Goal: Task Accomplishment & Management: Complete application form

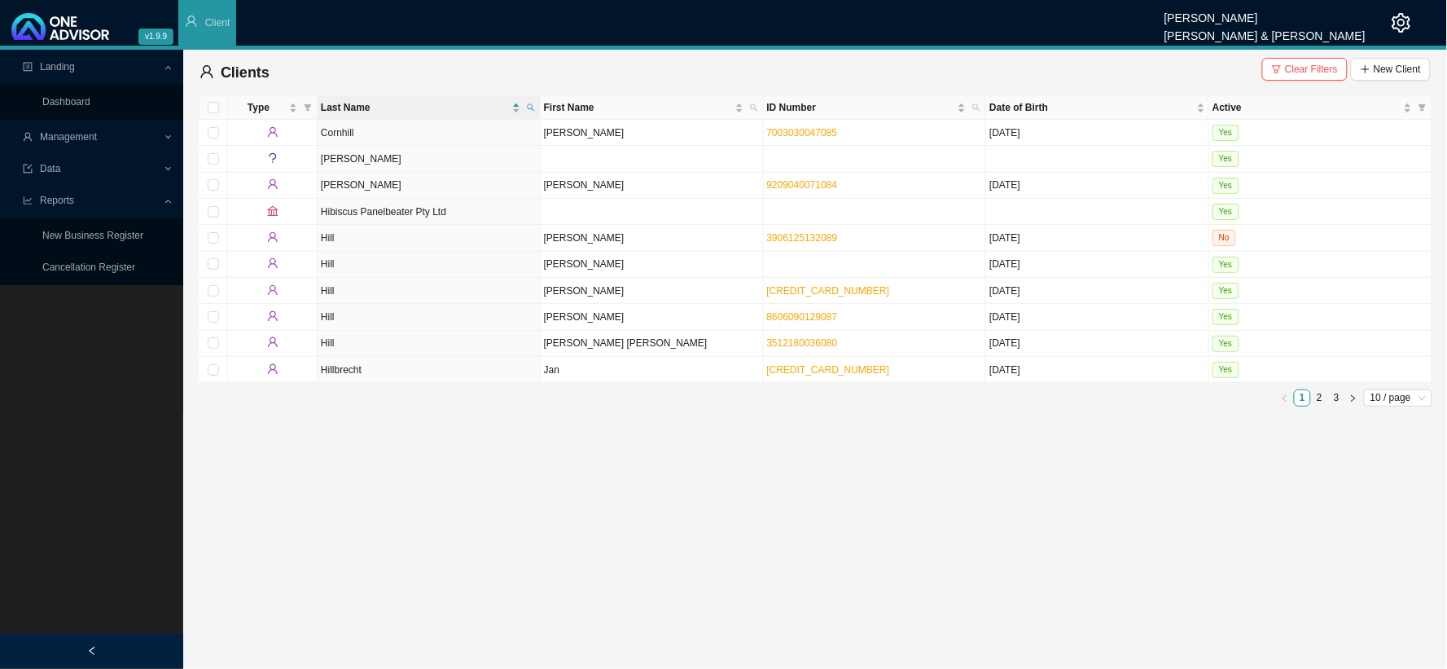
click at [160, 136] on span "Management" at bounding box center [93, 137] width 140 height 29
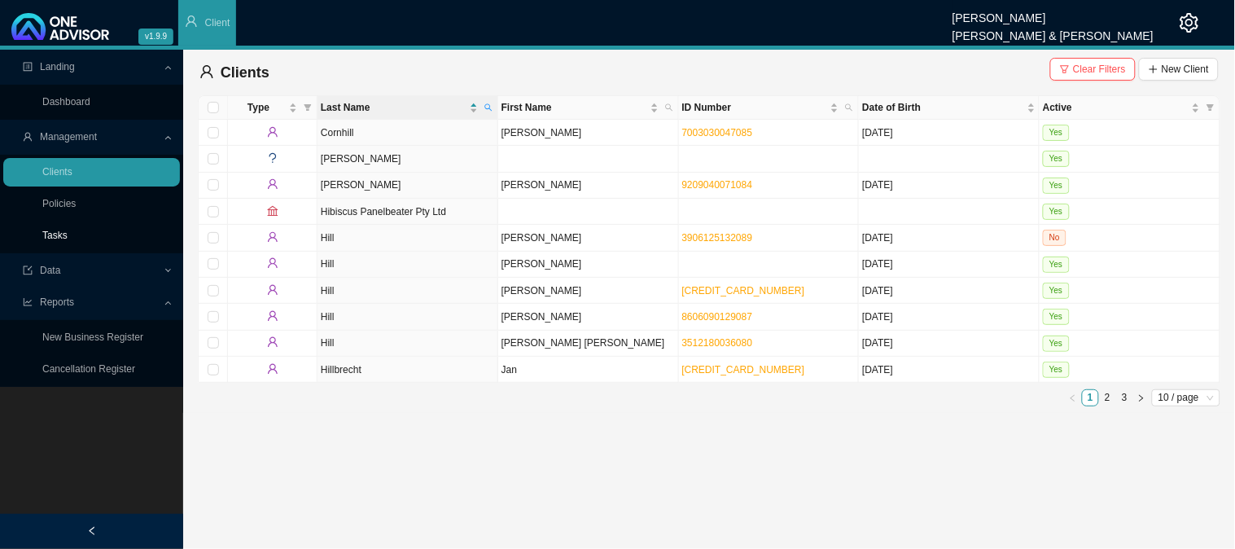
click at [61, 230] on link "Tasks" at bounding box center [54, 235] width 25 height 11
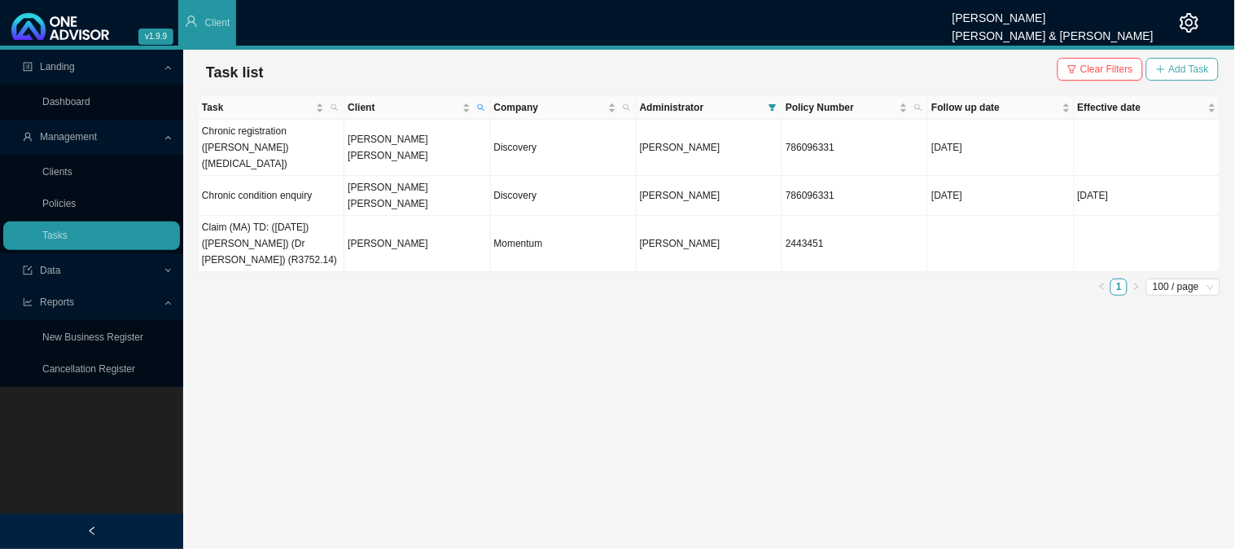
click at [1182, 68] on span "Add Task" at bounding box center [1190, 69] width 40 height 16
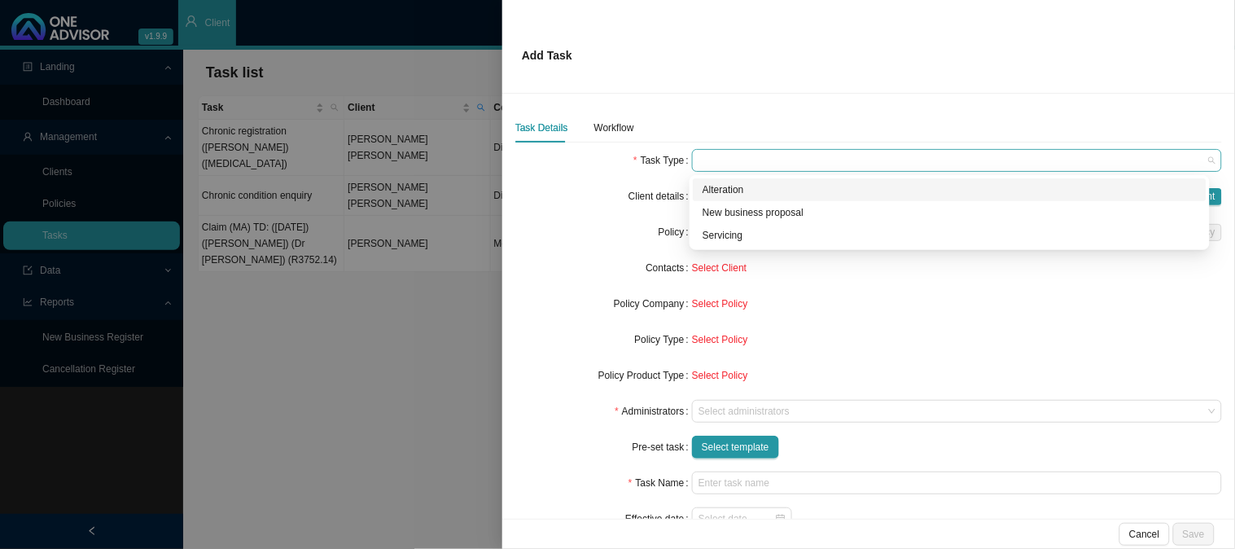
click at [739, 152] on span at bounding box center [957, 160] width 517 height 21
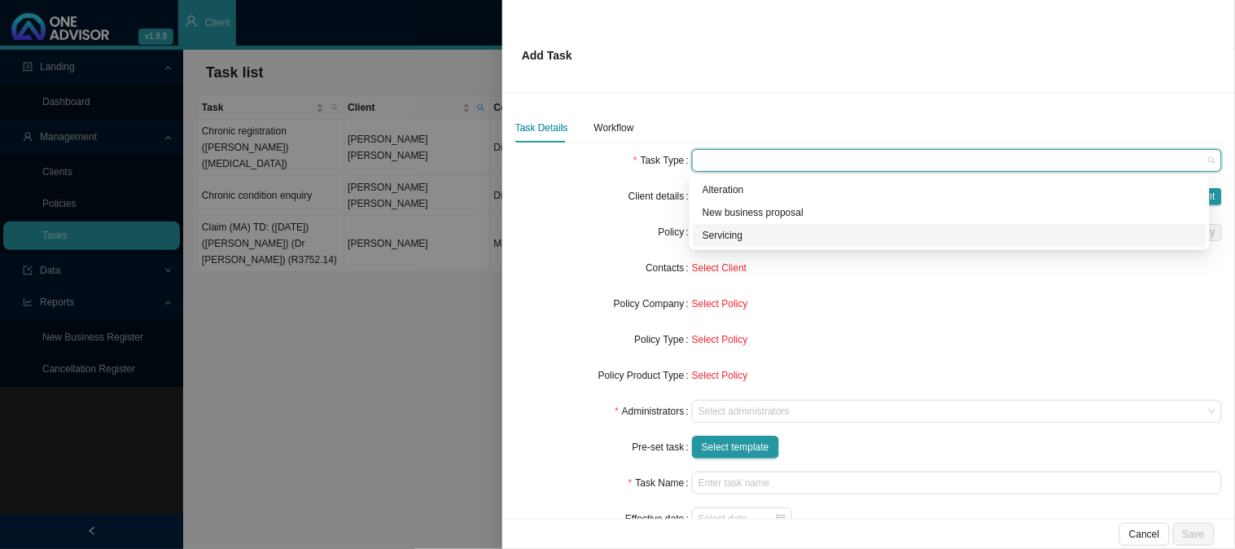
click at [717, 234] on div "Servicing" at bounding box center [950, 235] width 494 height 16
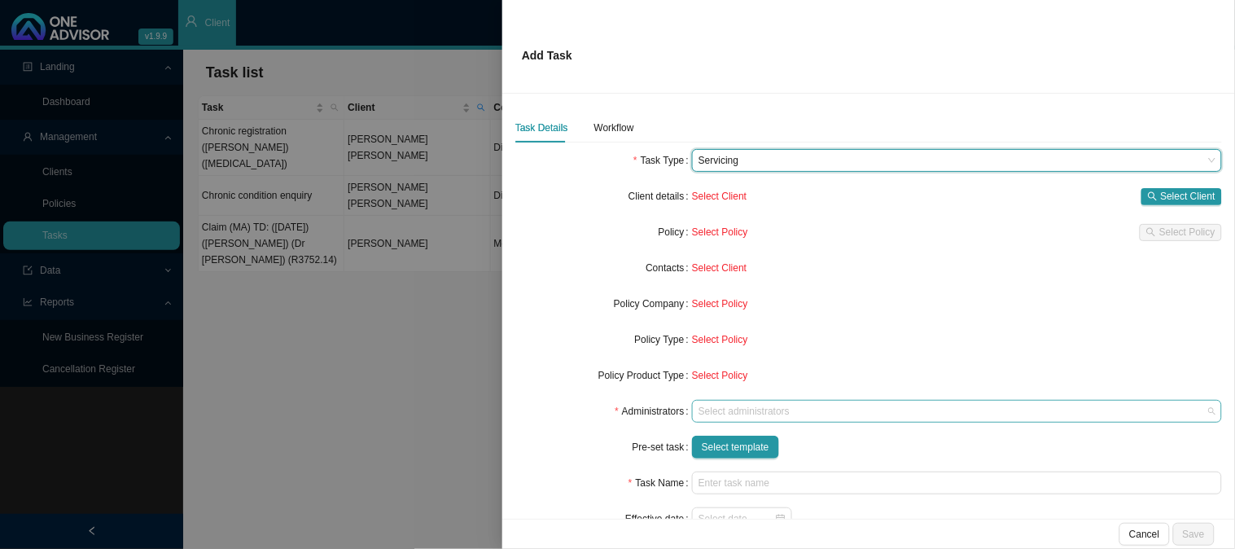
click at [731, 413] on div at bounding box center [950, 412] width 508 height 12
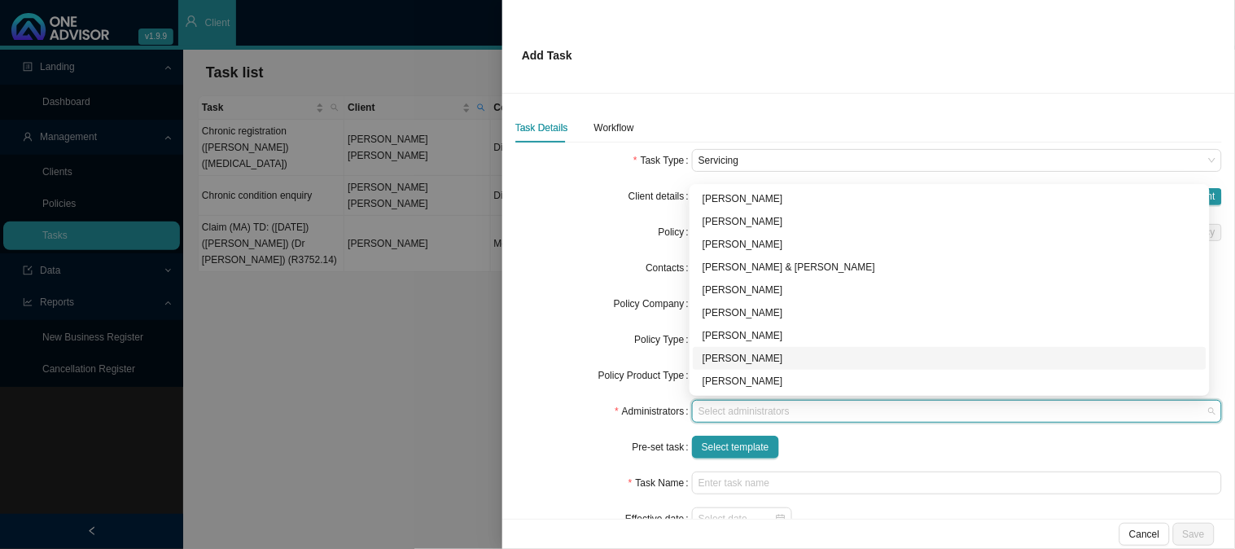
click at [756, 353] on div "[PERSON_NAME]" at bounding box center [950, 358] width 494 height 16
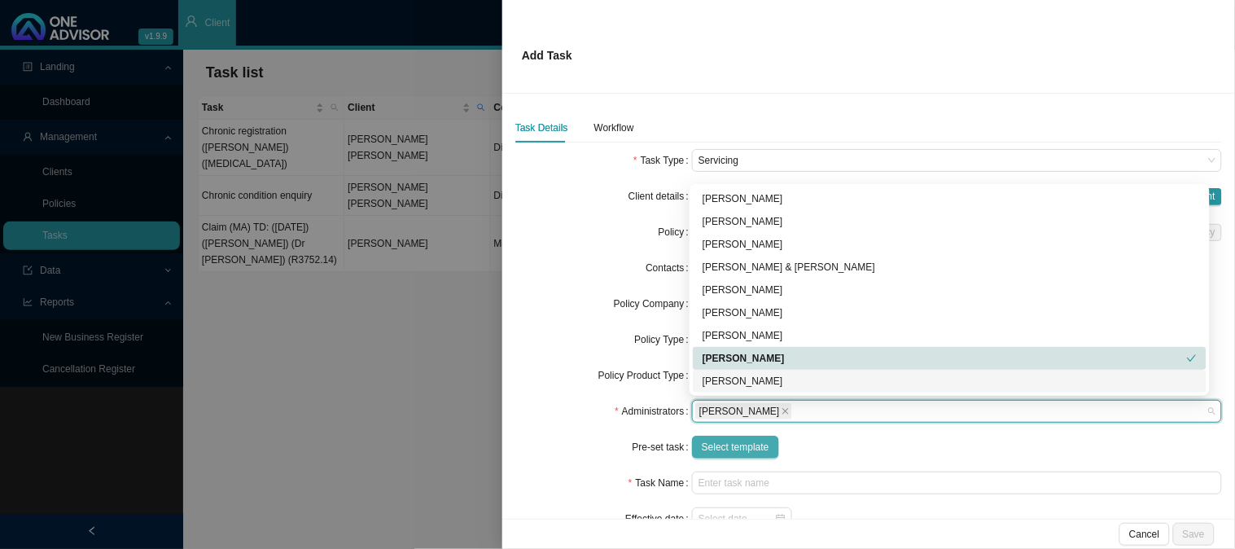
click at [733, 450] on span "Select template" at bounding box center [736, 447] width 68 height 16
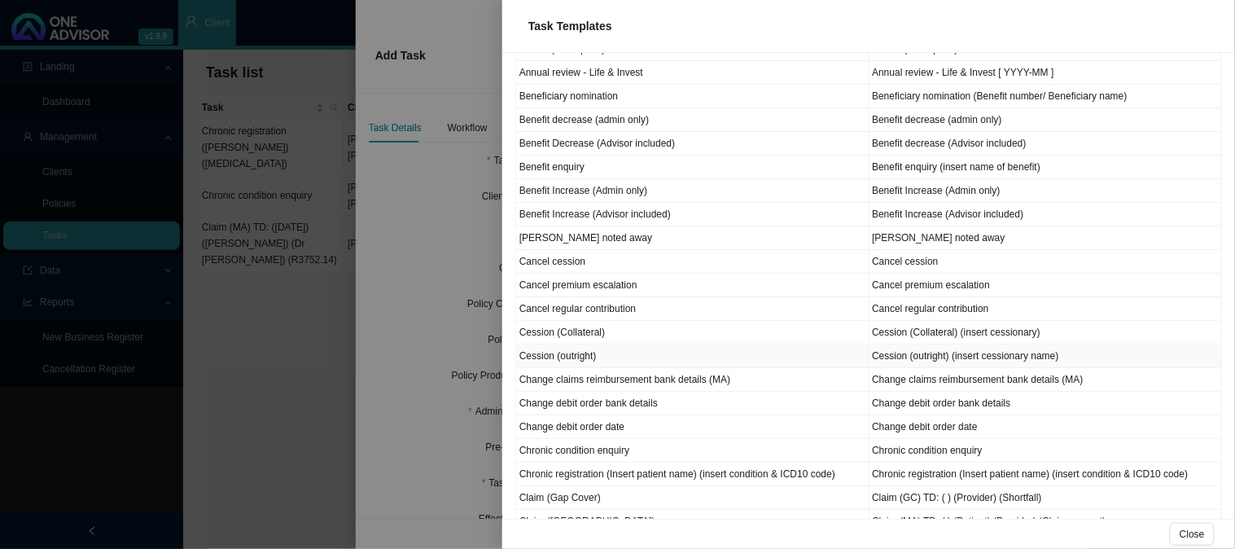
scroll to position [181, 0]
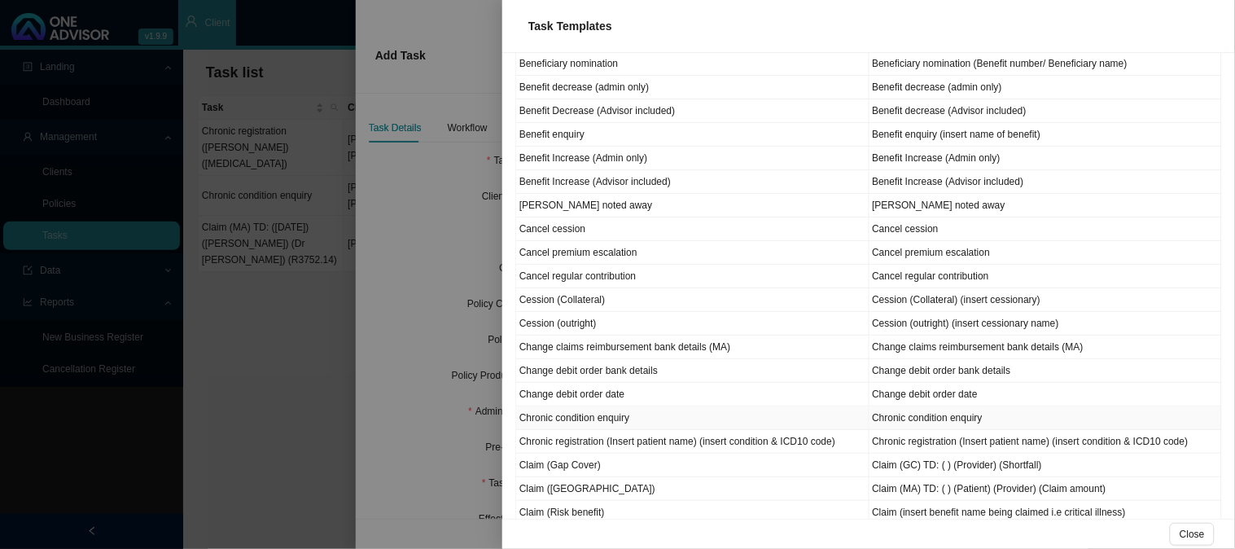
click at [624, 415] on td "Chronic condition enquiry" at bounding box center [692, 418] width 353 height 24
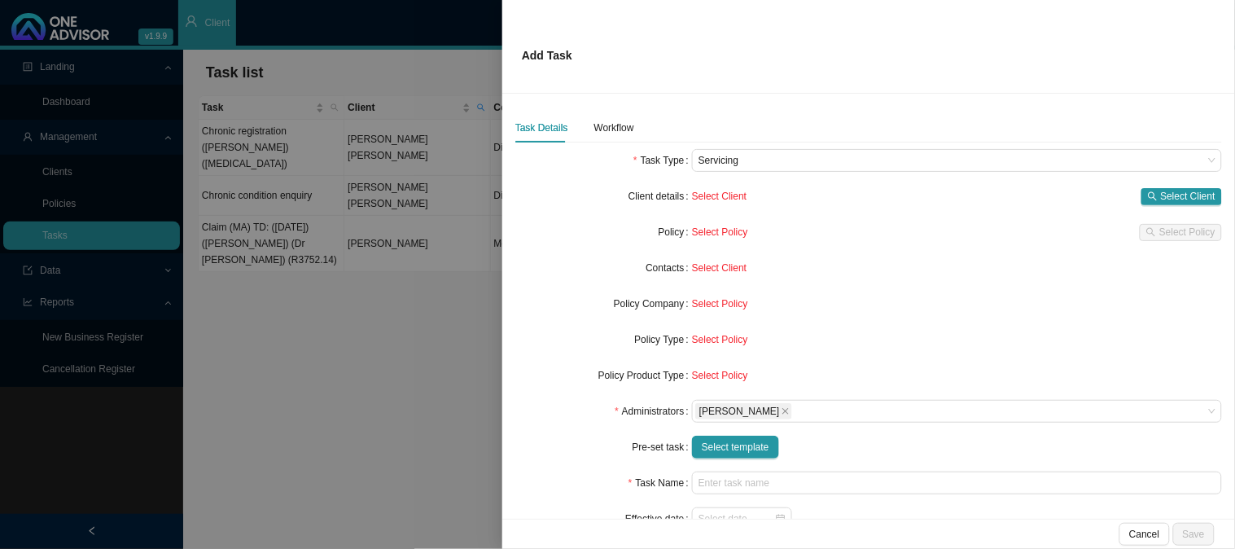
type input "Chronic condition enquiry"
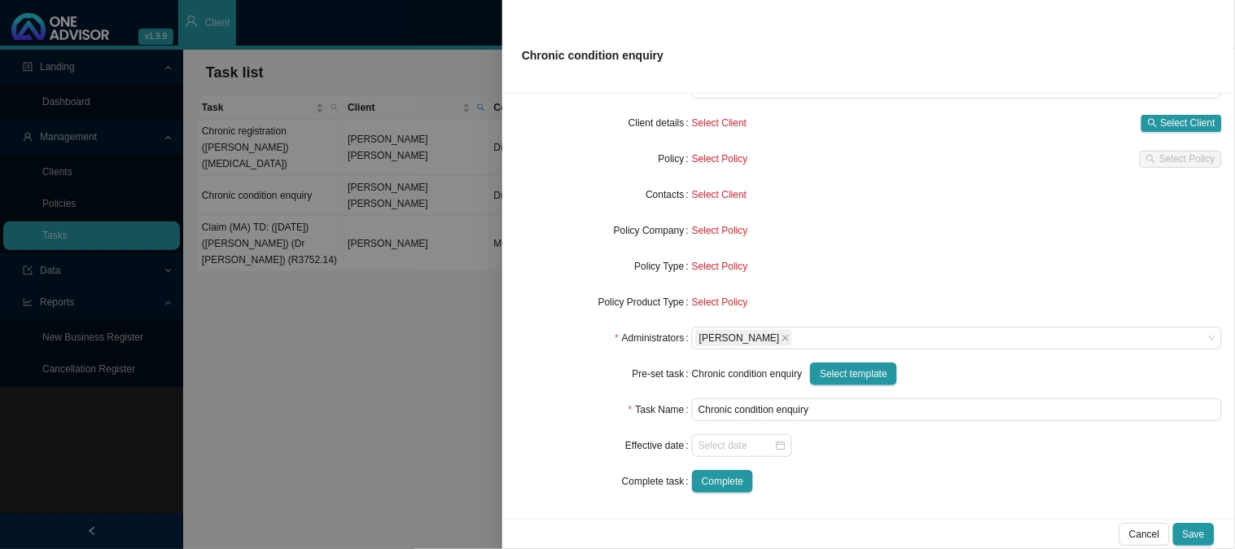
scroll to position [0, 0]
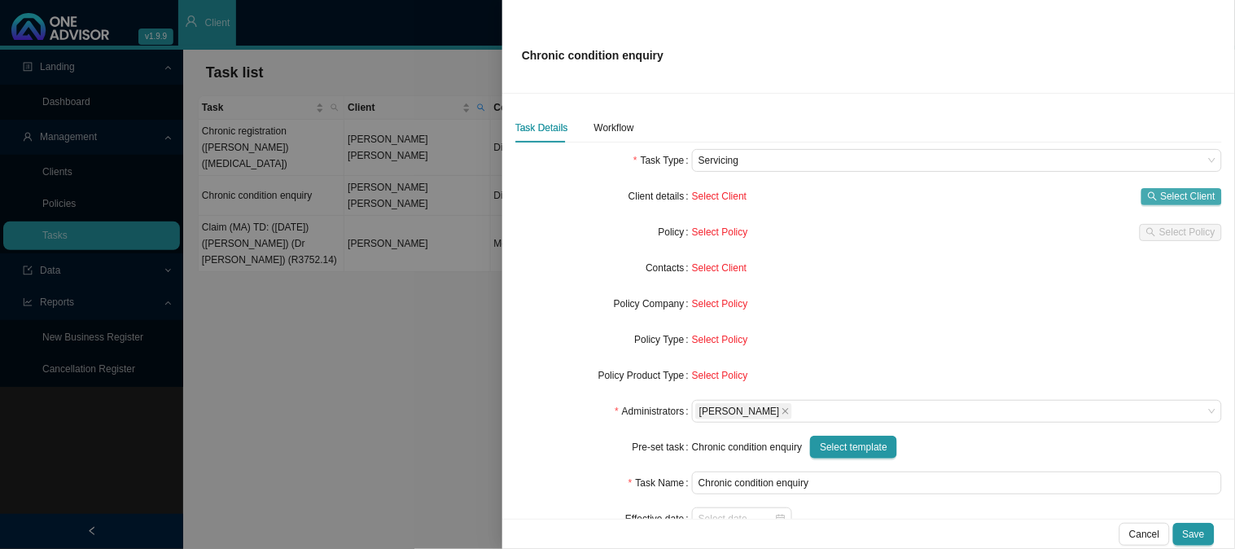
click at [1166, 194] on span "Select Client" at bounding box center [1188, 196] width 55 height 16
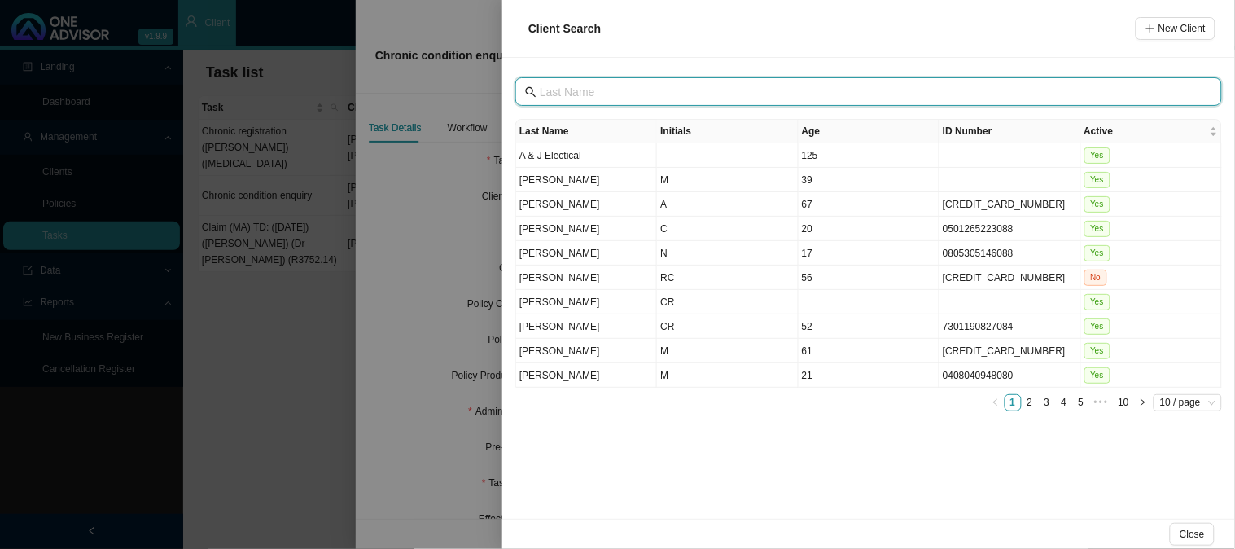
click at [638, 98] on input "text" at bounding box center [870, 92] width 661 height 18
type input "hill"
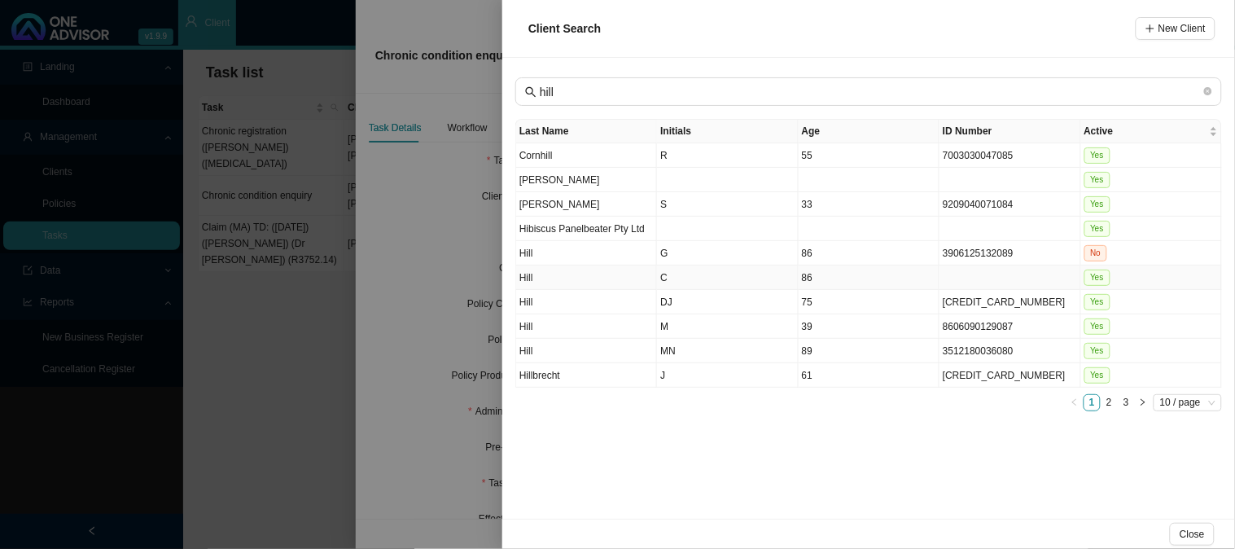
click at [686, 277] on td "C" at bounding box center [727, 278] width 141 height 24
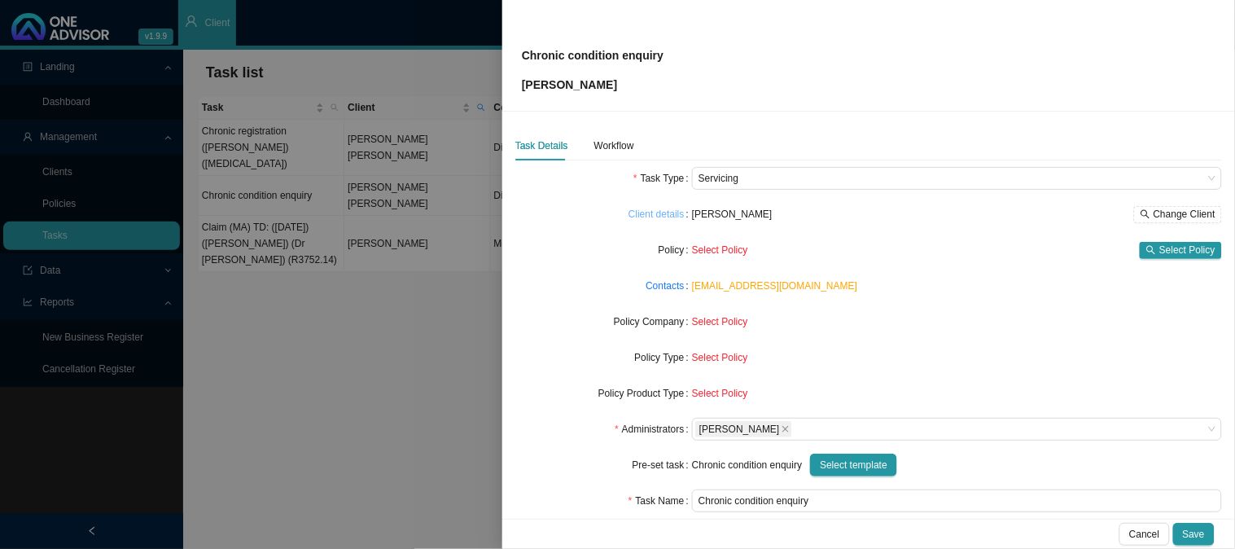
click at [663, 221] on link "Client details" at bounding box center [657, 214] width 56 height 16
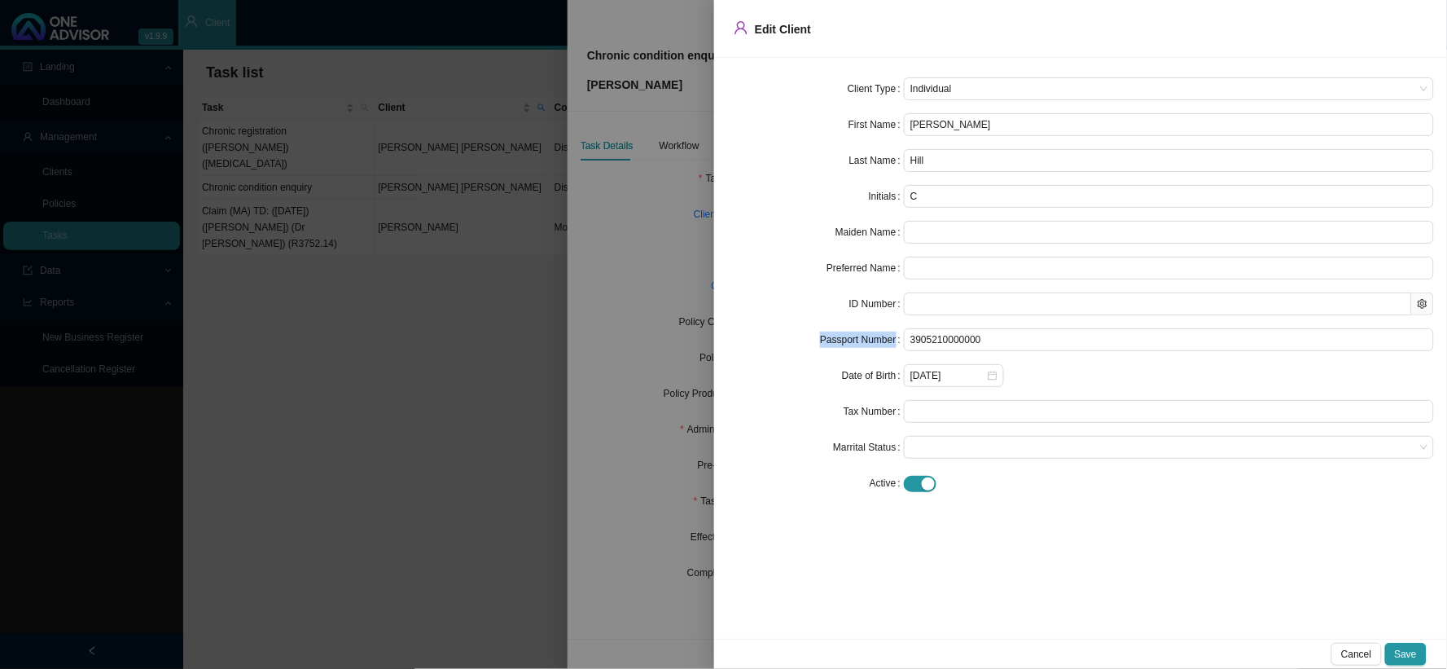
drag, startPoint x: 988, startPoint y: 326, endPoint x: 897, endPoint y: 327, distance: 90.4
click at [897, 327] on form "Client Type Individual First Name [PERSON_NAME] Last Name [PERSON_NAME] Initial…" at bounding box center [1080, 285] width 707 height 417
click at [1052, 344] on input "3905210000000" at bounding box center [1169, 339] width 530 height 23
drag, startPoint x: 1052, startPoint y: 344, endPoint x: 906, endPoint y: 336, distance: 146.8
click at [906, 336] on input "3905210000000" at bounding box center [1169, 339] width 530 height 23
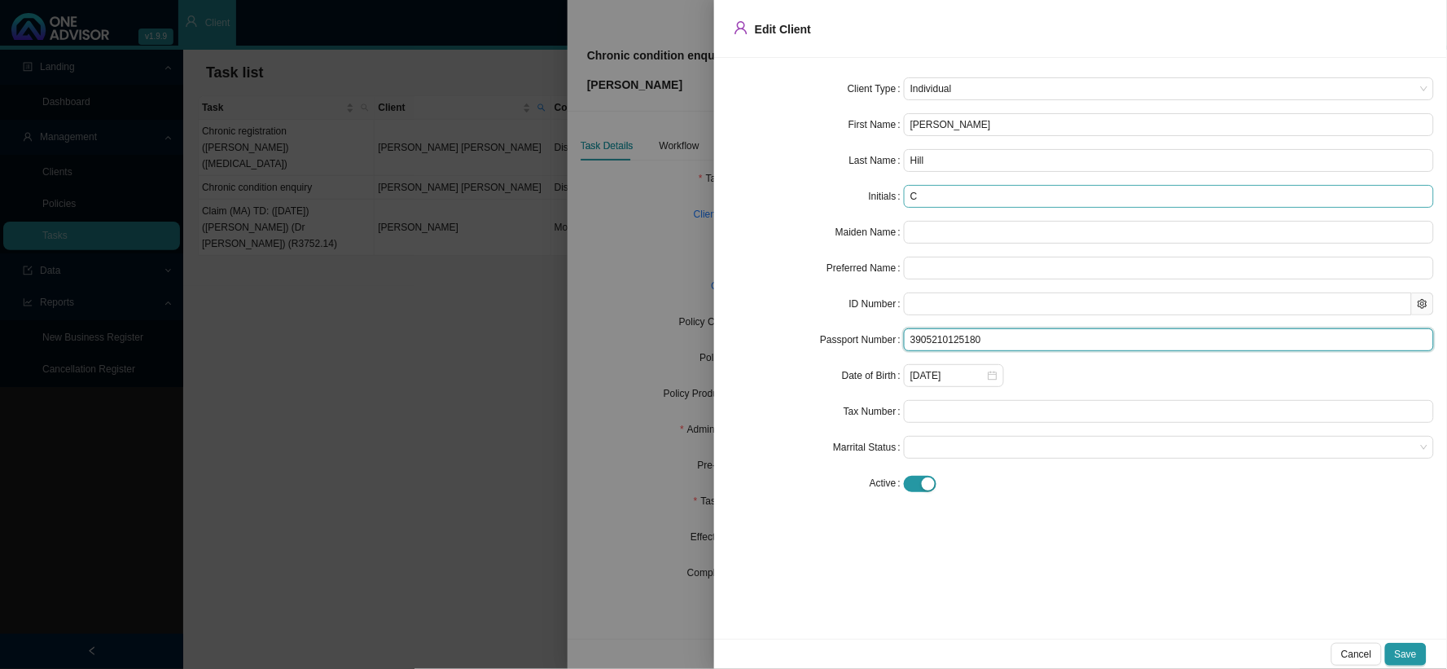
type input "3905210125180"
click at [990, 197] on input "C" at bounding box center [1169, 196] width 530 height 23
type input "CV"
drag, startPoint x: 998, startPoint y: 340, endPoint x: 898, endPoint y: 336, distance: 100.3
click at [898, 336] on div "Passport Number 3905210125180" at bounding box center [1080, 339] width 707 height 23
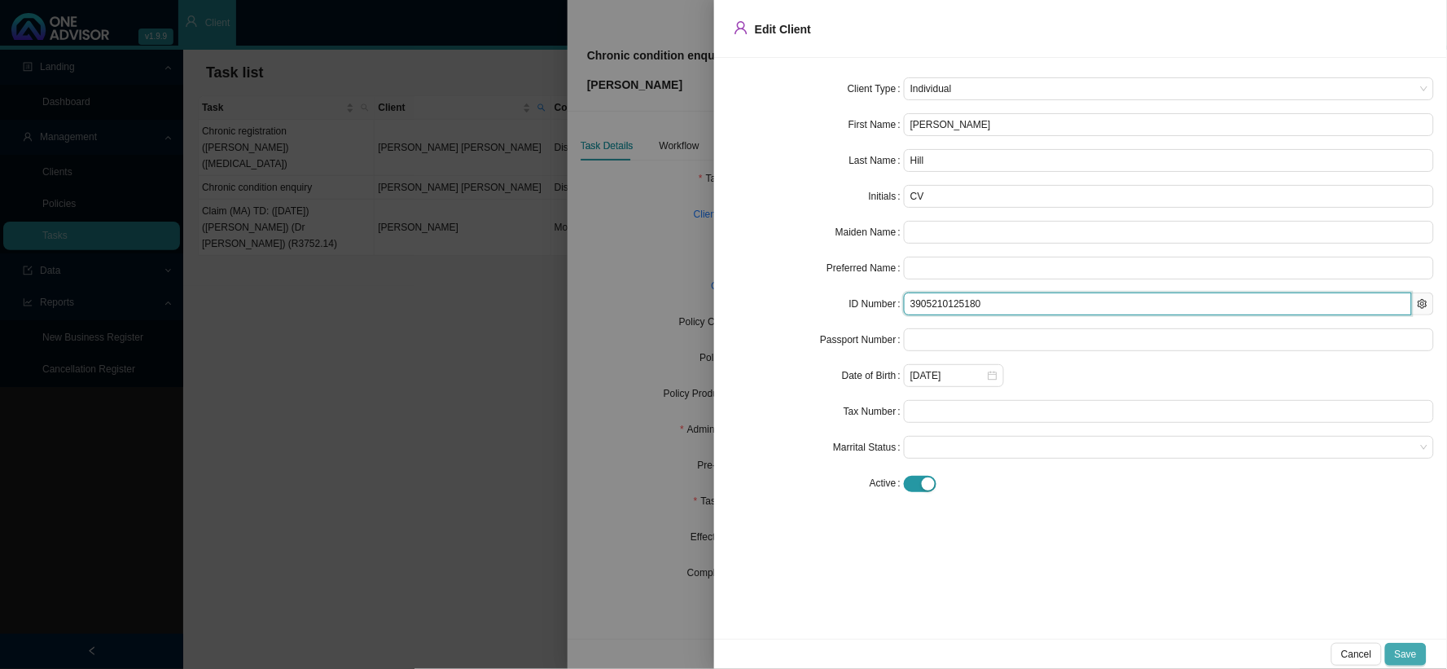
type input "3905210125180"
click at [1407, 657] on span "Save" at bounding box center [1406, 654] width 22 height 16
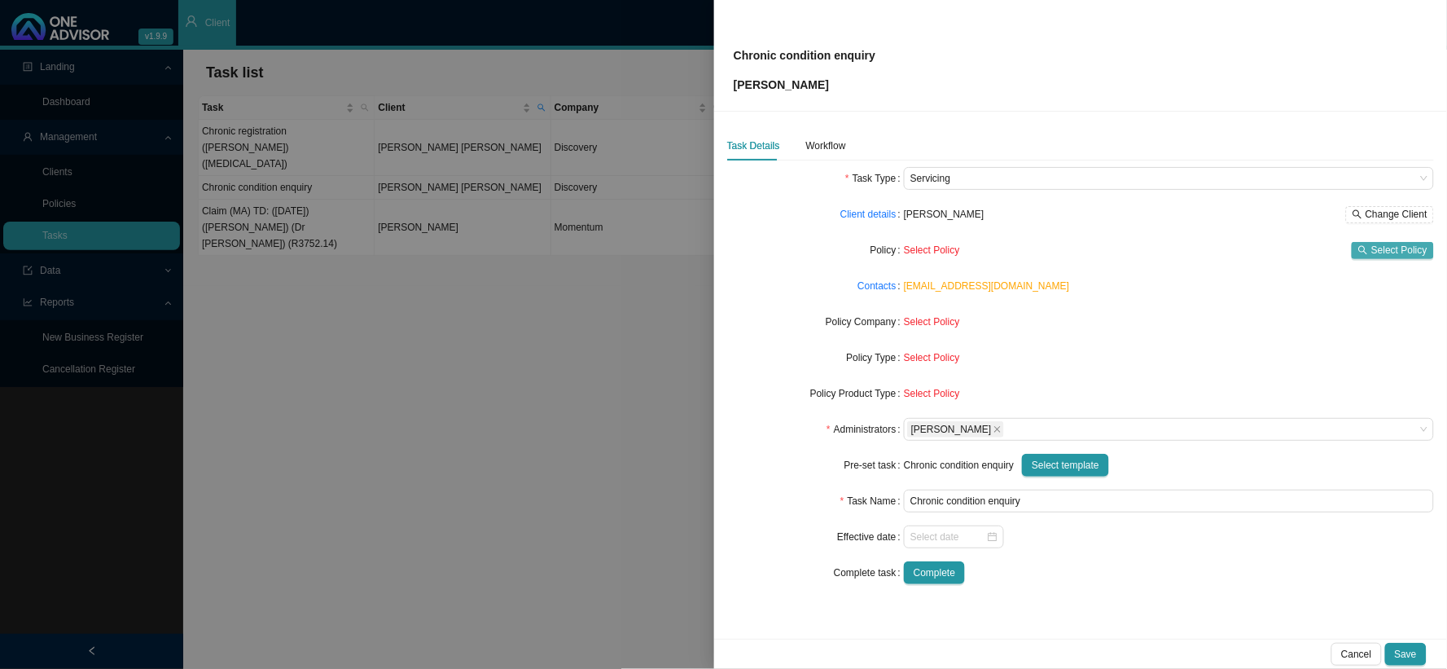
click at [1380, 248] on span "Select Policy" at bounding box center [1399, 250] width 56 height 16
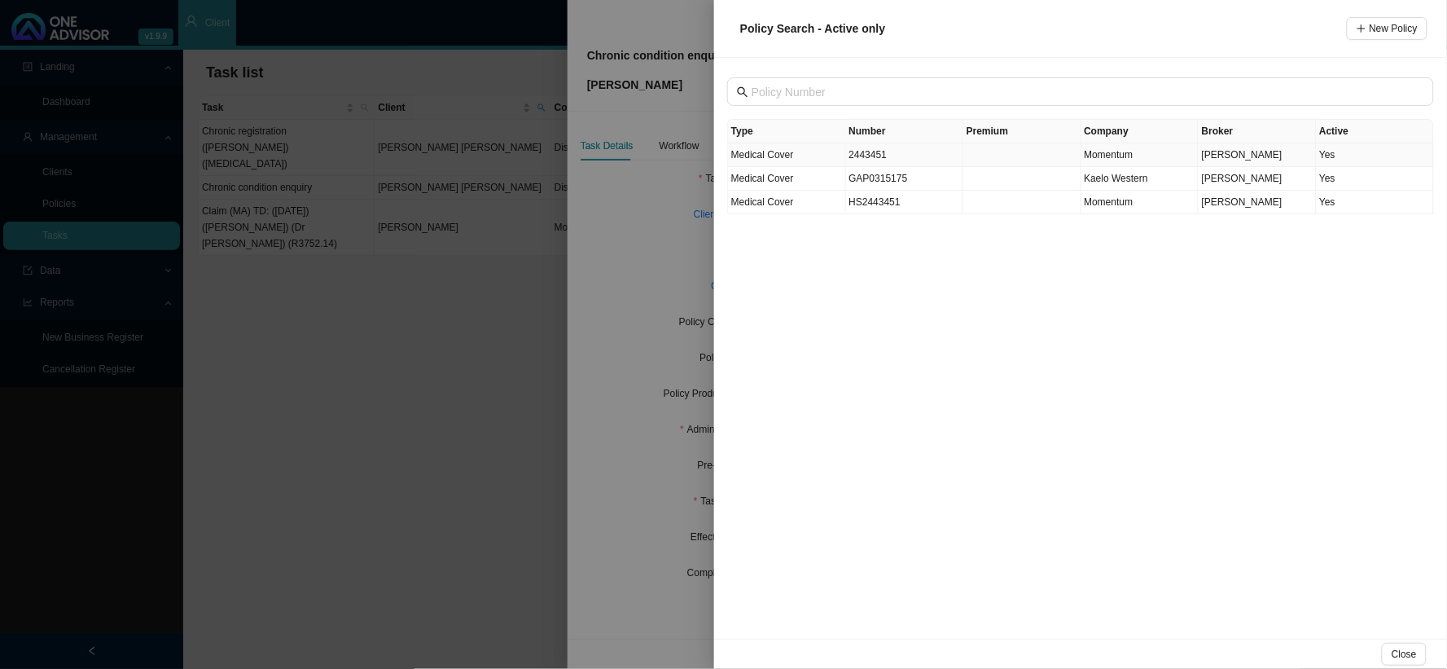
click at [865, 156] on td "2443451" at bounding box center [905, 155] width 118 height 24
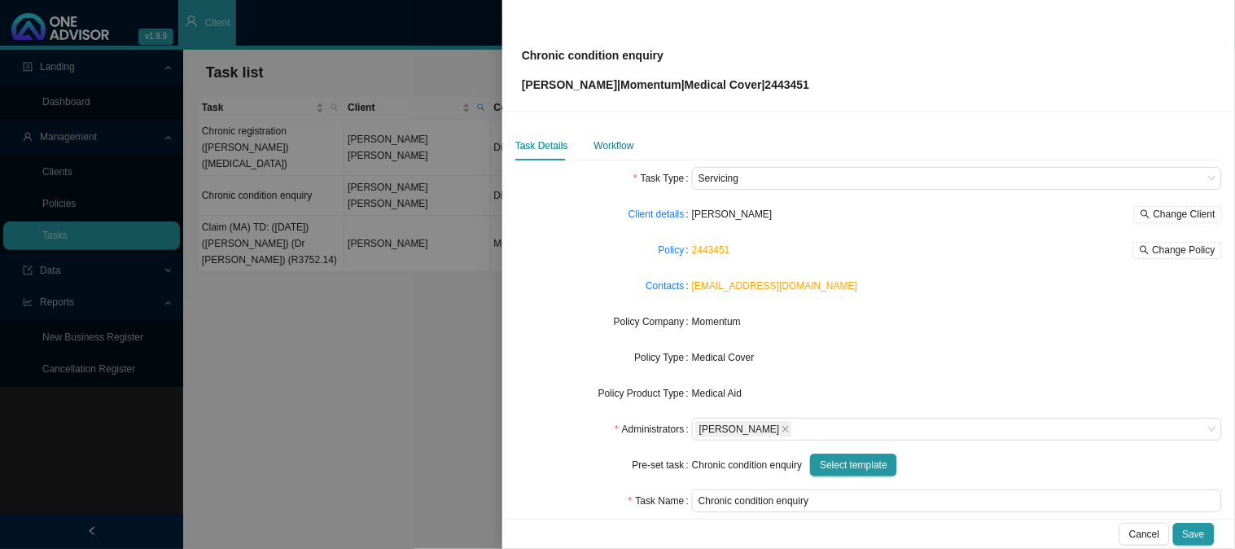
click at [620, 151] on div "Workflow" at bounding box center [615, 146] width 40 height 16
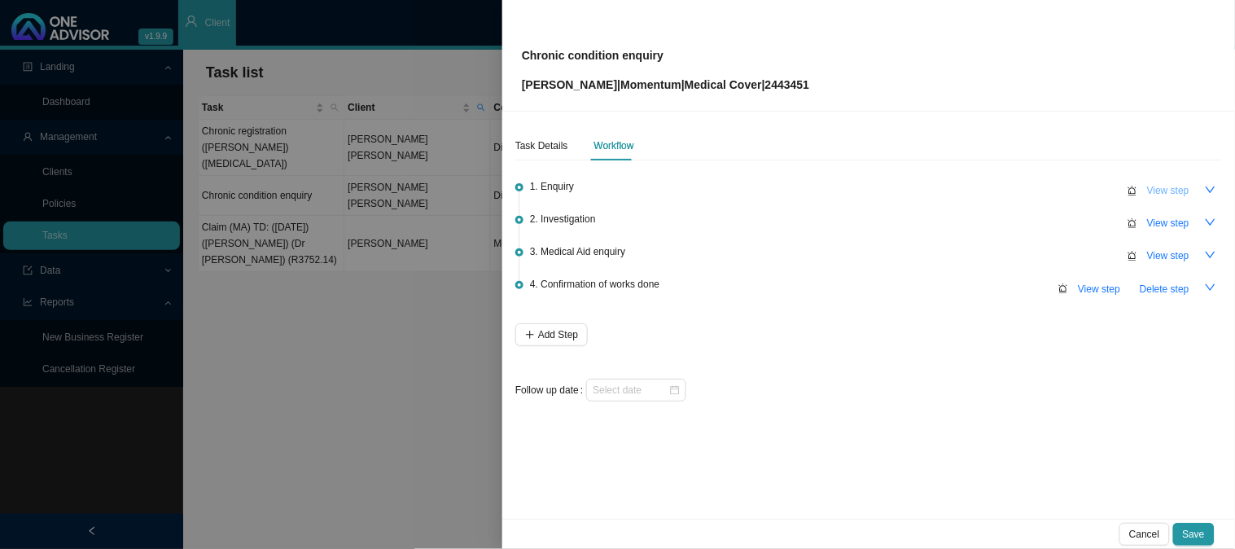
click at [1166, 179] on button "View step" at bounding box center [1169, 190] width 62 height 23
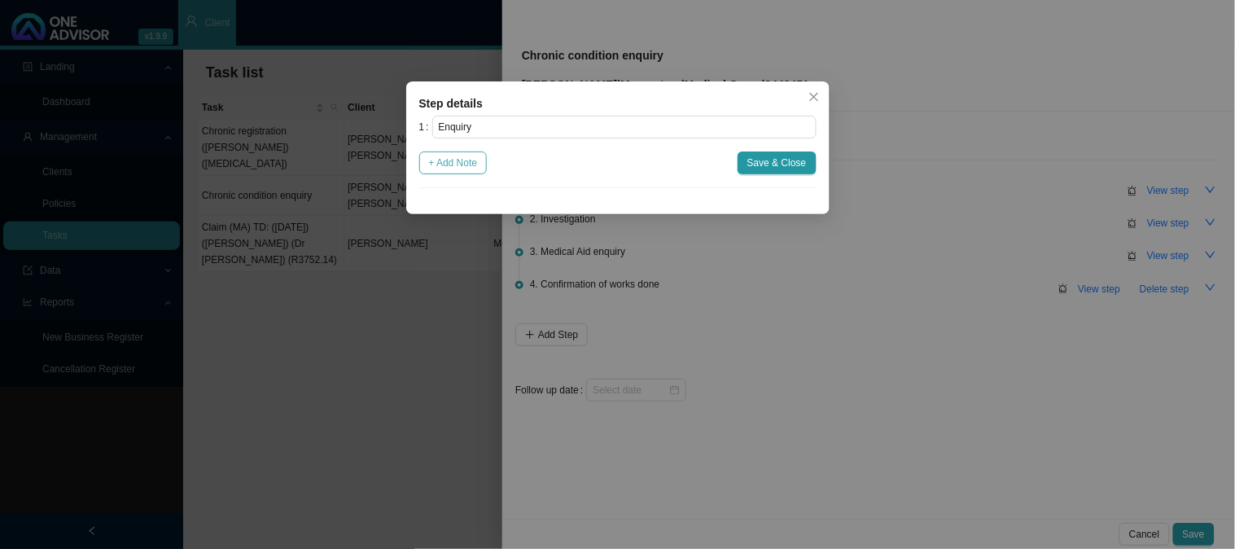
click at [474, 169] on span "+ Add Note" at bounding box center [453, 163] width 49 height 16
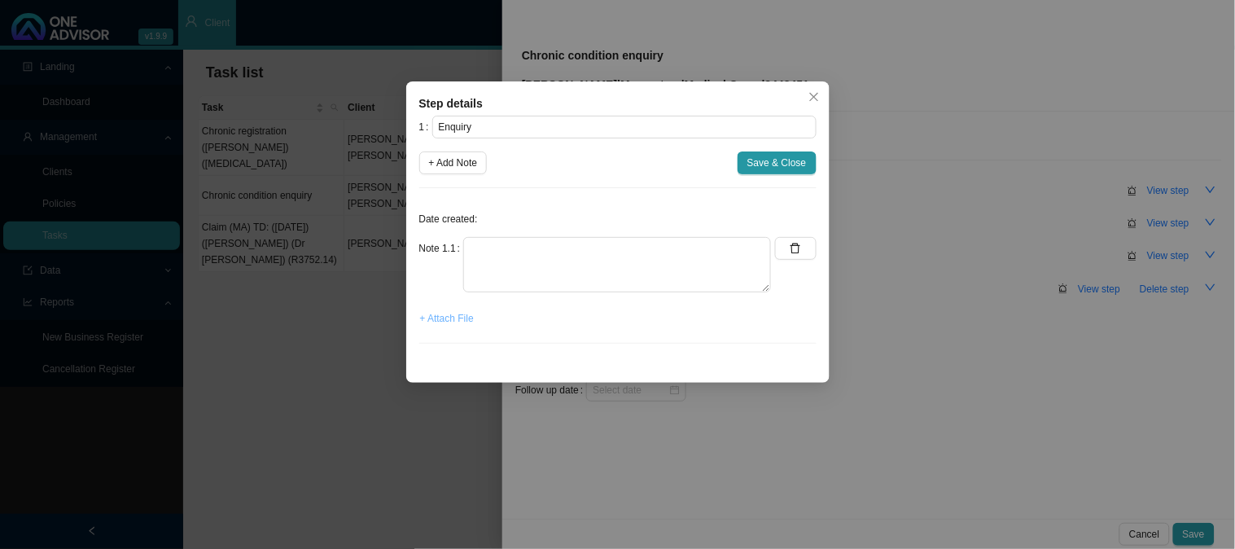
click at [462, 320] on span "+ Attach File" at bounding box center [447, 318] width 54 height 16
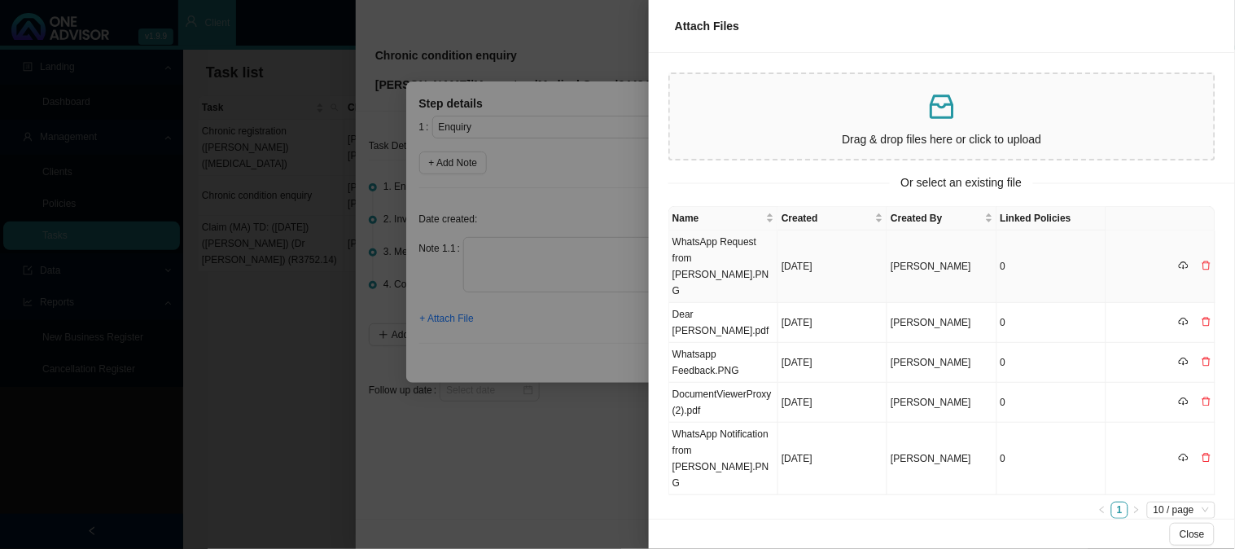
click at [815, 248] on td "[DATE]" at bounding box center [833, 266] width 109 height 72
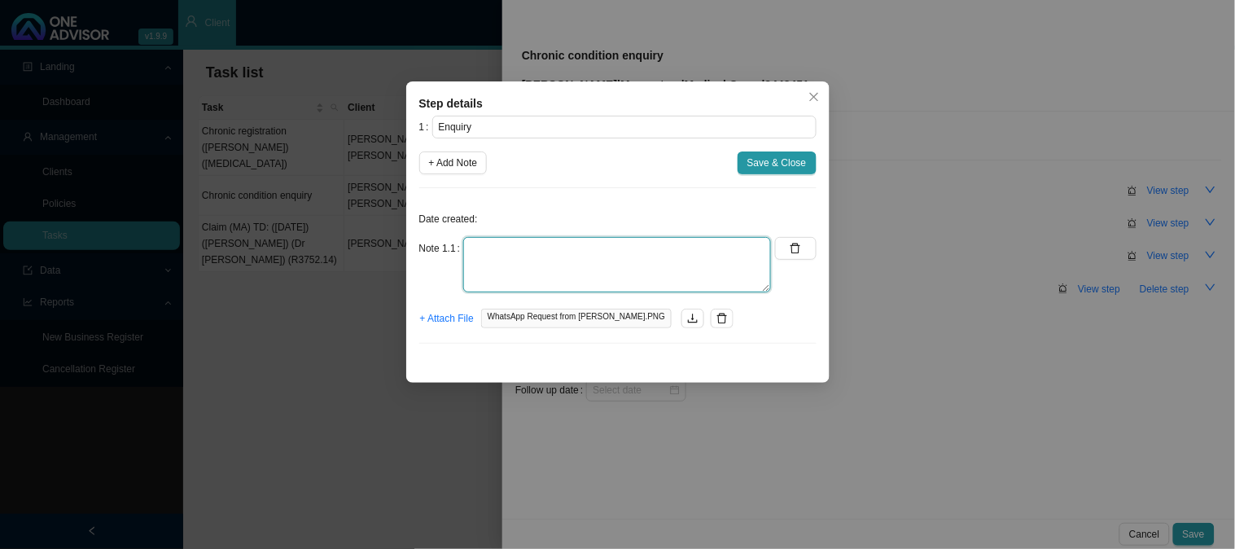
click at [603, 264] on textarea at bounding box center [617, 264] width 308 height 55
click at [601, 265] on textarea at bounding box center [617, 264] width 308 height 55
click at [617, 253] on textarea "[PERSON_NAME] asked me to investigate" at bounding box center [617, 264] width 308 height 55
click at [713, 263] on textarea "[PERSON_NAME] asked me to please investigate and find out why Medipost say's th…" at bounding box center [617, 264] width 308 height 55
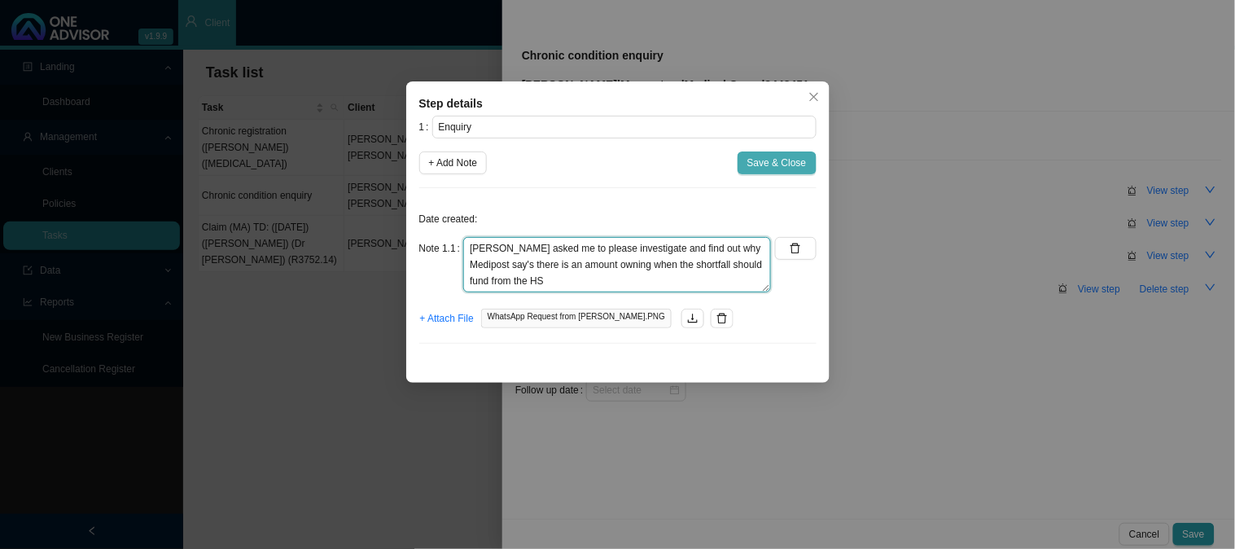
type textarea "[PERSON_NAME] asked me to please investigate and find out why Medipost say's th…"
click at [786, 165] on span "Save & Close" at bounding box center [777, 163] width 59 height 16
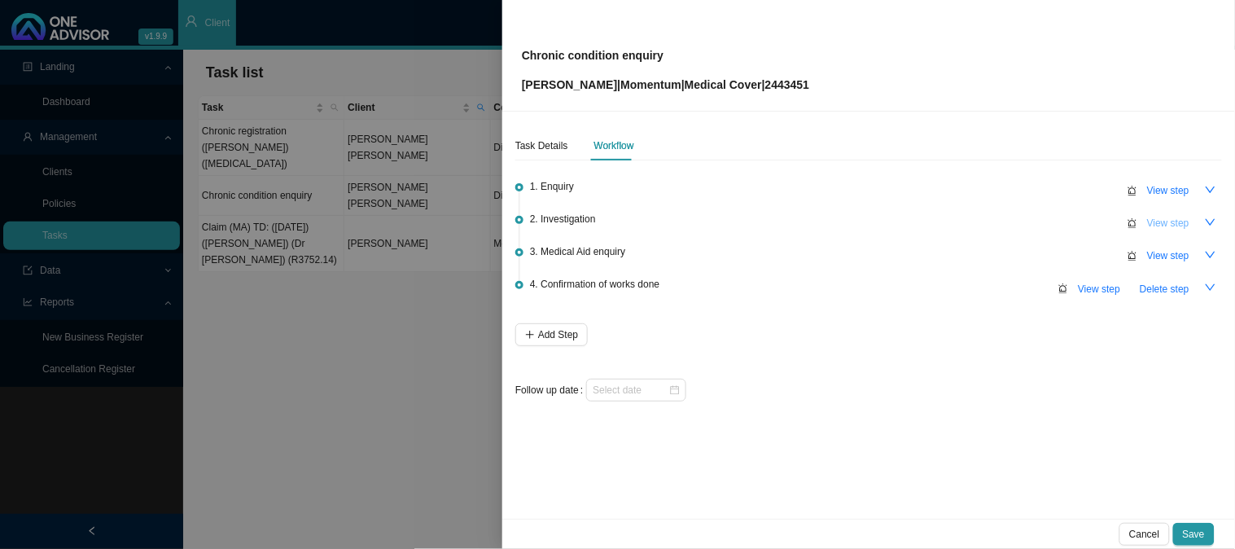
click at [1165, 217] on span "View step" at bounding box center [1169, 223] width 42 height 16
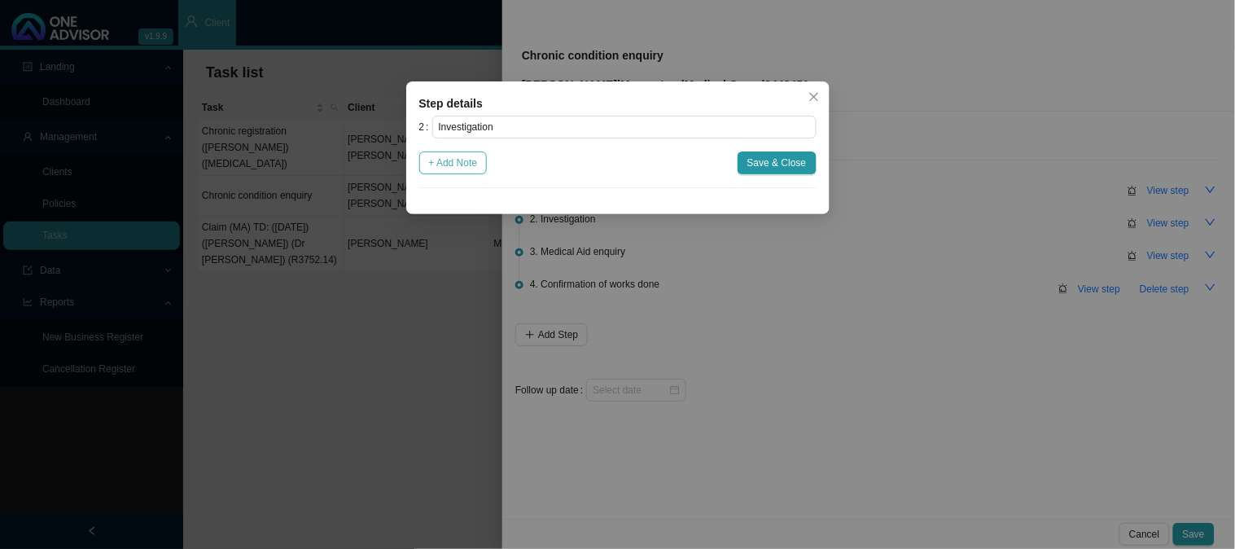
click at [477, 160] on span "+ Add Note" at bounding box center [453, 163] width 49 height 16
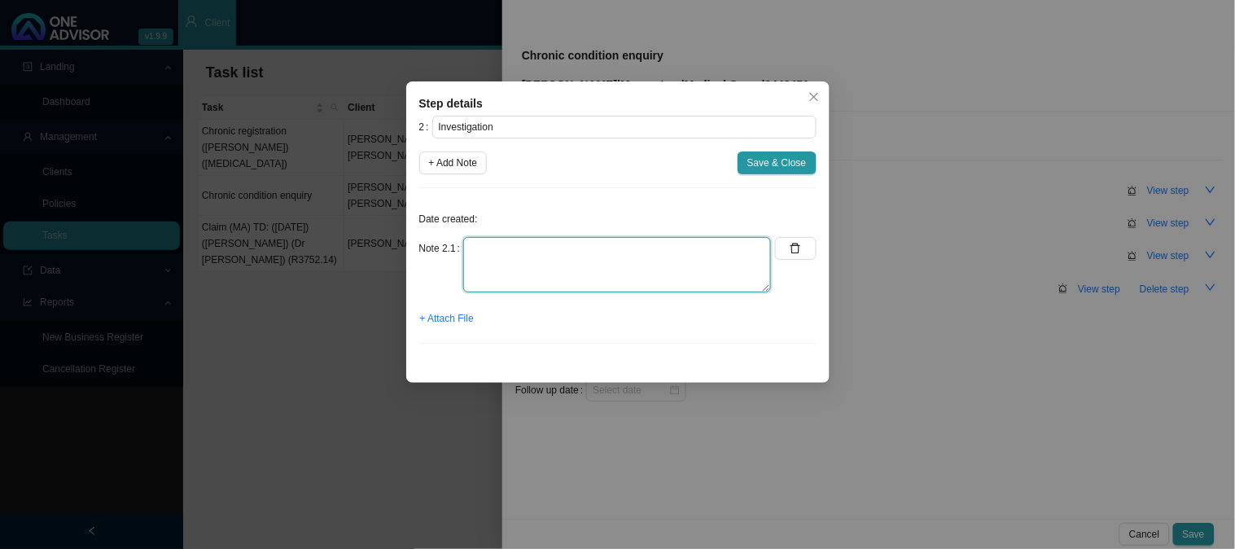
click at [515, 254] on textarea at bounding box center [617, 264] width 308 height 55
type textarea "p"
click at [567, 245] on textarea "Phoned Medipost 0124264000" at bounding box center [617, 264] width 308 height 55
click at [582, 248] on textarea "Phoned Medipost 012 4264000" at bounding box center [617, 264] width 308 height 55
type textarea "Phoned Medipost 012 426 4000"
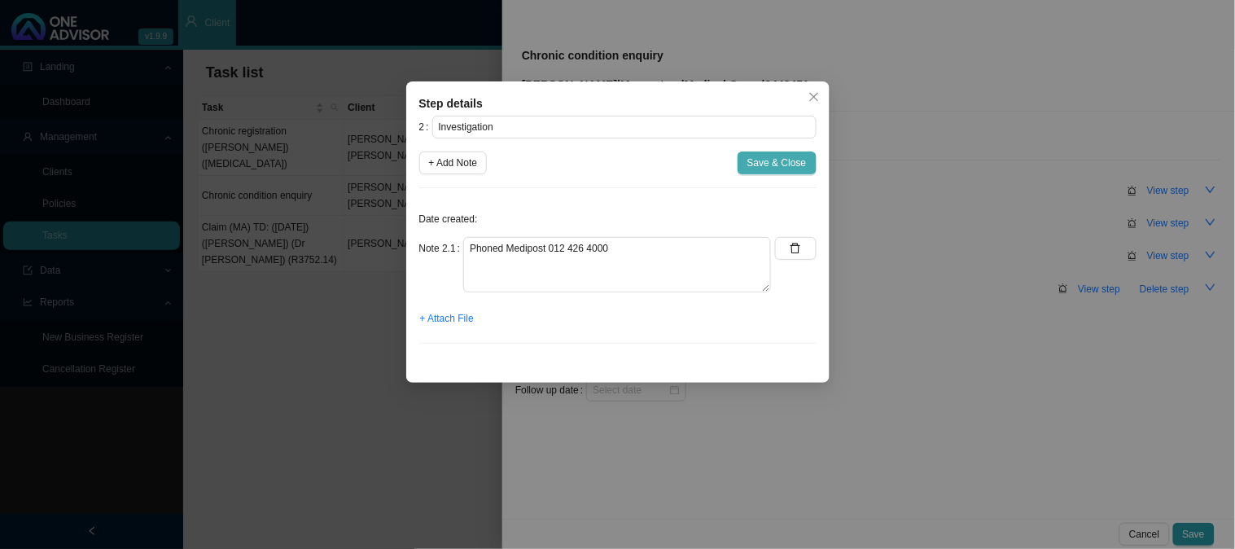
click at [766, 171] on span "Save & Close" at bounding box center [777, 163] width 59 height 16
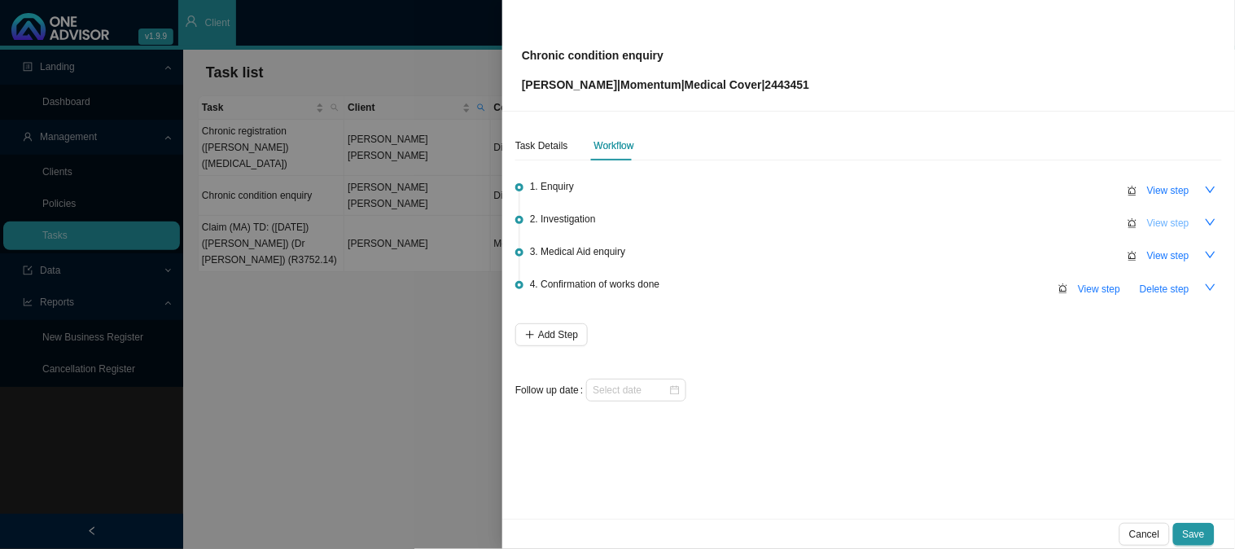
click at [1158, 218] on span "View step" at bounding box center [1169, 223] width 42 height 16
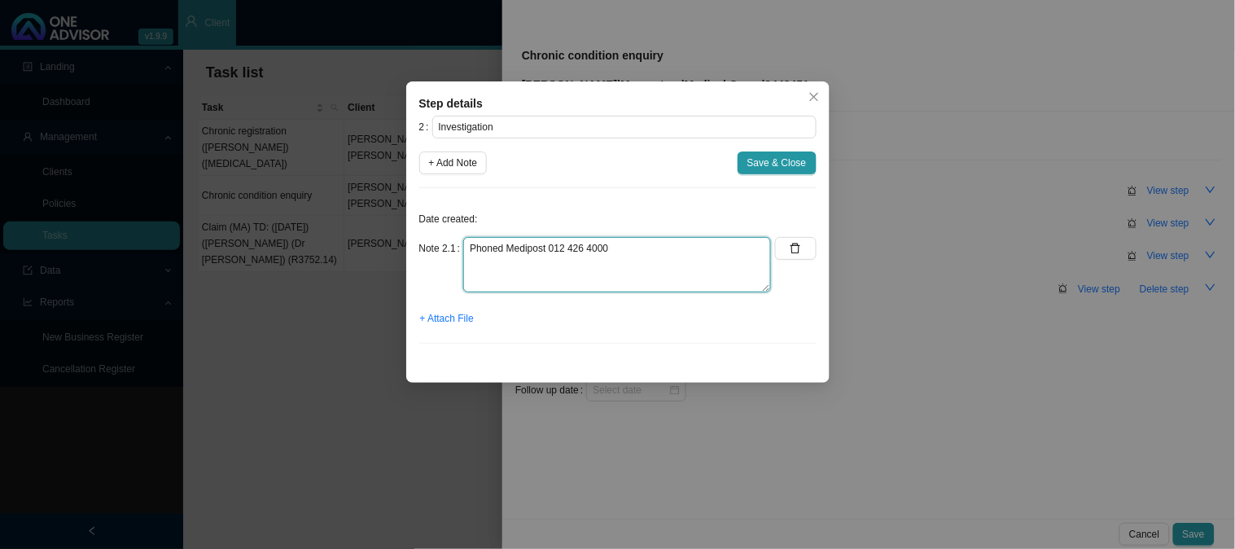
click at [660, 248] on textarea "Phoned Medipost 012 426 4000" at bounding box center [617, 264] width 308 height 55
drag, startPoint x: 754, startPoint y: 250, endPoint x: 460, endPoint y: 248, distance: 294.0
click at [460, 248] on div "Note 2.1 Phoned Medipost 012 426 4000, according to the [DEMOGRAPHIC_DATA] i sp…" at bounding box center [595, 264] width 353 height 55
type textarea "L"
type textarea "p"
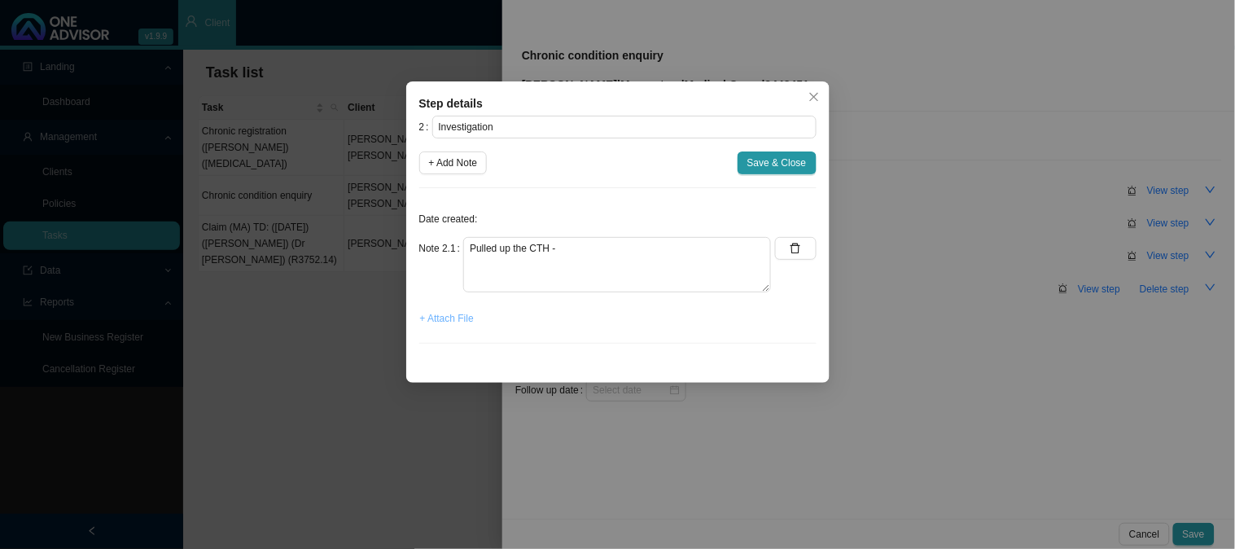
click at [454, 312] on span "+ Attach File" at bounding box center [447, 318] width 54 height 16
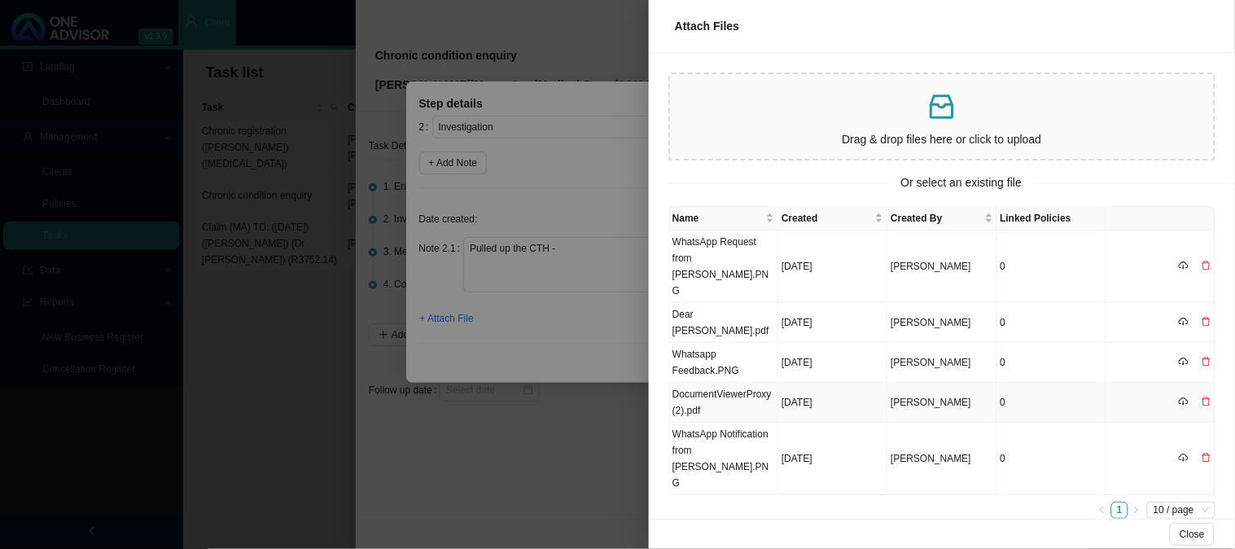
click at [764, 383] on td "DocumentViewerProxy (2).pdf" at bounding box center [723, 403] width 109 height 40
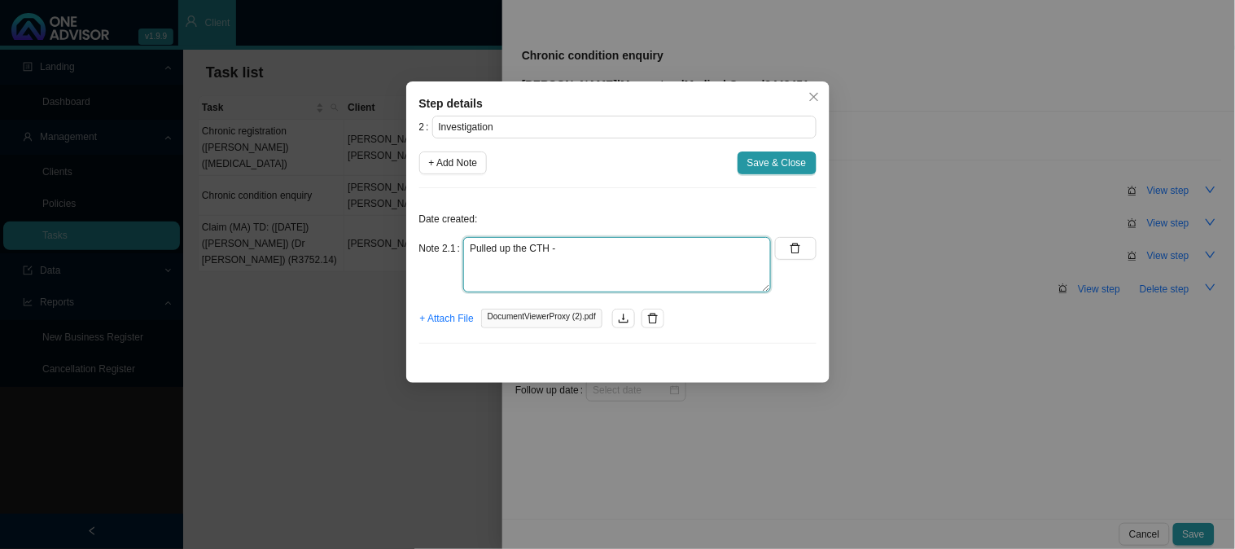
click at [641, 259] on textarea "Pulled up the CTH -" at bounding box center [617, 264] width 308 height 55
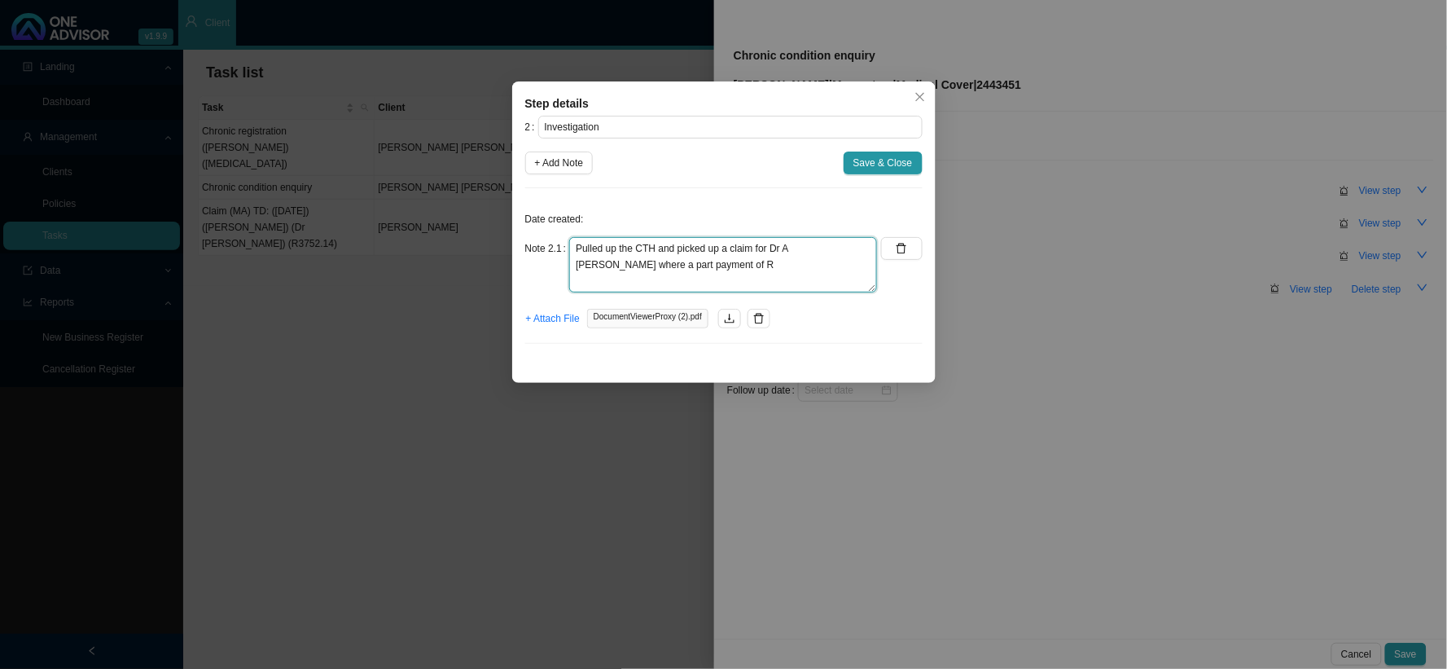
click at [712, 266] on textarea "Pulled up the CTH and picked up a claim for Dr A [PERSON_NAME] where a part pay…" at bounding box center [723, 264] width 308 height 55
drag, startPoint x: 701, startPoint y: 278, endPoint x: 607, endPoint y: 279, distance: 94.5
click at [607, 279] on textarea "Pulled up the CTH and picked up a claim for Dr A [PERSON_NAME] where a part pay…" at bounding box center [723, 264] width 308 height 55
drag, startPoint x: 793, startPoint y: 259, endPoint x: 750, endPoint y: 266, distance: 43.7
click at [750, 266] on textarea "Pulled up the CTH and picked up a claim for Dr A [PERSON_NAME] where a part pay…" at bounding box center [723, 264] width 308 height 55
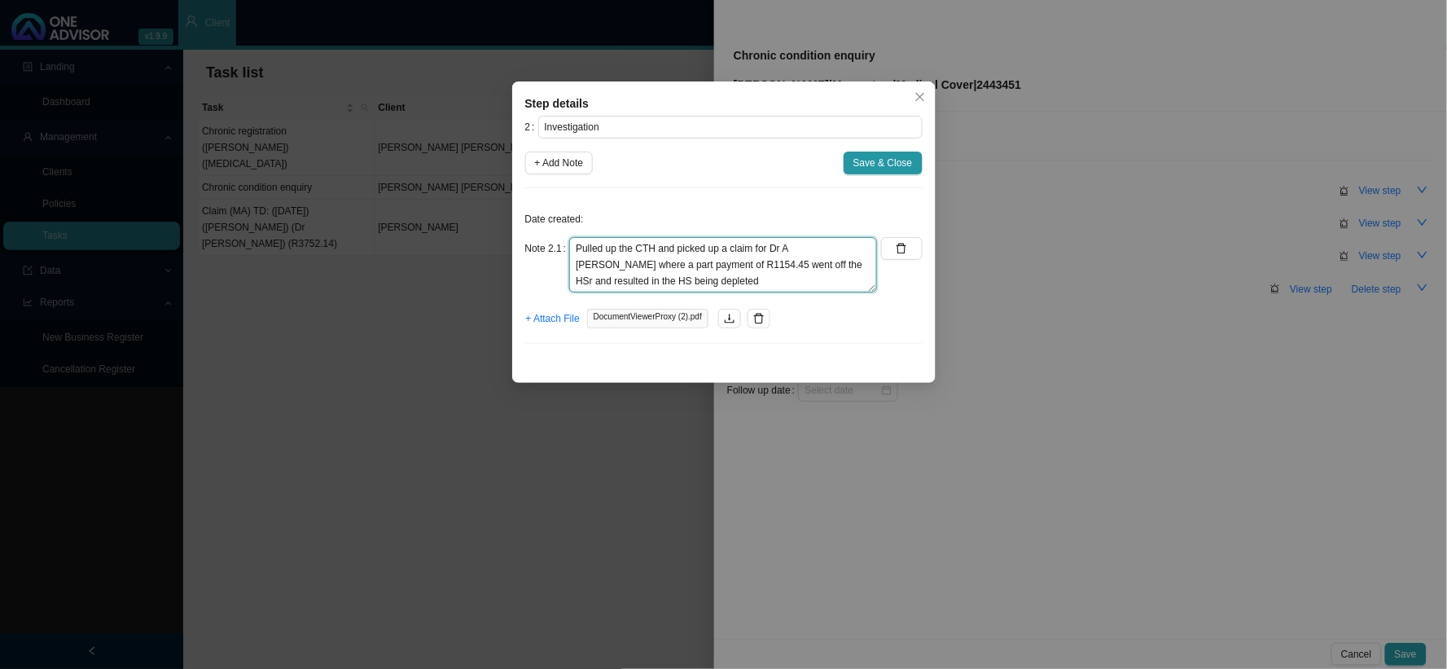
click at [731, 283] on textarea "Pulled up the CTH and picked up a claim for Dr A [PERSON_NAME] where a part pay…" at bounding box center [723, 264] width 308 height 55
click at [759, 261] on textarea "Pulled up the CTH and picked up a claim for Dr A [PERSON_NAME] where a part pay…" at bounding box center [723, 264] width 308 height 55
click at [685, 279] on textarea "Pulled up the CTH and picked up a claim for Dr A [PERSON_NAME] where a part pay…" at bounding box center [723, 264] width 308 height 55
type textarea "Pulled up the CTH and picked up a claim for Dr A [PERSON_NAME] where a part pay…"
click at [883, 165] on span "Save & Close" at bounding box center [883, 163] width 59 height 16
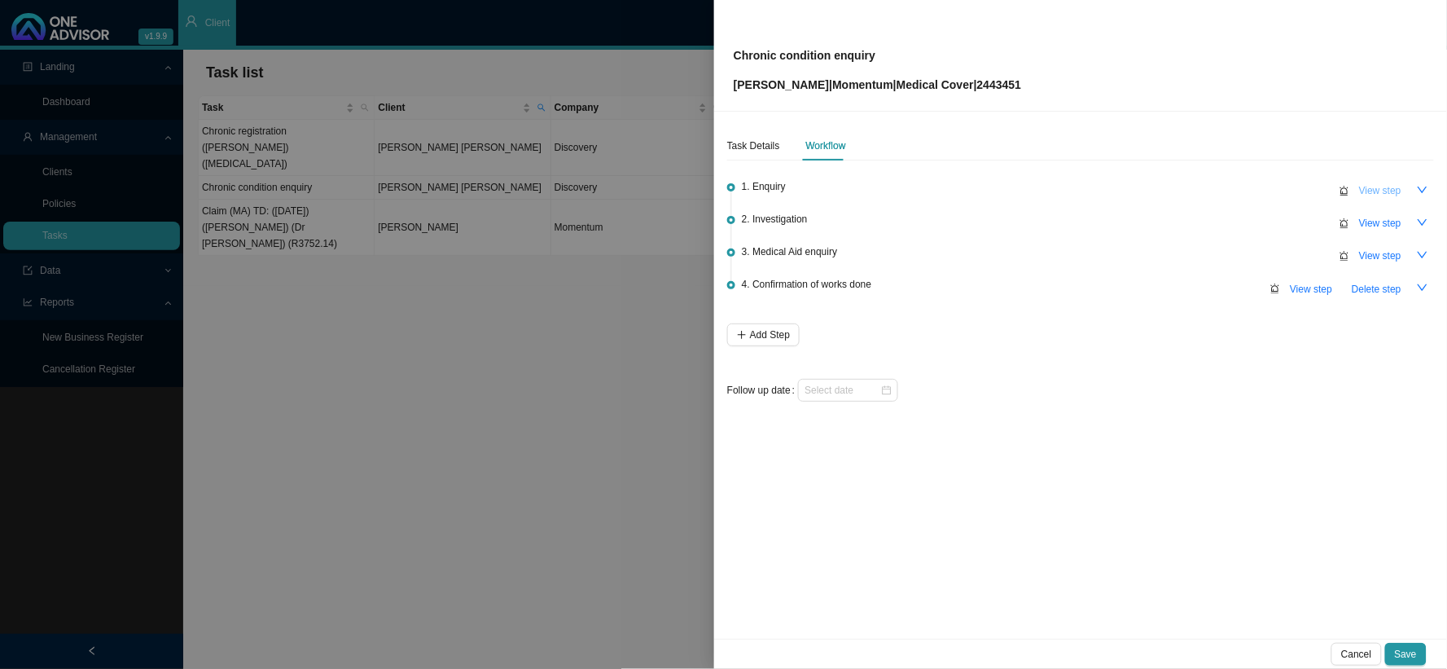
click at [1371, 181] on button "View step" at bounding box center [1380, 190] width 62 height 23
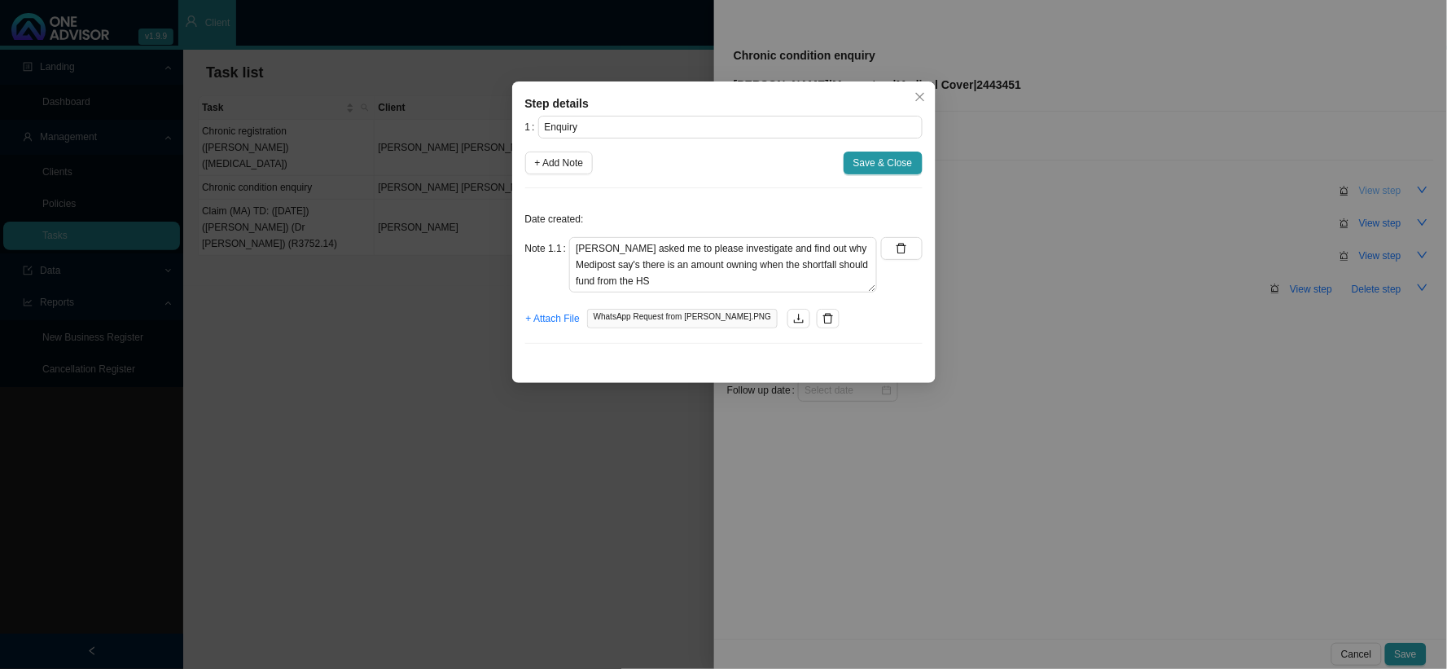
click at [1371, 181] on div "Step details 1 Enquiry + Add Note Save & Close Date created: Note 1.1 [PERSON_N…" at bounding box center [723, 334] width 1447 height 669
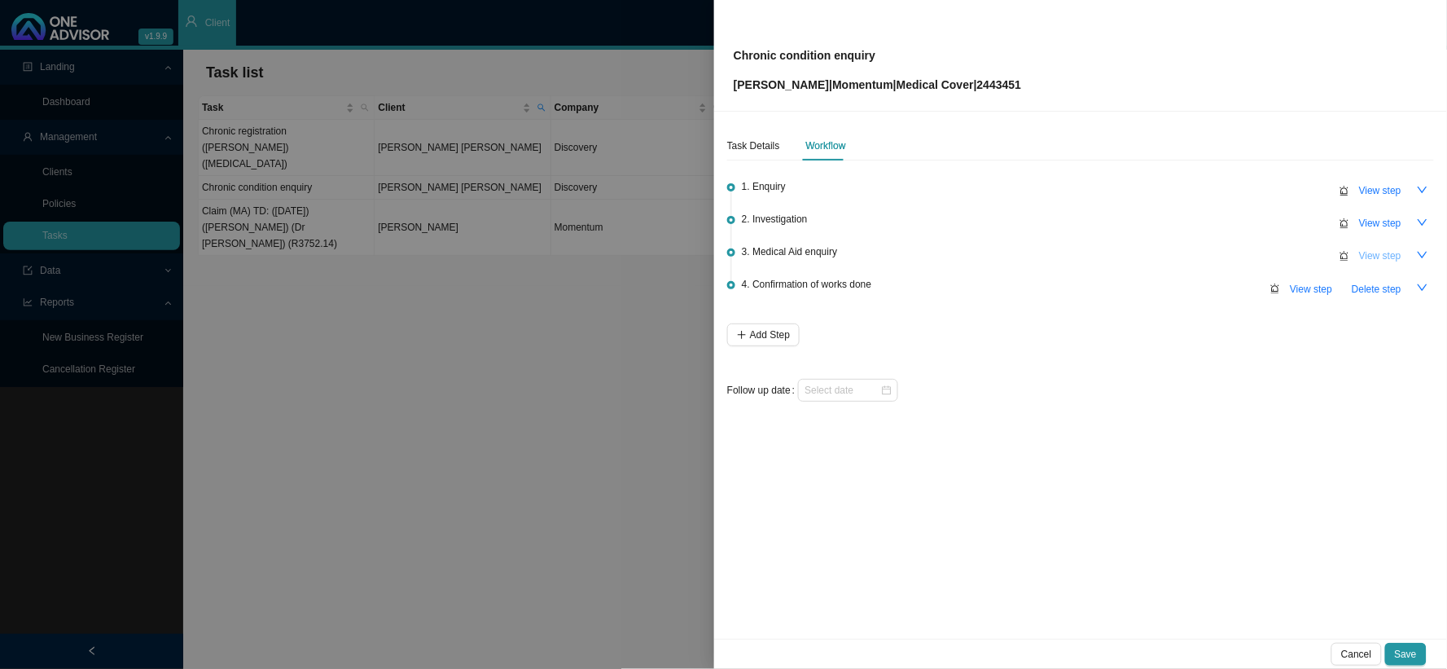
click at [1371, 264] on button "View step" at bounding box center [1380, 255] width 62 height 23
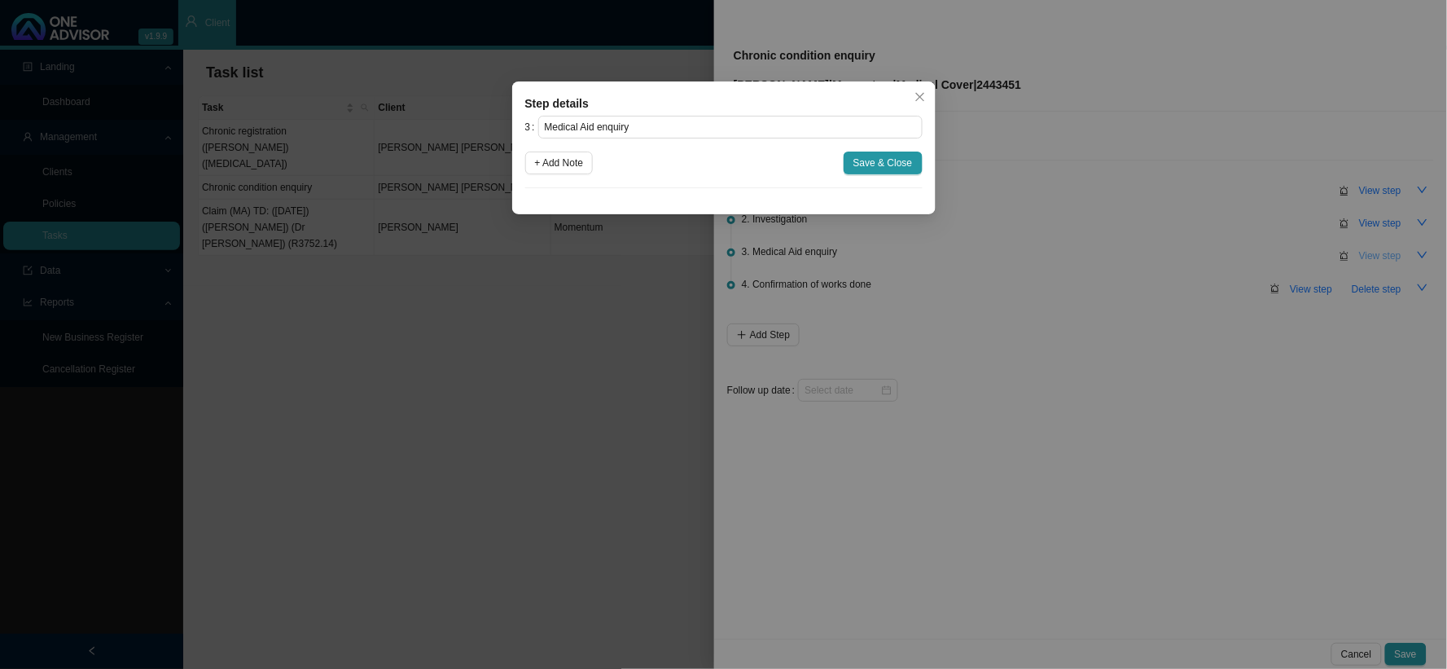
click at [1371, 264] on div "Step details 3 Medical Aid enquiry + Add Note Save & Close Cancel OK" at bounding box center [723, 334] width 1447 height 669
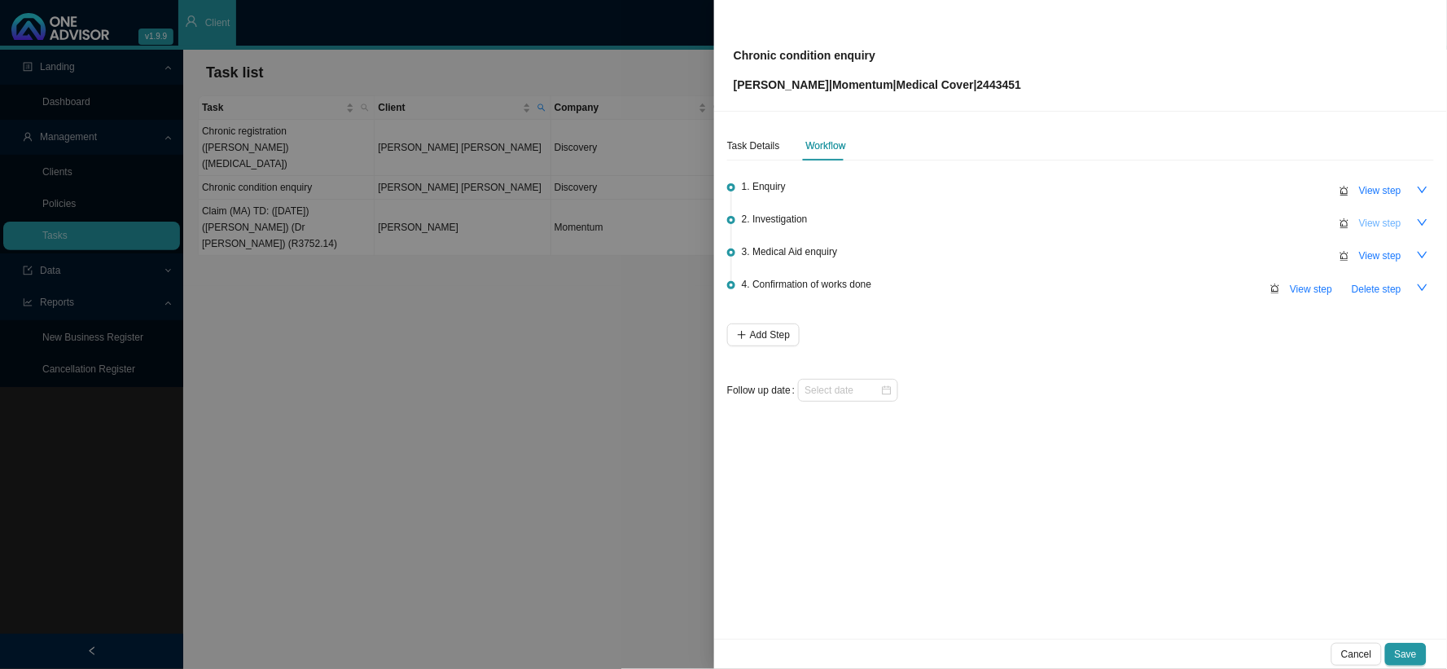
click at [1385, 220] on span "View step" at bounding box center [1380, 223] width 42 height 16
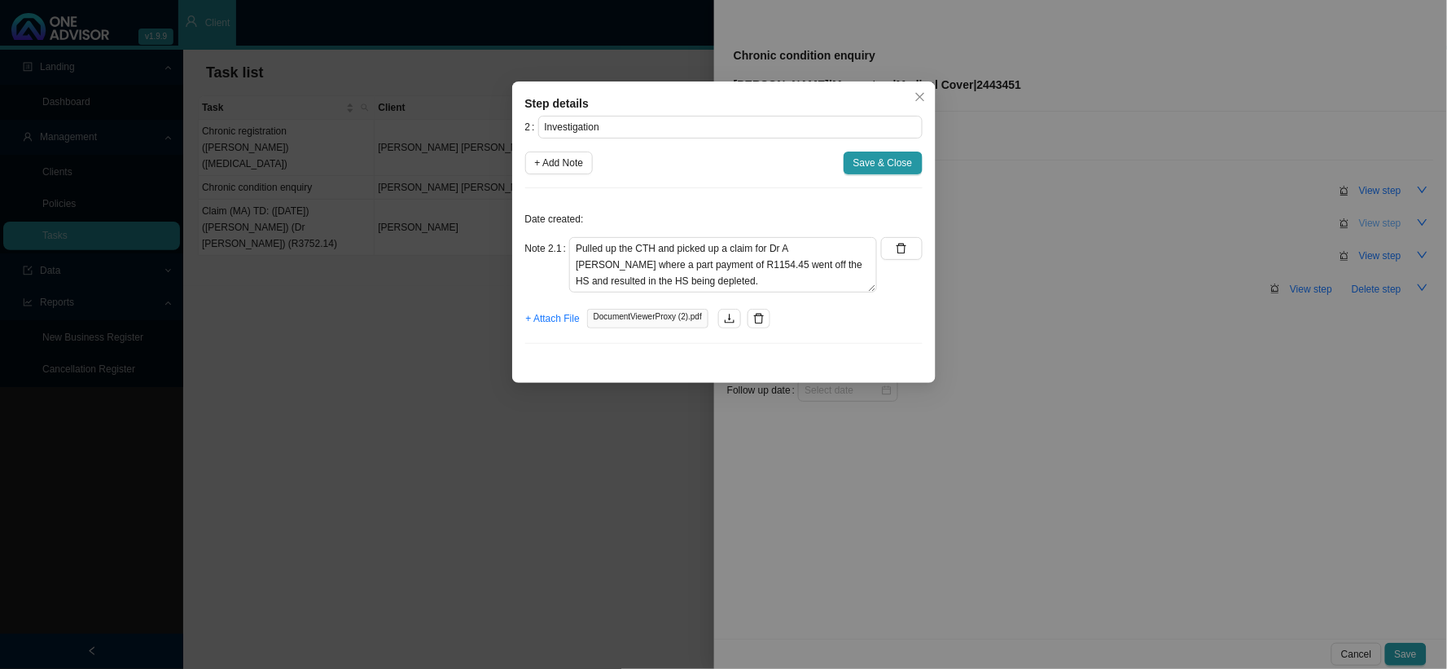
click at [1385, 220] on div "Step details 2 Investigation + Add Note Save & Close Date created: Note 2.1 Pul…" at bounding box center [723, 334] width 1447 height 669
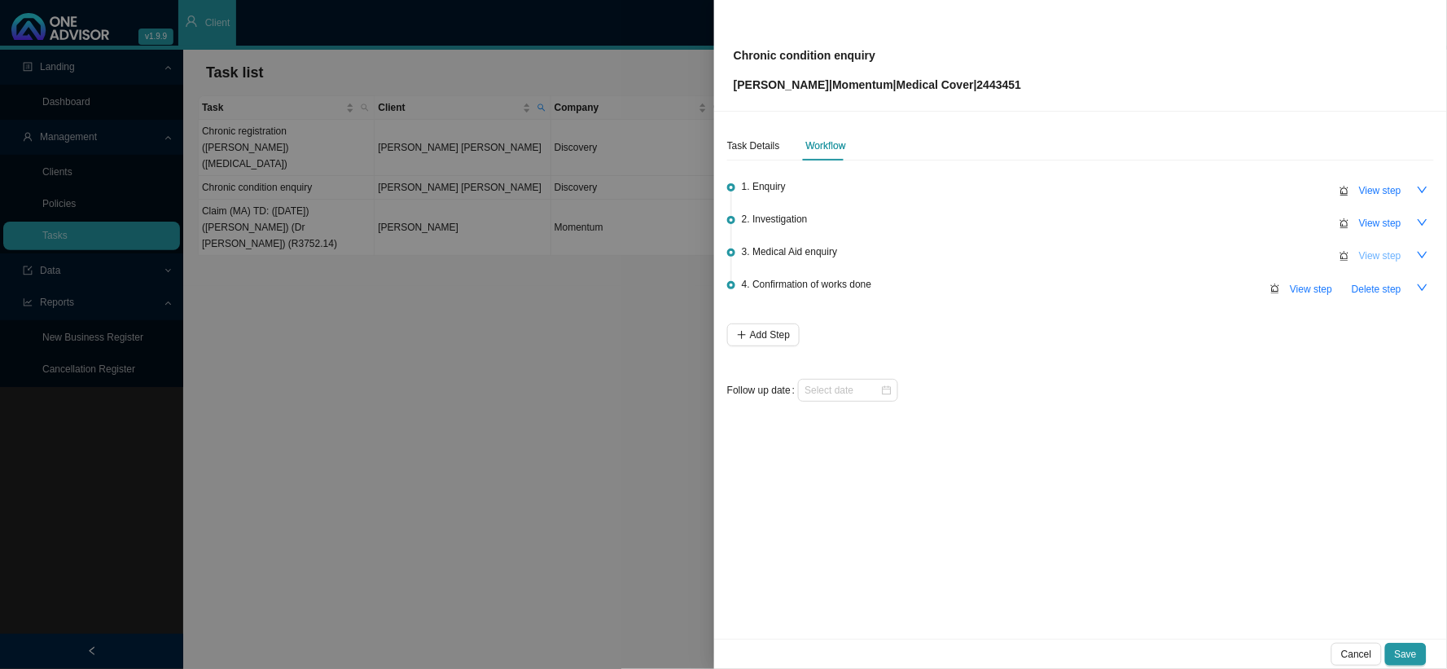
click at [1379, 252] on span "View step" at bounding box center [1380, 256] width 42 height 16
type input "Medical Aid enquiry"
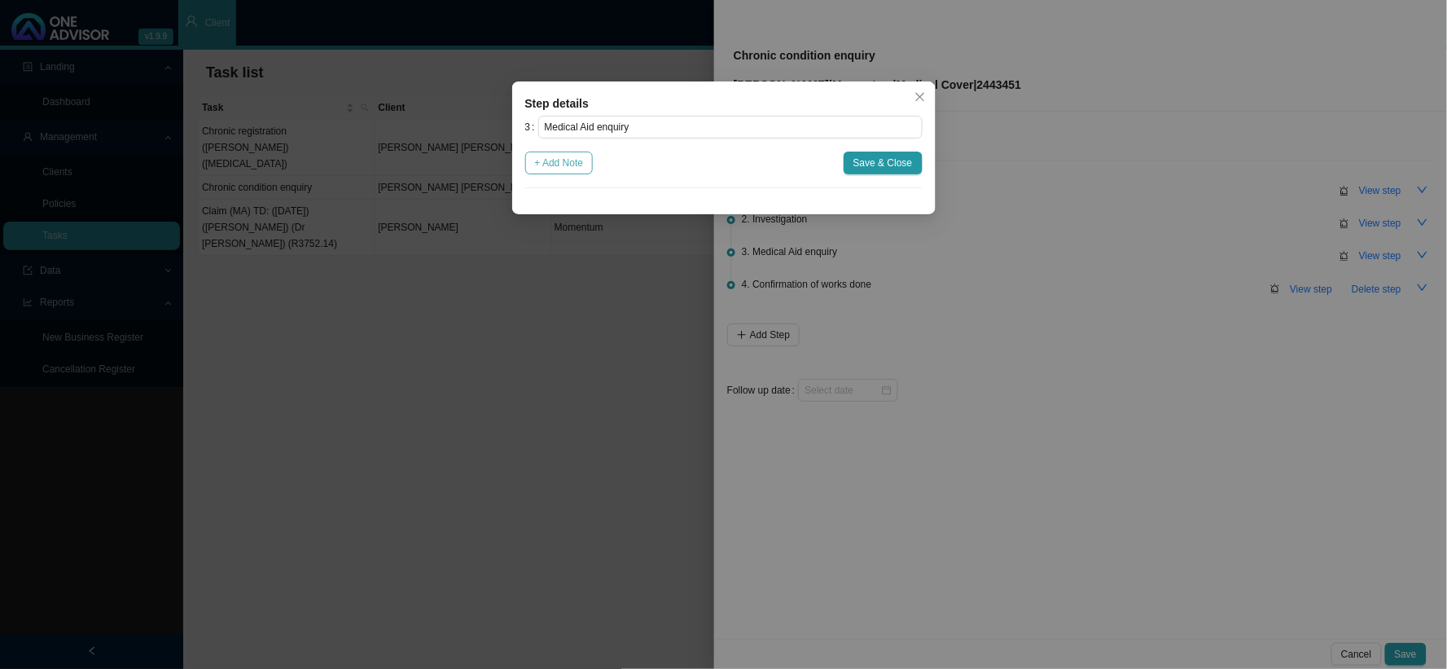
click at [588, 165] on button "+ Add Note" at bounding box center [559, 162] width 68 height 23
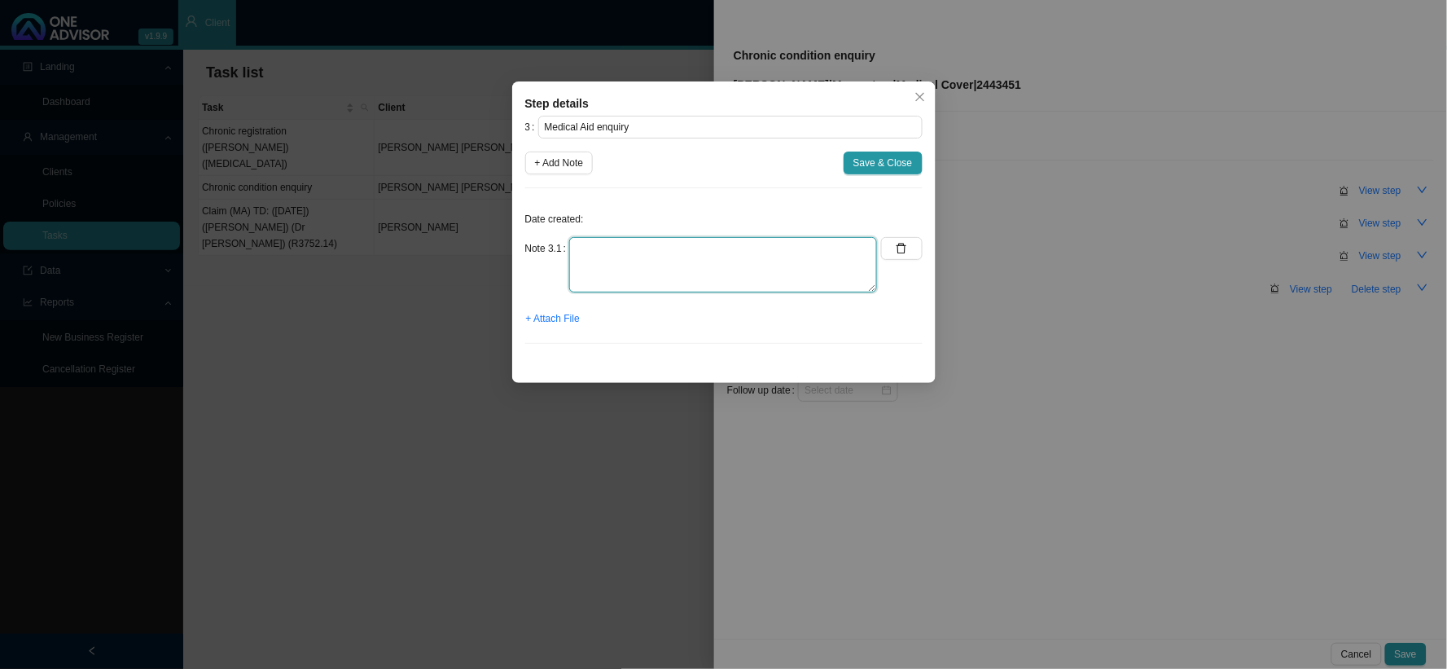
click at [717, 256] on textarea at bounding box center [723, 264] width 308 height 55
type textarea "p"
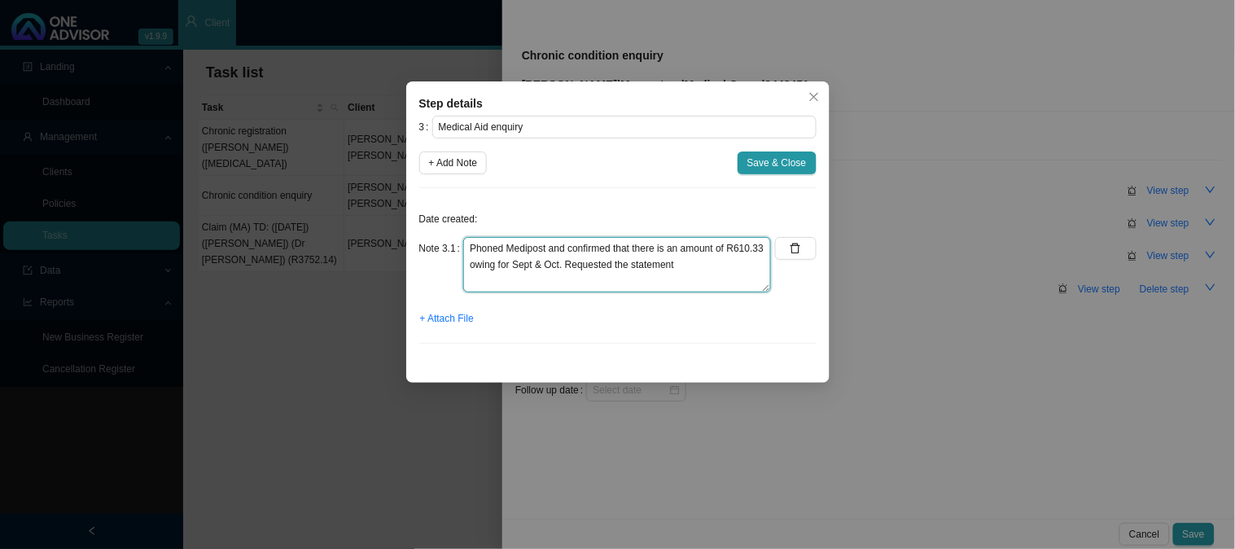
click at [695, 261] on textarea "Phoned Medipost and confirmed that there is an amount of R610.33 owing for Sept…" at bounding box center [617, 264] width 308 height 55
type textarea "Phoned Medipost and confirmed that there is an amount of R610.33 owing for Sept…"
click at [457, 322] on span "+ Attach File" at bounding box center [447, 318] width 54 height 16
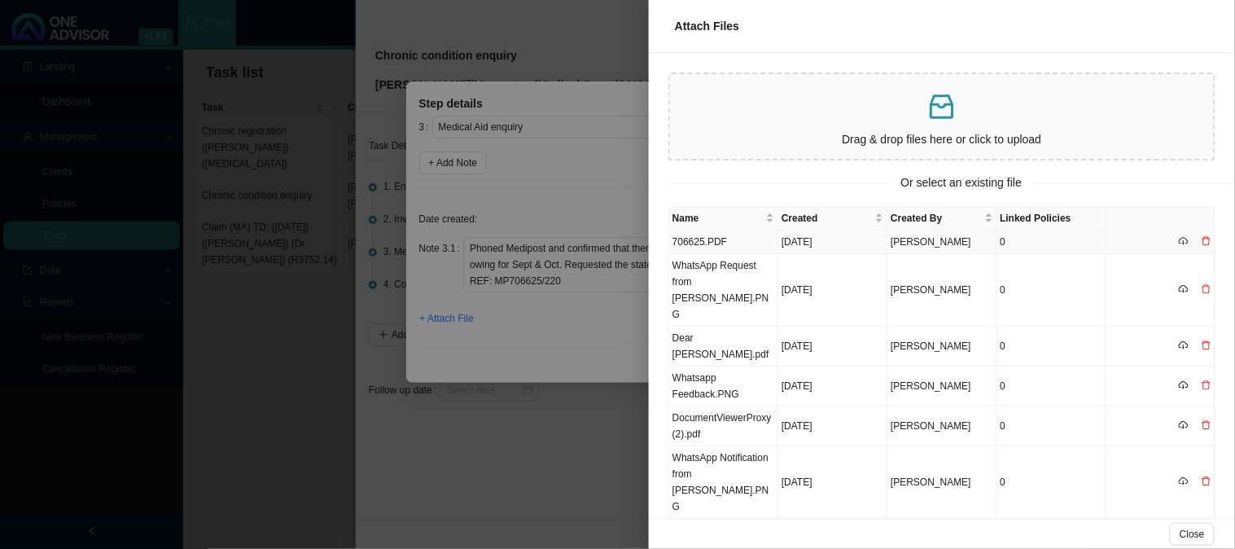
click at [742, 237] on td "706625.PDF" at bounding box center [723, 242] width 109 height 24
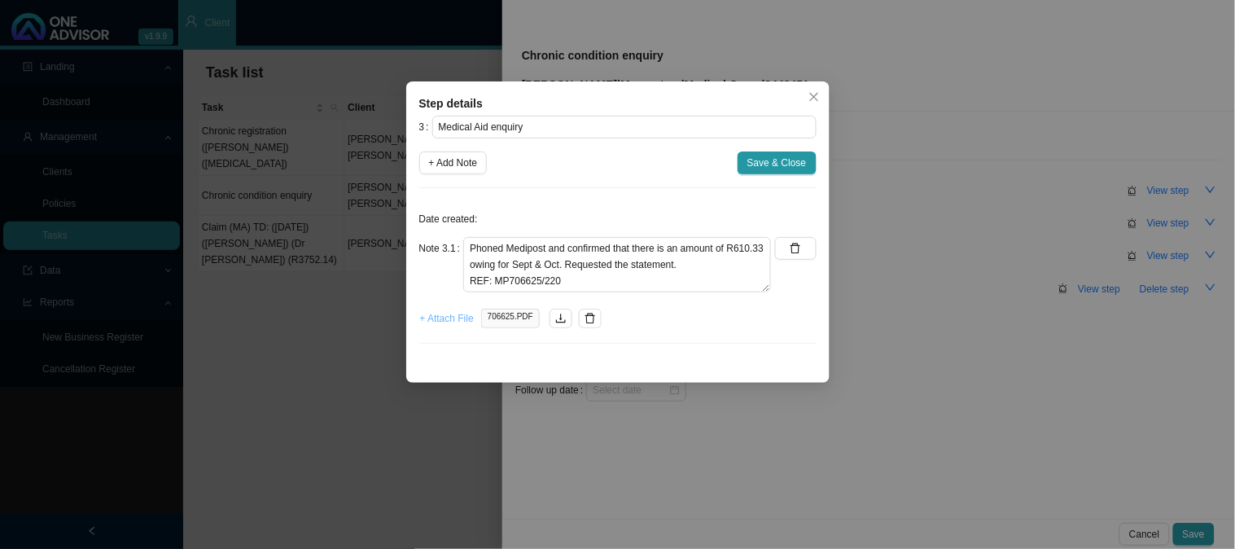
click at [459, 320] on span "+ Attach File" at bounding box center [447, 318] width 54 height 16
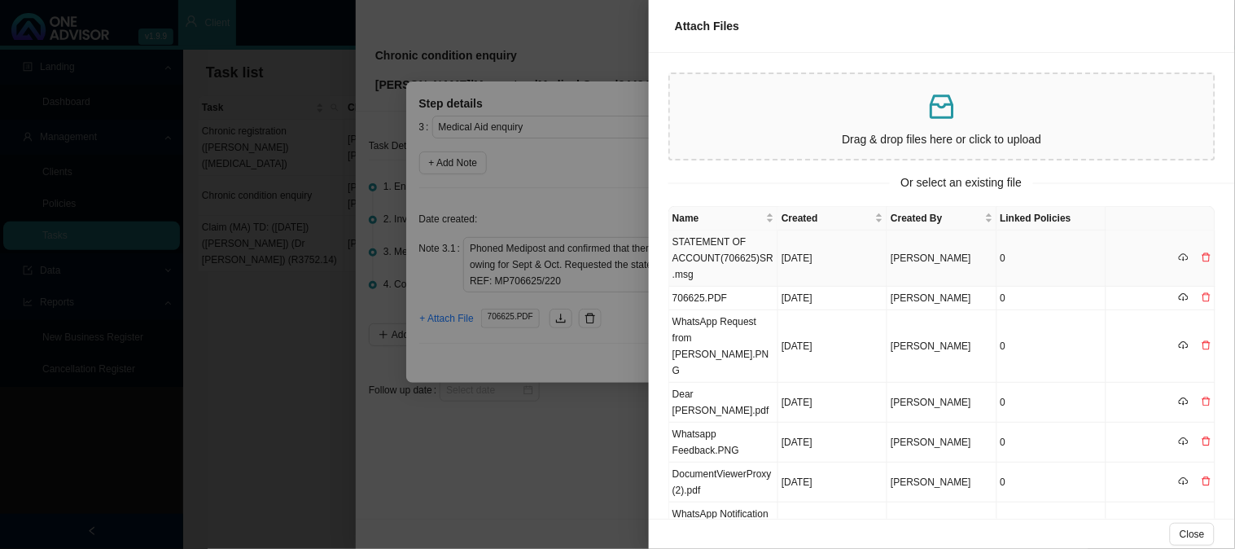
click at [731, 255] on td "STATEMENT OF ACCOUNT(706625)SR.msg" at bounding box center [723, 258] width 109 height 56
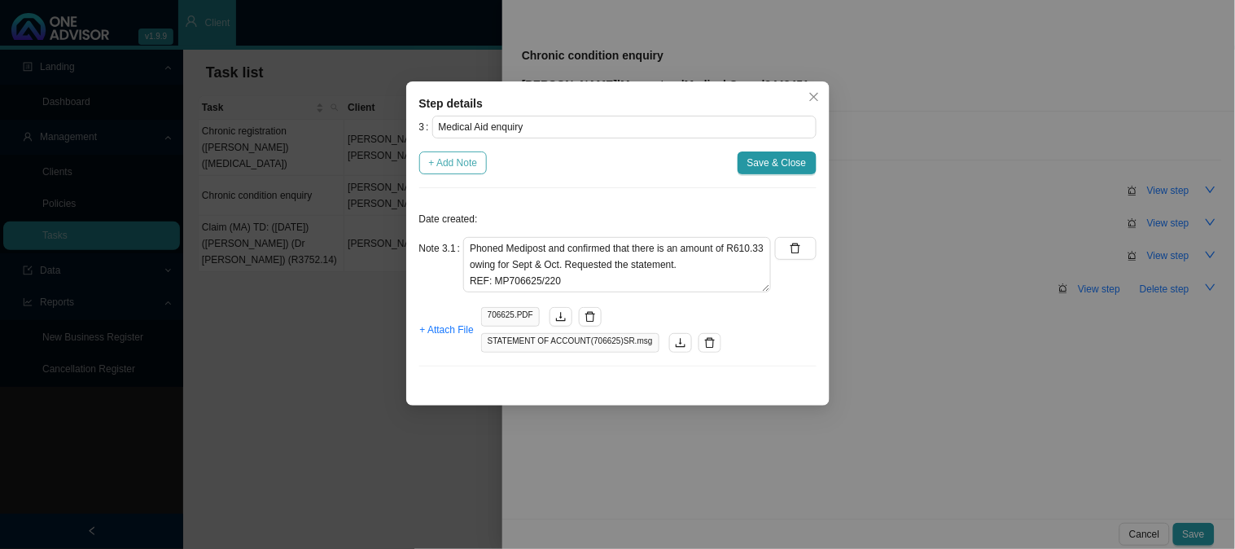
click at [467, 169] on span "+ Add Note" at bounding box center [453, 163] width 49 height 16
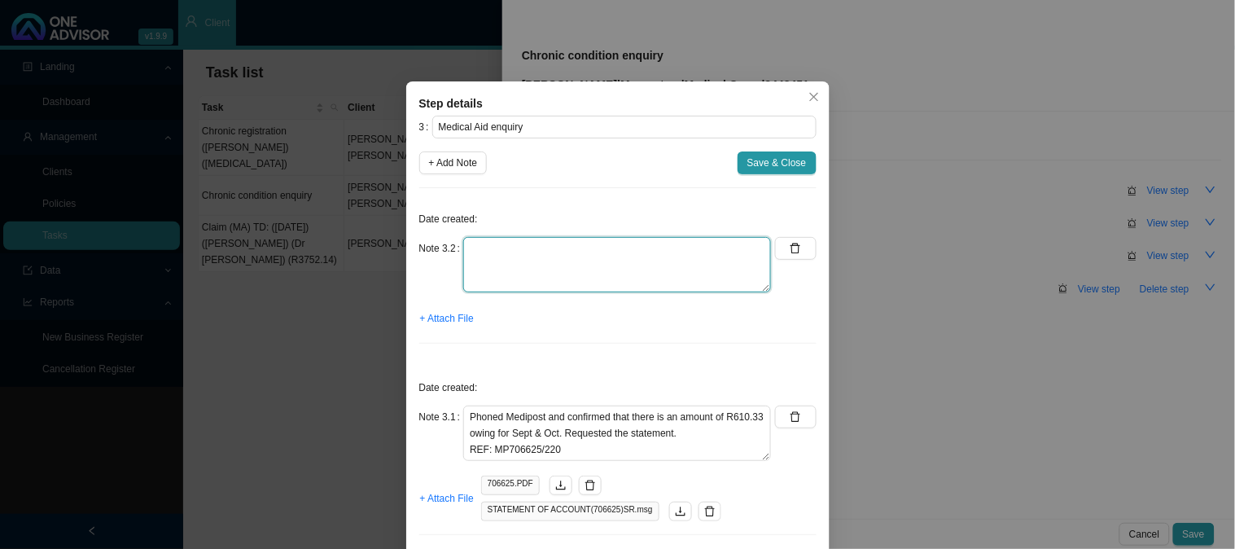
click at [538, 263] on textarea at bounding box center [617, 264] width 308 height 55
type textarea "p"
type textarea "Sent the statement to [PERSON_NAME] over Whatsapp"
click at [454, 320] on span "+ Attach File" at bounding box center [447, 318] width 54 height 16
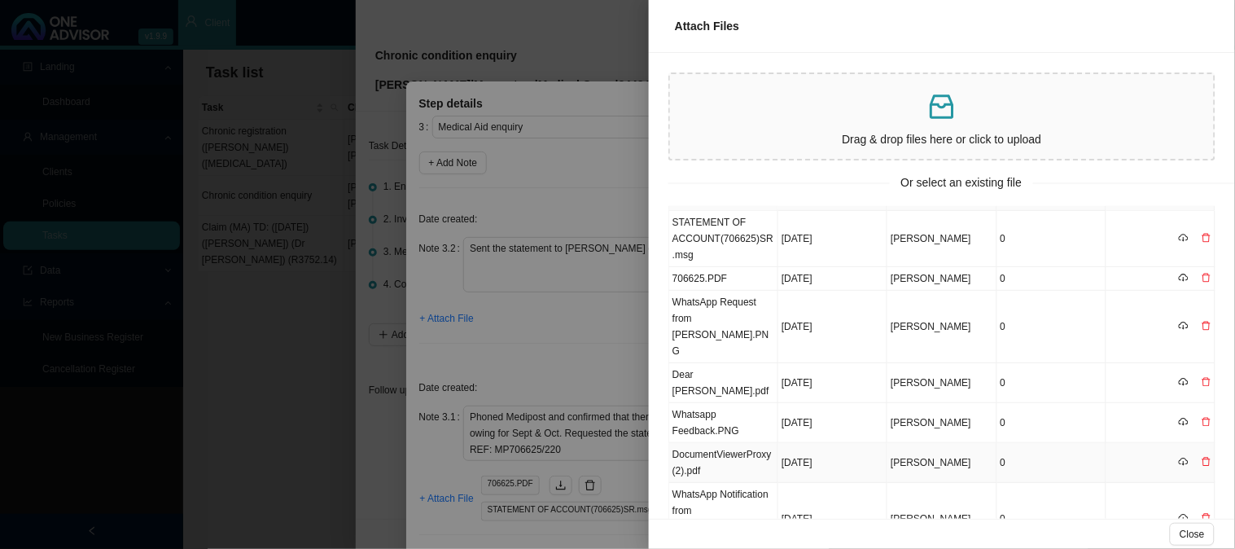
scroll to position [37, 0]
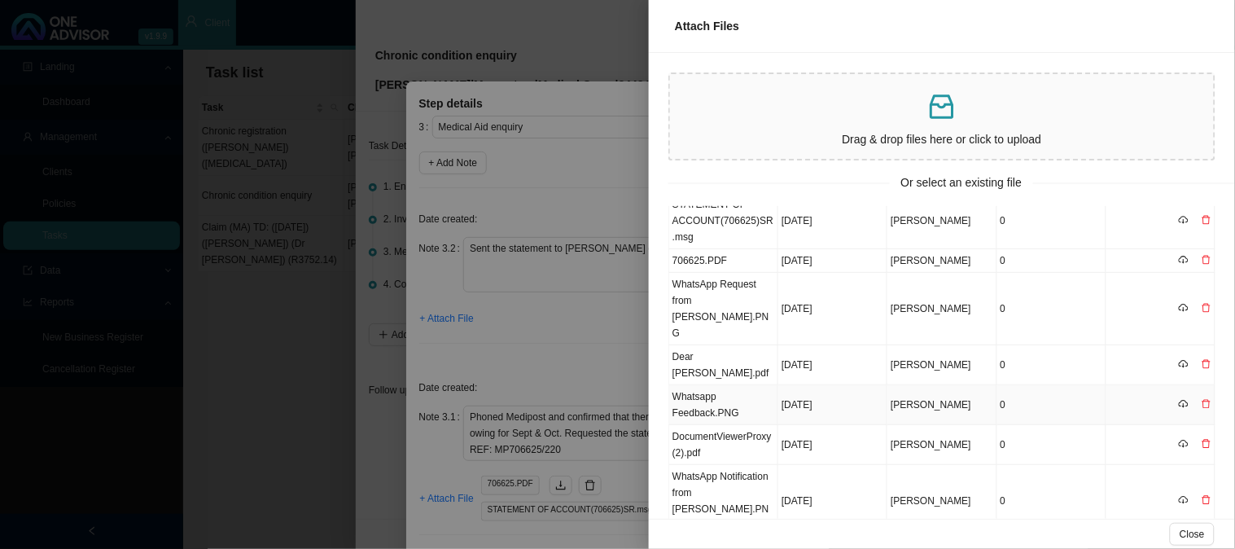
click at [731, 385] on td "Whatsapp Feedback.PNG" at bounding box center [723, 405] width 109 height 40
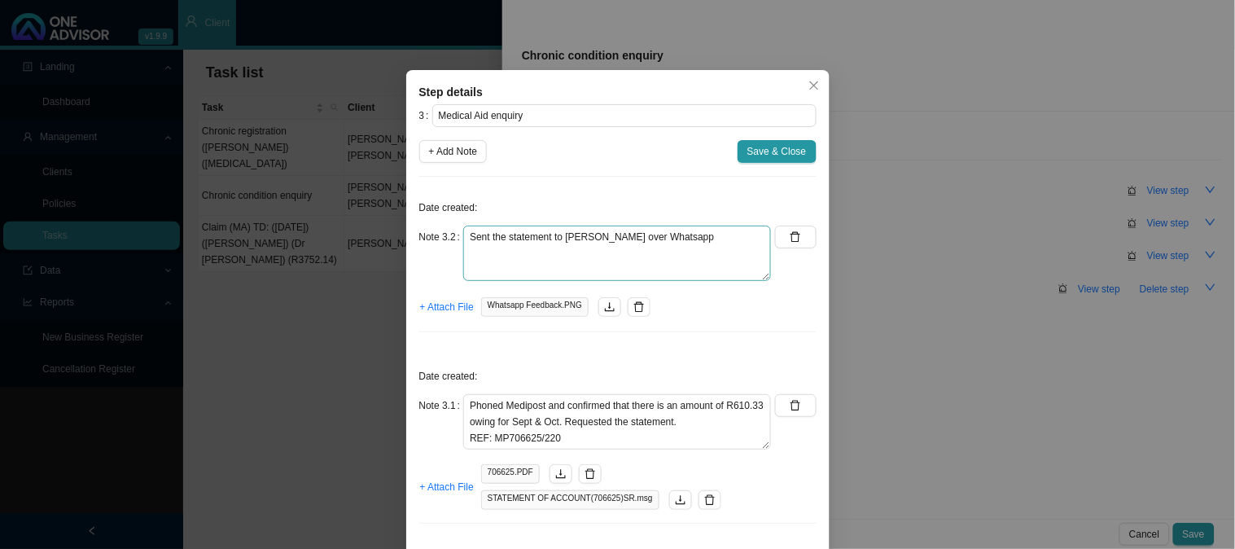
scroll to position [0, 0]
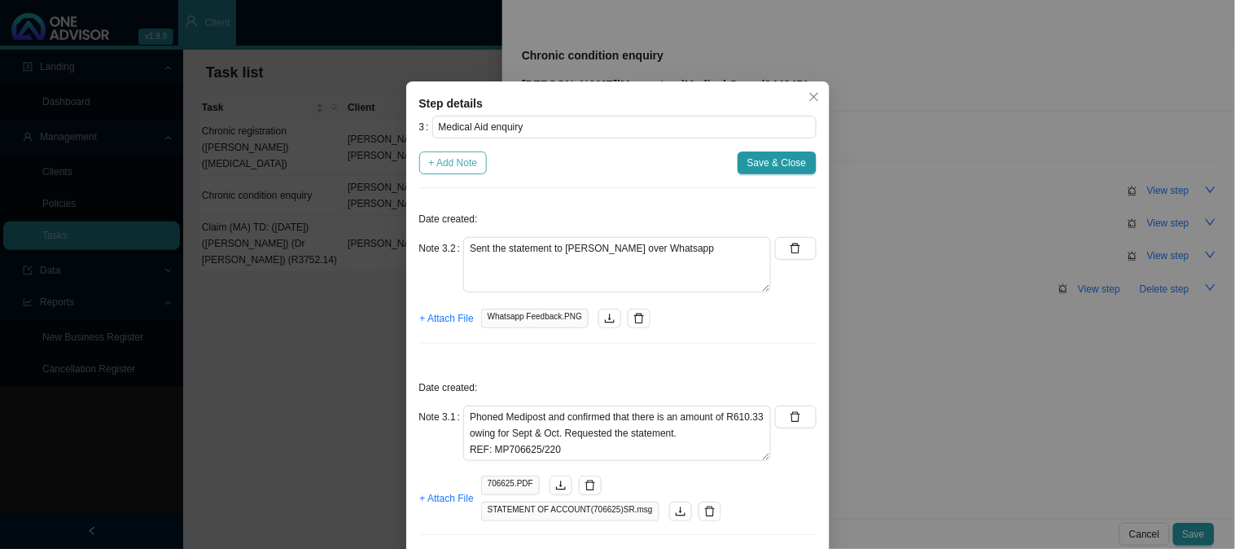
click at [441, 164] on span "+ Add Note" at bounding box center [453, 163] width 49 height 16
type textarea "Sent the statement to [PERSON_NAME] over Whatsapp"
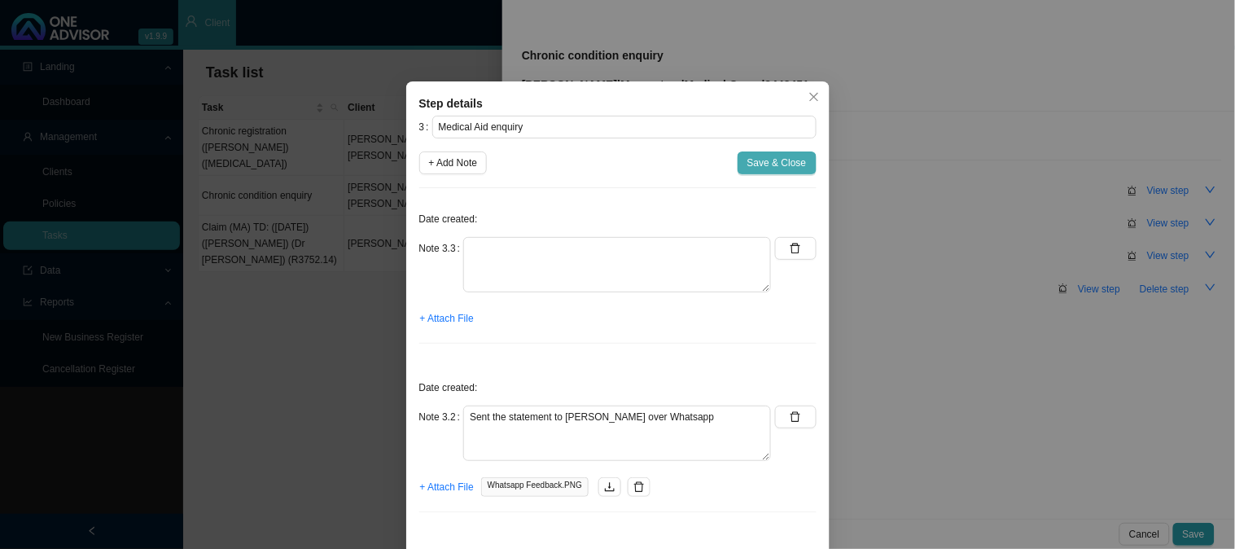
click at [787, 158] on span "Save & Close" at bounding box center [777, 163] width 59 height 16
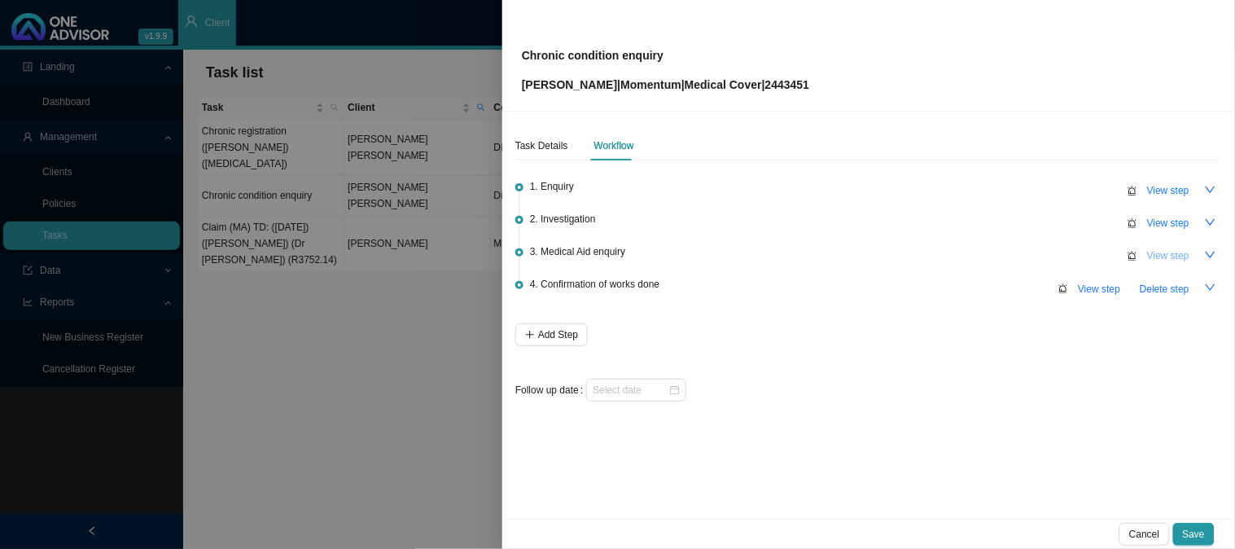
click at [1168, 250] on span "View step" at bounding box center [1169, 256] width 42 height 16
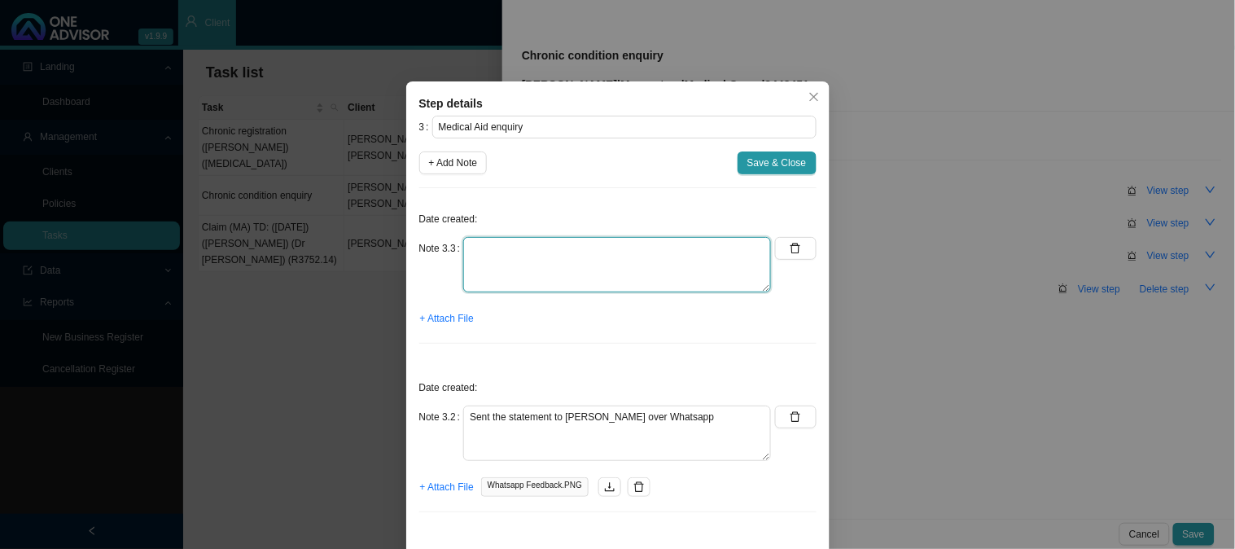
click at [515, 256] on textarea at bounding box center [617, 264] width 308 height 55
type textarea "[PERSON_NAME] made payment for the amount owing"
click at [425, 316] on span "+ Attach File" at bounding box center [447, 318] width 54 height 16
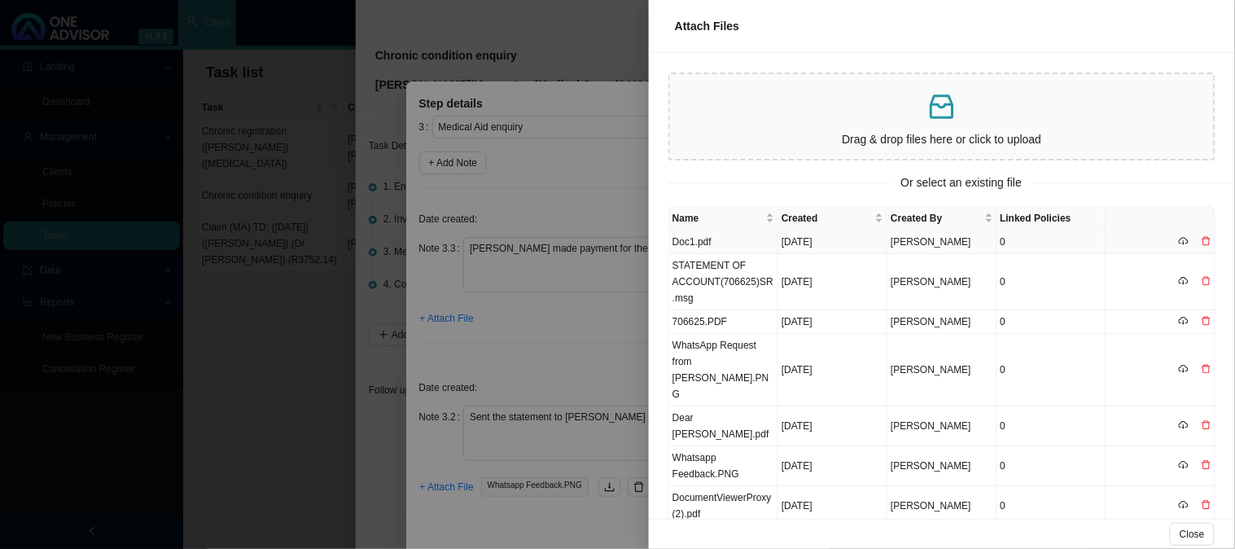
click at [736, 243] on td "Doc1.pdf" at bounding box center [723, 242] width 109 height 24
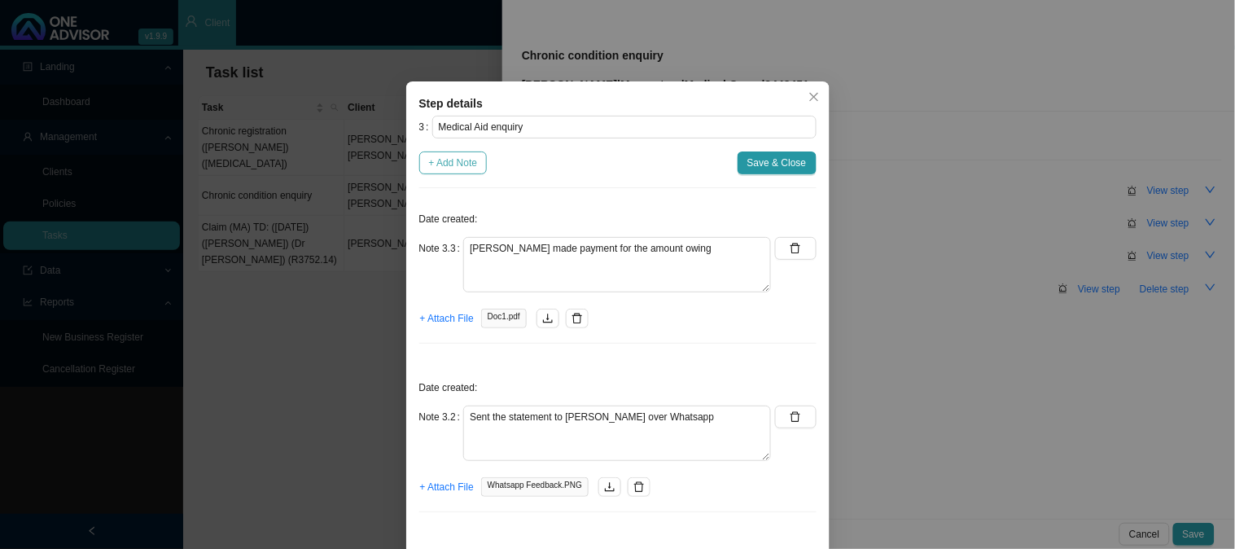
click at [462, 164] on span "+ Add Note" at bounding box center [453, 163] width 49 height 16
type textarea "[PERSON_NAME] made payment for the amount owing"
type textarea "Sent the statement to [PERSON_NAME] over Whatsapp"
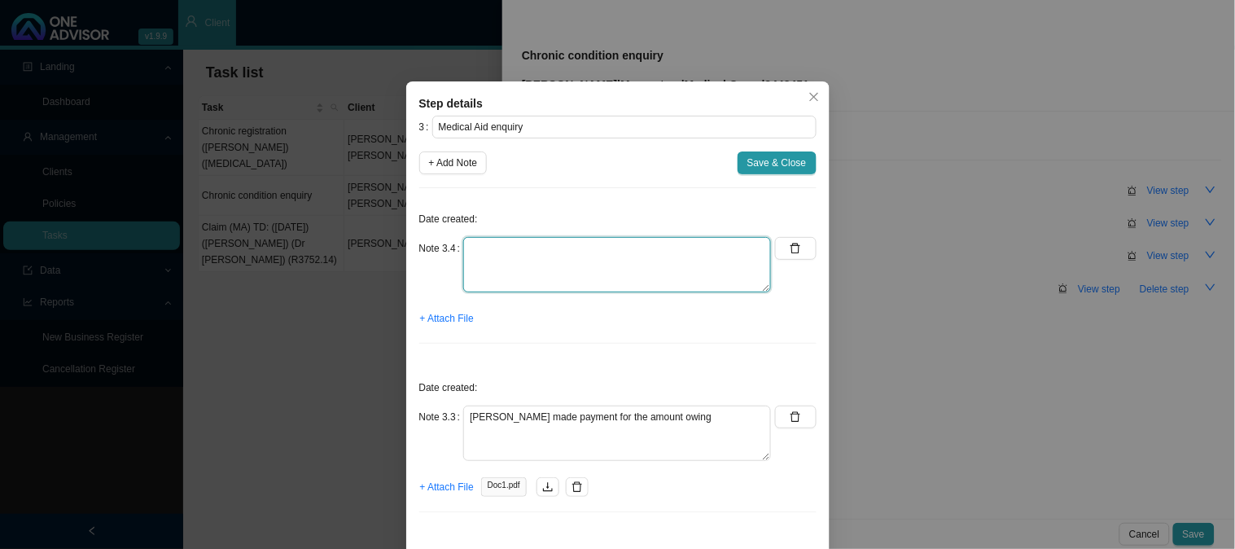
click at [492, 251] on textarea at bounding box center [617, 264] width 308 height 55
type textarea "Sent payment to Medipost to allocate"
click at [437, 323] on span "+ Attach File" at bounding box center [447, 318] width 54 height 16
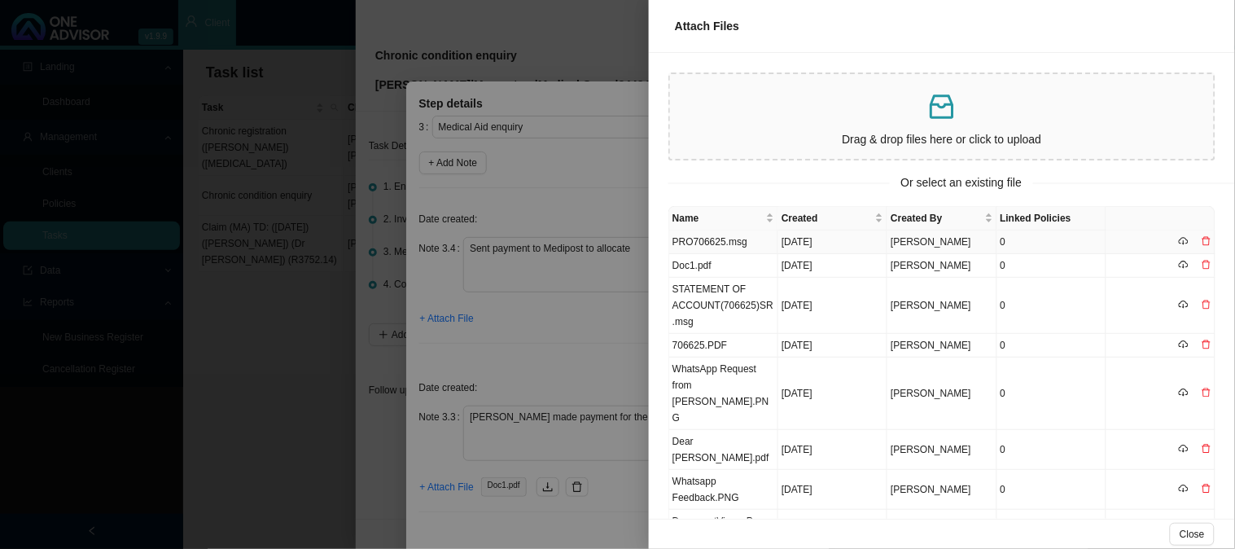
click at [742, 234] on td "PRO706625.msg" at bounding box center [723, 242] width 109 height 24
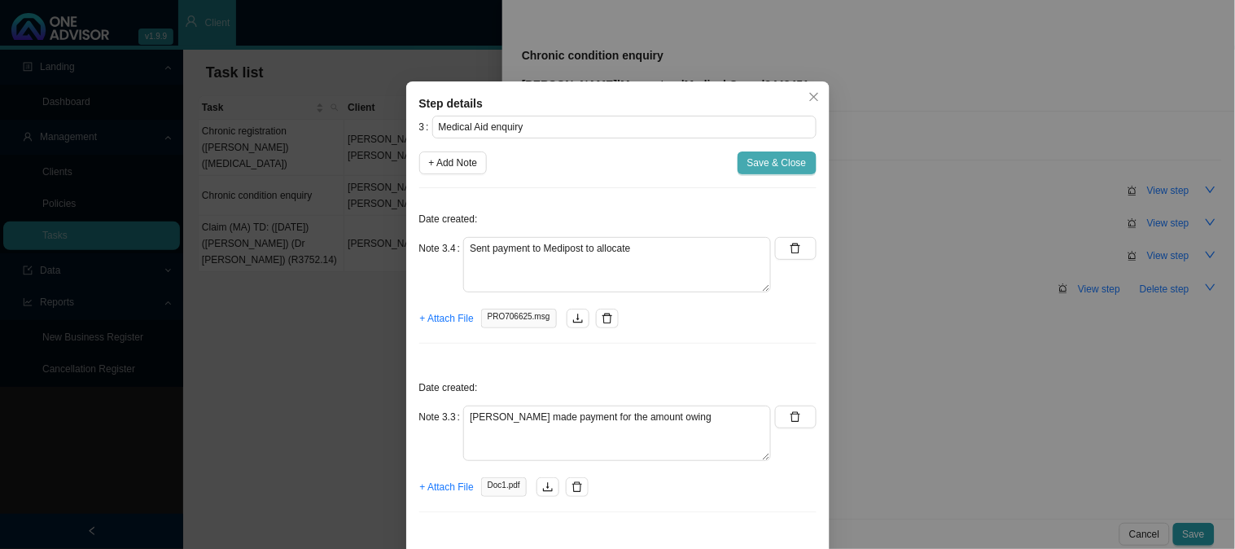
click at [767, 163] on span "Save & Close" at bounding box center [777, 163] width 59 height 16
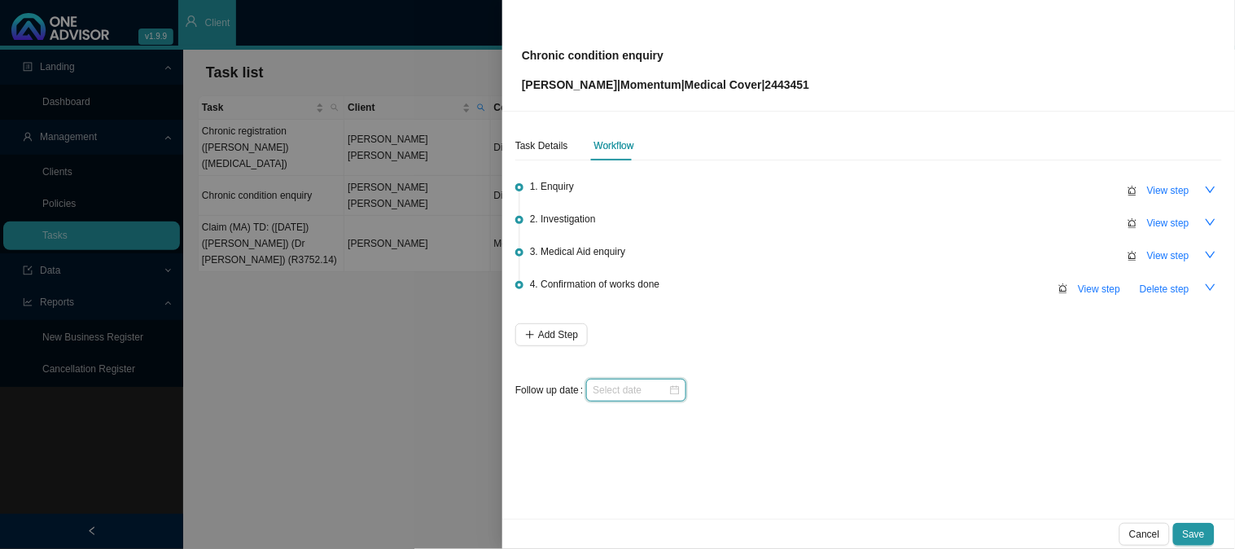
click at [633, 391] on input at bounding box center [631, 390] width 76 height 16
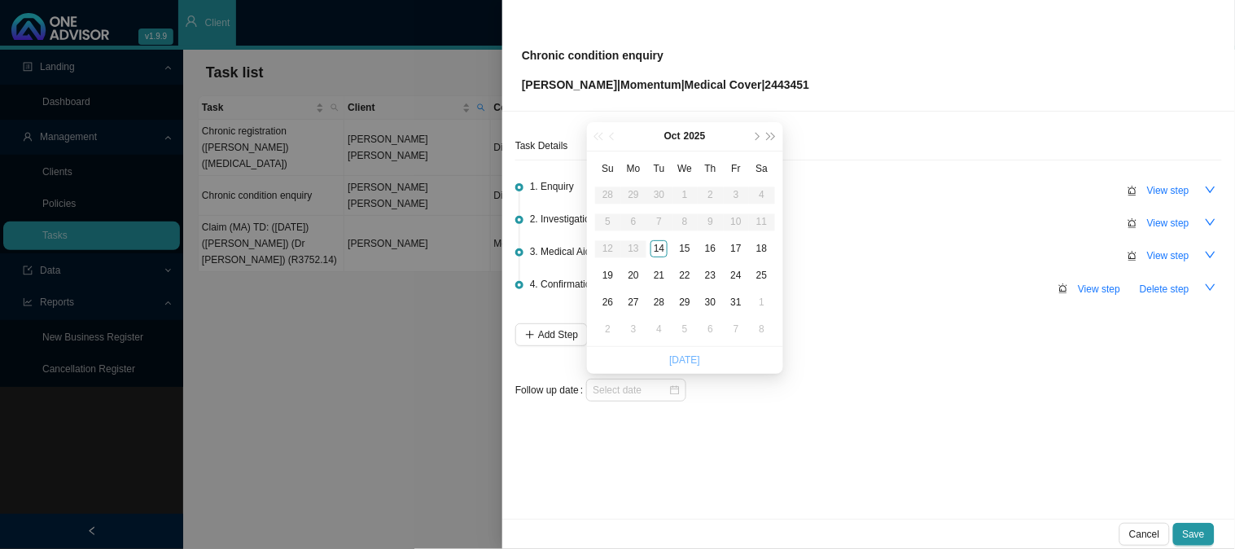
click at [687, 360] on link "[DATE]" at bounding box center [684, 359] width 31 height 11
type input "[DATE]"
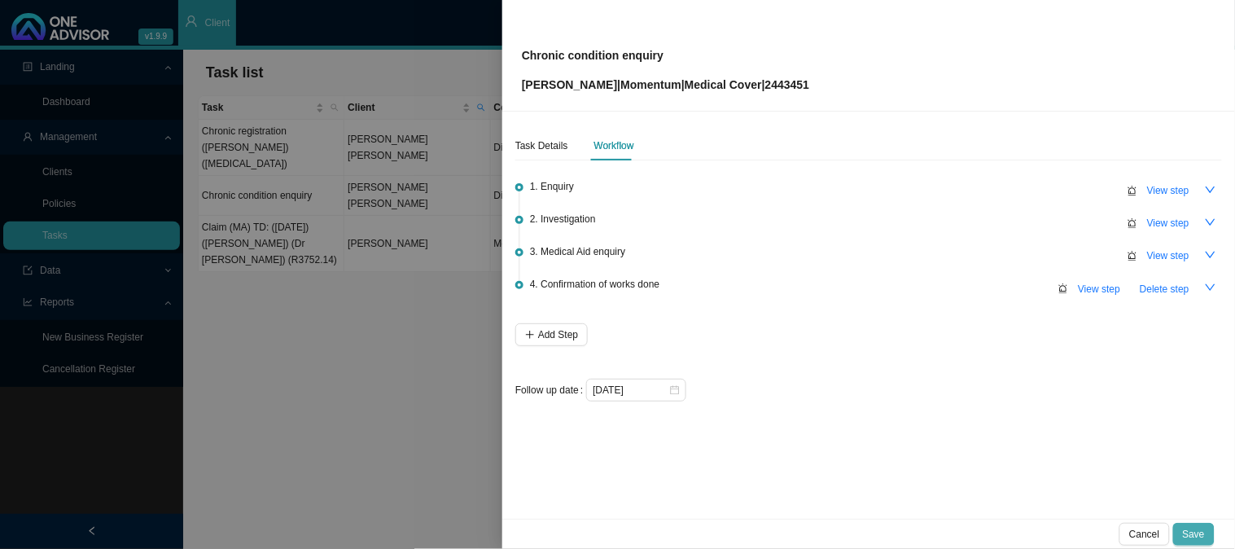
click at [1202, 530] on span "Save" at bounding box center [1194, 534] width 22 height 16
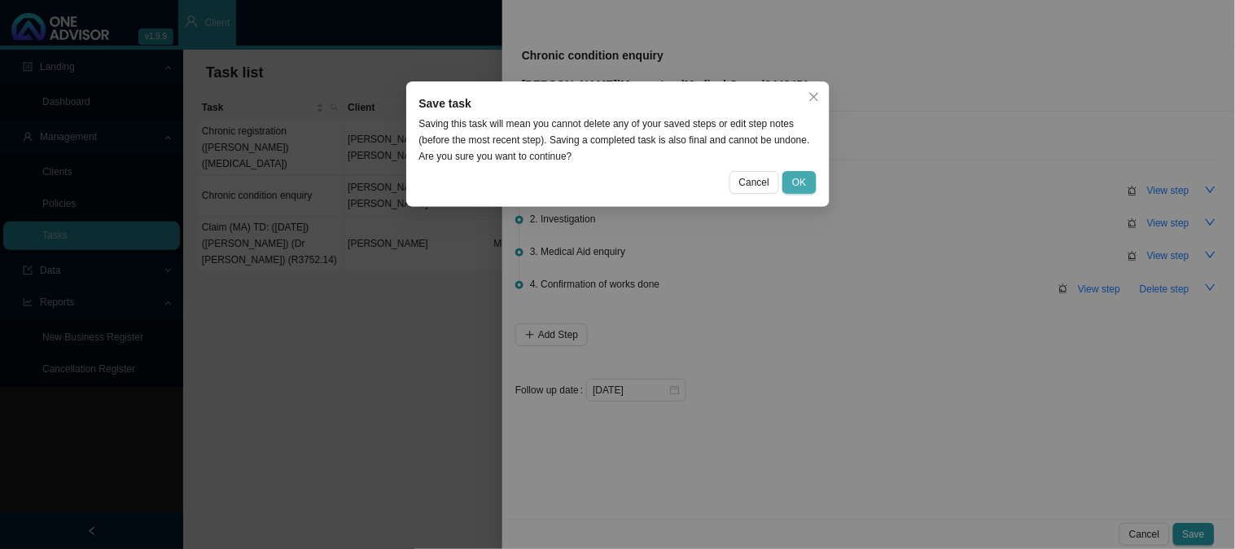
click at [807, 188] on button "OK" at bounding box center [799, 182] width 33 height 23
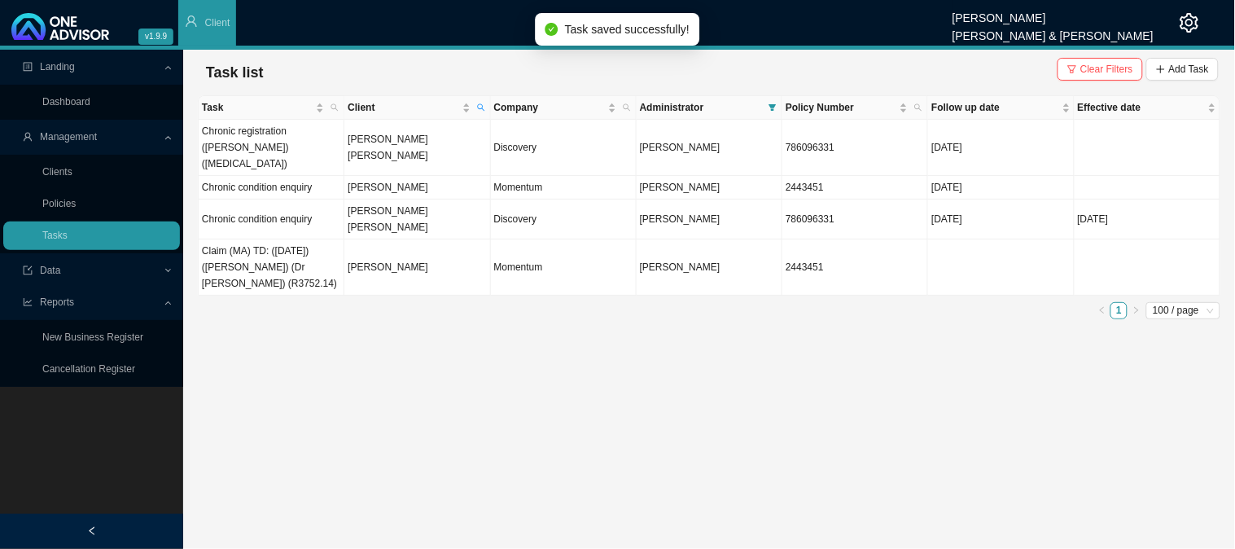
click at [528, 356] on main "Landing Dashboard Management Clients Policies Tasks Data Reports New Business R…" at bounding box center [617, 299] width 1235 height 499
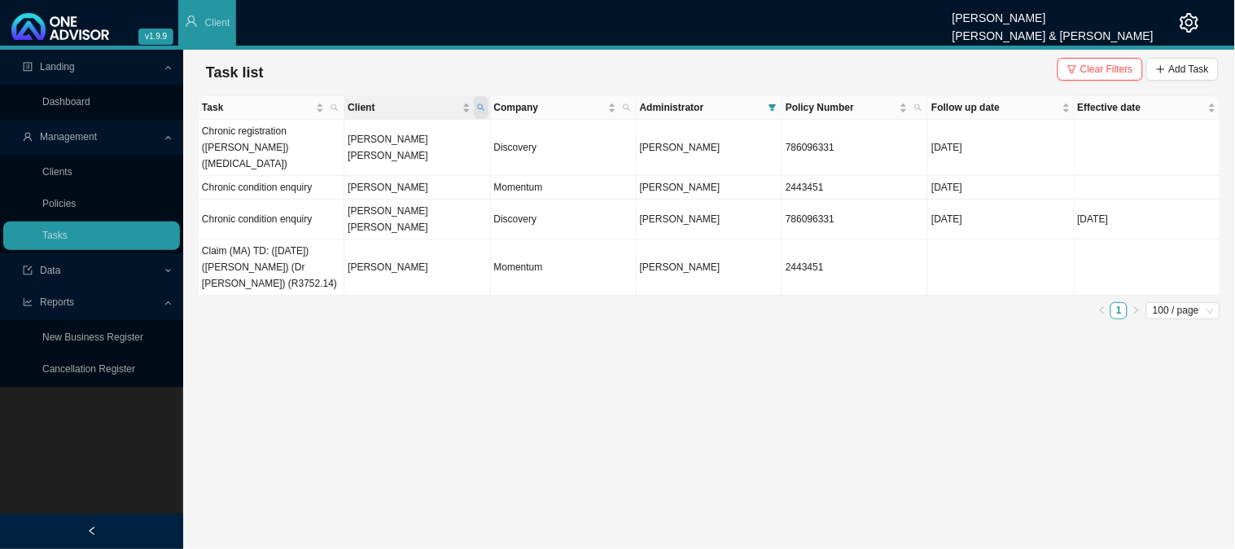
click at [482, 103] on icon "search" at bounding box center [481, 107] width 8 height 8
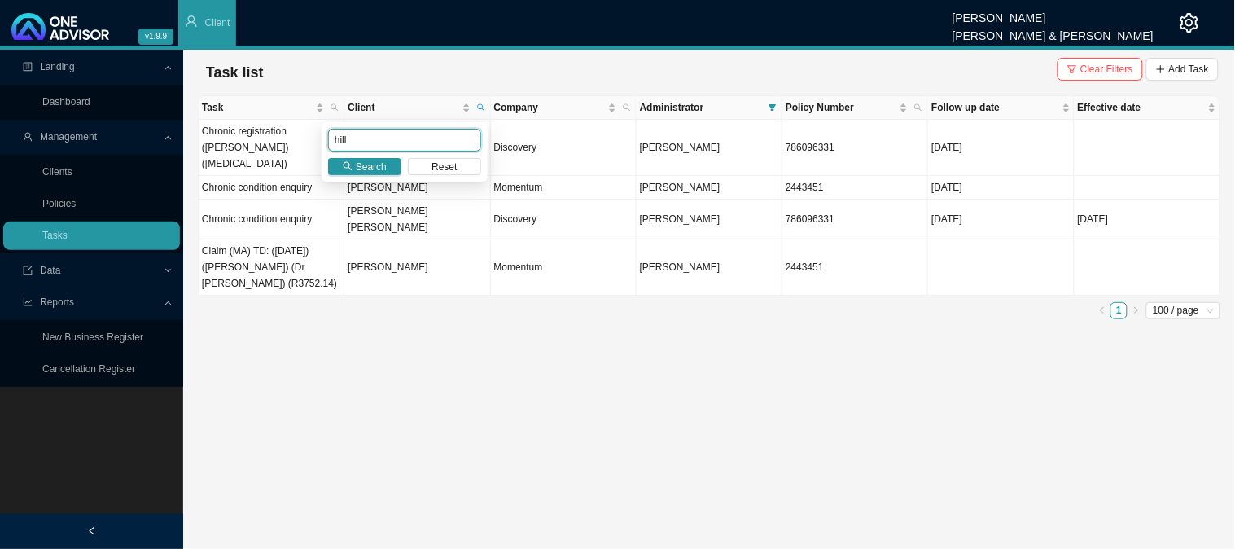
click at [432, 143] on input "hill" at bounding box center [404, 140] width 153 height 23
drag, startPoint x: 432, startPoint y: 143, endPoint x: 291, endPoint y: 151, distance: 142.0
click at [291, 151] on body "v1.9.9 [PERSON_NAME] [PERSON_NAME] & [PERSON_NAME] Client Landing Dashboard Man…" at bounding box center [617, 274] width 1235 height 549
type input "[PERSON_NAME]"
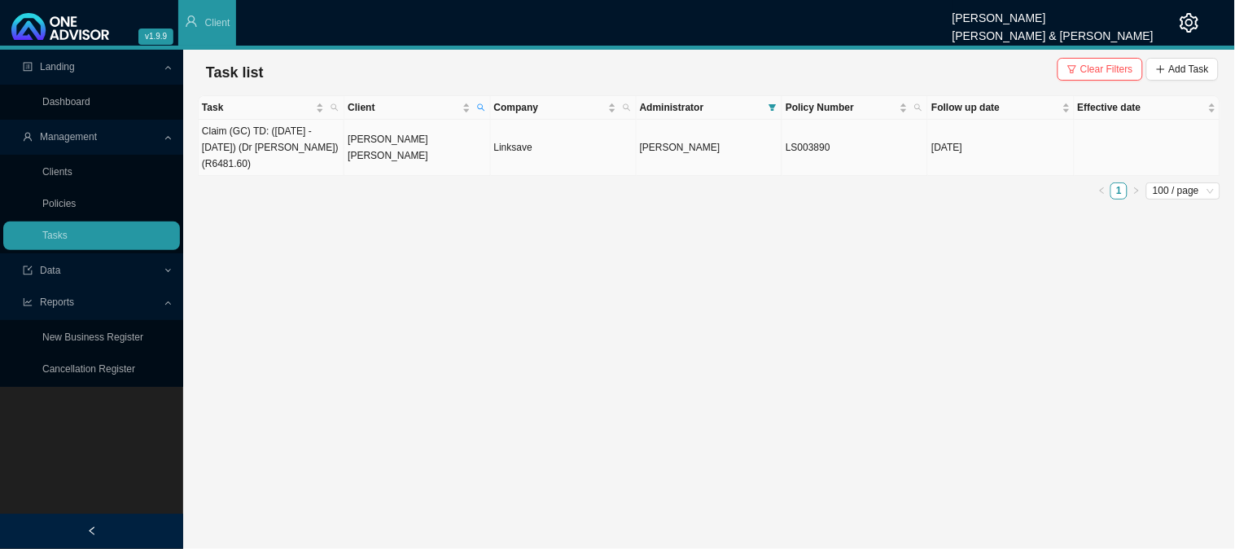
click at [388, 156] on td "[PERSON_NAME] [PERSON_NAME]" at bounding box center [418, 148] width 146 height 56
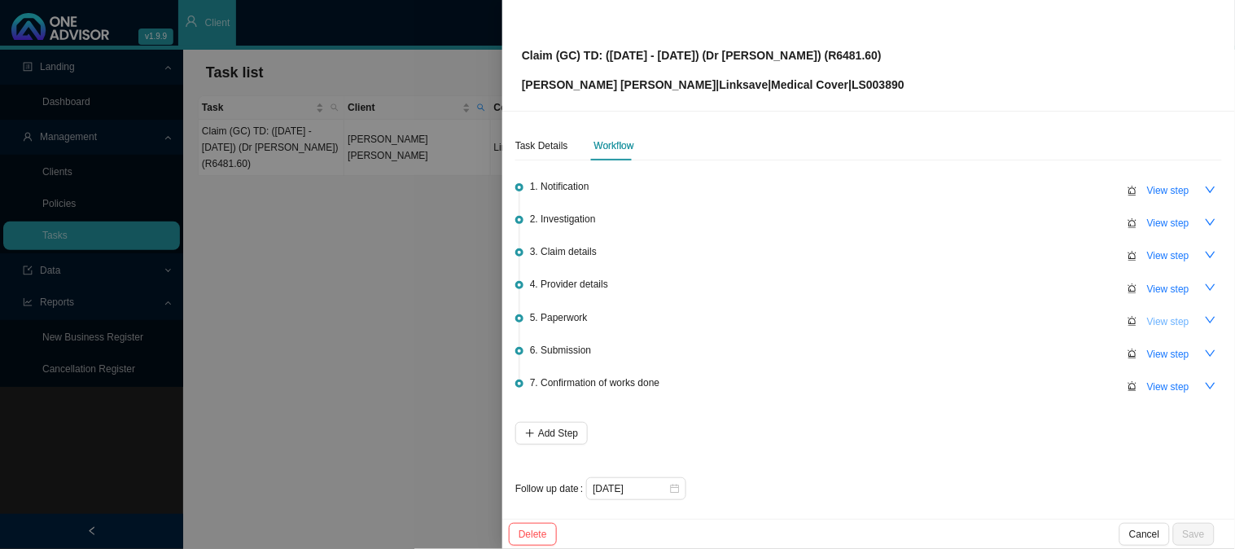
click at [1148, 314] on span "View step" at bounding box center [1169, 322] width 42 height 16
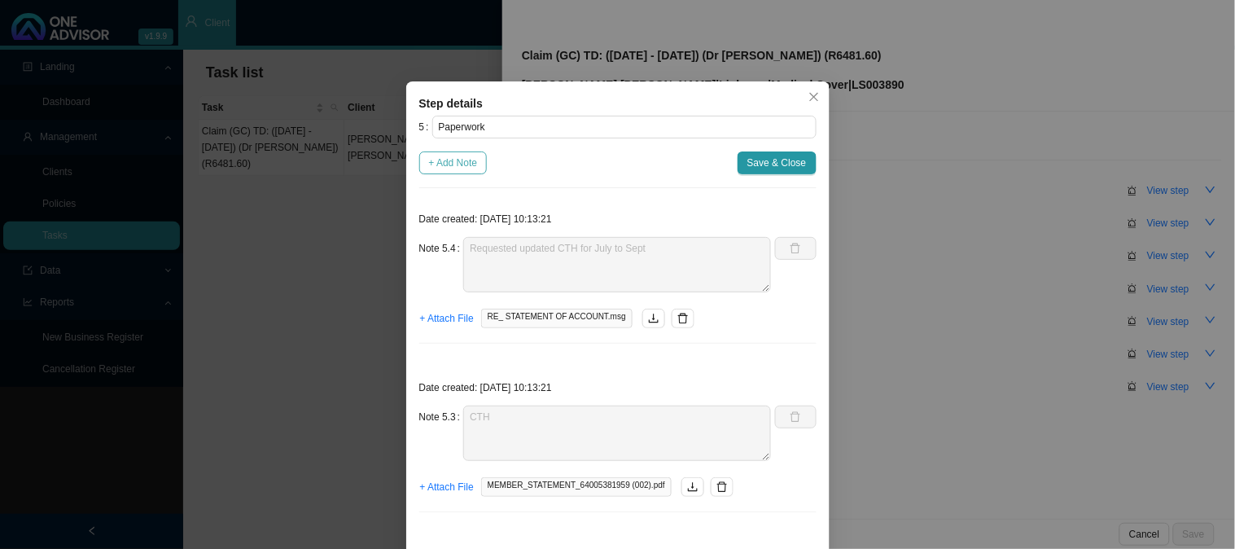
click at [454, 165] on span "+ Add Note" at bounding box center [453, 163] width 49 height 16
type textarea "Requested updated CTH for July to Sept"
type textarea "CTH"
type textarea "Claim form"
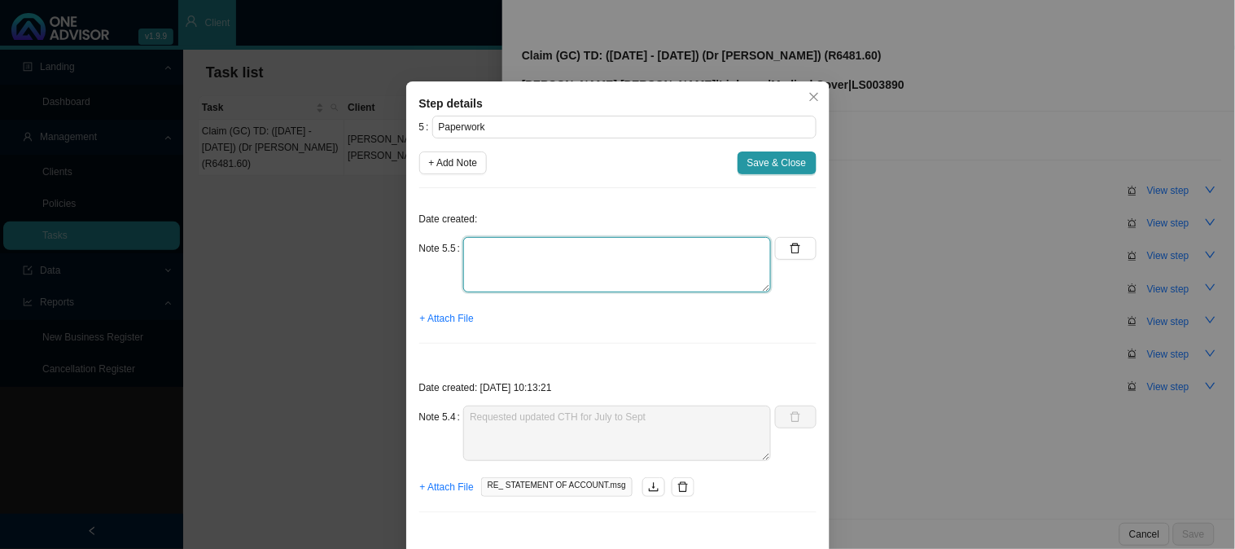
click at [524, 257] on textarea at bounding box center [617, 264] width 308 height 55
click at [542, 245] on textarea "Received the CTH;s for July to Sept" at bounding box center [617, 264] width 308 height 55
click at [441, 323] on span "+ Attach File" at bounding box center [447, 318] width 54 height 16
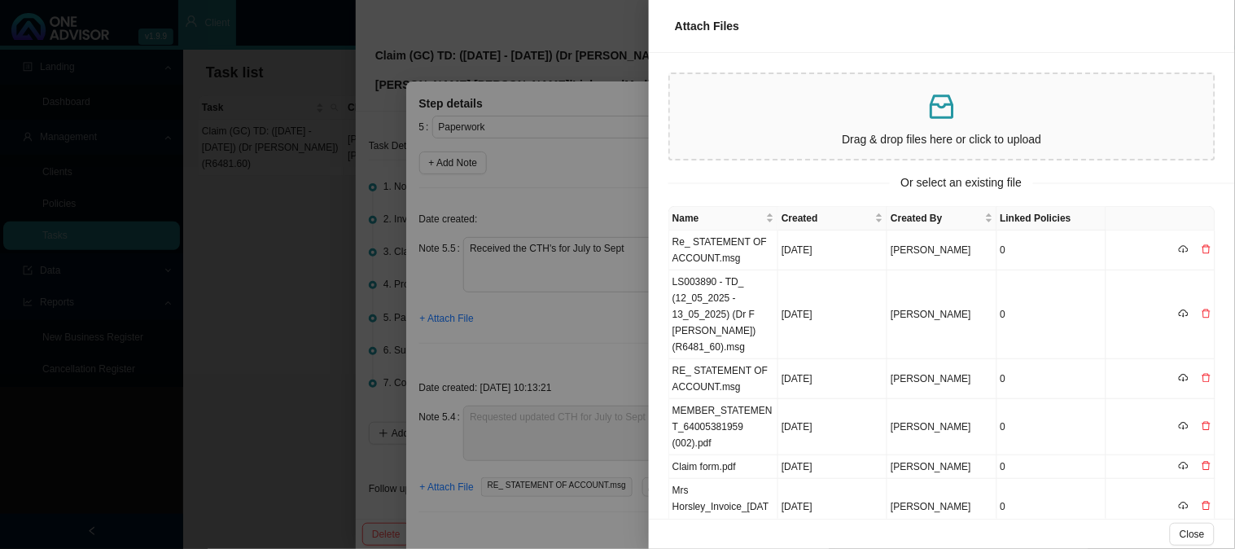
click at [567, 301] on div at bounding box center [617, 274] width 1235 height 549
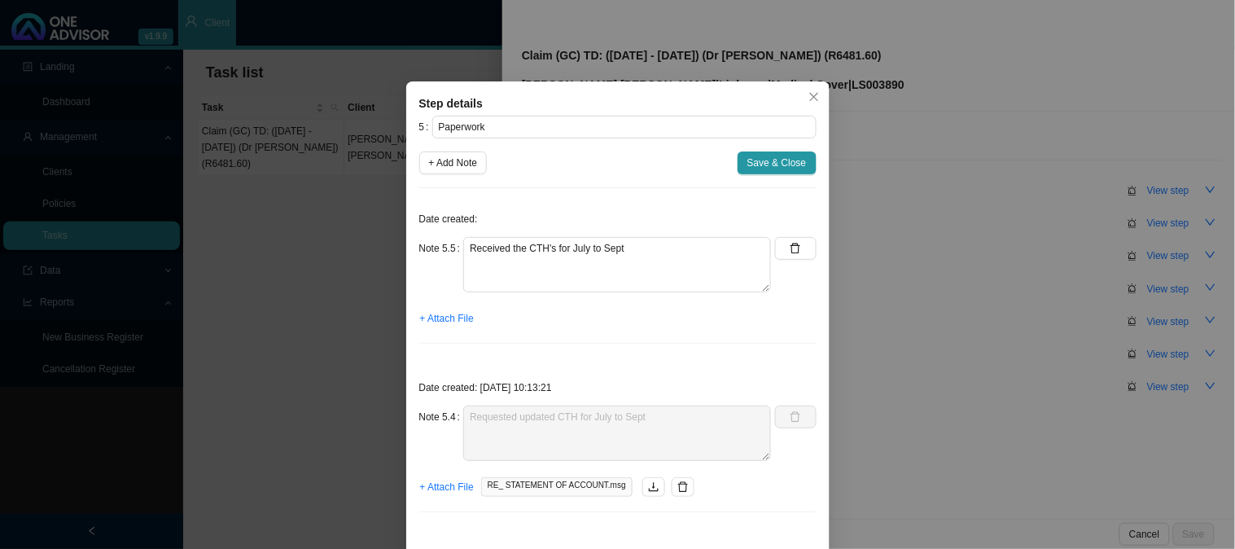
click at [635, 234] on div "Date created: Note 5.5 Received the CTH's for July to Sept + Attach File" at bounding box center [617, 279] width 397 height 156
click at [639, 246] on textarea "Received the CTH's for July to Sept" at bounding box center [617, 264] width 308 height 55
click at [625, 248] on textarea "Received the CTH's for July to Sept - [CREDIT_CARD_NUMBER]" at bounding box center [617, 264] width 308 height 55
type textarea "Received the CTH's for July to Sept - Password: [SECURITY_DATA]"
click at [450, 314] on span "+ Attach File" at bounding box center [447, 318] width 54 height 16
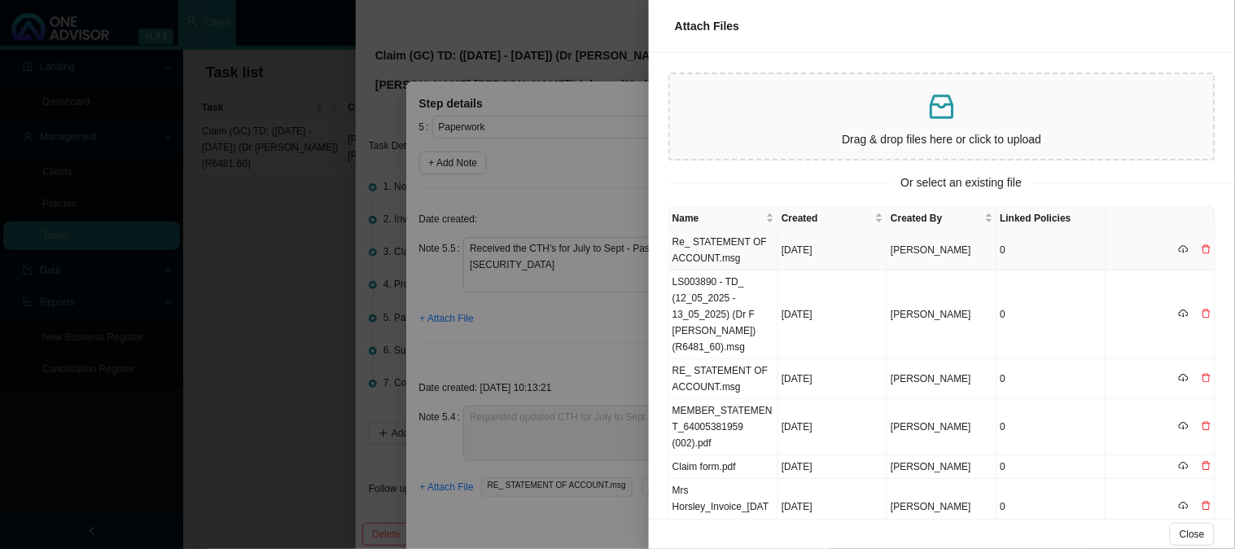
click at [734, 247] on td "Re_ STATEMENT OF ACCOUNT.msg" at bounding box center [723, 250] width 109 height 40
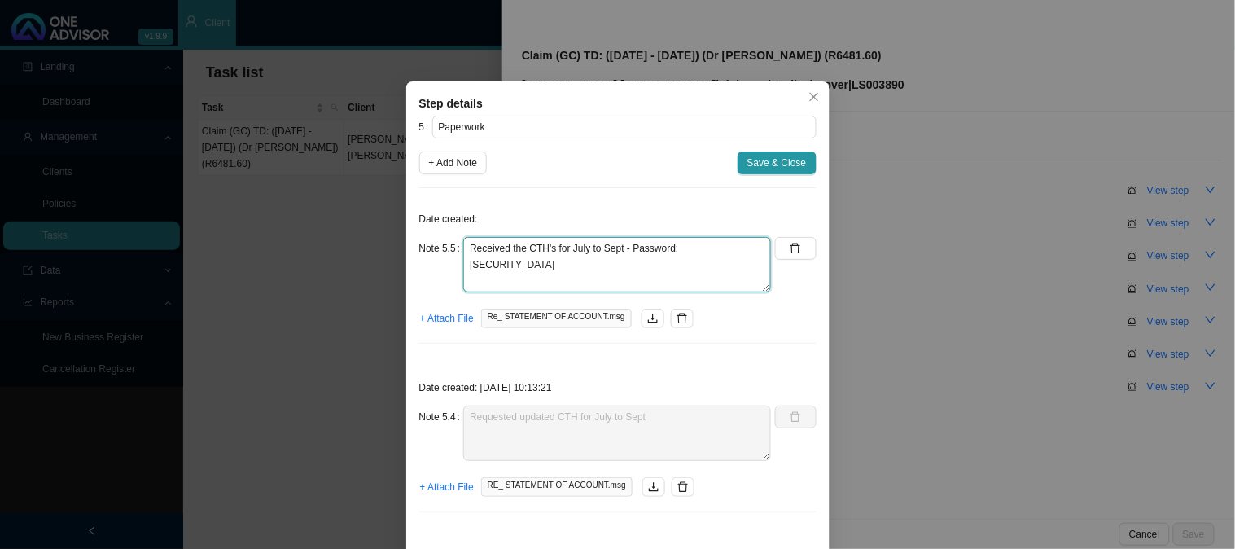
click at [697, 248] on textarea "Received the CTH's for July to Sept - Password: [SECURITY_DATA]" at bounding box center [617, 264] width 308 height 55
click at [734, 269] on textarea "Received the CTH's for July to Sept - Password: [SECURITY_DATA]" at bounding box center [617, 264] width 308 height 55
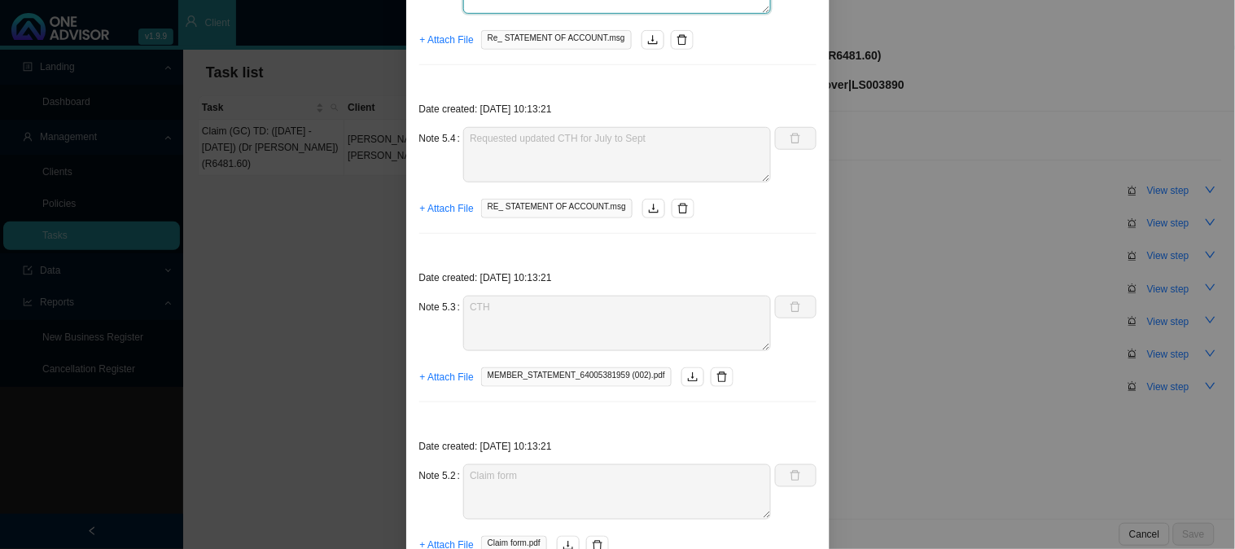
scroll to position [90, 0]
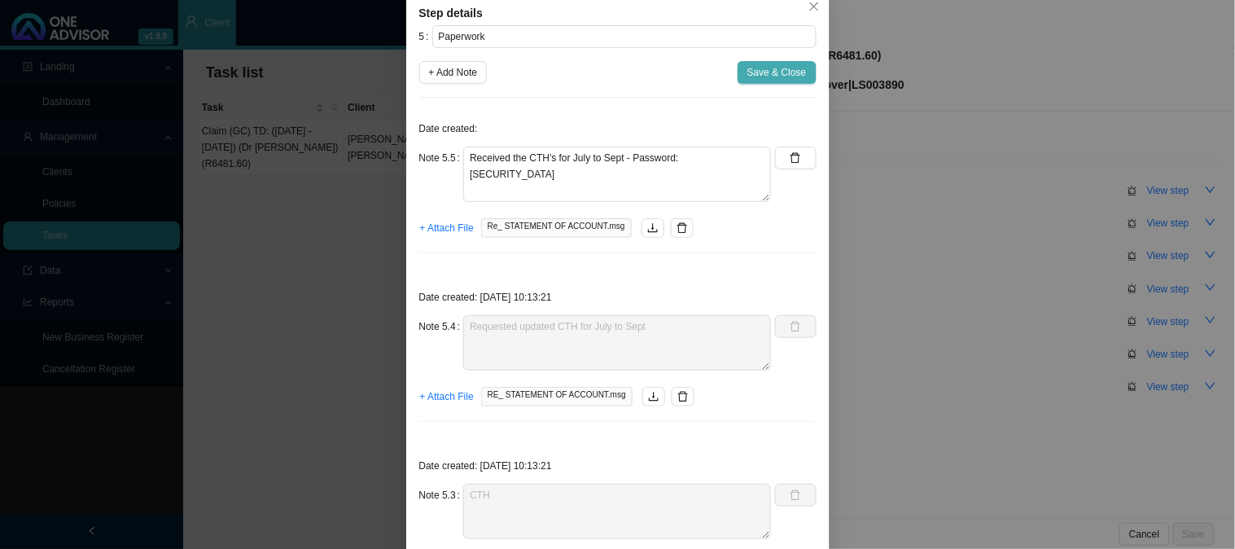
click at [787, 77] on span "Save & Close" at bounding box center [777, 72] width 59 height 16
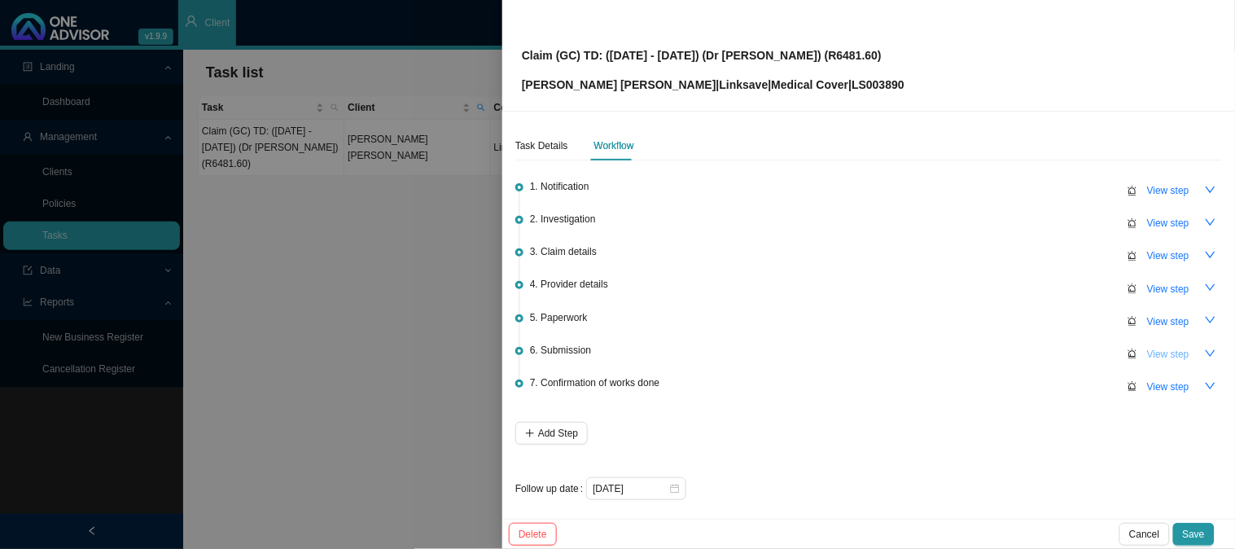
click at [1156, 351] on span "View step" at bounding box center [1169, 354] width 42 height 16
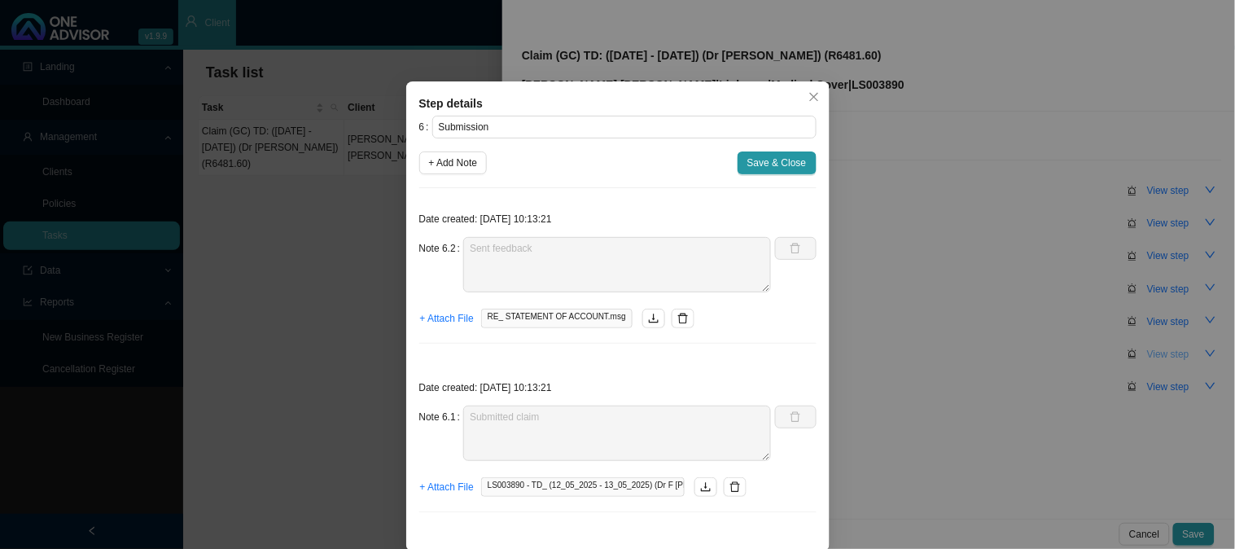
click at [1156, 351] on div "Step details 6 Submission + Add Note Save & Close Date created: [DATE] 10:13:21…" at bounding box center [617, 274] width 1235 height 549
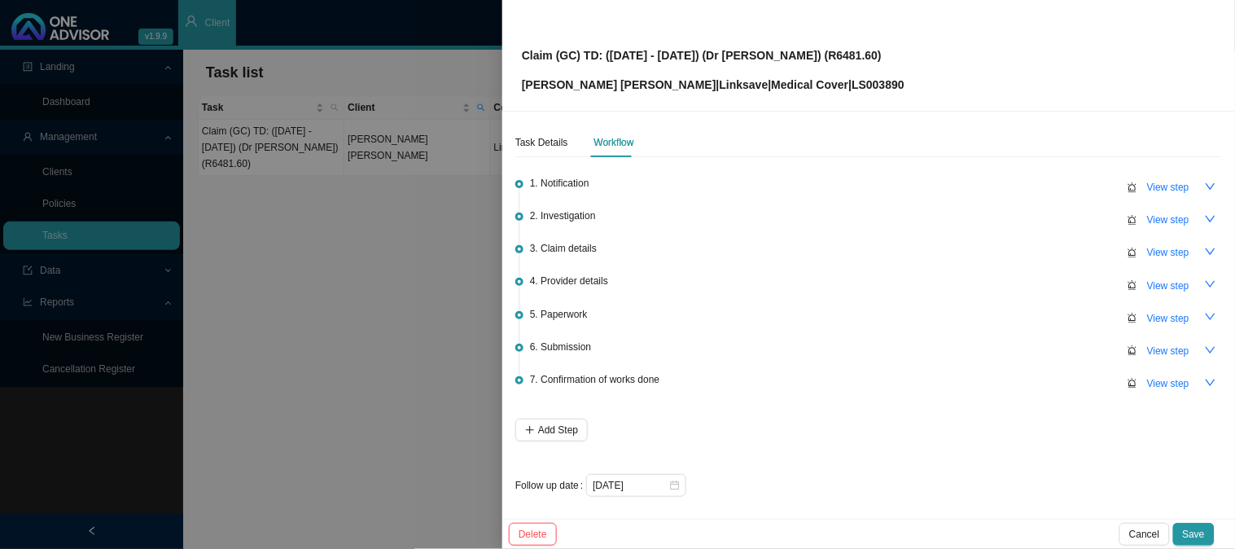
scroll to position [4, 0]
click at [1200, 538] on span "Save" at bounding box center [1194, 534] width 22 height 16
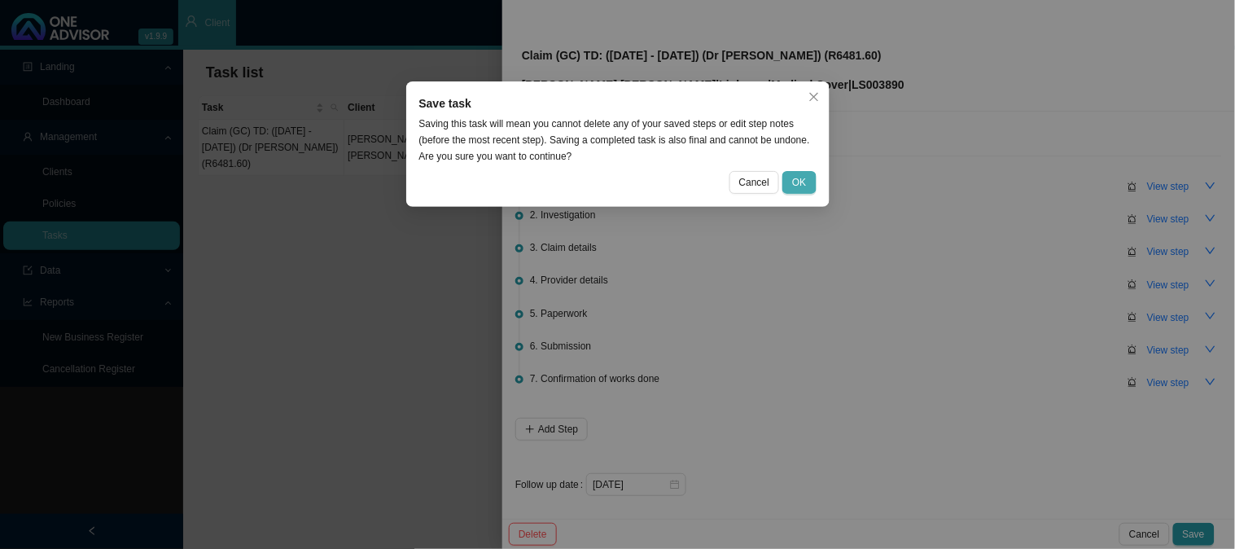
click at [792, 176] on button "OK" at bounding box center [799, 182] width 33 height 23
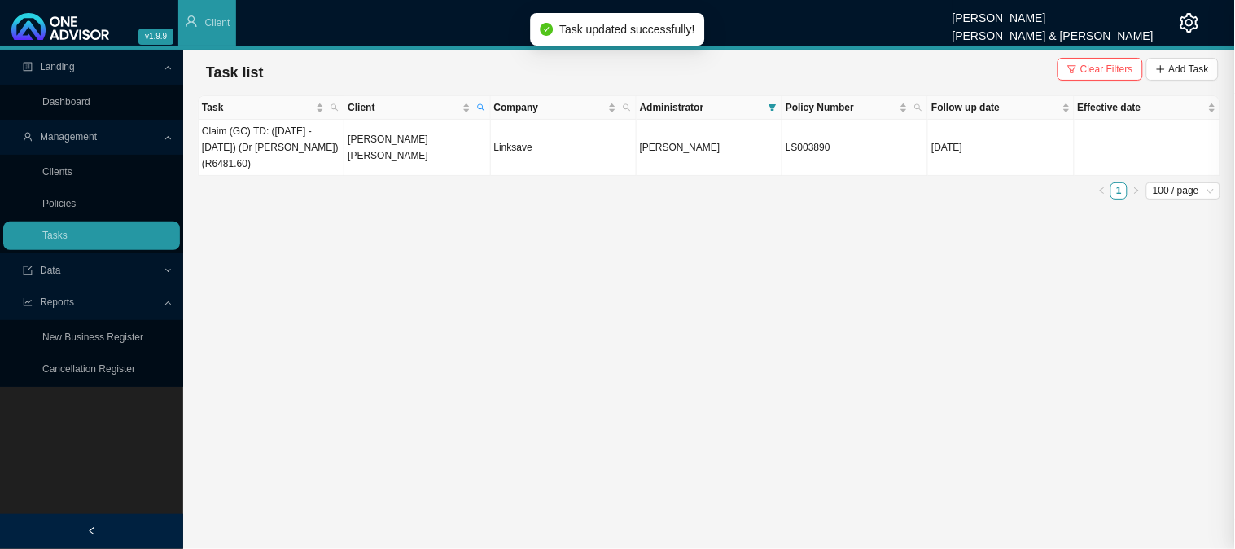
scroll to position [0, 0]
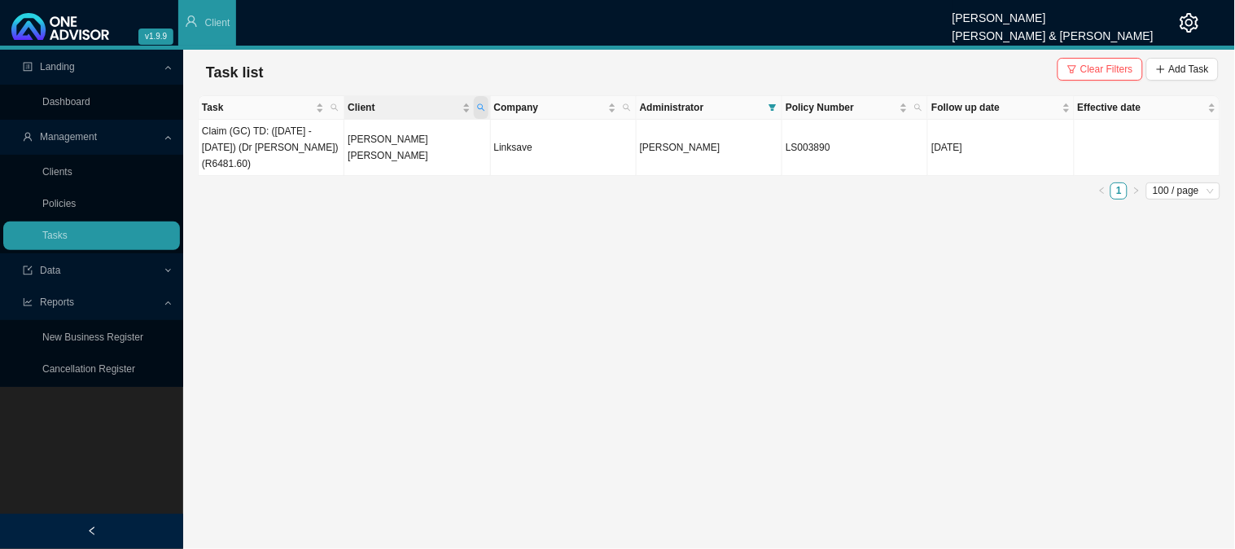
click at [484, 108] on icon "search" at bounding box center [481, 107] width 8 height 8
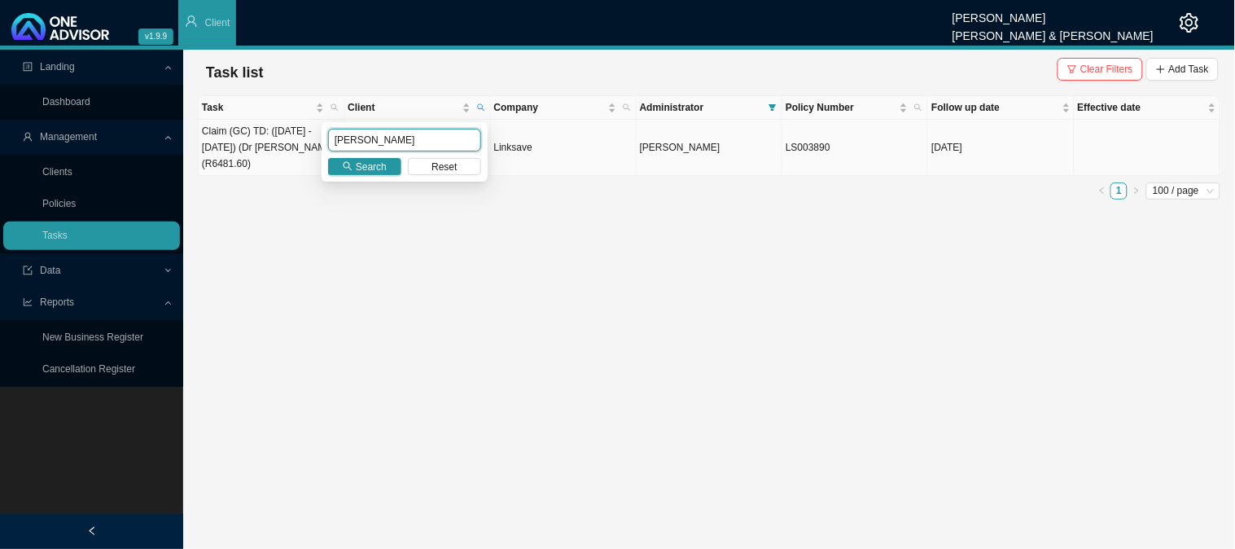
drag, startPoint x: 415, startPoint y: 139, endPoint x: 275, endPoint y: 152, distance: 140.7
click at [275, 152] on body "v1.9.9 [PERSON_NAME] [PERSON_NAME] & [PERSON_NAME] Client Landing Dashboard Man…" at bounding box center [617, 274] width 1235 height 549
type input "[PERSON_NAME]"
click at [362, 165] on span "Search" at bounding box center [371, 167] width 31 height 16
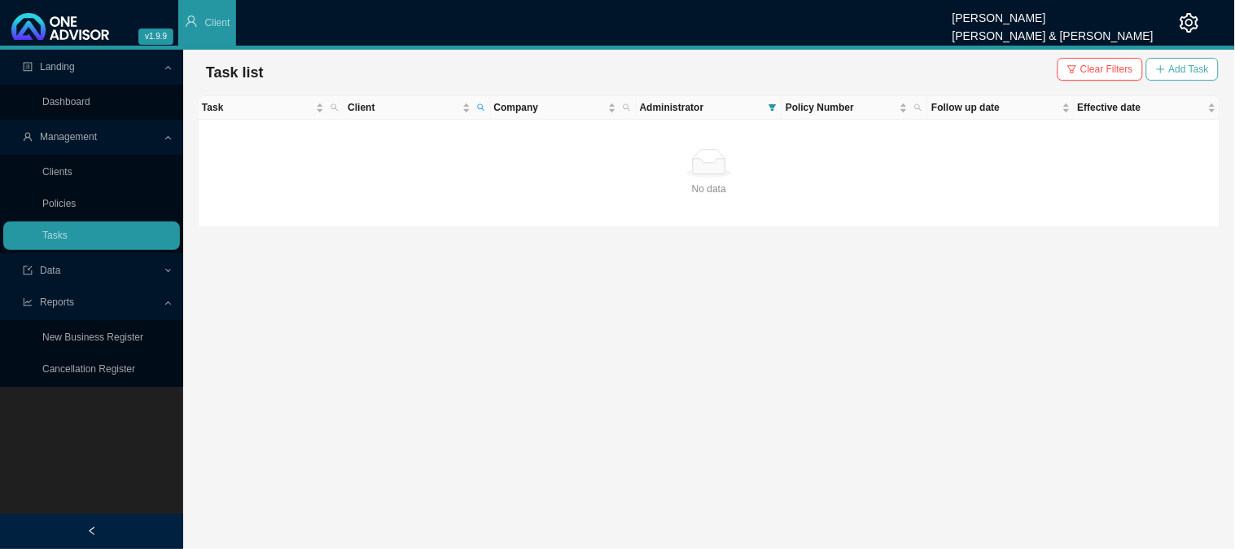
click at [1187, 61] on span "Add Task" at bounding box center [1190, 69] width 40 height 16
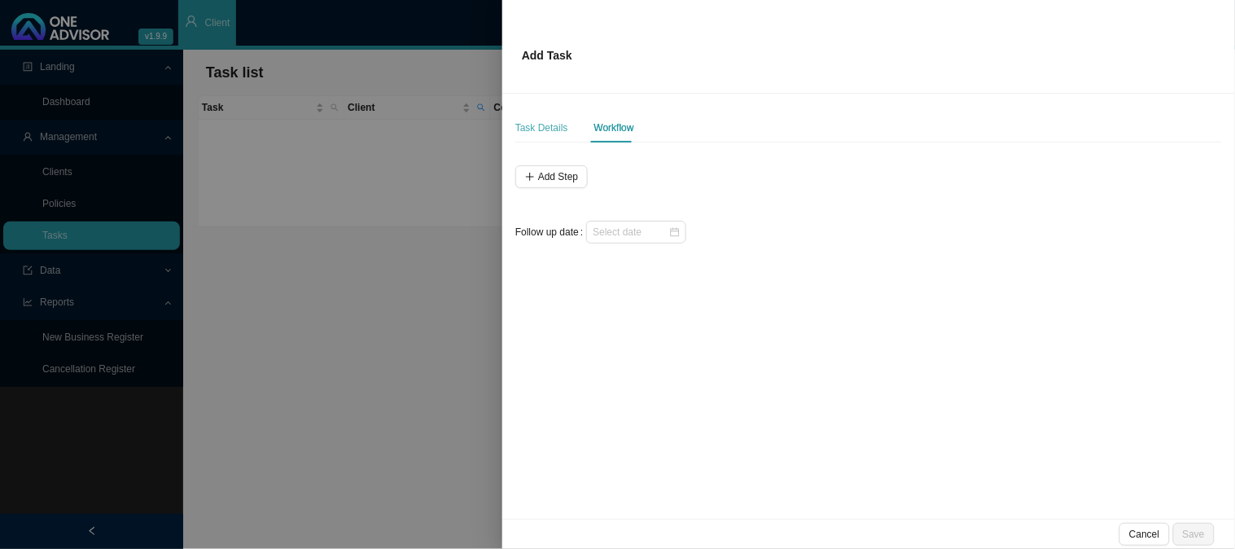
click at [535, 136] on div "Task Details" at bounding box center [542, 127] width 53 height 29
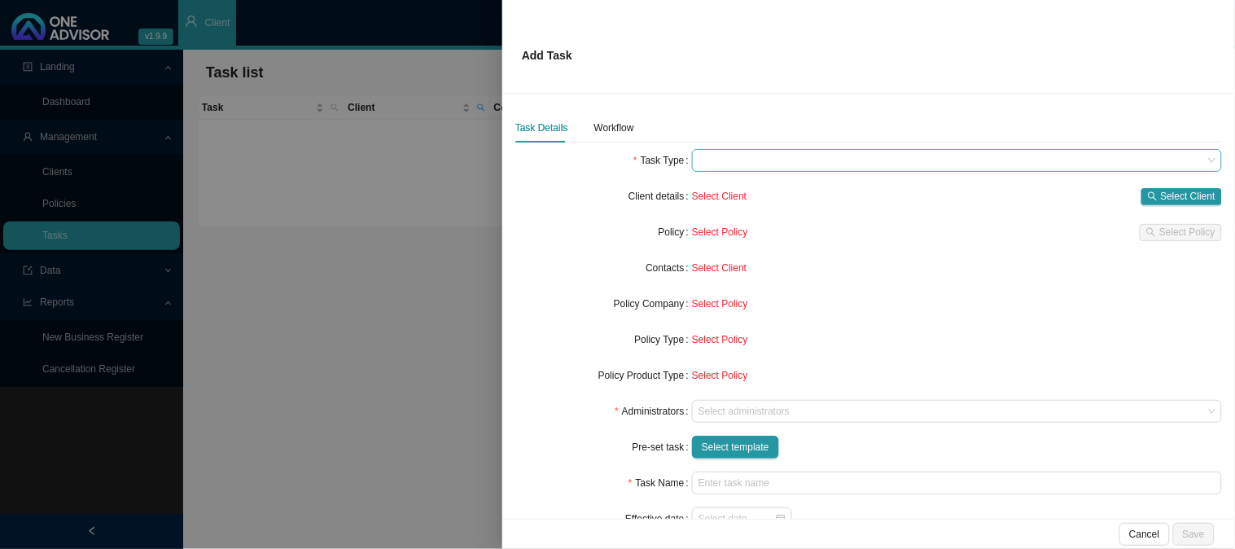
click at [704, 157] on span at bounding box center [957, 160] width 517 height 21
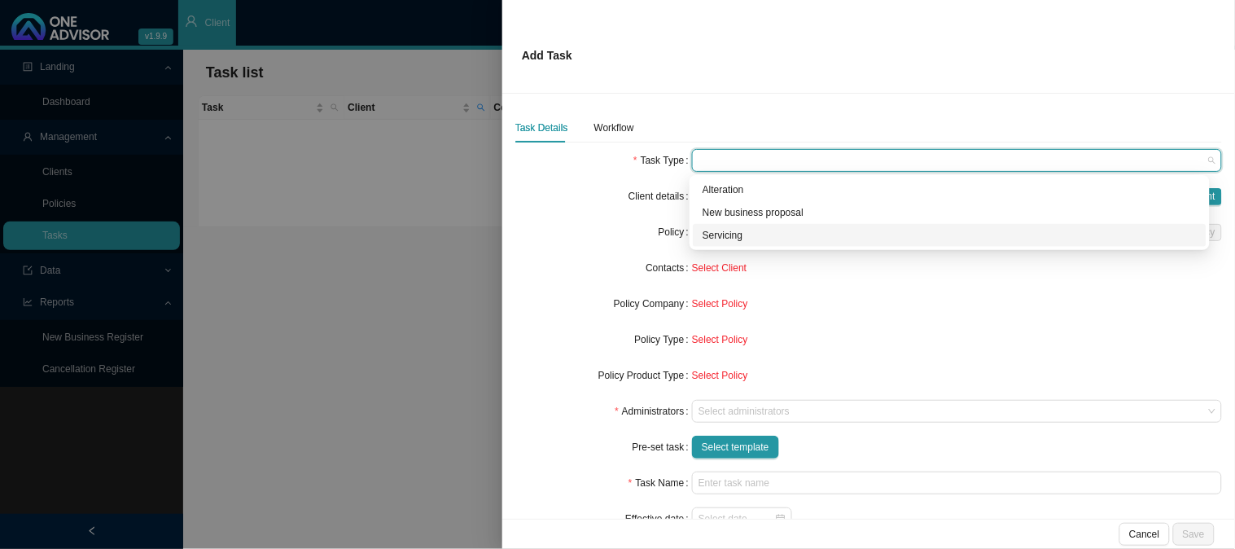
click at [725, 222] on div "New business proposal" at bounding box center [950, 212] width 514 height 23
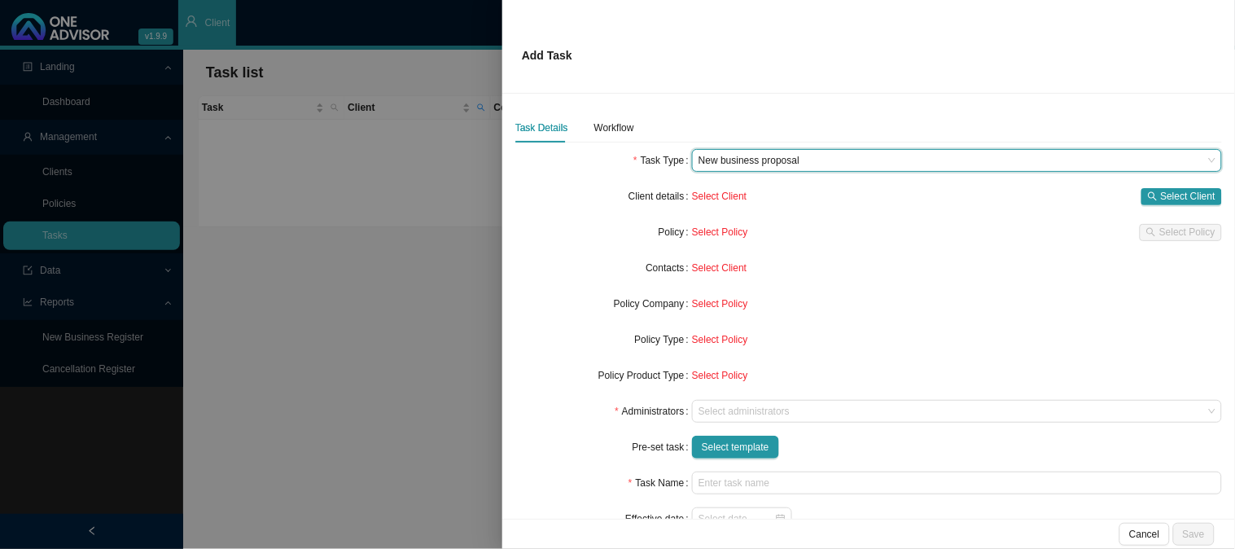
click at [718, 156] on span "New business proposal" at bounding box center [957, 160] width 517 height 21
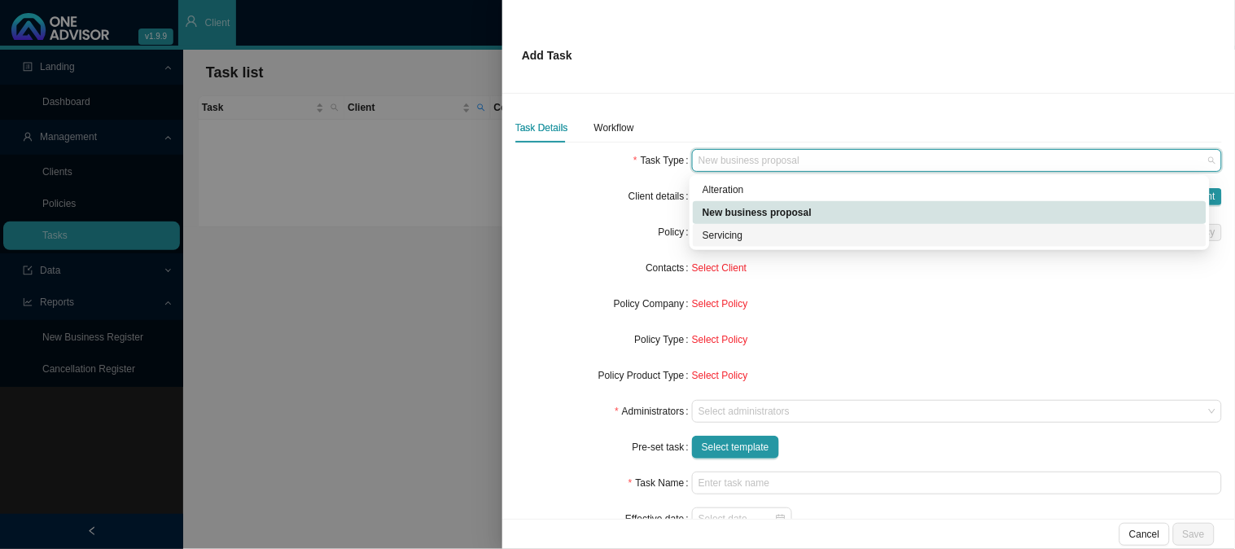
click at [744, 232] on div "Servicing" at bounding box center [950, 235] width 494 height 16
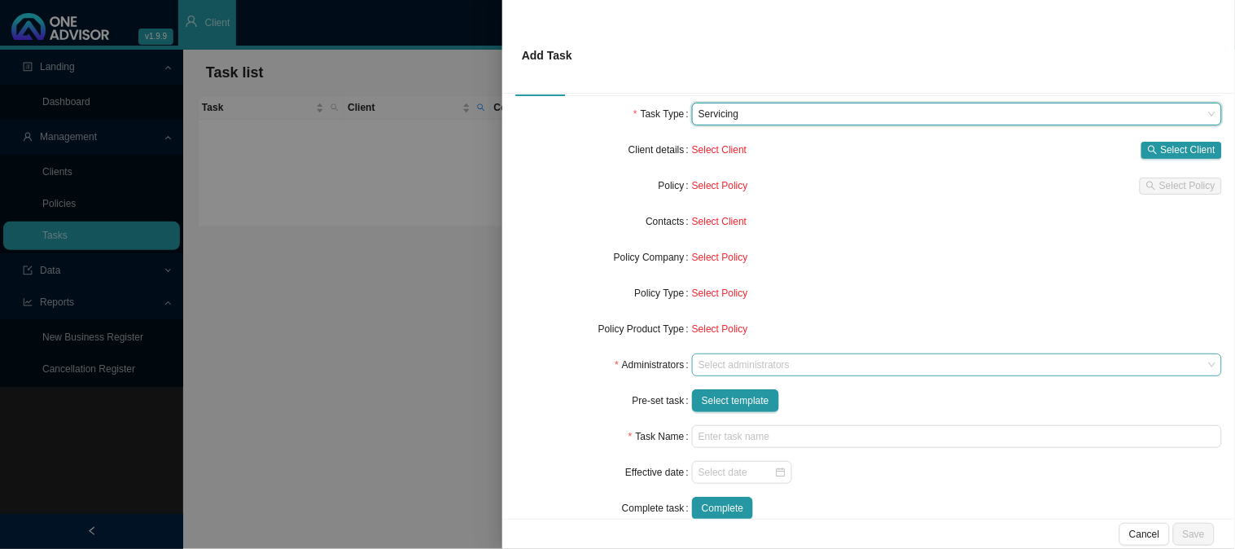
scroll to position [73, 0]
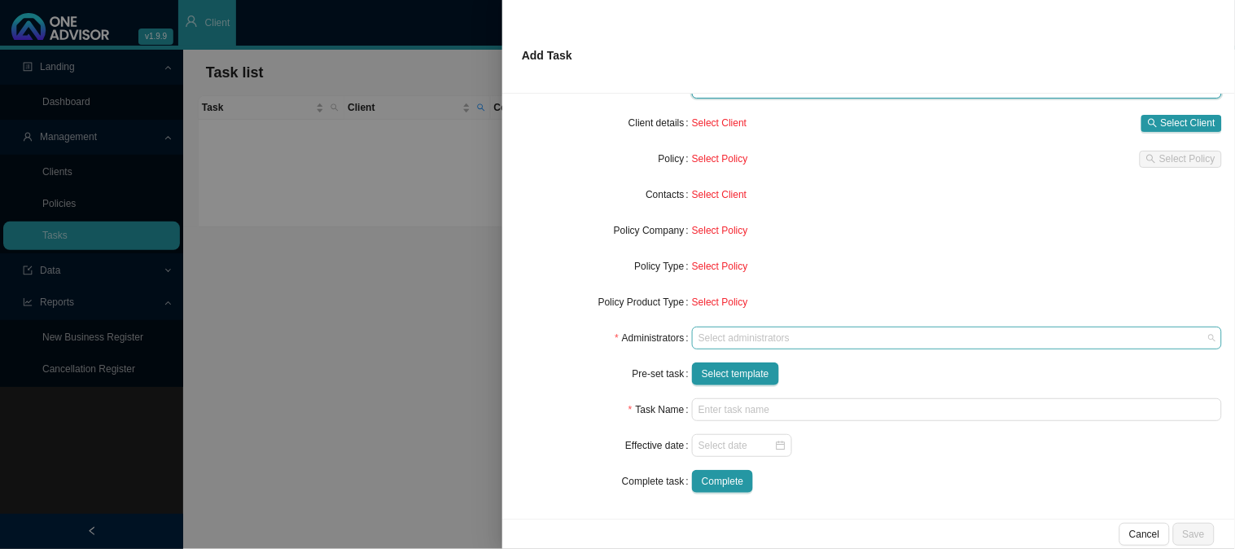
click at [737, 335] on div at bounding box center [950, 338] width 508 height 12
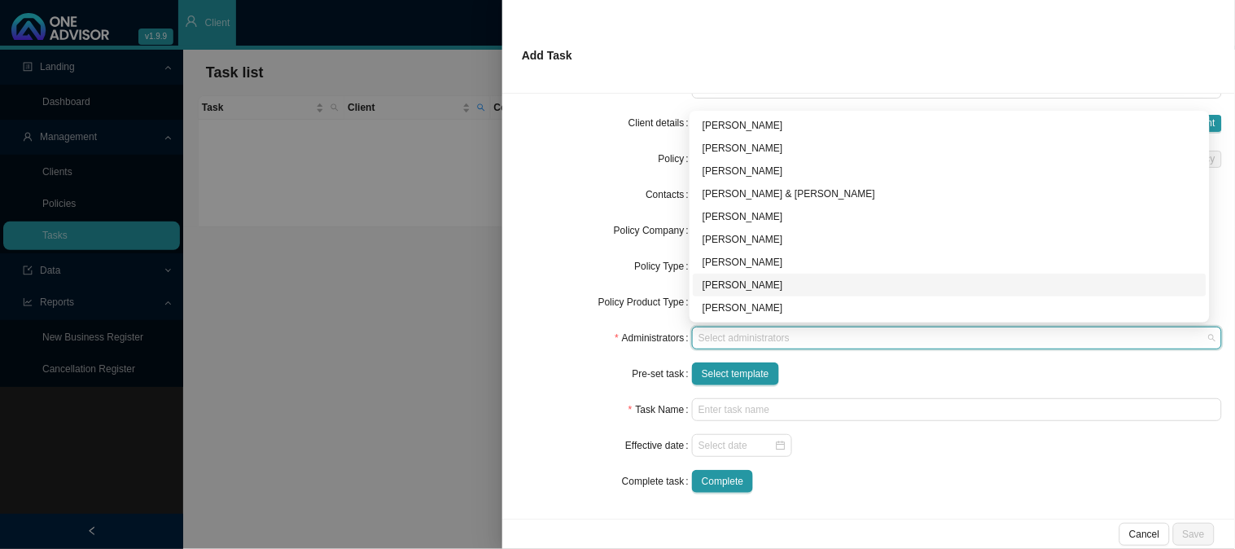
click at [738, 286] on div "[PERSON_NAME]" at bounding box center [950, 285] width 494 height 16
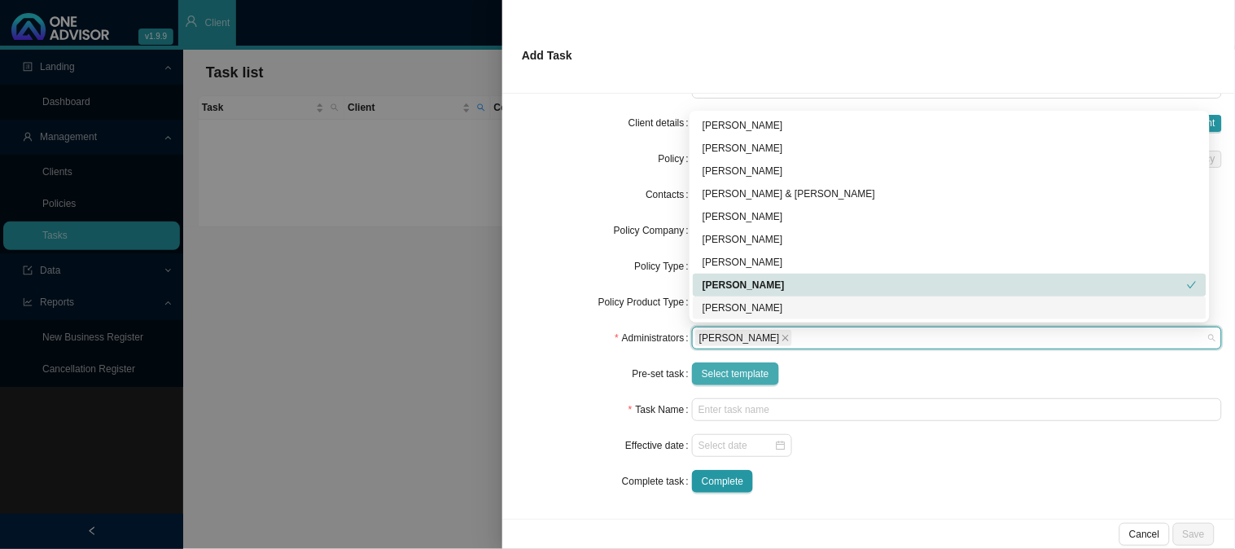
click at [733, 376] on span "Select template" at bounding box center [736, 374] width 68 height 16
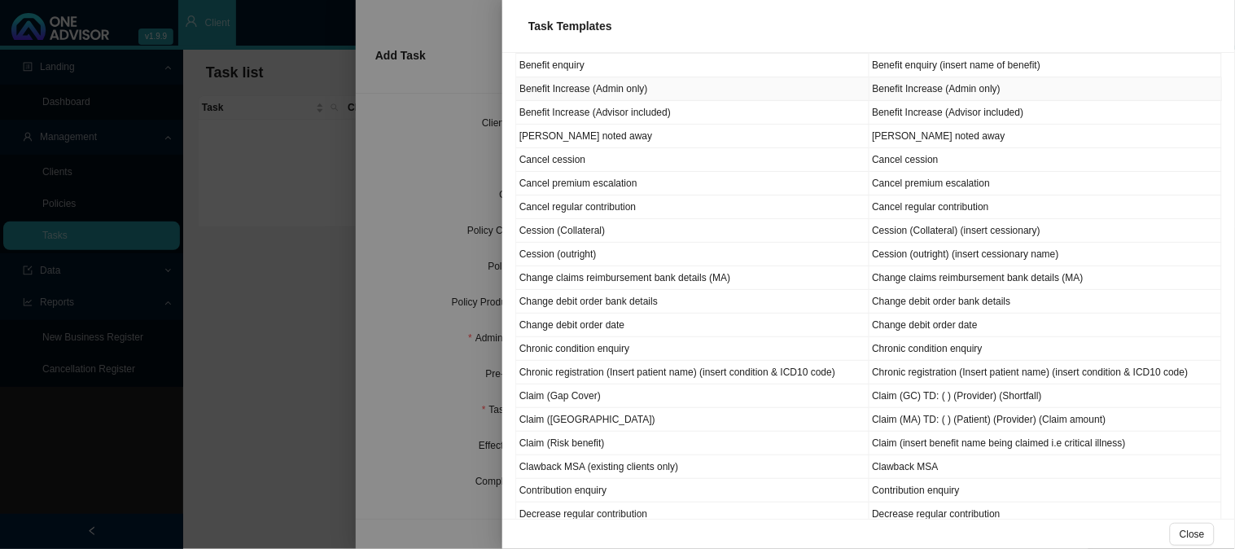
scroll to position [271, 0]
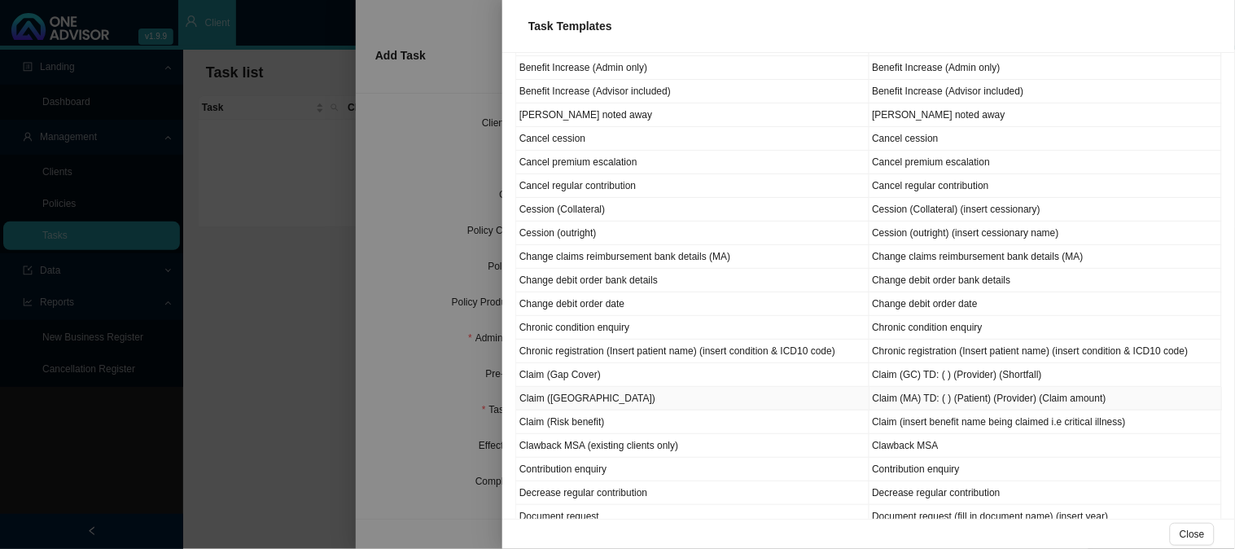
click at [556, 402] on td "Claim ([GEOGRAPHIC_DATA])" at bounding box center [692, 399] width 353 height 24
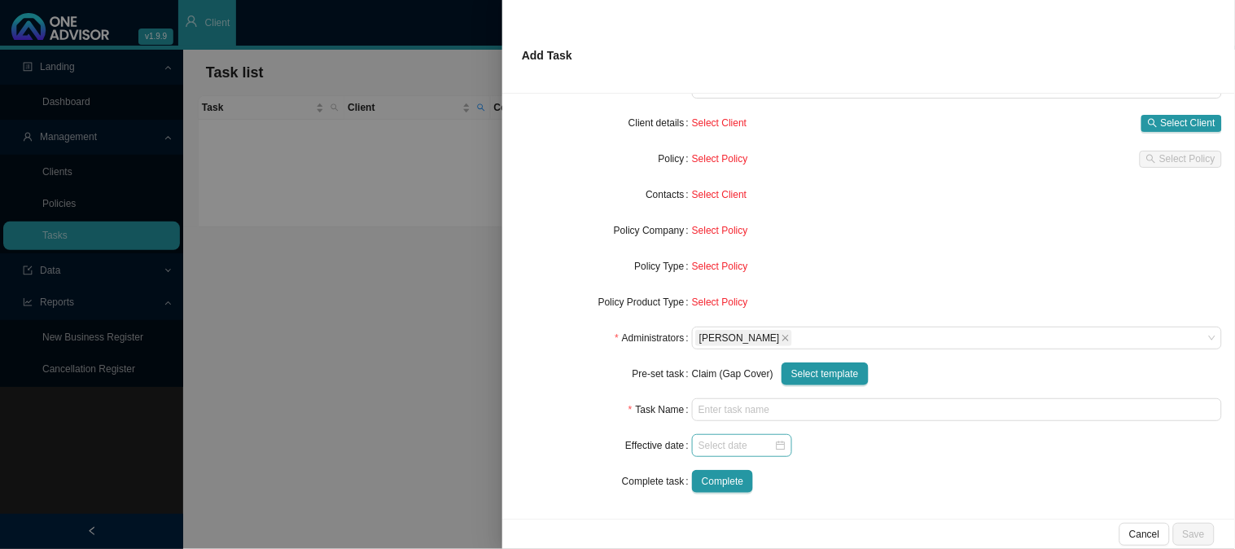
type input "Claim (MA) TD: ( ) (Patient) (Provider) (Claim amount)"
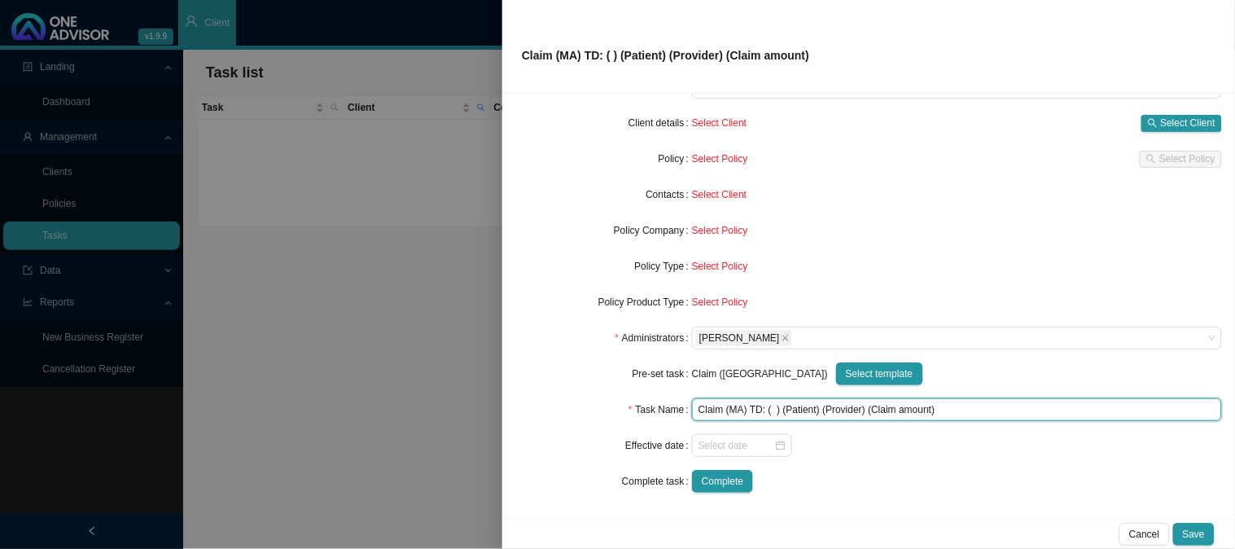
click at [772, 407] on input "Claim (MA) TD: ( ) (Patient) (Provider) (Claim amount)" at bounding box center [957, 409] width 530 height 23
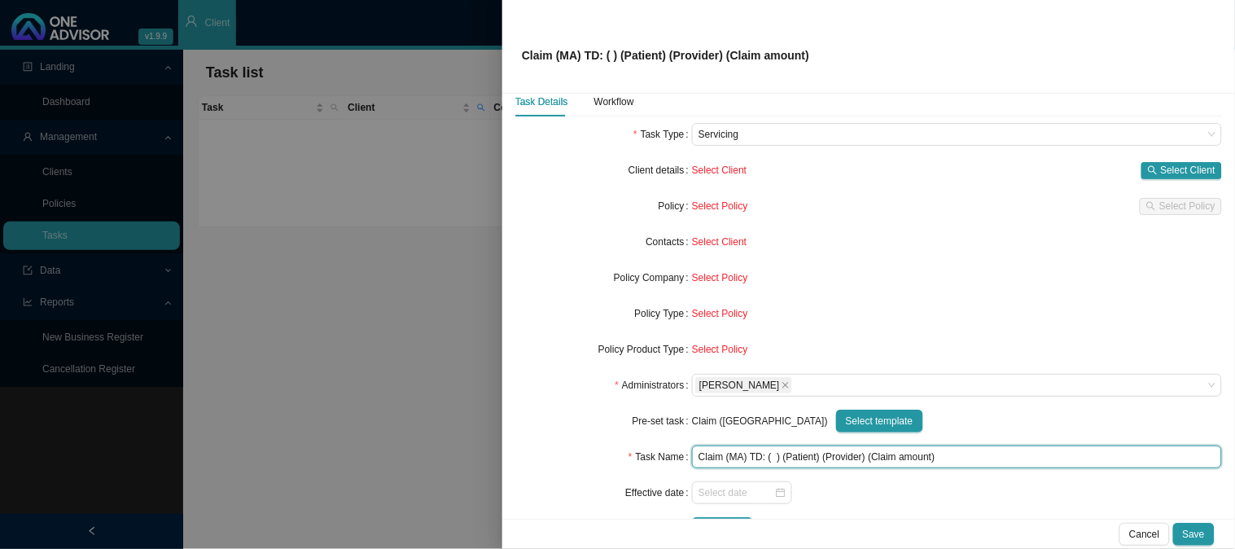
scroll to position [0, 0]
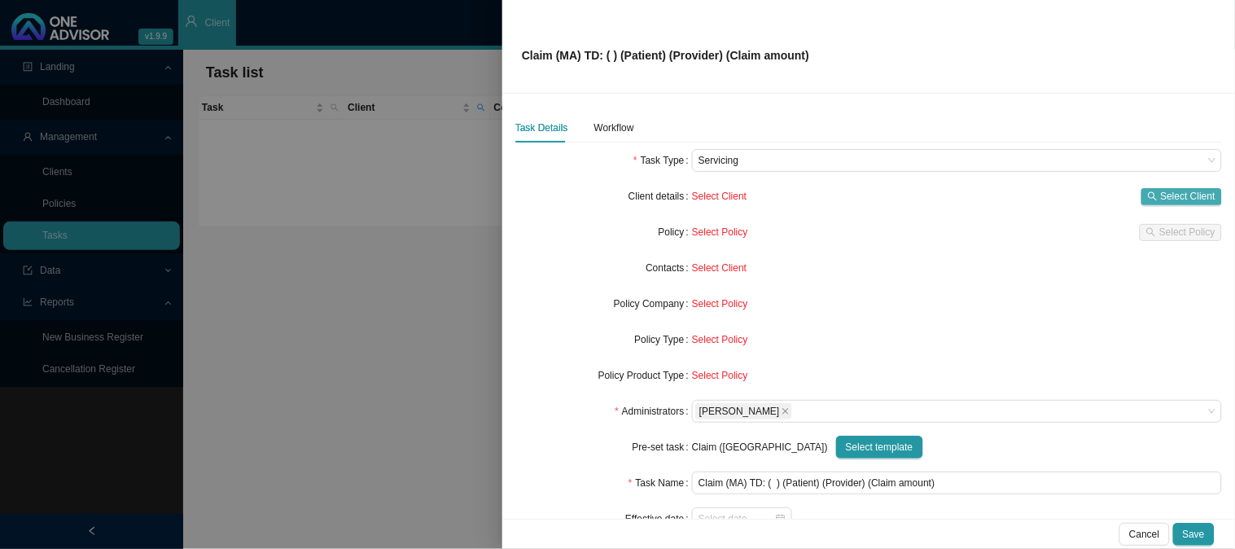
click at [1142, 198] on button "Select Client" at bounding box center [1182, 196] width 81 height 17
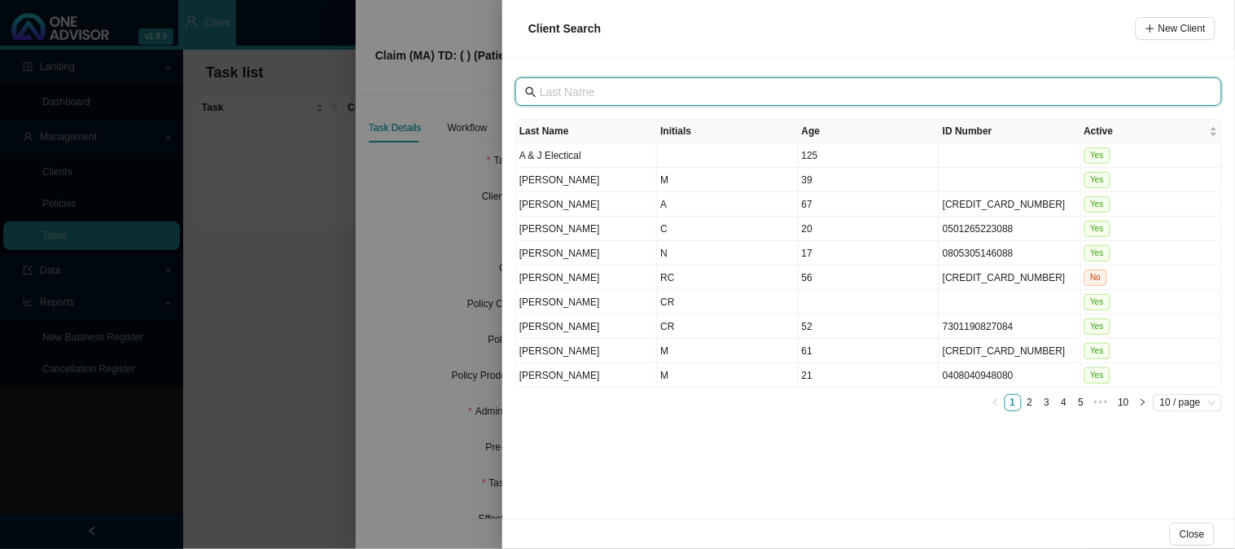
click at [639, 86] on input "text" at bounding box center [870, 92] width 661 height 18
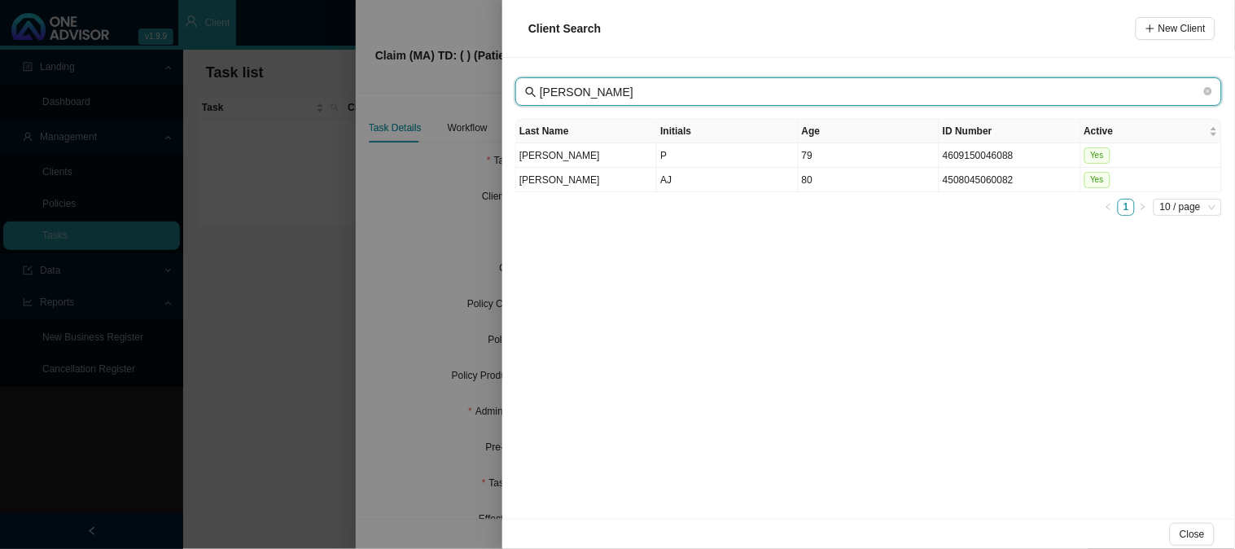
type input "[PERSON_NAME]"
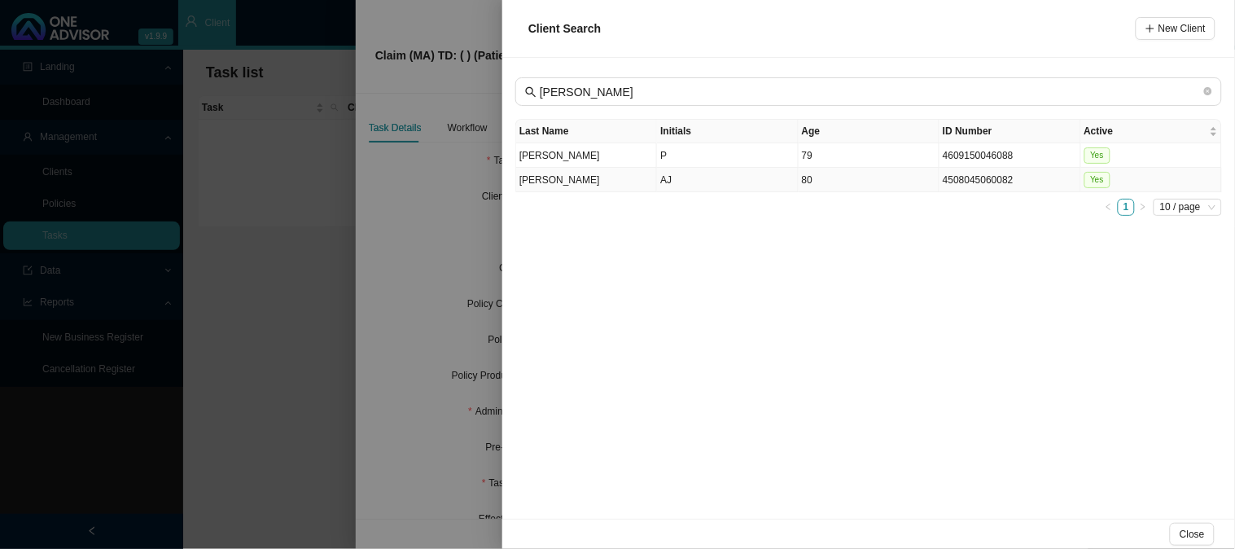
click at [694, 178] on td "AJ" at bounding box center [727, 180] width 141 height 24
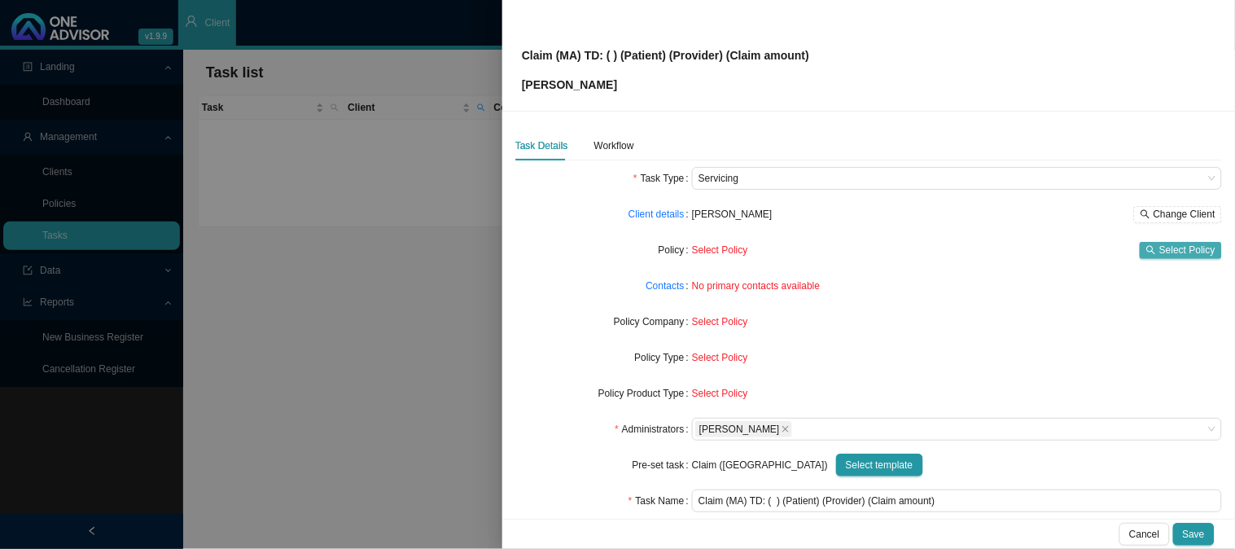
click at [1160, 242] on span "Select Policy" at bounding box center [1188, 250] width 56 height 16
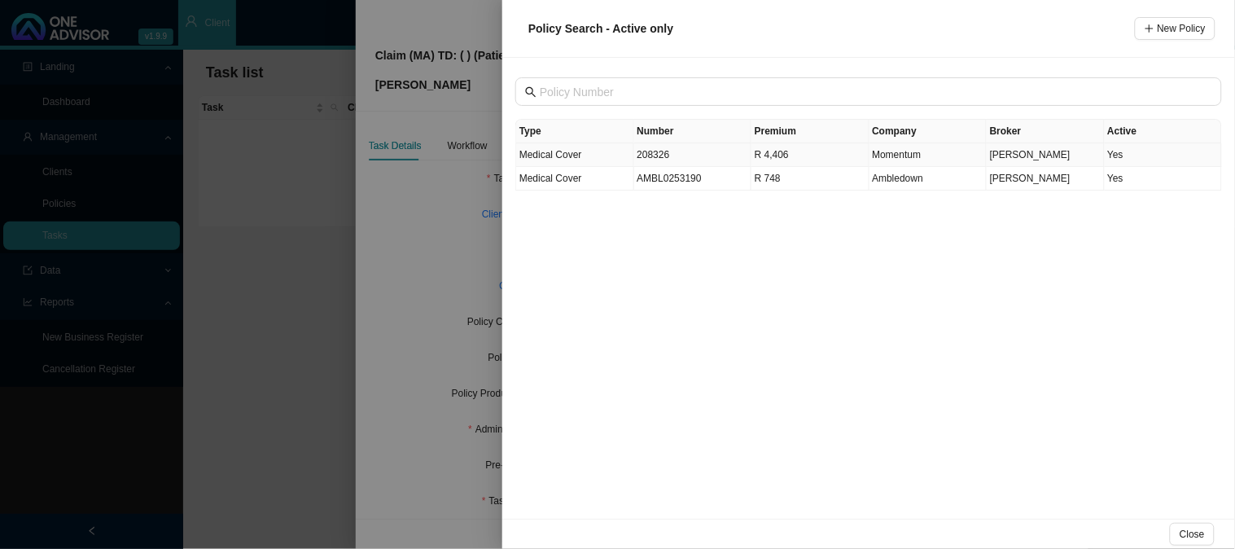
click at [681, 156] on td "208326" at bounding box center [693, 155] width 118 height 24
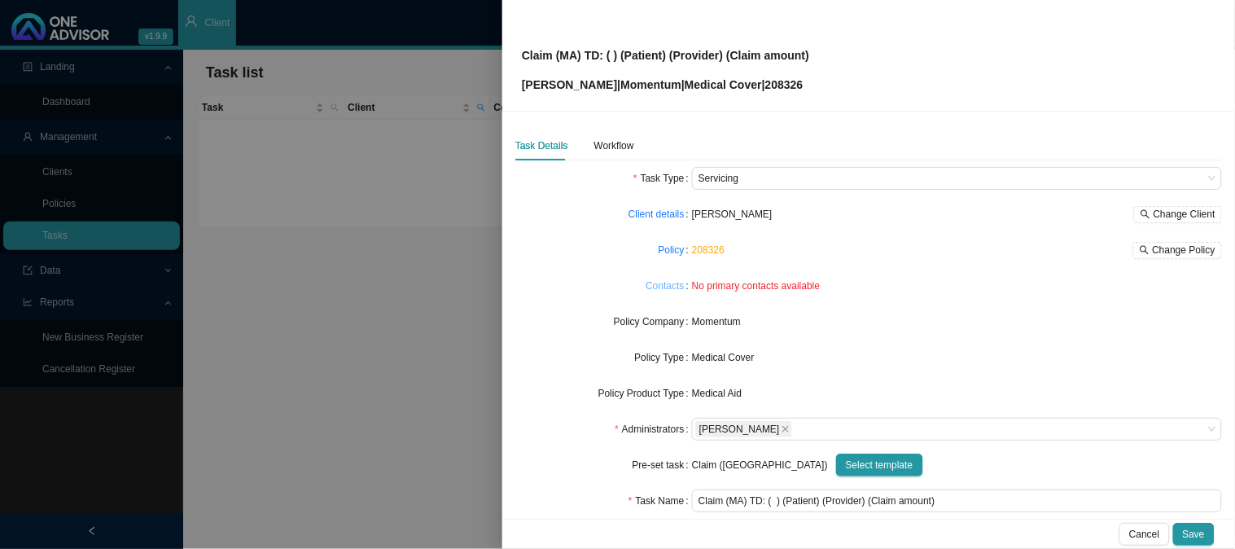
click at [671, 289] on link "Contacts" at bounding box center [665, 286] width 38 height 16
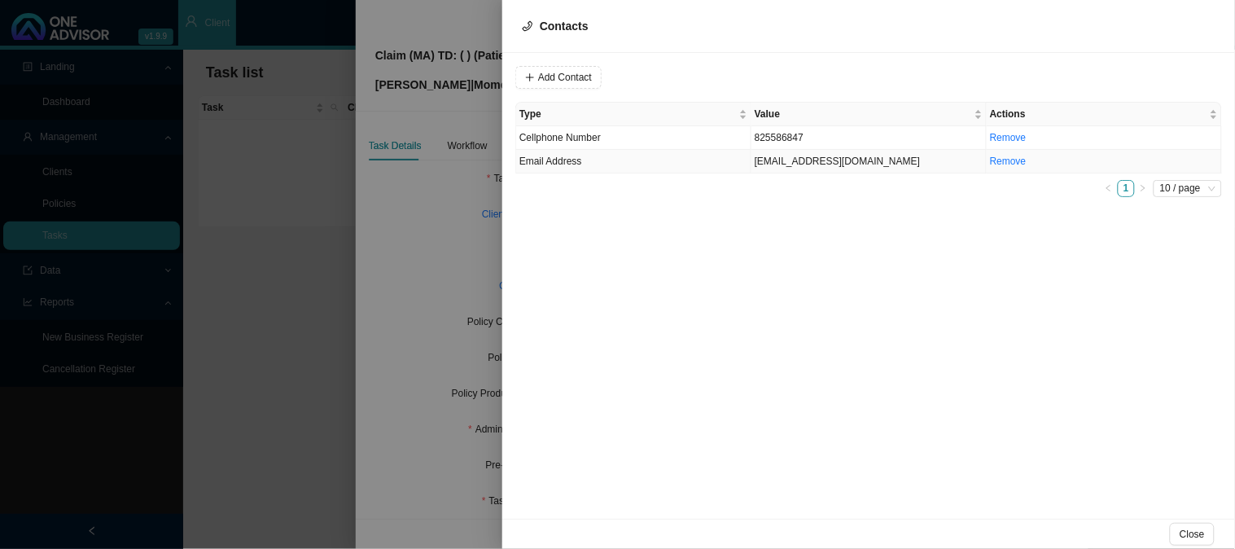
click at [810, 164] on td "[EMAIL_ADDRESS][DOMAIN_NAME]" at bounding box center [869, 162] width 235 height 24
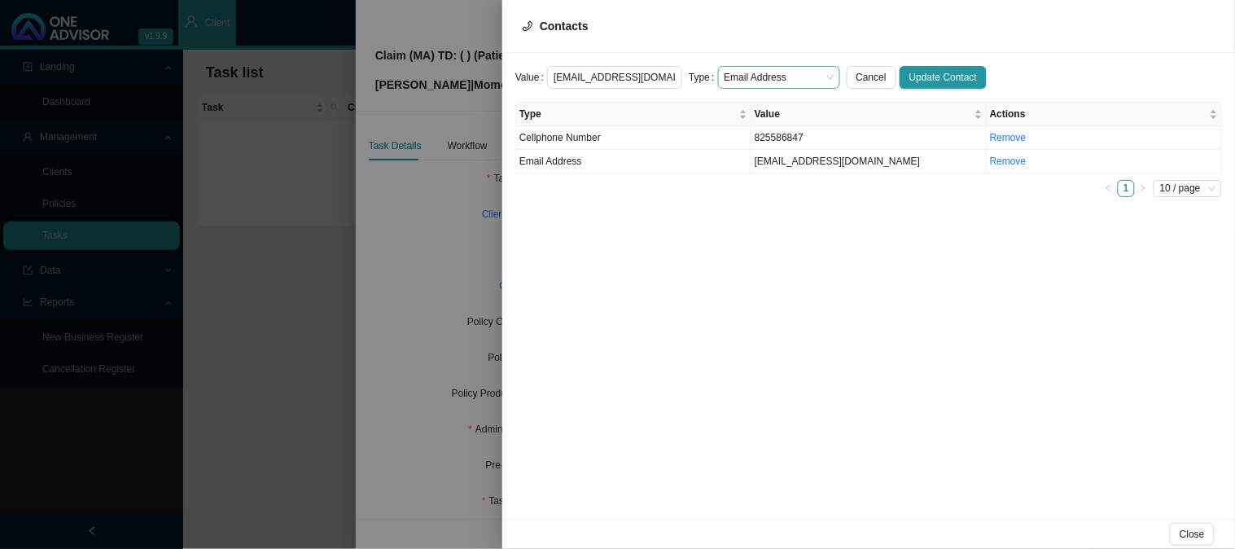
click at [792, 86] on span "Email Address" at bounding box center [779, 77] width 109 height 21
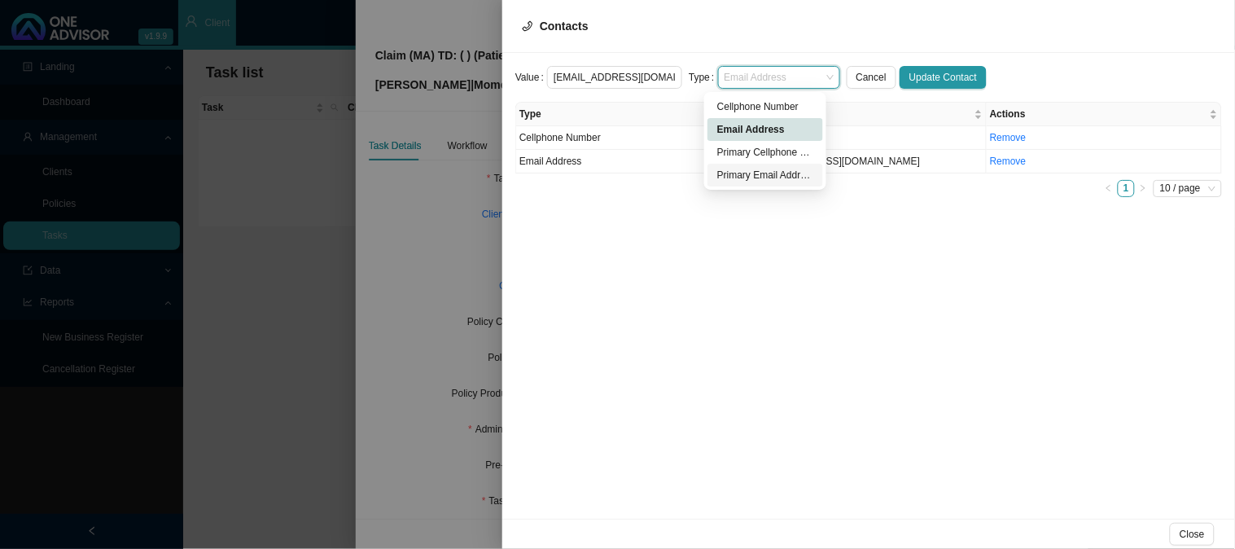
click at [759, 173] on div "Primary Email Address" at bounding box center [766, 175] width 96 height 16
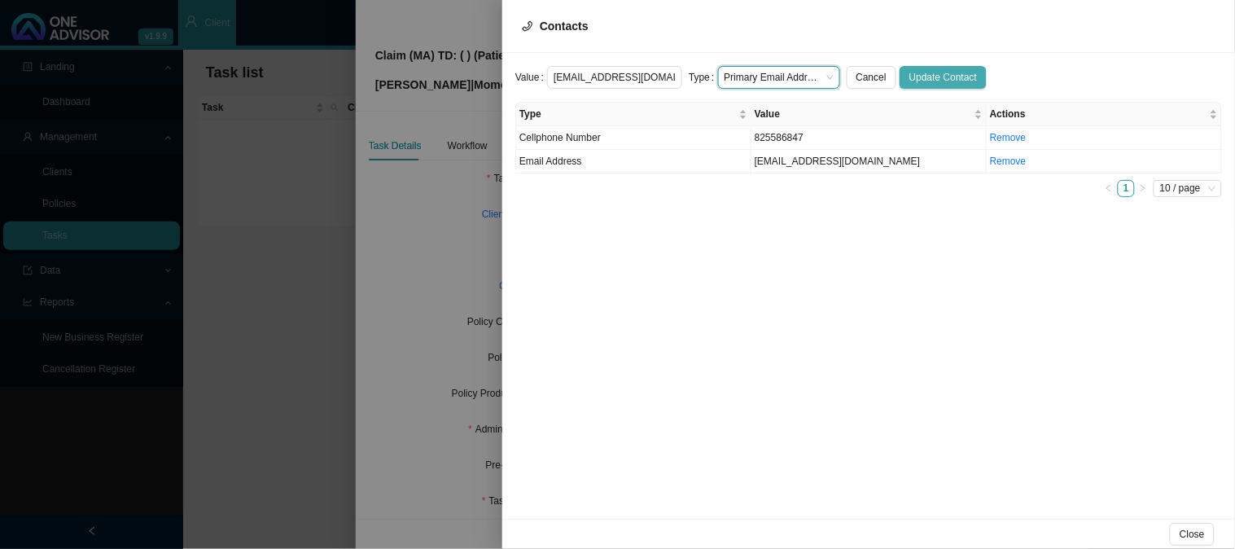
click at [917, 75] on span "Update Contact" at bounding box center [944, 77] width 68 height 16
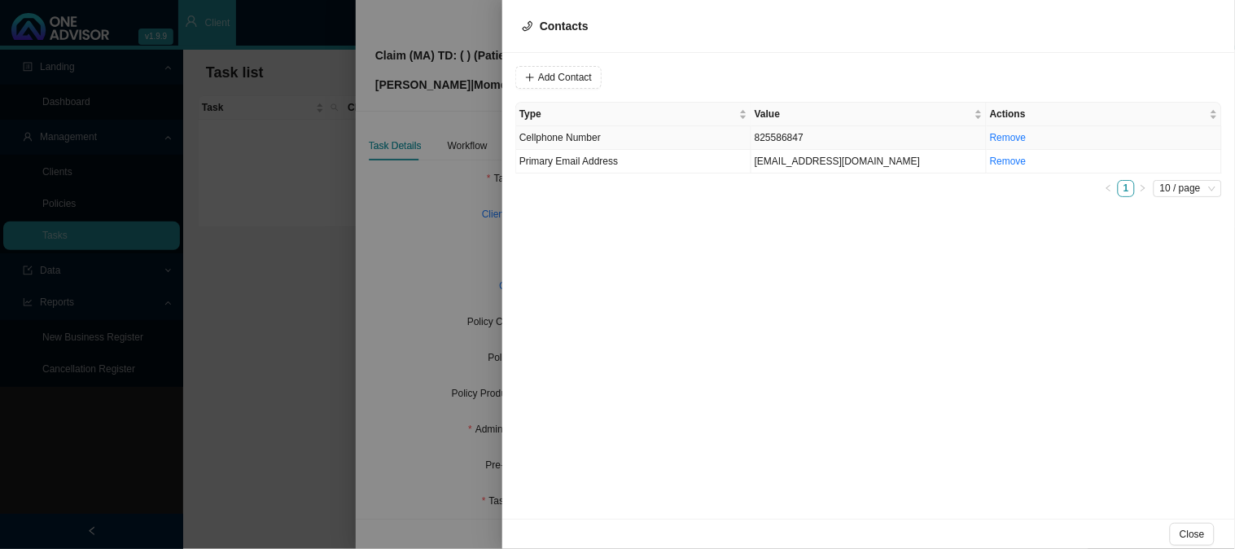
click at [784, 136] on td "825586847" at bounding box center [869, 138] width 235 height 24
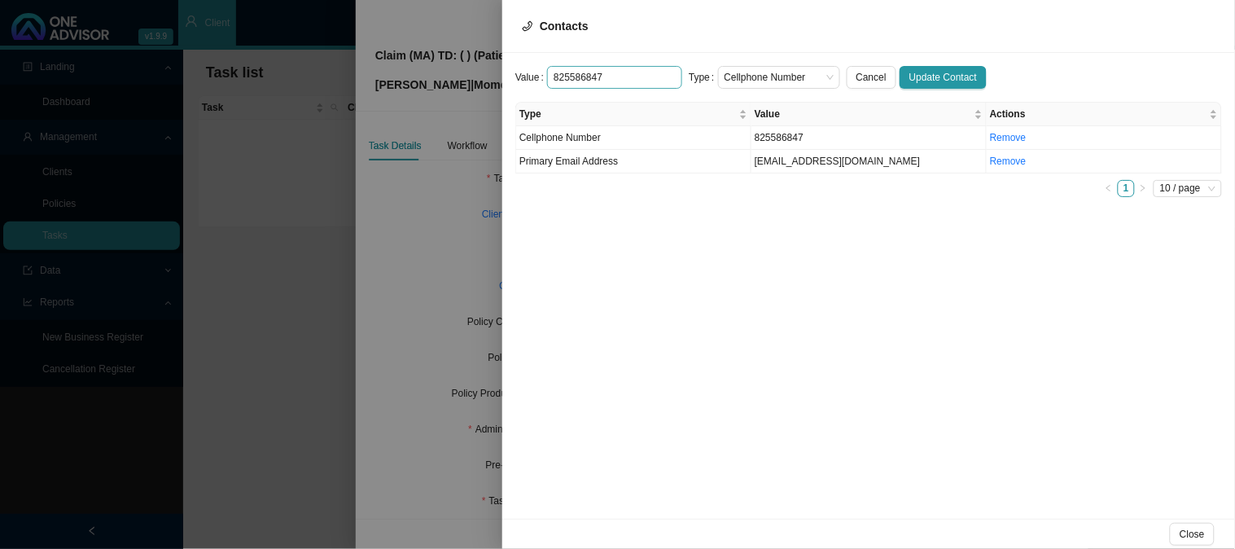
click at [552, 76] on input "825586847" at bounding box center [614, 77] width 135 height 23
type input "0825586847"
click at [912, 77] on span "Update Contact" at bounding box center [944, 77] width 68 height 16
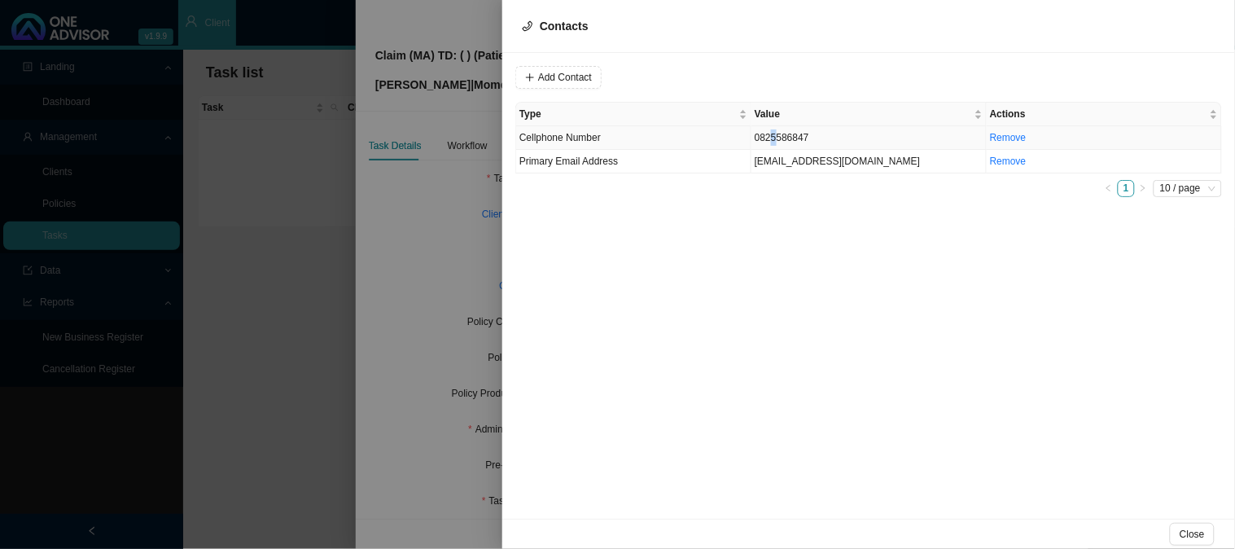
click at [775, 135] on td "0825586847" at bounding box center [869, 138] width 235 height 24
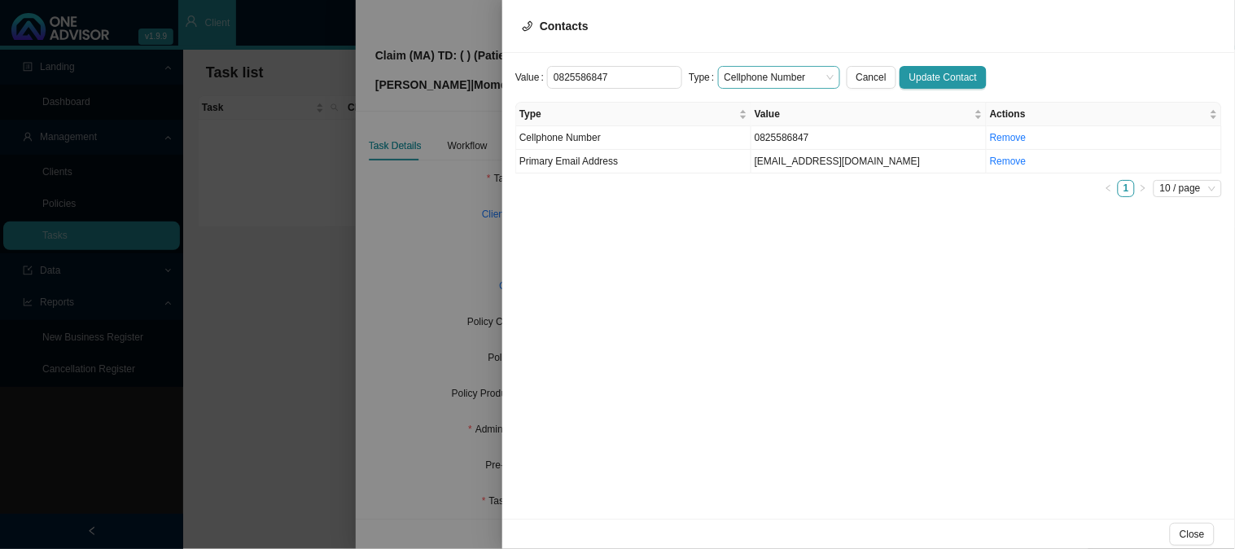
click at [813, 73] on span "Cellphone Number" at bounding box center [779, 77] width 109 height 21
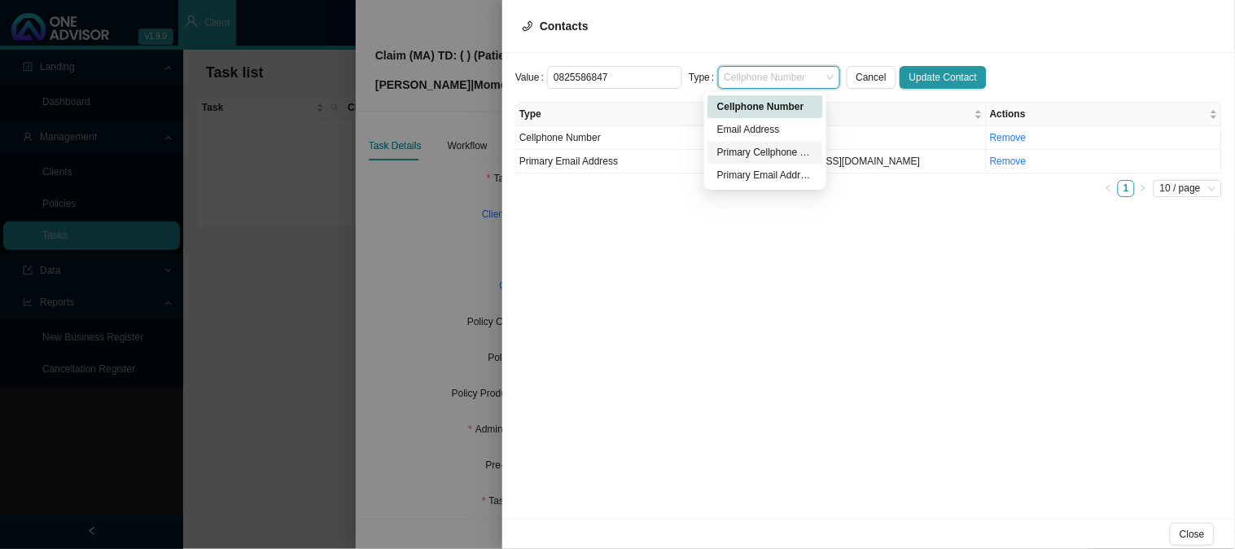
click at [775, 153] on div "Primary Cellphone Number" at bounding box center [766, 152] width 96 height 16
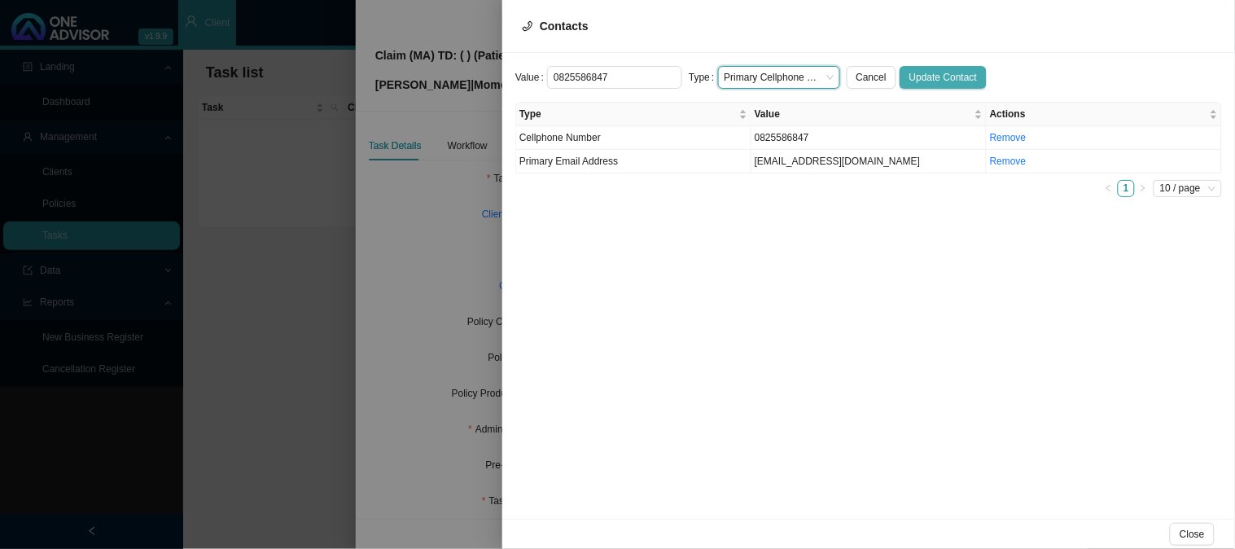
click at [919, 70] on span "Update Contact" at bounding box center [944, 77] width 68 height 16
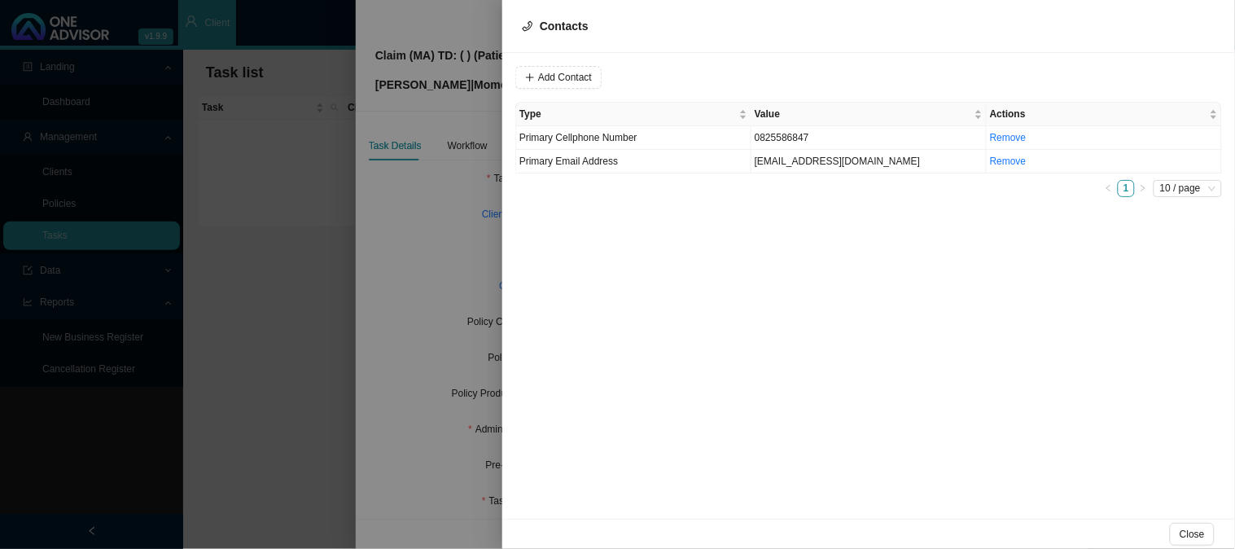
click at [467, 216] on div at bounding box center [617, 274] width 1235 height 549
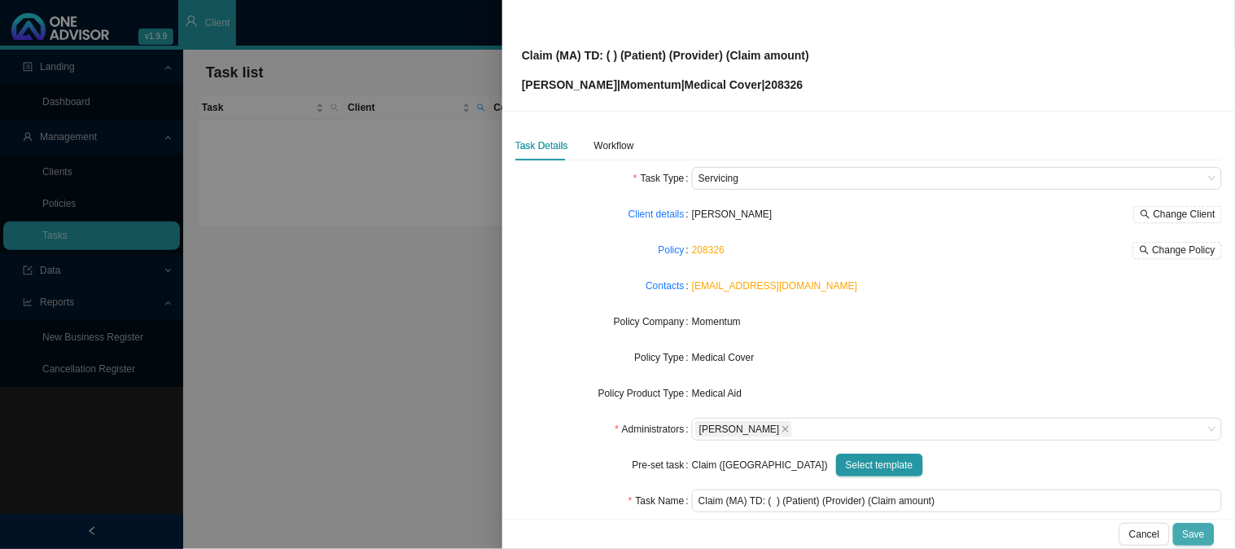
click at [1186, 536] on span "Save" at bounding box center [1194, 534] width 22 height 16
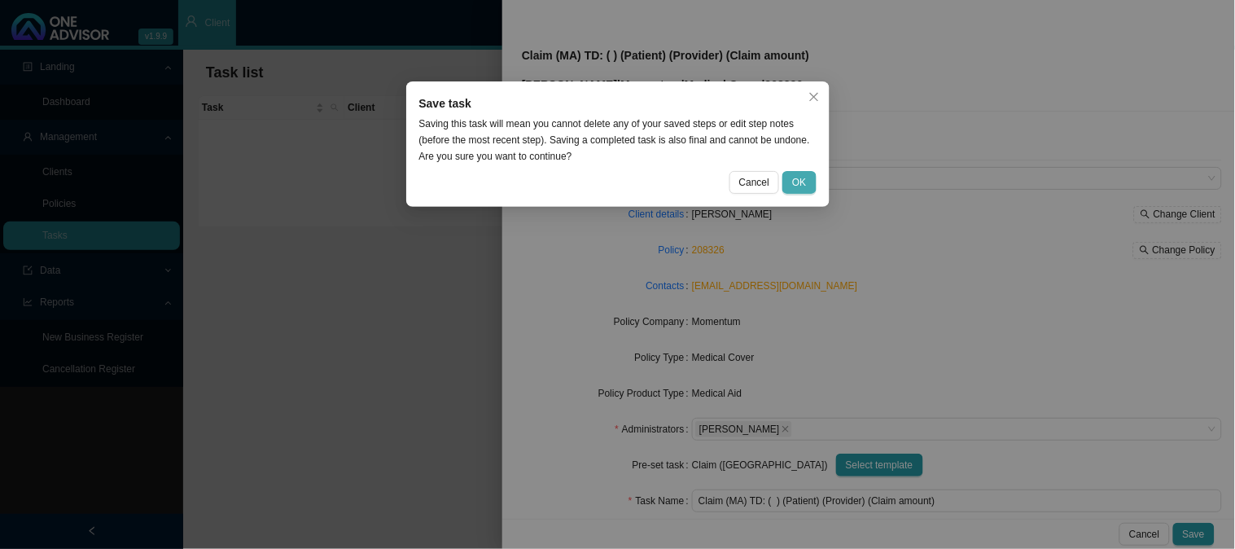
click at [816, 187] on button "OK" at bounding box center [799, 182] width 33 height 23
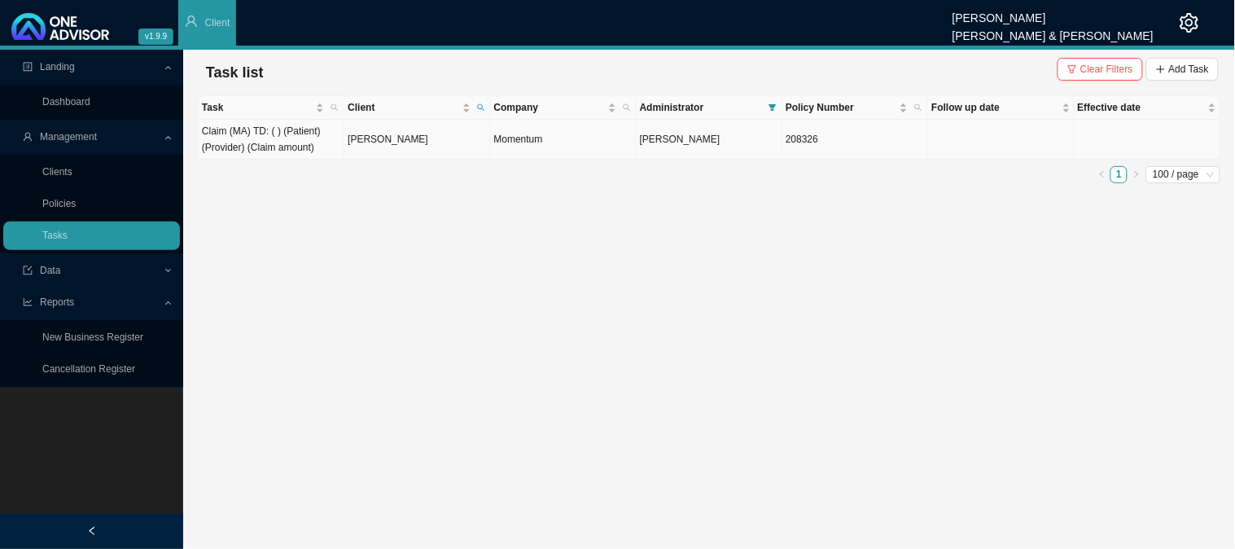
click at [395, 143] on td "[PERSON_NAME]" at bounding box center [418, 140] width 146 height 40
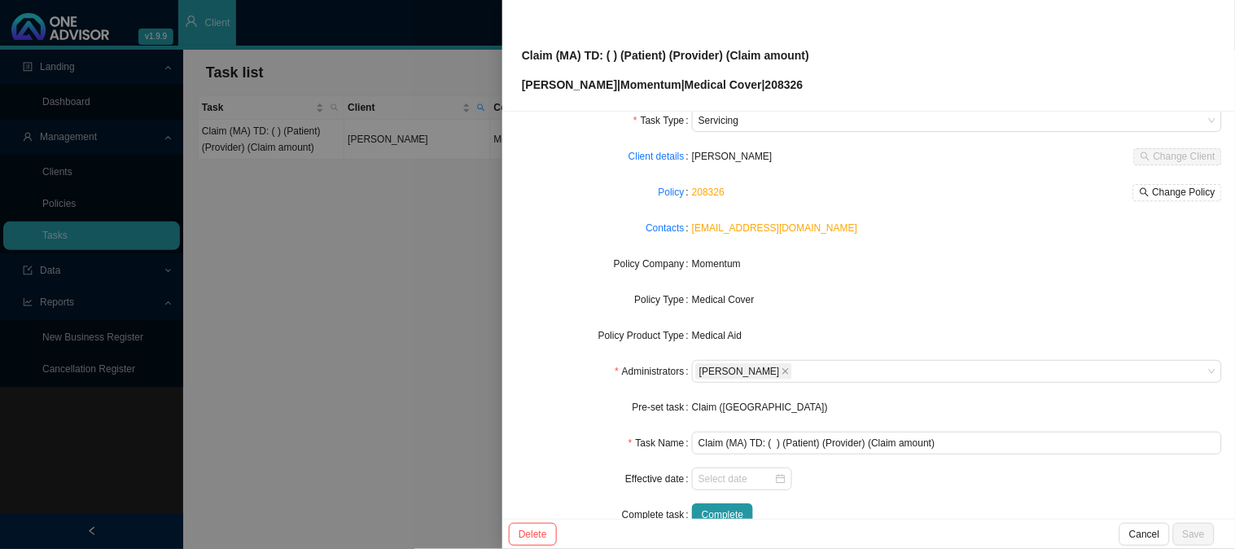
scroll to position [90, 0]
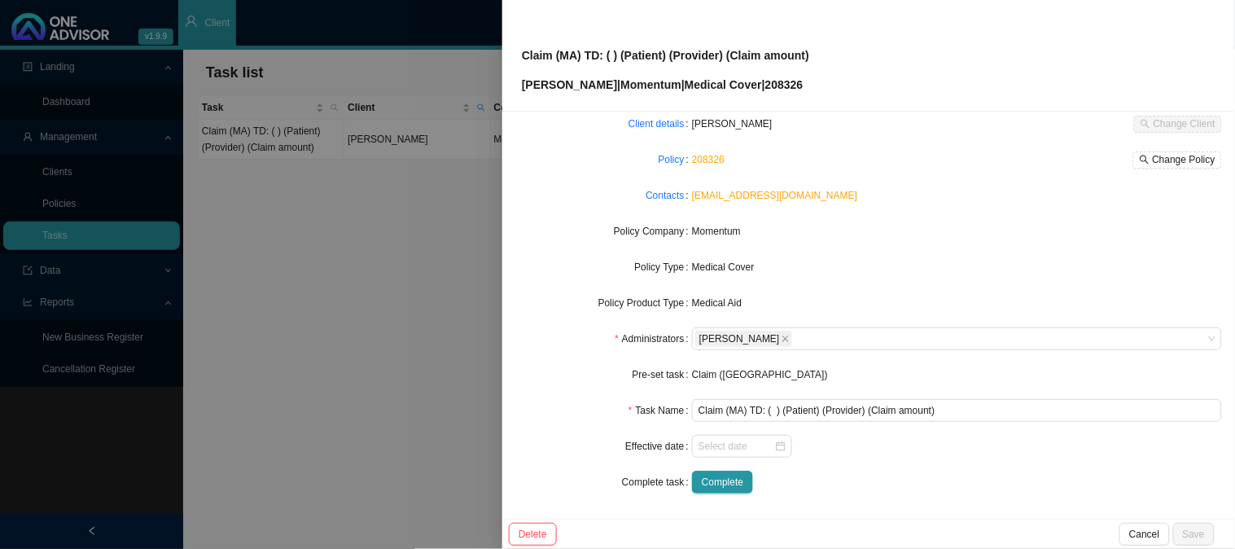
click at [523, 359] on form "Task Type Servicing Client details [PERSON_NAME] Change Client Policy 208326 Ch…" at bounding box center [869, 285] width 707 height 417
click at [476, 254] on div at bounding box center [617, 274] width 1235 height 549
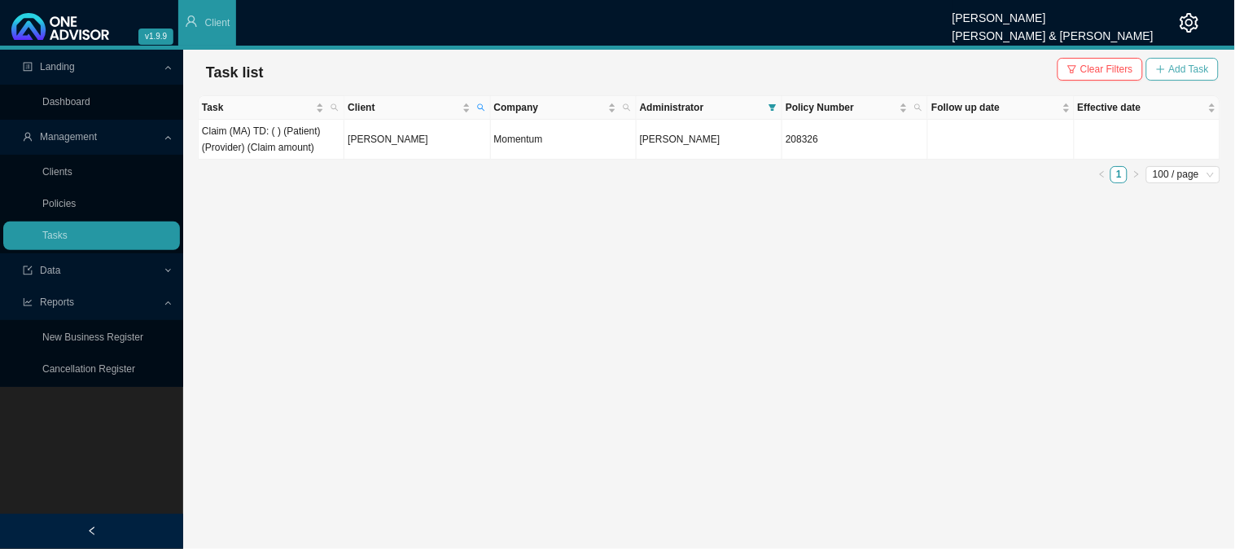
click at [1198, 69] on span "Add Task" at bounding box center [1190, 69] width 40 height 16
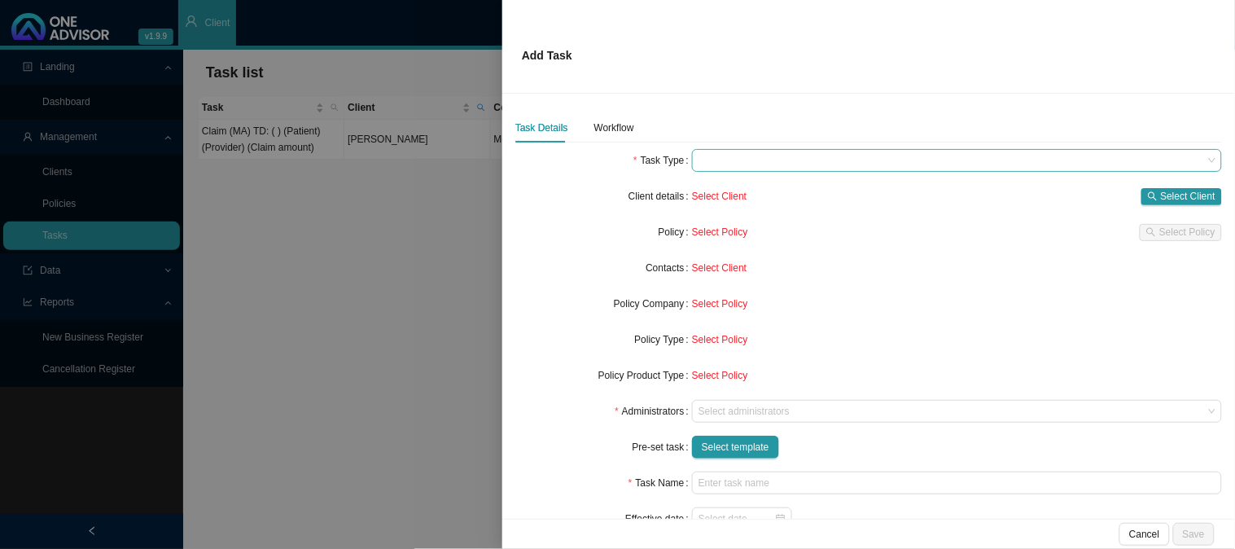
click at [755, 156] on span at bounding box center [957, 160] width 517 height 21
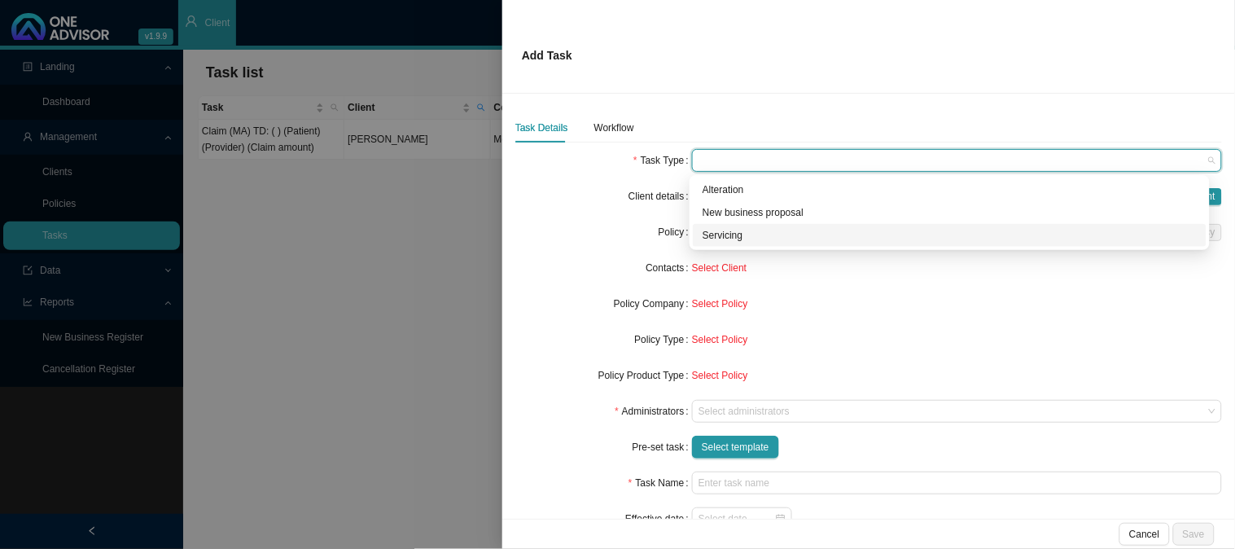
click at [788, 242] on div "Servicing" at bounding box center [950, 235] width 494 height 16
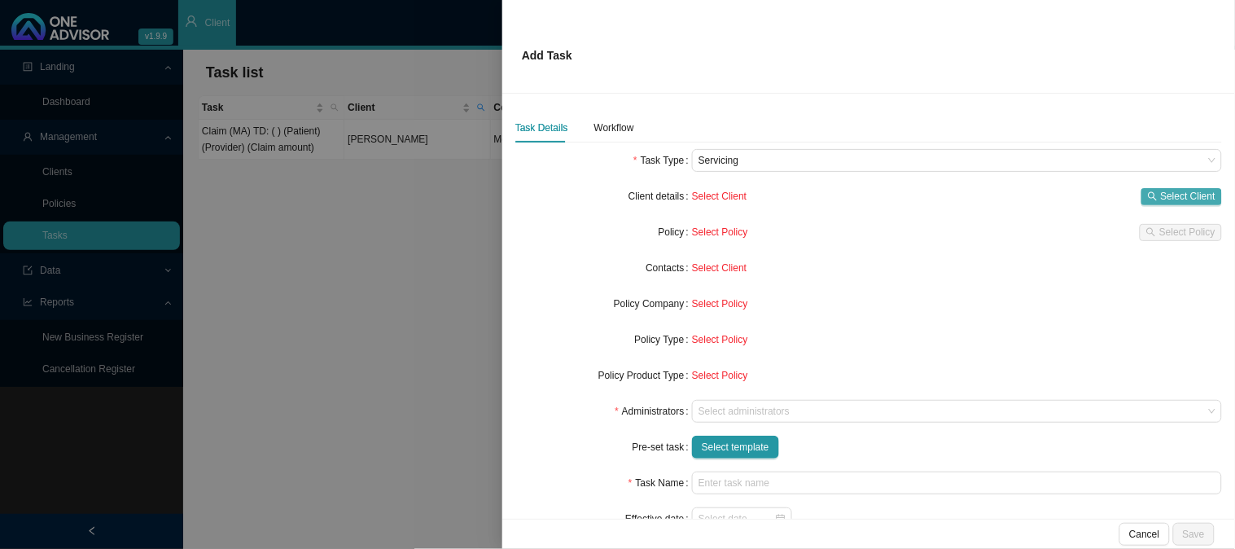
click at [1166, 197] on span "Select Client" at bounding box center [1188, 196] width 55 height 16
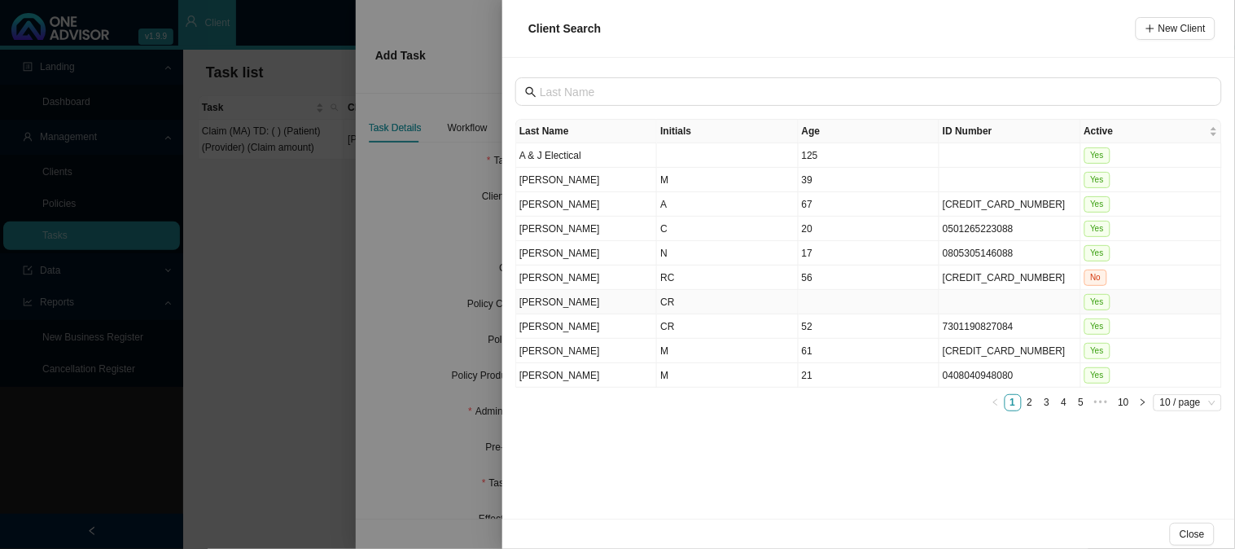
click at [674, 302] on td "CR" at bounding box center [727, 302] width 141 height 24
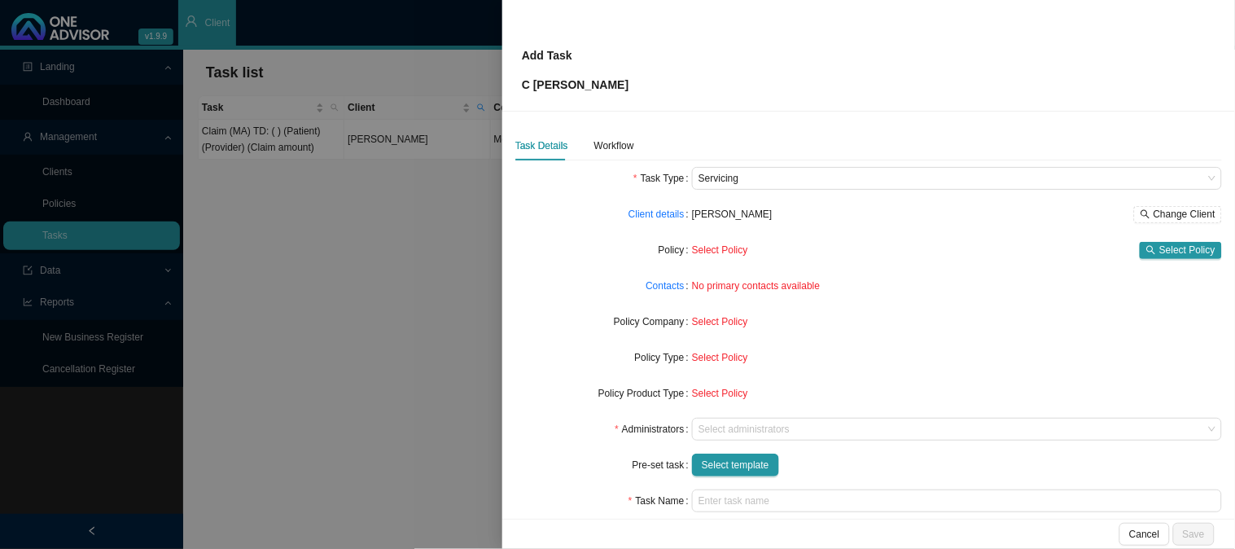
scroll to position [90, 0]
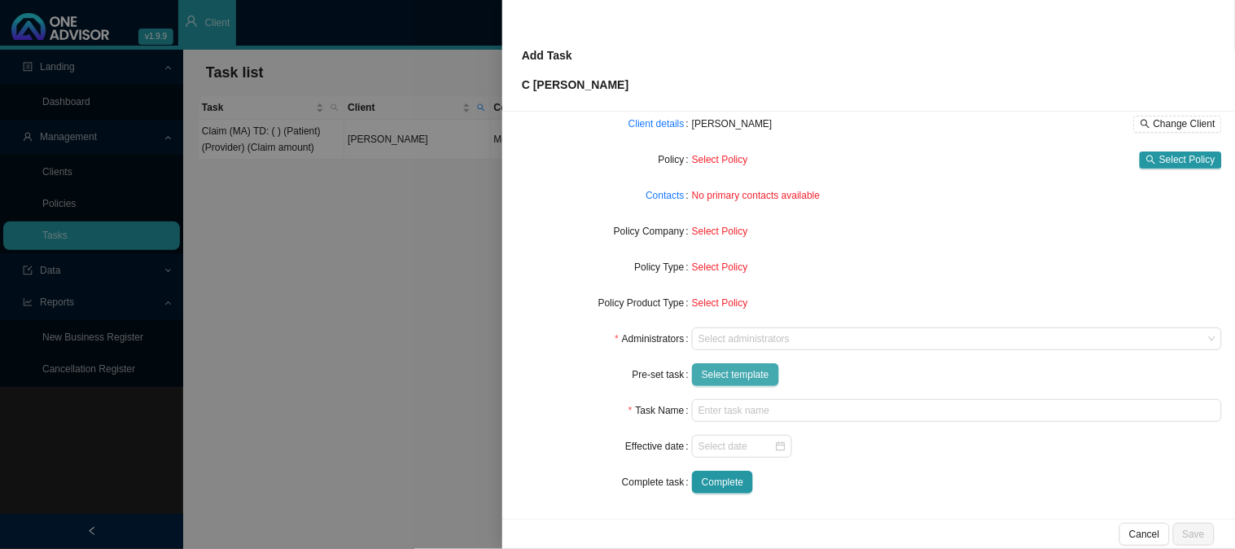
click at [739, 366] on span "Select template" at bounding box center [736, 374] width 68 height 16
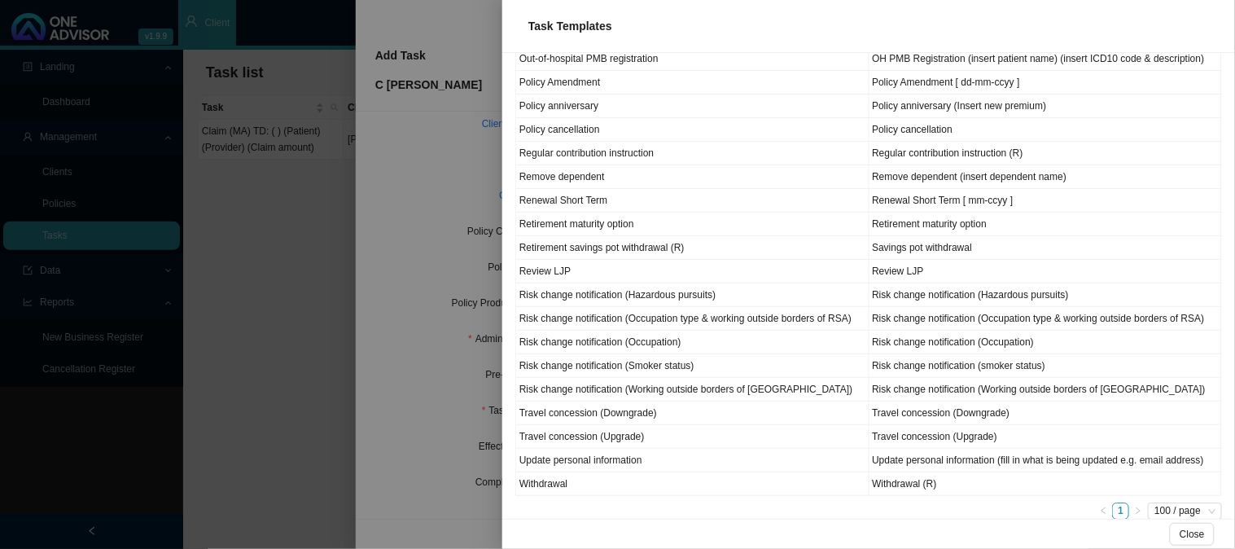
scroll to position [1249, 0]
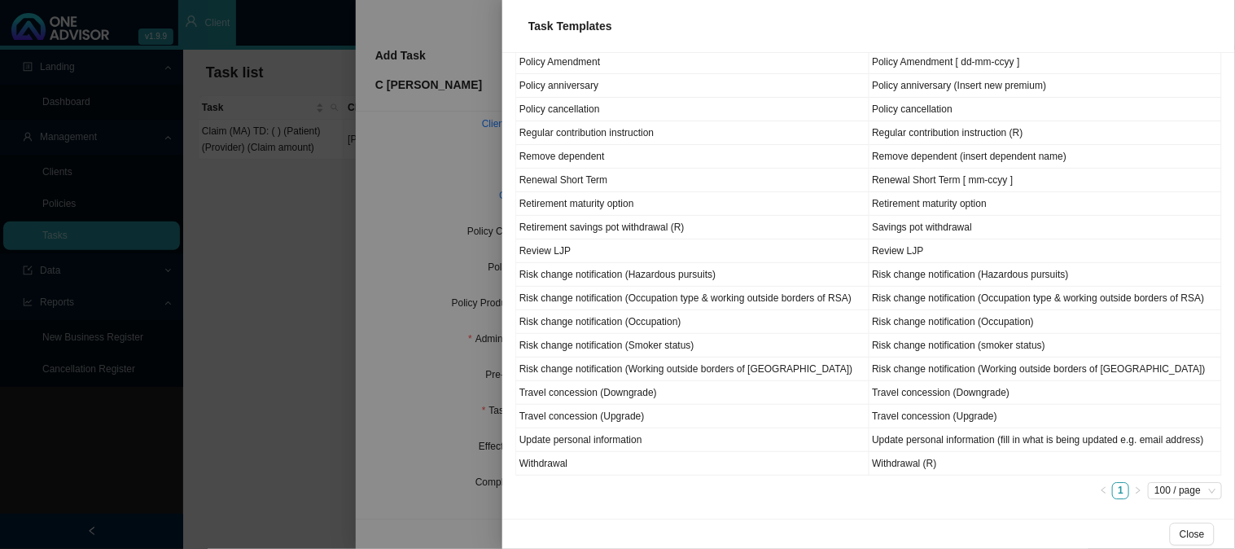
click at [432, 323] on div at bounding box center [617, 274] width 1235 height 549
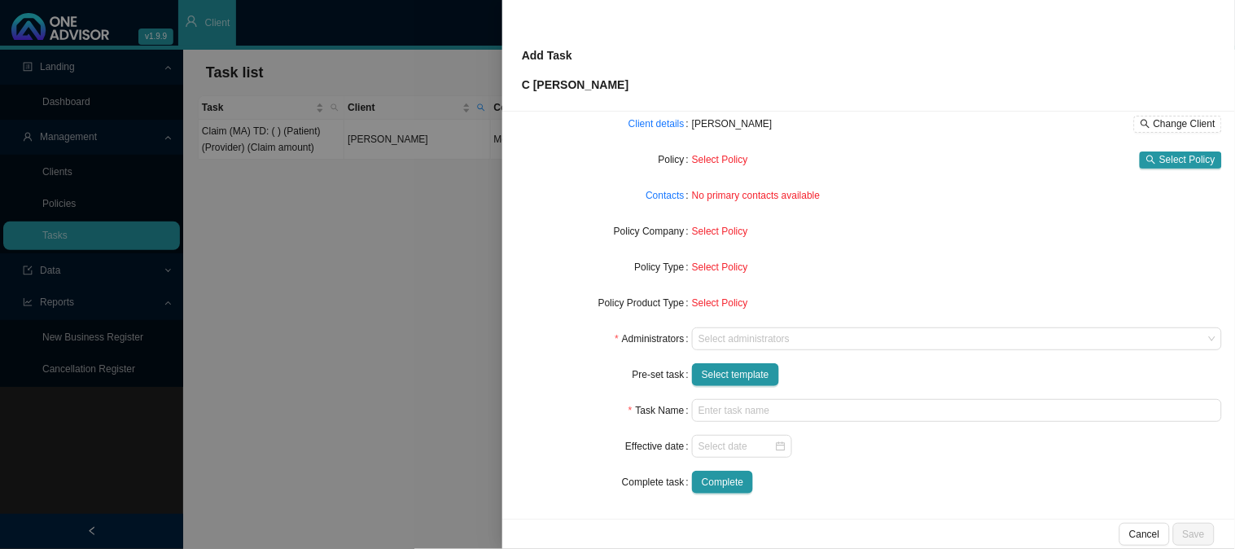
click at [316, 255] on div at bounding box center [617, 274] width 1235 height 549
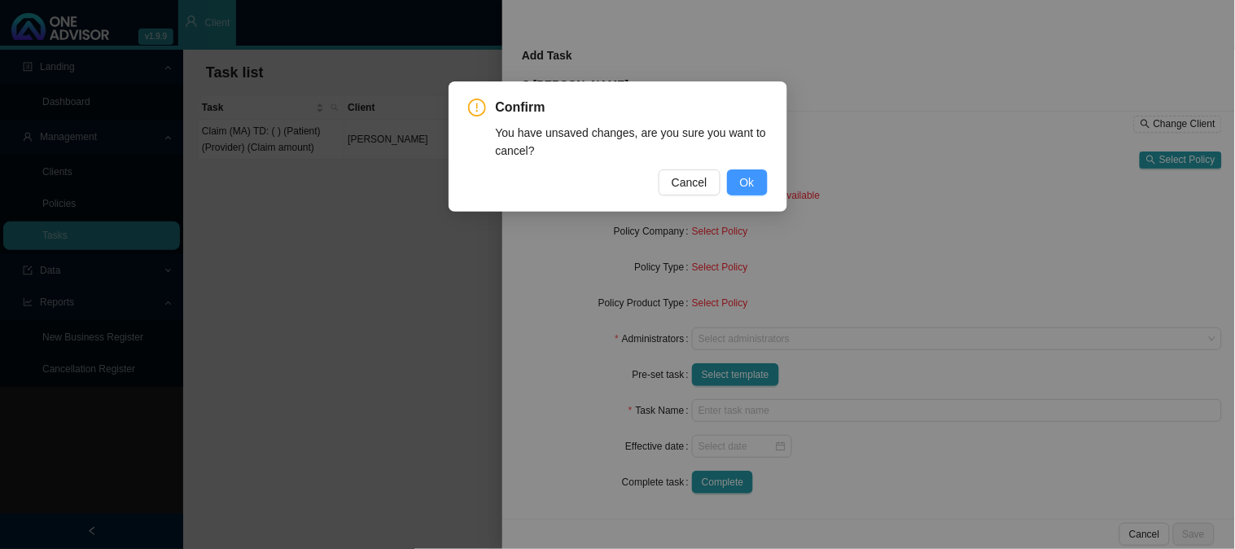
click at [747, 182] on span "Ok" at bounding box center [747, 182] width 15 height 18
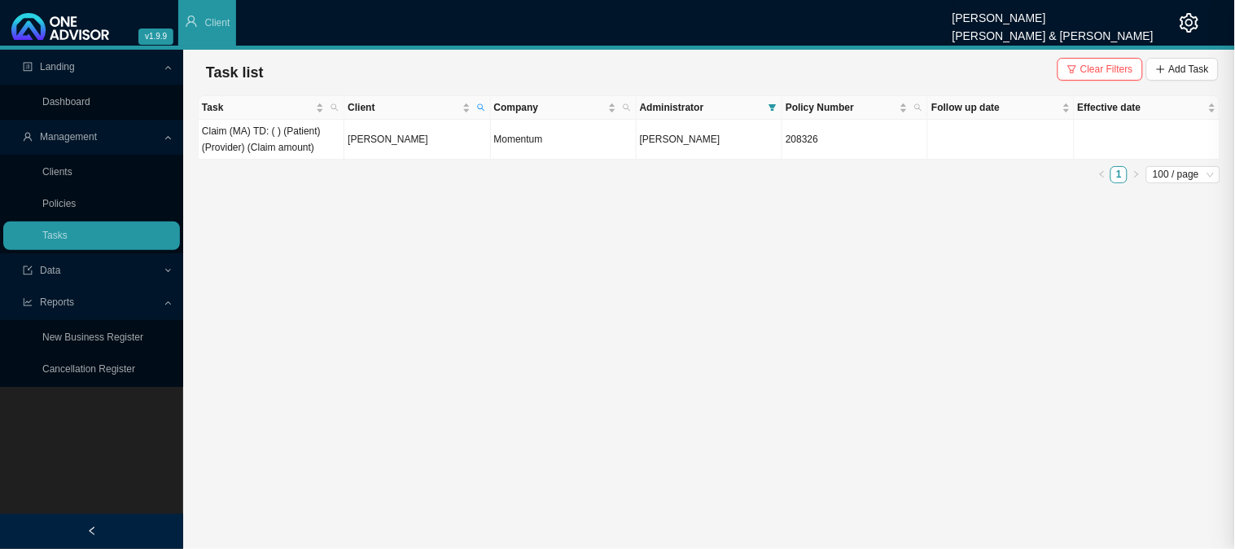
scroll to position [73, 0]
click at [394, 141] on td "[PERSON_NAME]" at bounding box center [418, 140] width 146 height 40
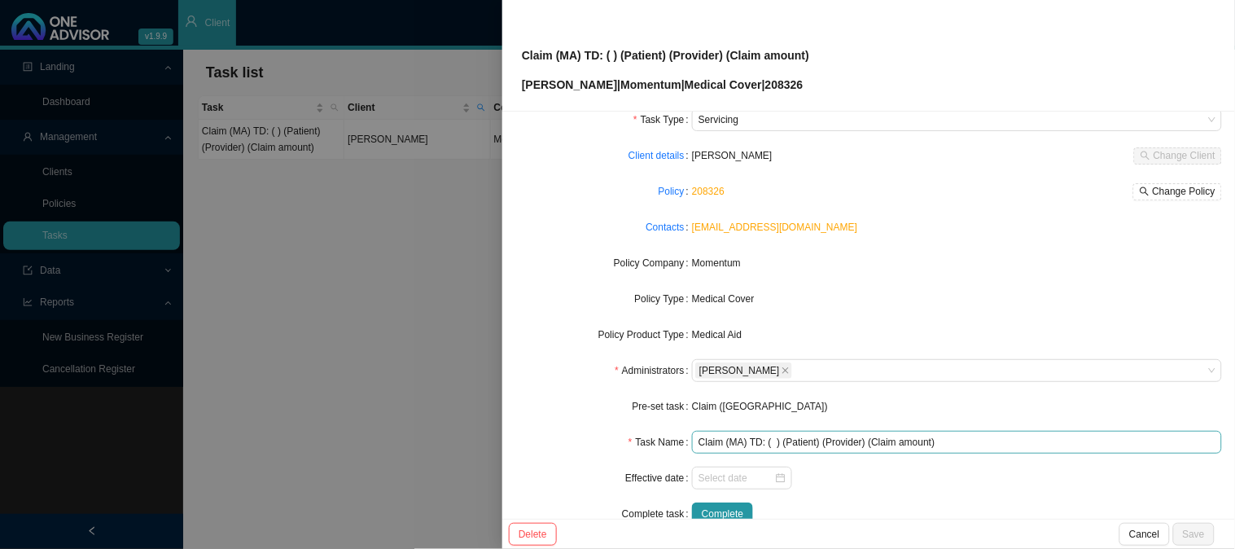
scroll to position [90, 0]
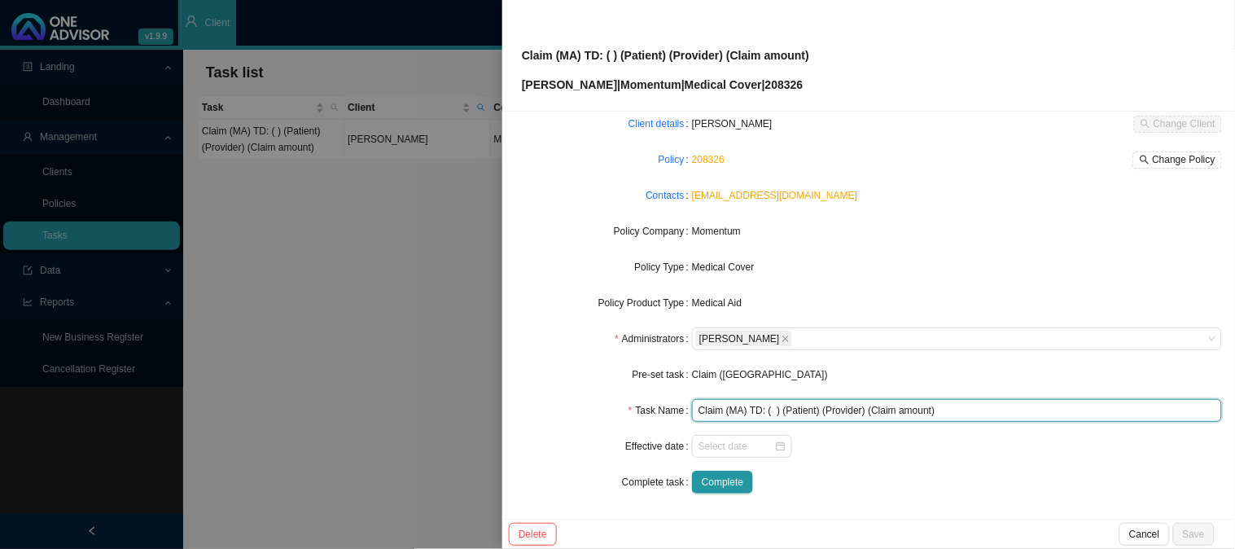
click at [771, 410] on input "Claim (MA) TD: ( ) (Patient) (Provider) (Claim amount)" at bounding box center [957, 410] width 530 height 23
click at [832, 406] on input "Claim (MA) TD: ([DATE]) (Patient) (Provider) (Claim amount)" at bounding box center [957, 410] width 530 height 23
click at [860, 407] on input "Claim (MA) TD: ([DATE]) ([PERSON_NAME]) (Provider) (Claim amount)" at bounding box center [957, 410] width 530 height 23
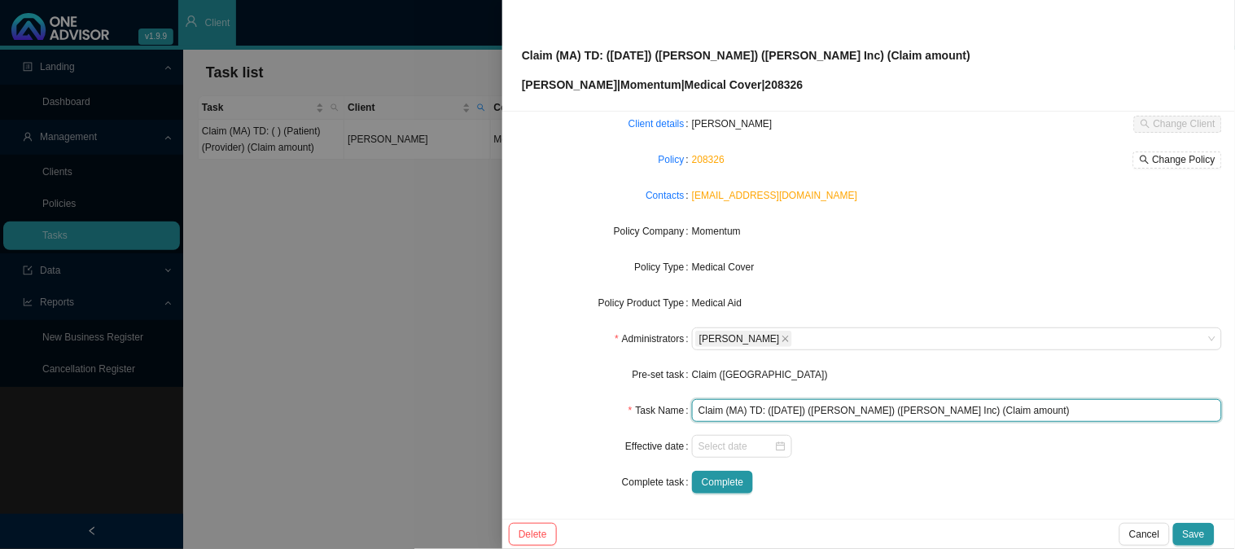
drag, startPoint x: 1011, startPoint y: 408, endPoint x: 949, endPoint y: 408, distance: 61.9
click at [949, 408] on input "Claim (MA) TD: ([DATE]) ([PERSON_NAME]) ([PERSON_NAME] Inc) (Claim amount)" at bounding box center [957, 410] width 530 height 23
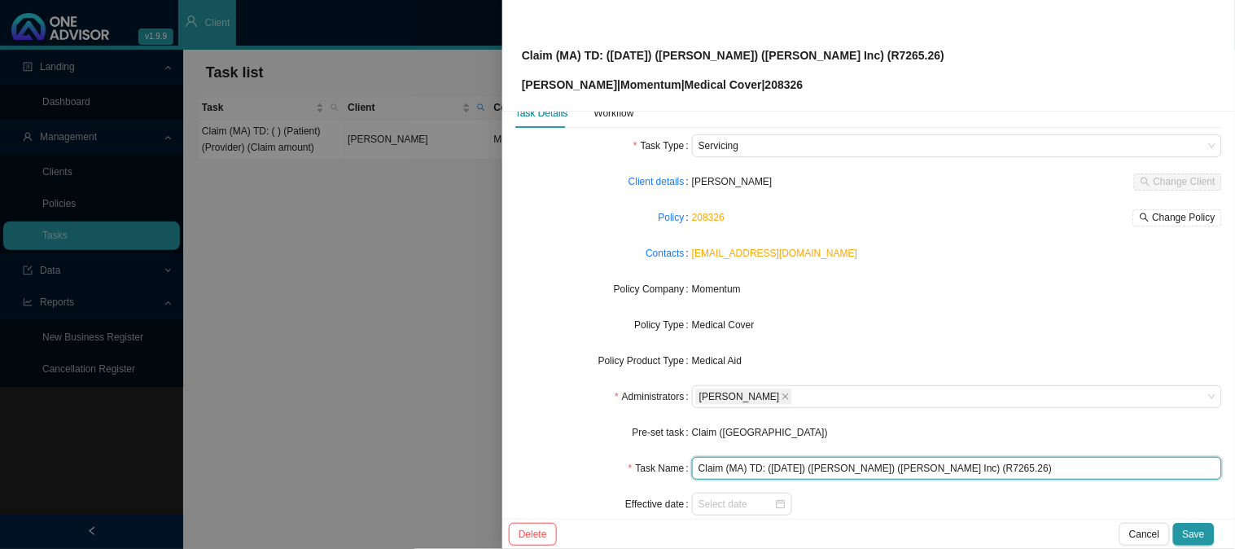
scroll to position [0, 0]
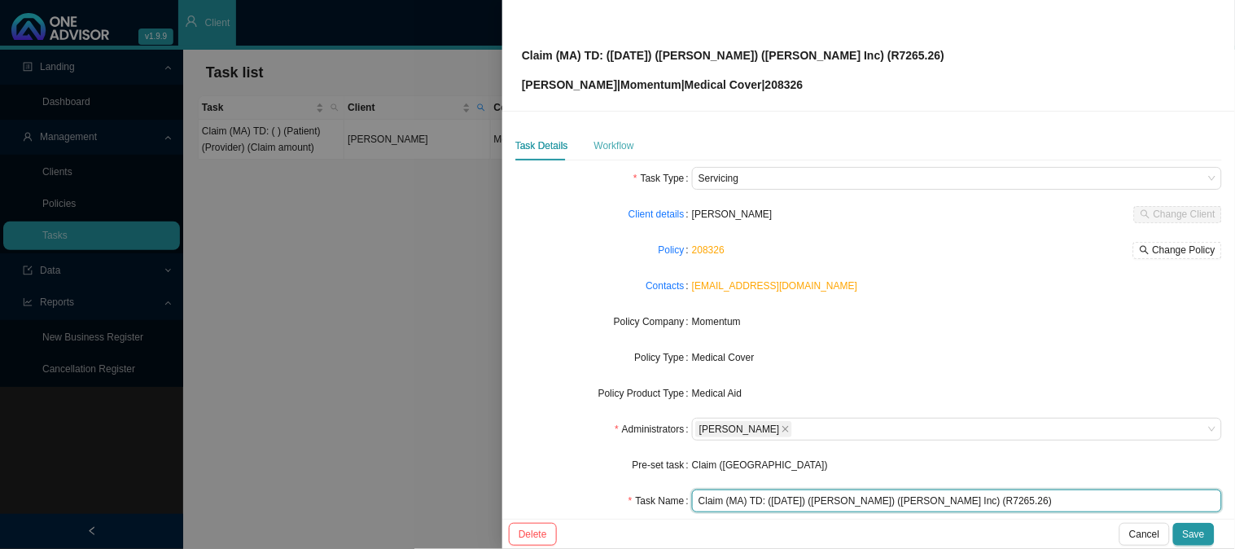
type input "Claim (MA) TD: ([DATE]) ([PERSON_NAME]) ([PERSON_NAME] Inc) (R7265.26)"
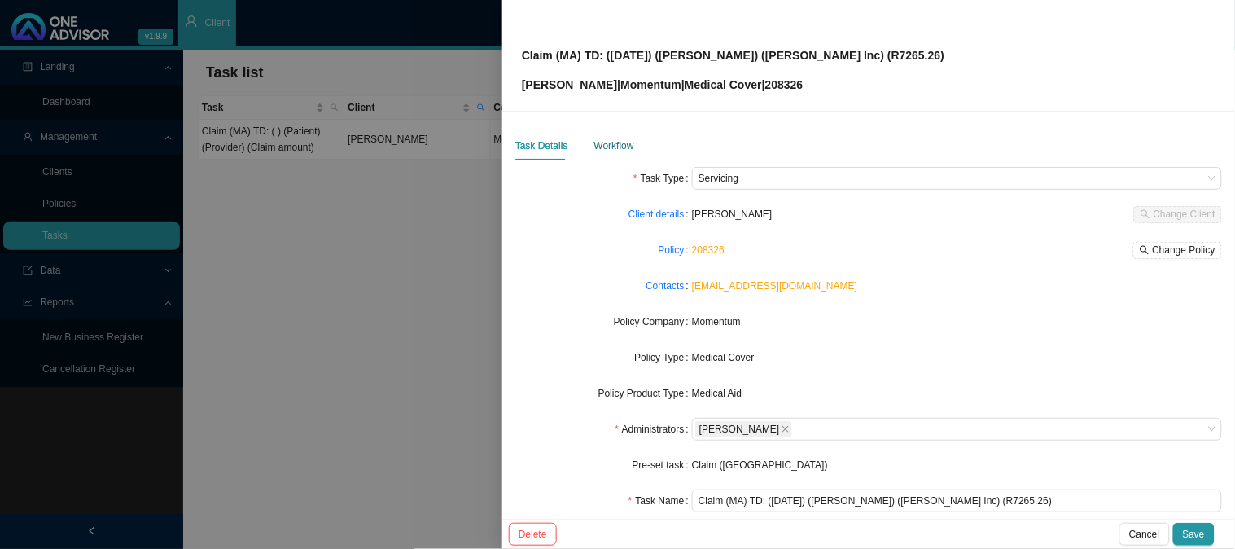
click at [611, 141] on div "Workflow" at bounding box center [615, 146] width 40 height 16
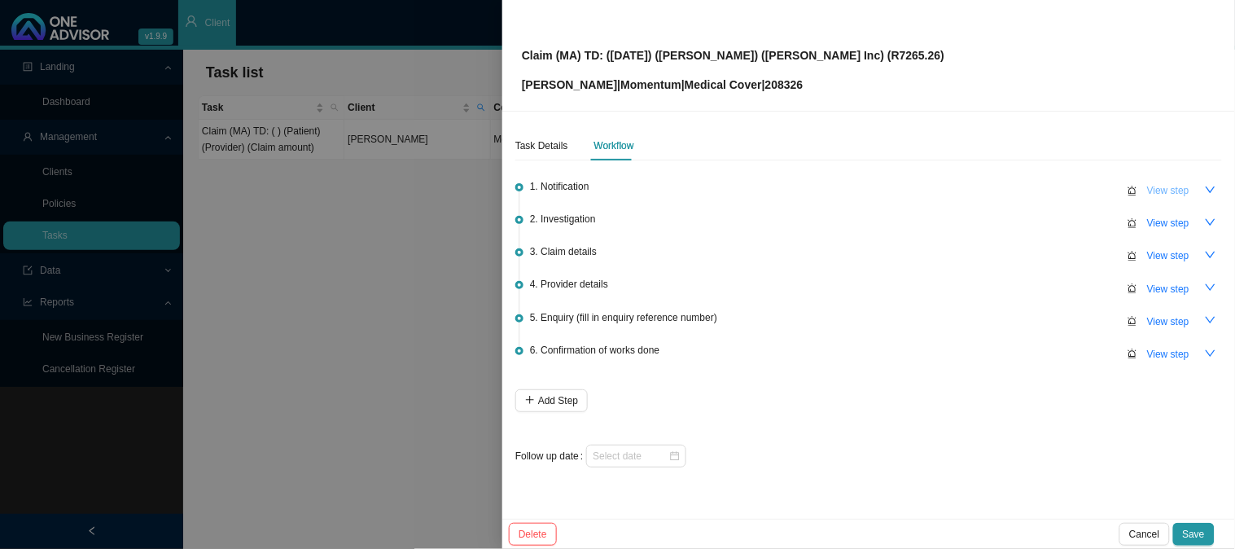
click at [1189, 185] on span "View step" at bounding box center [1169, 190] width 42 height 16
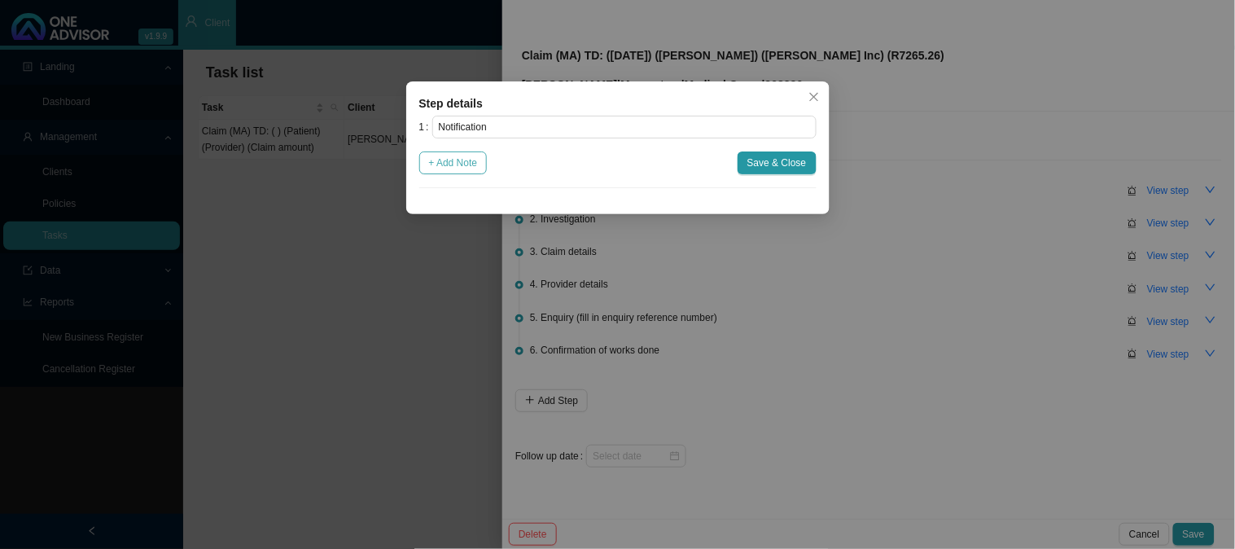
click at [466, 169] on span "+ Add Note" at bounding box center [453, 163] width 49 height 16
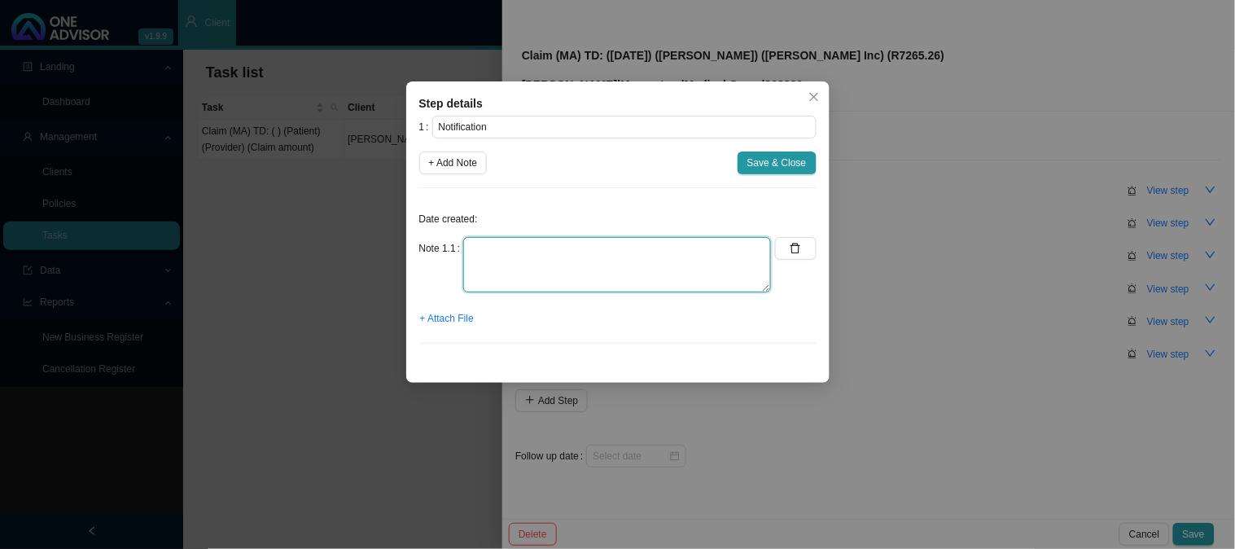
click at [529, 252] on textarea at bounding box center [617, 264] width 308 height 55
click at [464, 319] on span "+ Attach File" at bounding box center [447, 318] width 54 height 16
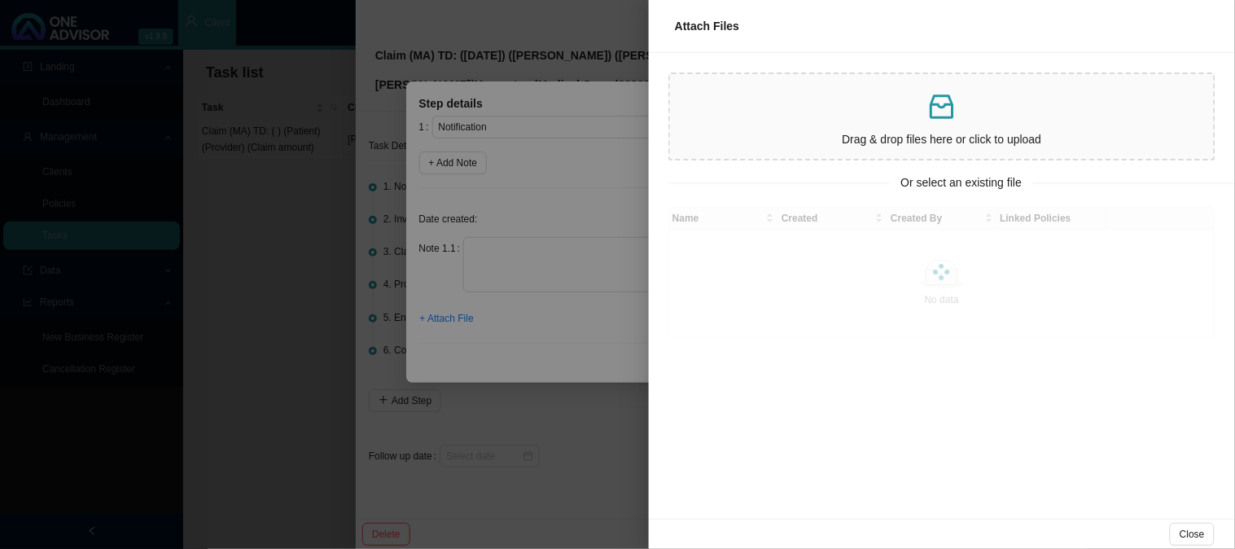
click at [723, 133] on p "Drag & drop files here or click to upload" at bounding box center [942, 139] width 531 height 19
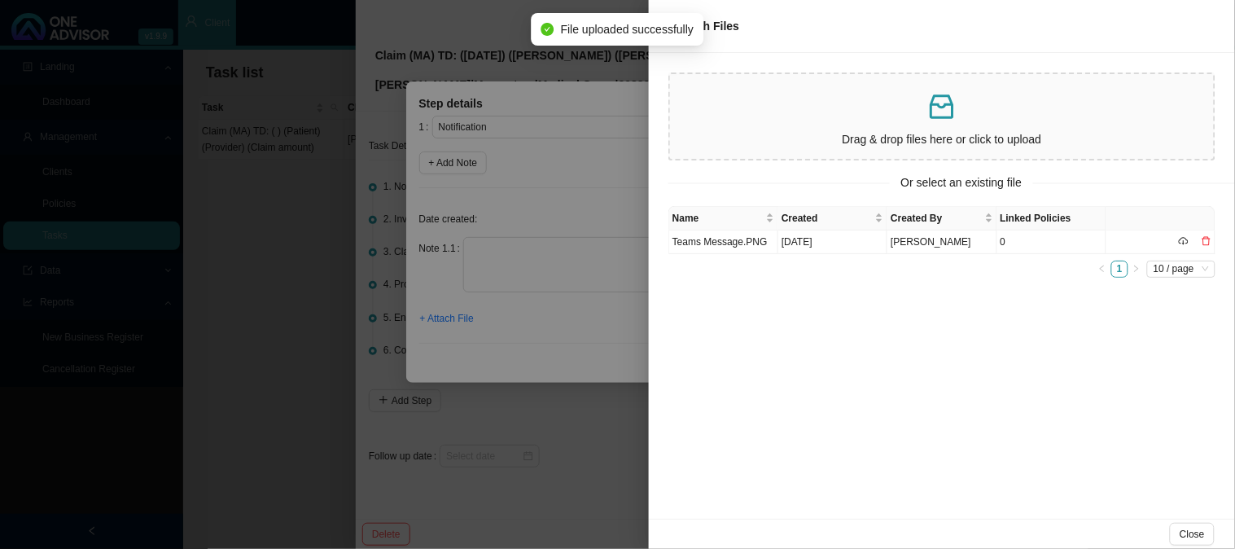
click at [746, 239] on td "Teams Message.PNG" at bounding box center [723, 242] width 109 height 24
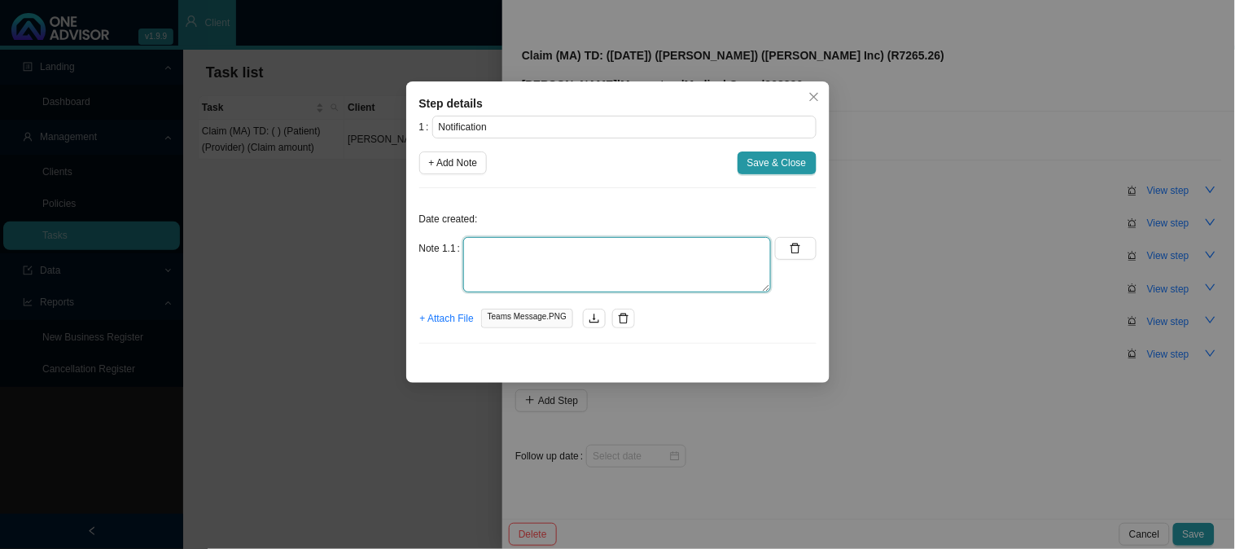
click at [598, 249] on textarea at bounding box center [617, 264] width 308 height 55
type textarea "Received a Teams message to pleas contact [PERSON_NAME] regarding a gap claim"
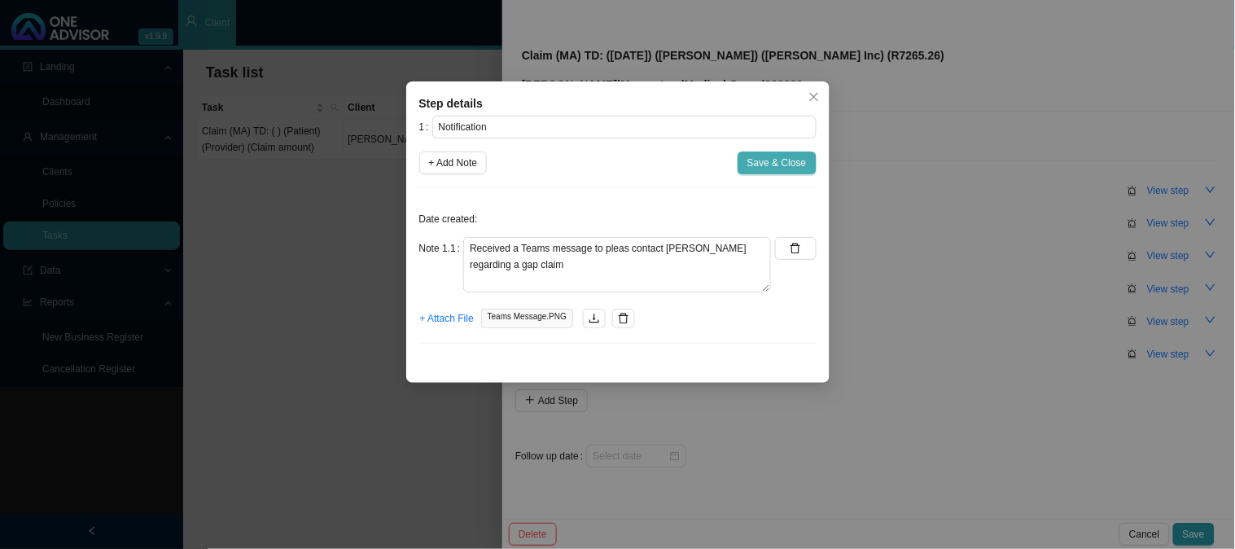
click at [777, 165] on span "Save & Close" at bounding box center [777, 163] width 59 height 16
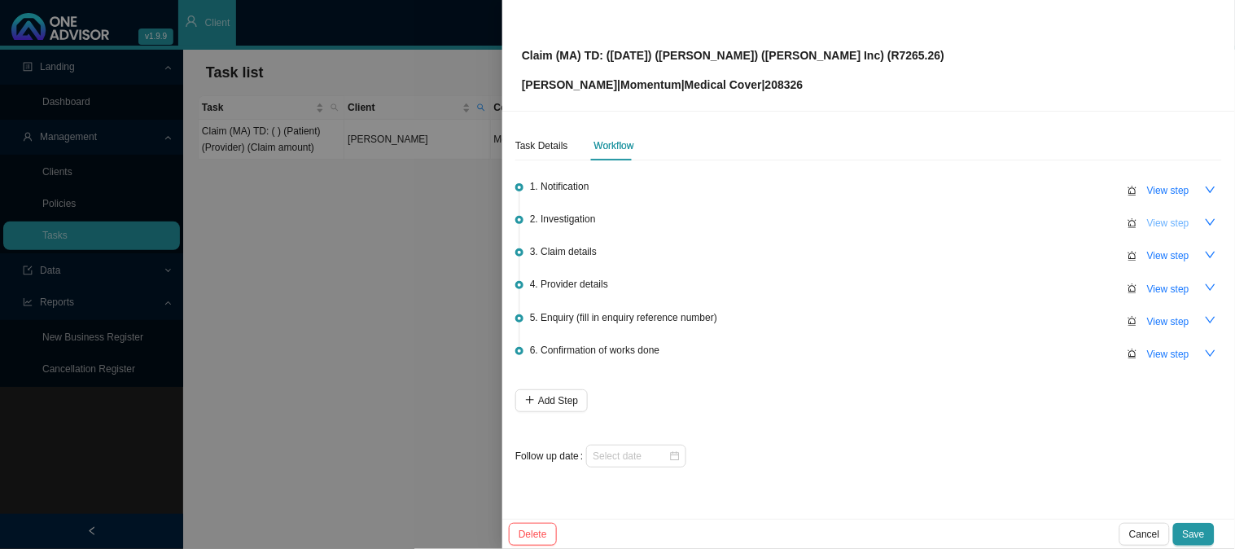
click at [1185, 221] on span "View step" at bounding box center [1169, 223] width 42 height 16
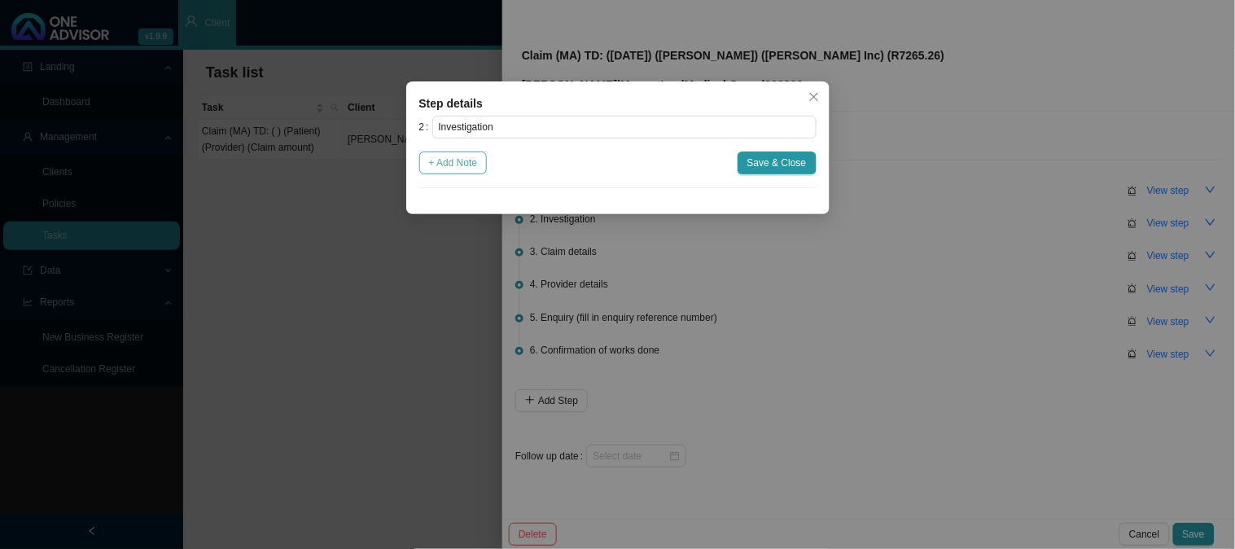
click at [468, 165] on span "+ Add Note" at bounding box center [453, 163] width 49 height 16
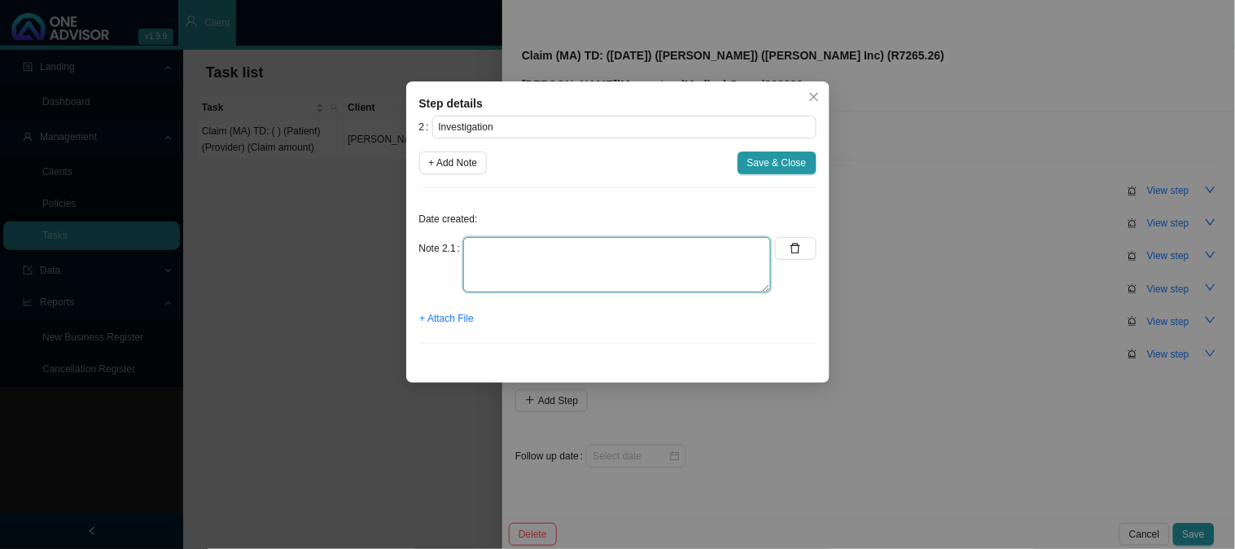
click at [518, 257] on textarea at bounding box center [617, 264] width 308 height 55
click at [768, 252] on textarea "Phoned [PERSON_NAME] and he confirmed that he had a few growths removed" at bounding box center [617, 264] width 308 height 55
click at [441, 315] on span "+ Attach File" at bounding box center [447, 318] width 54 height 16
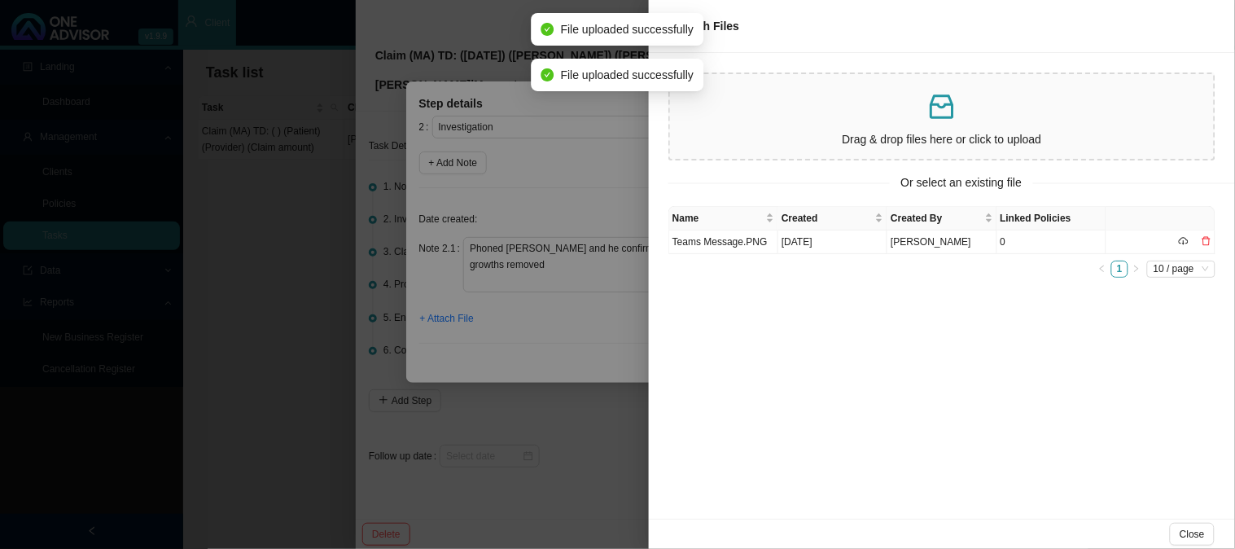
click at [565, 330] on div at bounding box center [617, 274] width 1235 height 549
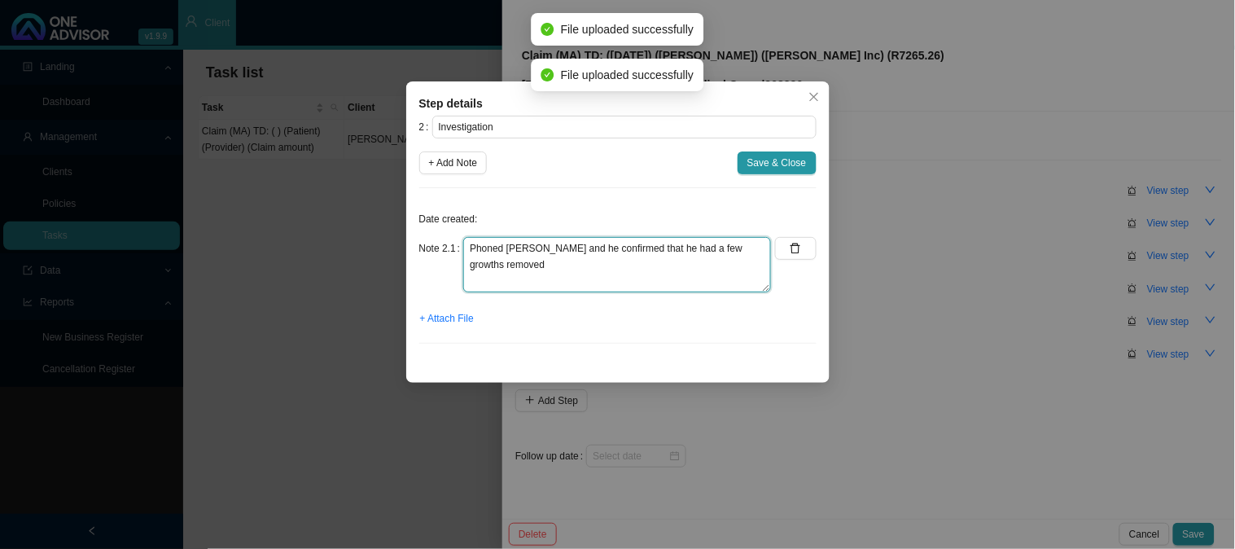
click at [759, 247] on textarea "Phoned [PERSON_NAME] and he confirmed that he had a few growths removed" at bounding box center [617, 264] width 308 height 55
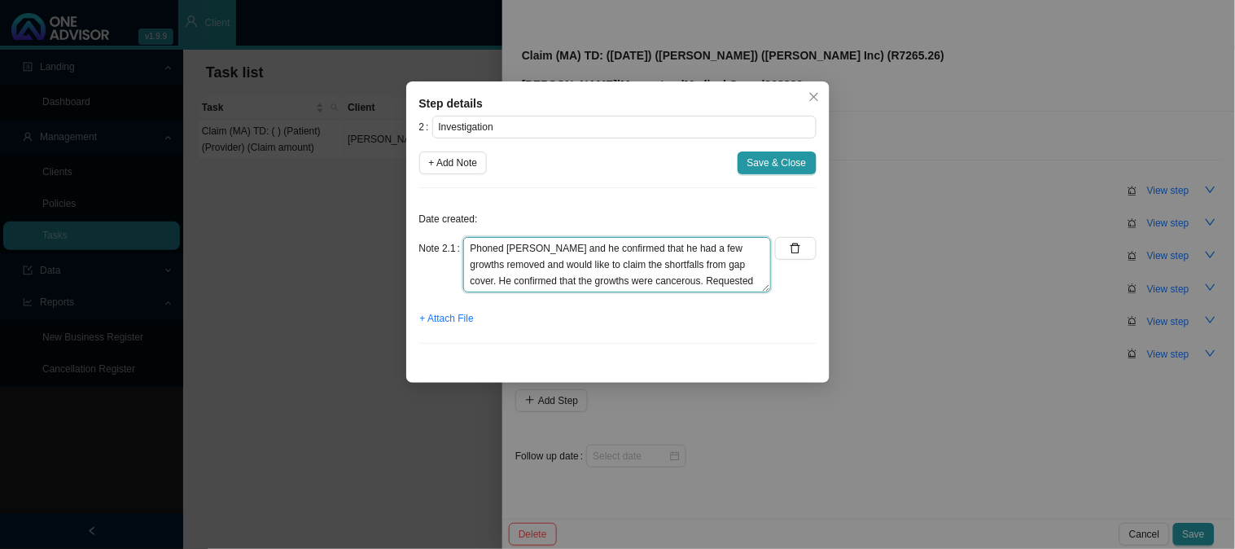
scroll to position [12, 0]
click at [744, 283] on textarea "Phoned [PERSON_NAME] and he confirmed that he had a few growths removed and wou…" at bounding box center [617, 264] width 308 height 55
click at [581, 266] on textarea "Phoned [PERSON_NAME] and he confirmed that he had a few growths removed and wou…" at bounding box center [617, 264] width 308 height 55
type textarea "Phoned [PERSON_NAME] and he confirmed that he had a few growths removed and wou…"
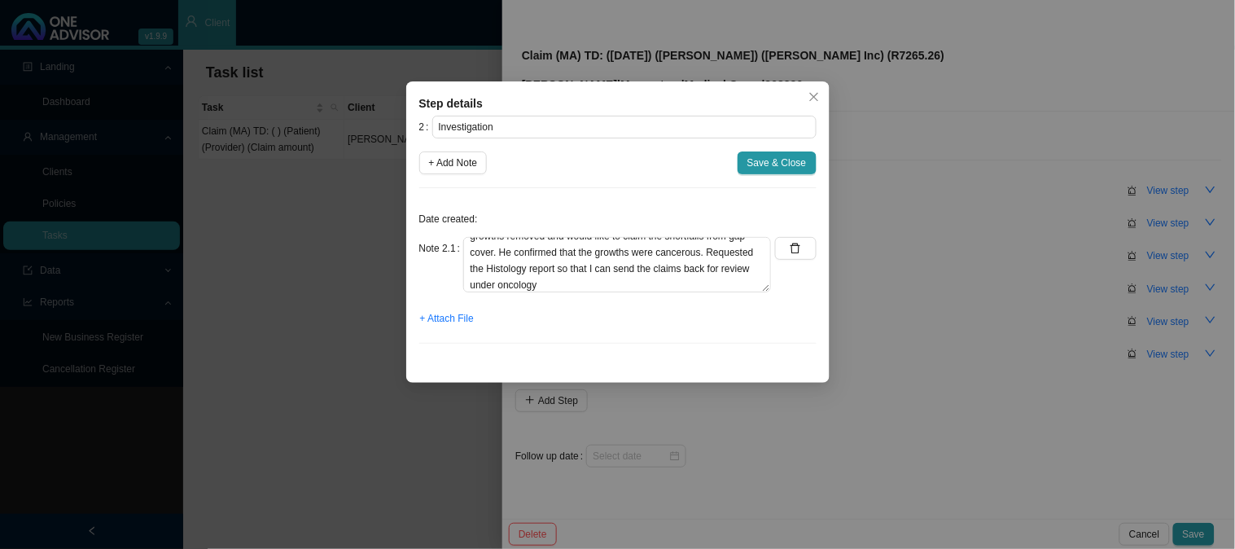
click at [761, 160] on span "Save & Close" at bounding box center [777, 163] width 59 height 16
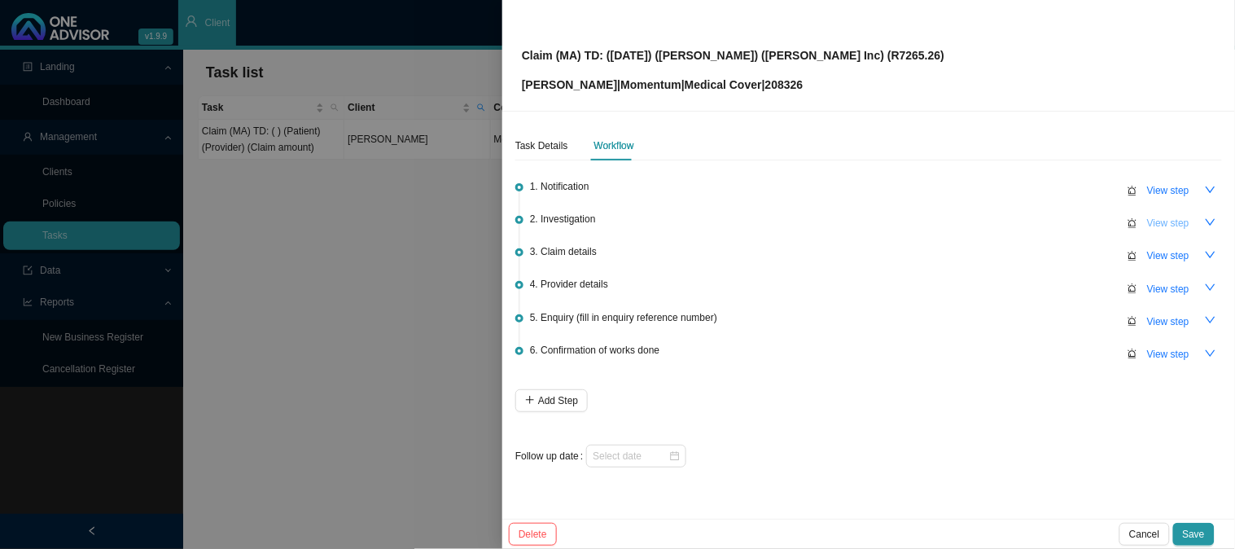
click at [1165, 218] on span "View step" at bounding box center [1169, 223] width 42 height 16
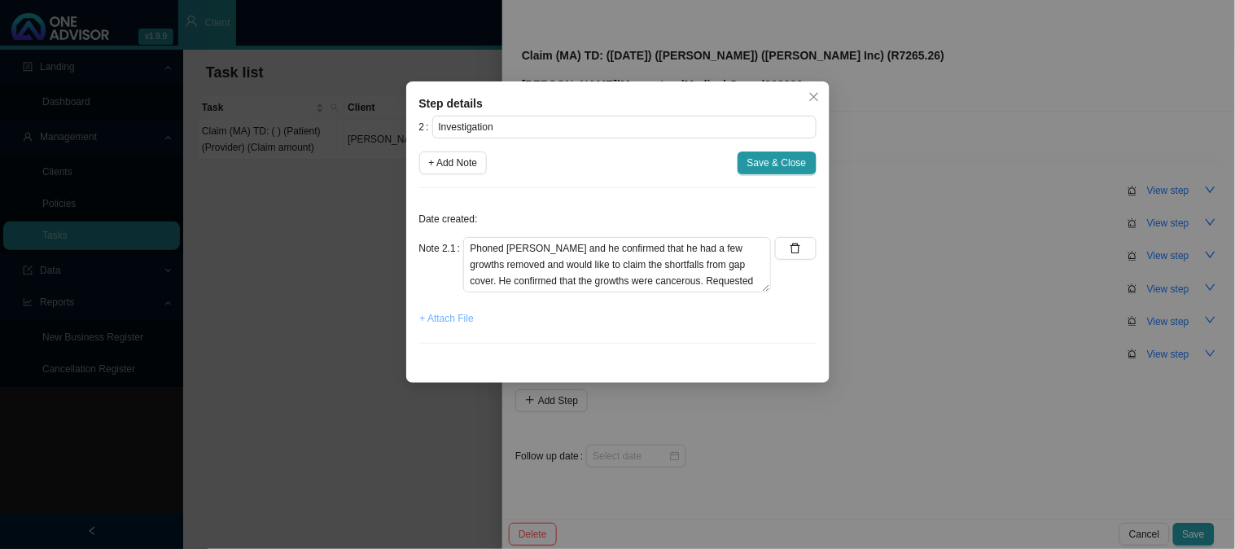
click at [453, 314] on span "+ Attach File" at bounding box center [447, 318] width 54 height 16
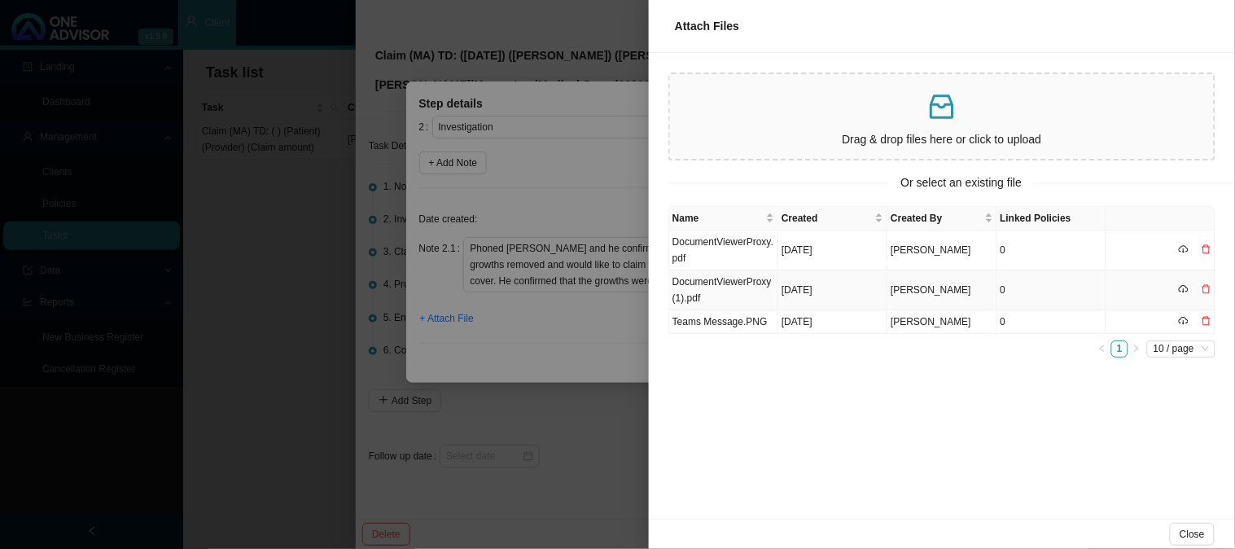
click at [718, 285] on td "DocumentViewerProxy (1).pdf" at bounding box center [723, 290] width 109 height 40
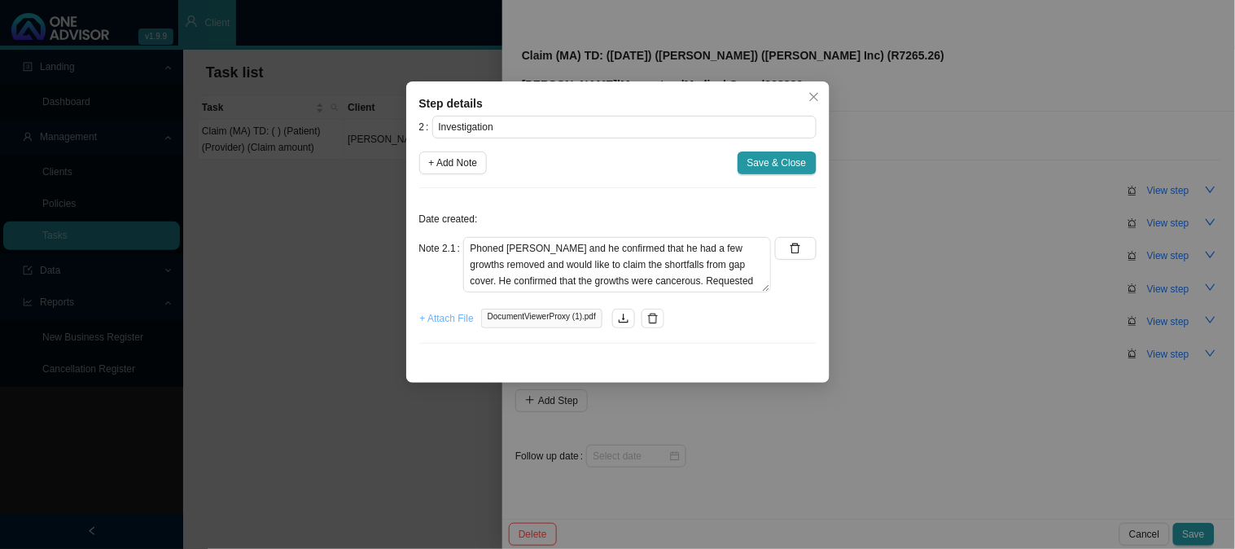
click at [437, 313] on span "+ Attach File" at bounding box center [447, 318] width 54 height 16
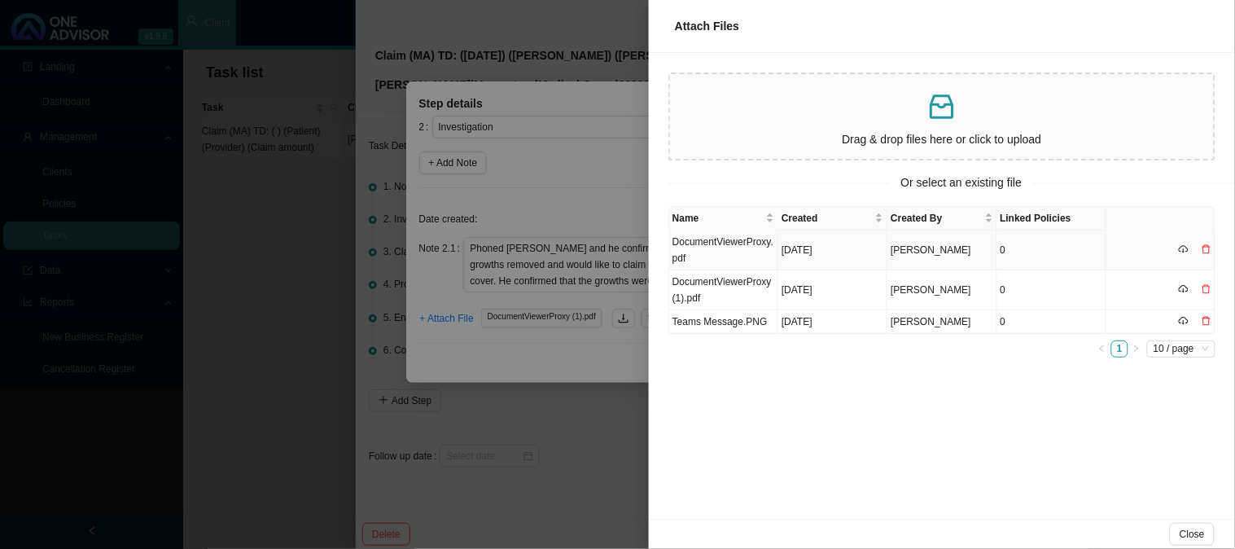
click at [725, 240] on td "DocumentViewerProxy.pdf" at bounding box center [723, 250] width 109 height 40
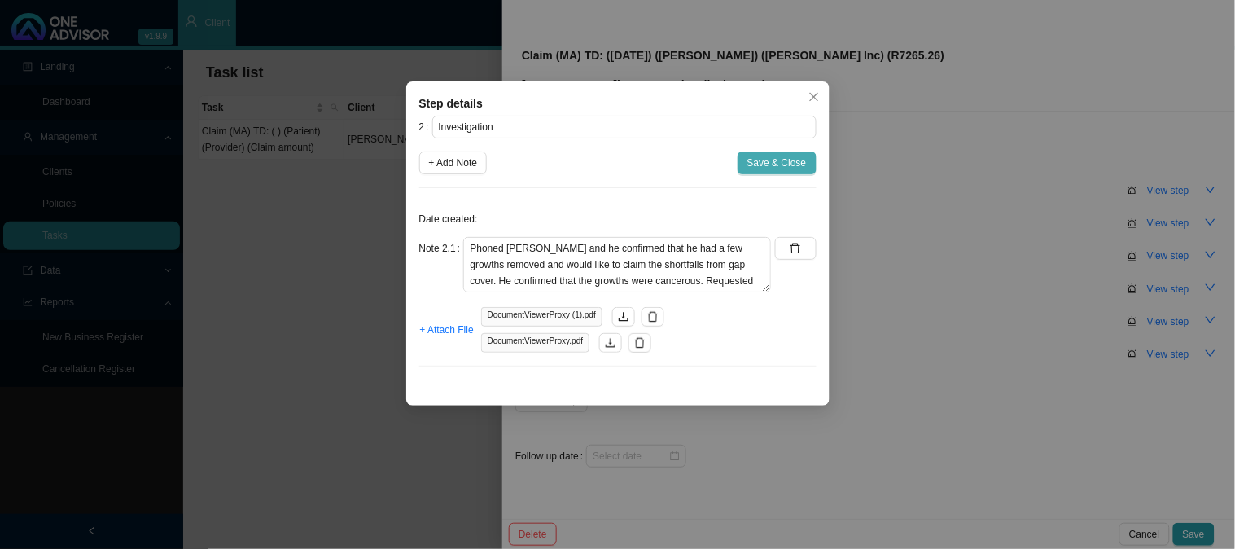
click at [772, 160] on span "Save & Close" at bounding box center [777, 163] width 59 height 16
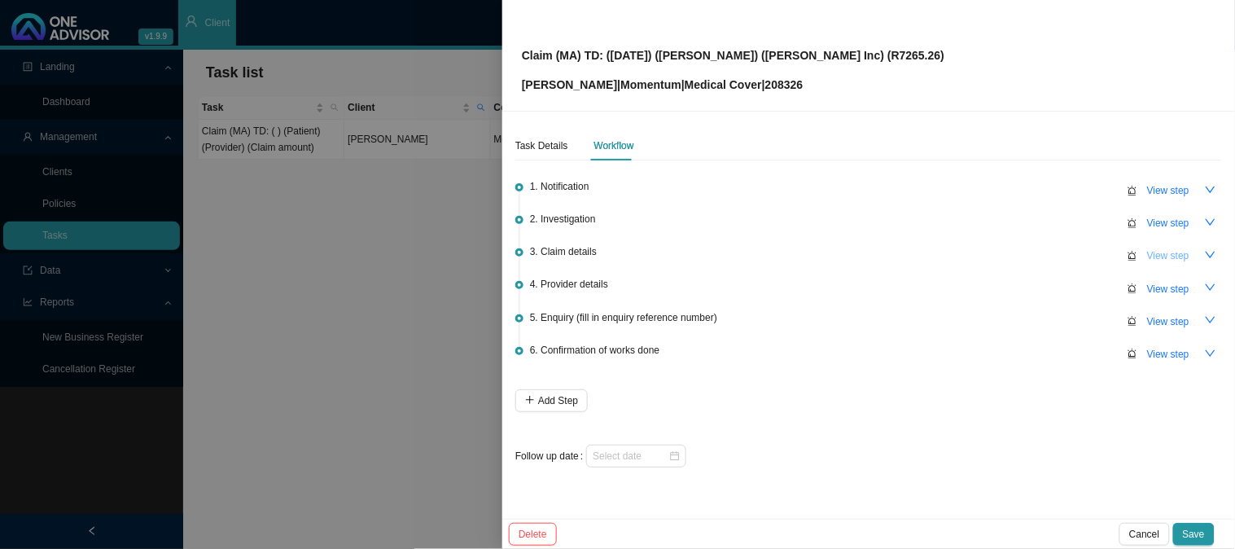
click at [1152, 256] on span "View step" at bounding box center [1169, 256] width 42 height 16
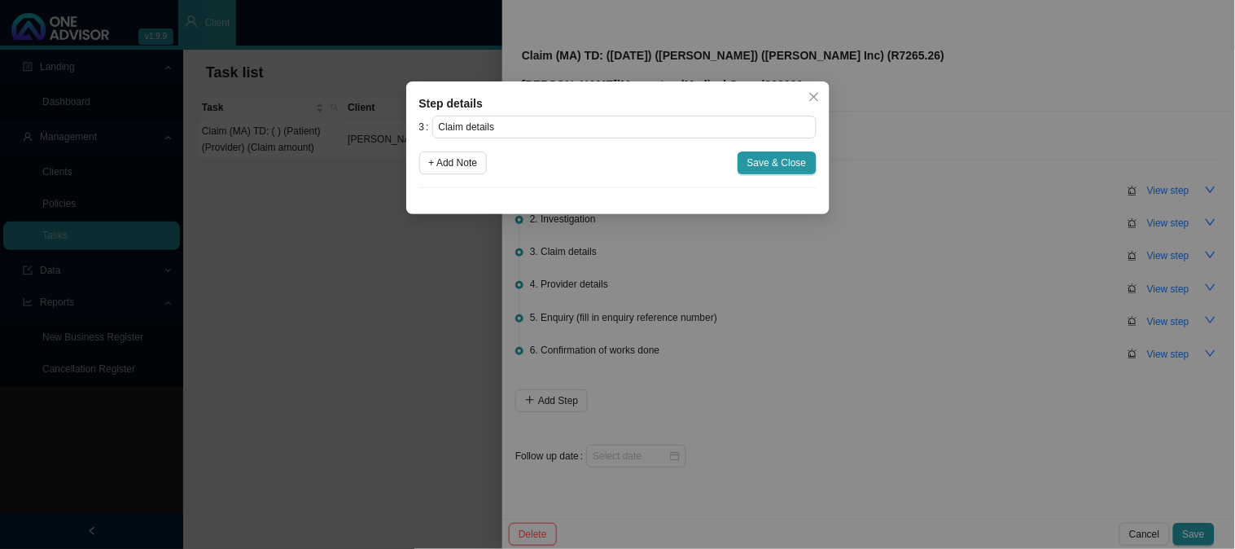
drag, startPoint x: 465, startPoint y: 164, endPoint x: 498, endPoint y: 189, distance: 41.9
click at [465, 164] on span "+ Add Note" at bounding box center [453, 163] width 49 height 16
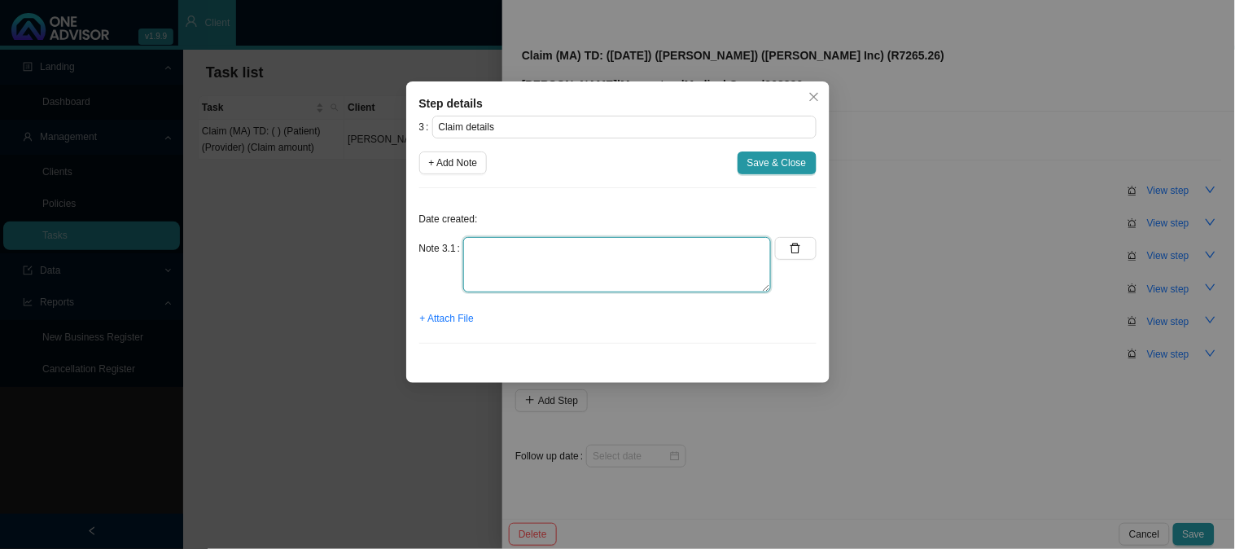
click at [528, 258] on textarea at bounding box center [617, 264] width 308 height 55
type textarea "c"
click at [717, 241] on textarea "Claimed: R7265.26 Paid: R4843.52 Shortfall:" at bounding box center [617, 264] width 308 height 55
click at [657, 249] on textarea "Claimed: R7265.26 Paid: R4843.52 Shortfall: 2422.74" at bounding box center [617, 264] width 308 height 55
drag, startPoint x: 717, startPoint y: 250, endPoint x: 658, endPoint y: 241, distance: 59.3
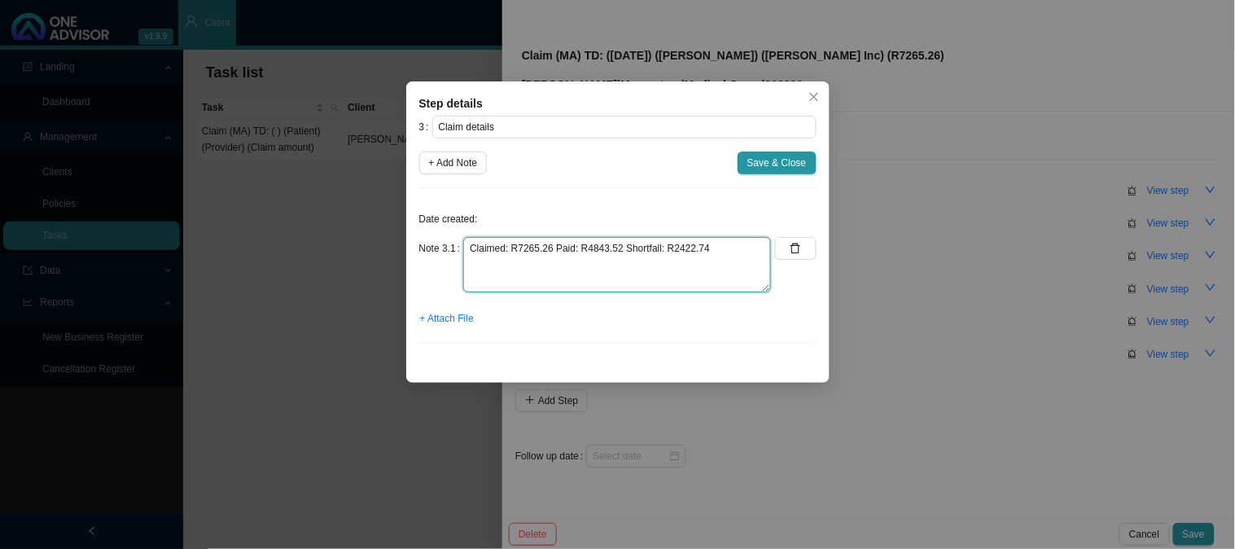
click at [658, 241] on textarea "Claimed: R7265.26 Paid: R4843.52 Shortfall: R2422.74" at bounding box center [617, 264] width 308 height 55
type textarea "Claimed: R7265.26 Paid: R4843.52 Shortfall: R2422.74"
click at [775, 164] on span "Save & Close" at bounding box center [777, 163] width 59 height 16
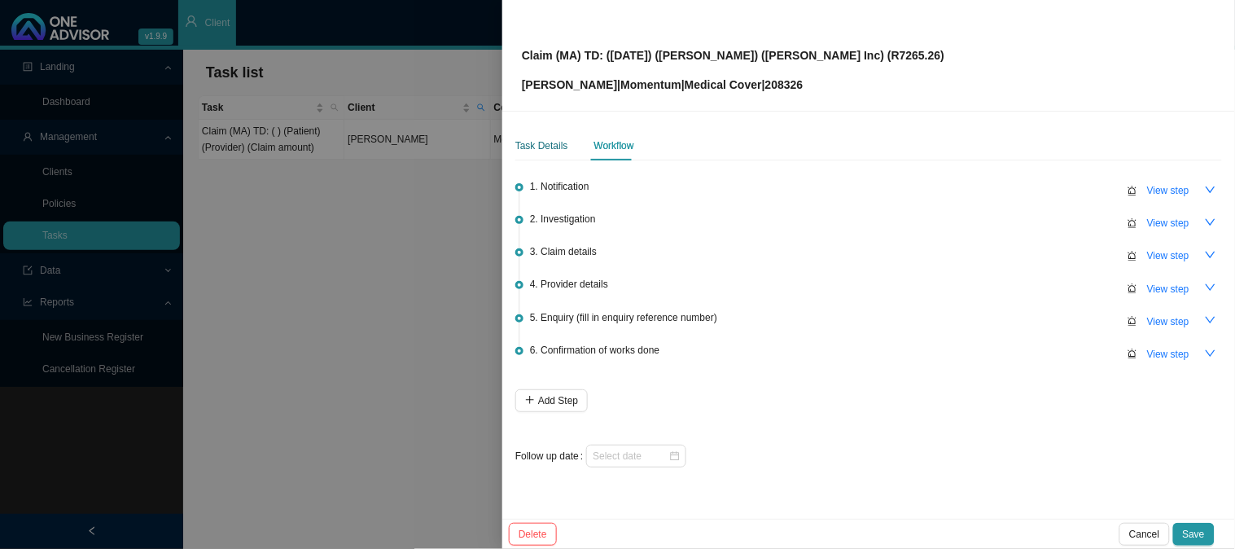
click at [540, 140] on div "Task Details" at bounding box center [542, 146] width 53 height 16
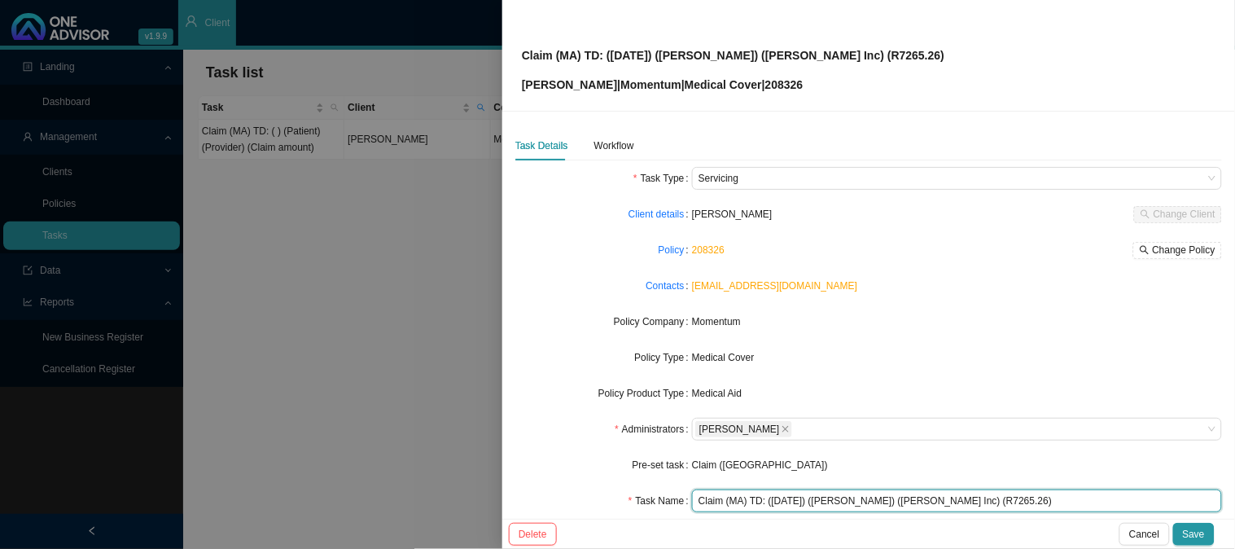
click at [981, 498] on input "Claim (MA) TD: ([DATE]) ([PERSON_NAME]) ([PERSON_NAME] Inc) (R7265.26)" at bounding box center [957, 500] width 530 height 23
paste input "2422.74"
type input "Claim (MA) TD: ([DATE]) ([PERSON_NAME]) ([PERSON_NAME] Inc) (R2422.74)"
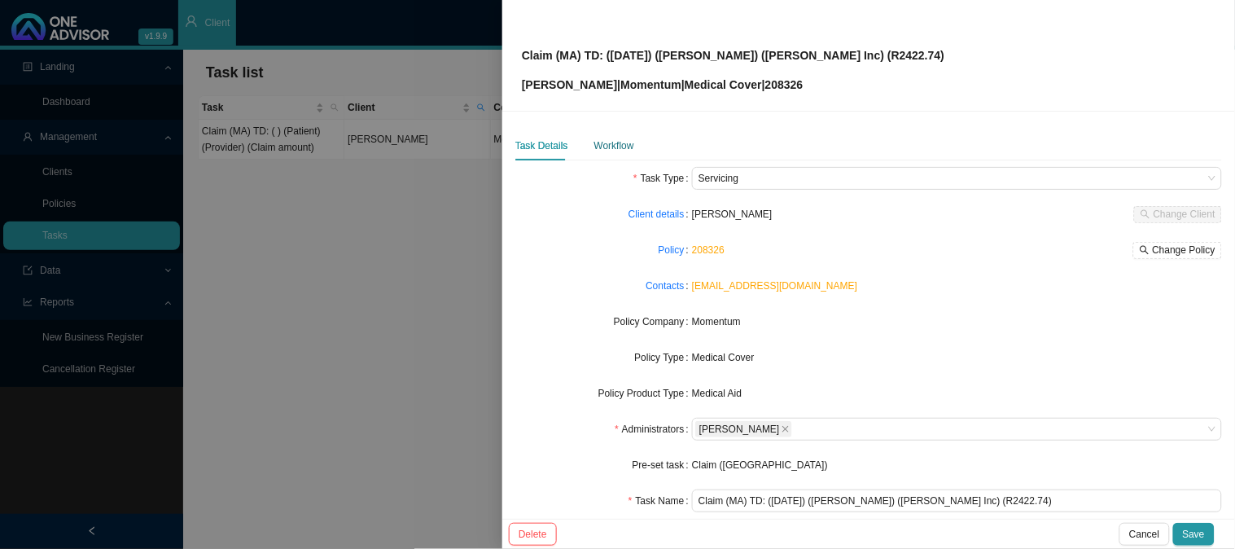
click at [613, 145] on div "Workflow" at bounding box center [615, 146] width 40 height 16
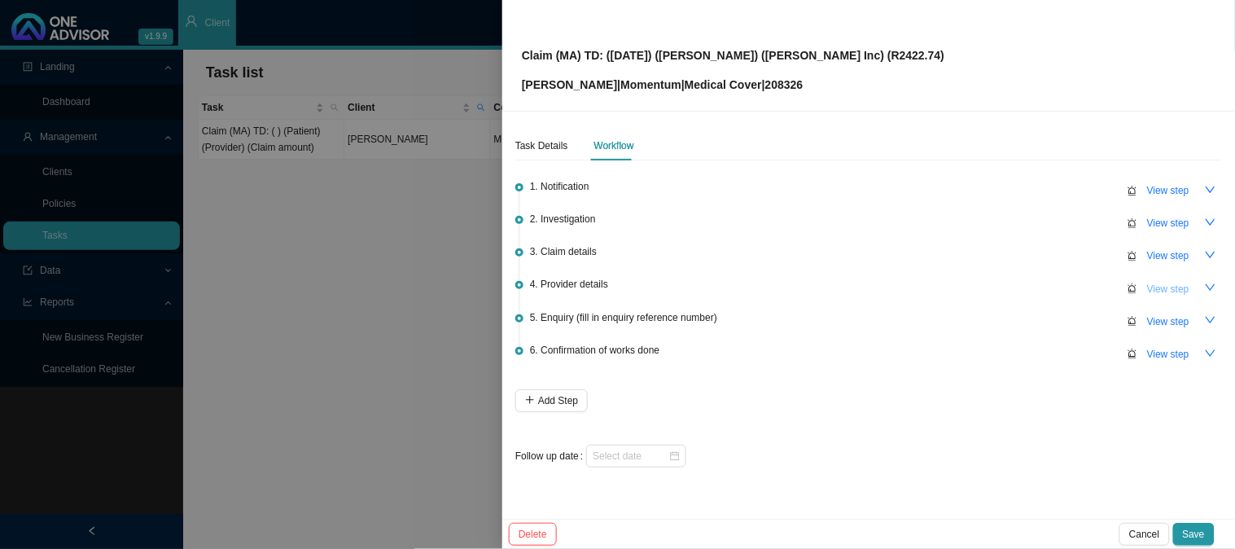
click at [1168, 283] on span "View step" at bounding box center [1169, 289] width 42 height 16
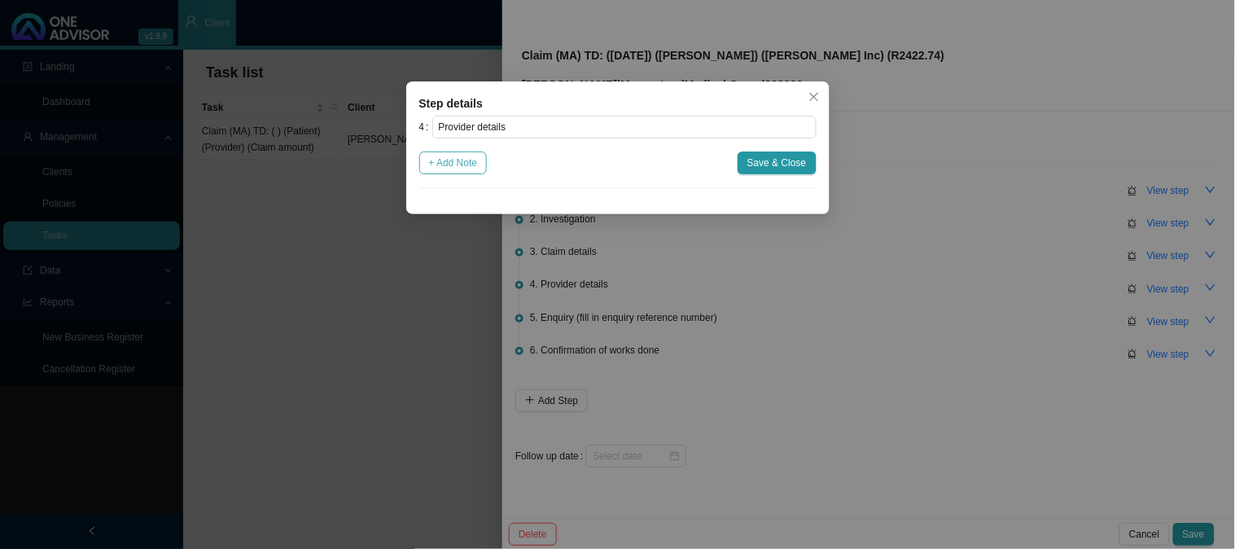
click at [465, 165] on span "+ Add Note" at bounding box center [453, 163] width 49 height 16
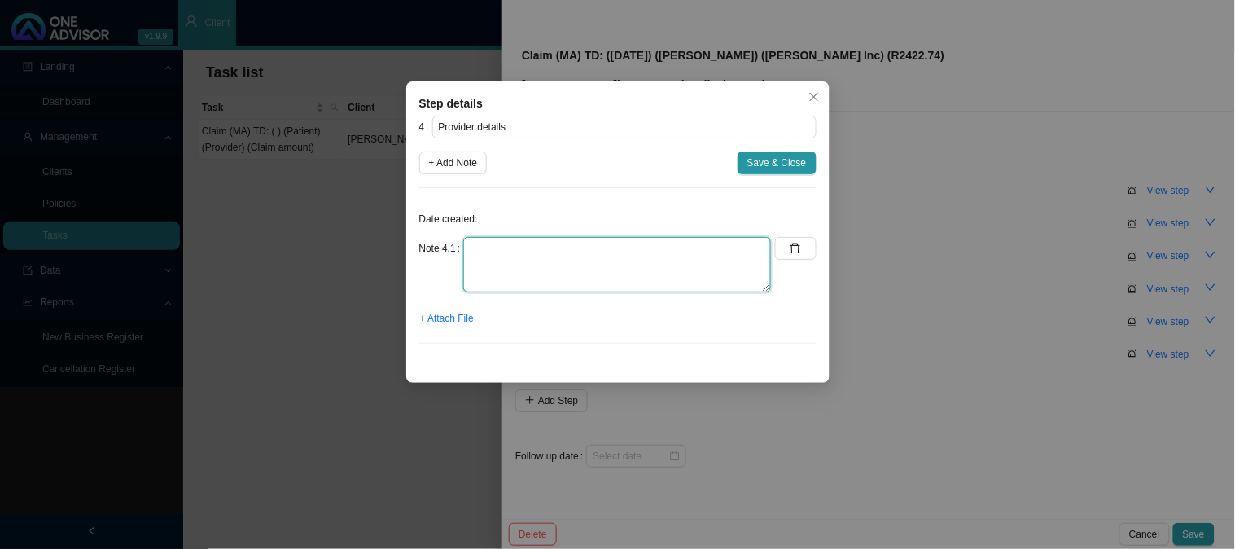
click at [508, 249] on textarea at bounding box center [617, 264] width 308 height 55
click at [704, 239] on textarea "Practice: 0789062 Phone: [PHONE_NUMBER] Email:" at bounding box center [617, 264] width 308 height 55
paste textarea "[EMAIL_ADDRESS][DOMAIN_NAME]"
type textarea "Practice: 0789062 Phone: [PHONE_NUMBER] Email: [EMAIL_ADDRESS][DOMAIN_NAME]"
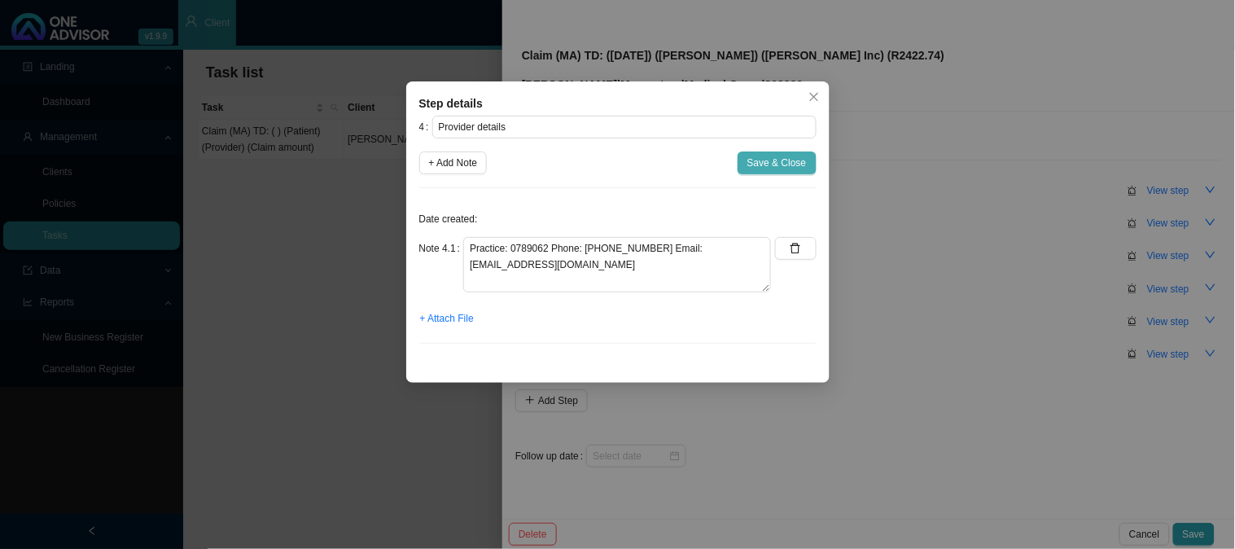
click at [777, 160] on span "Save & Close" at bounding box center [777, 163] width 59 height 16
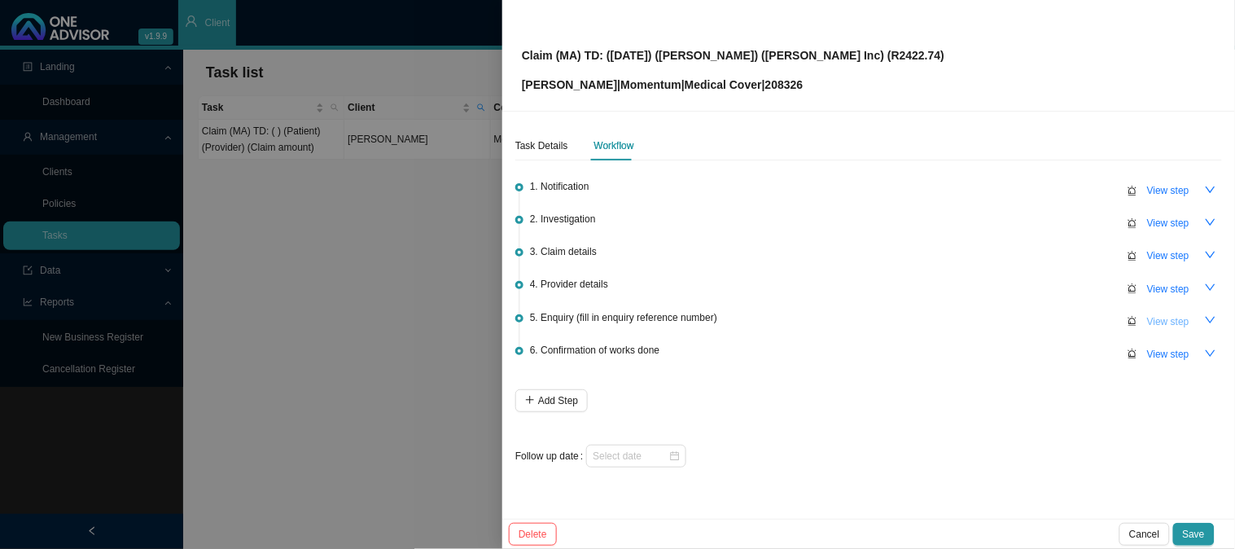
click at [1165, 326] on span "View step" at bounding box center [1169, 322] width 42 height 16
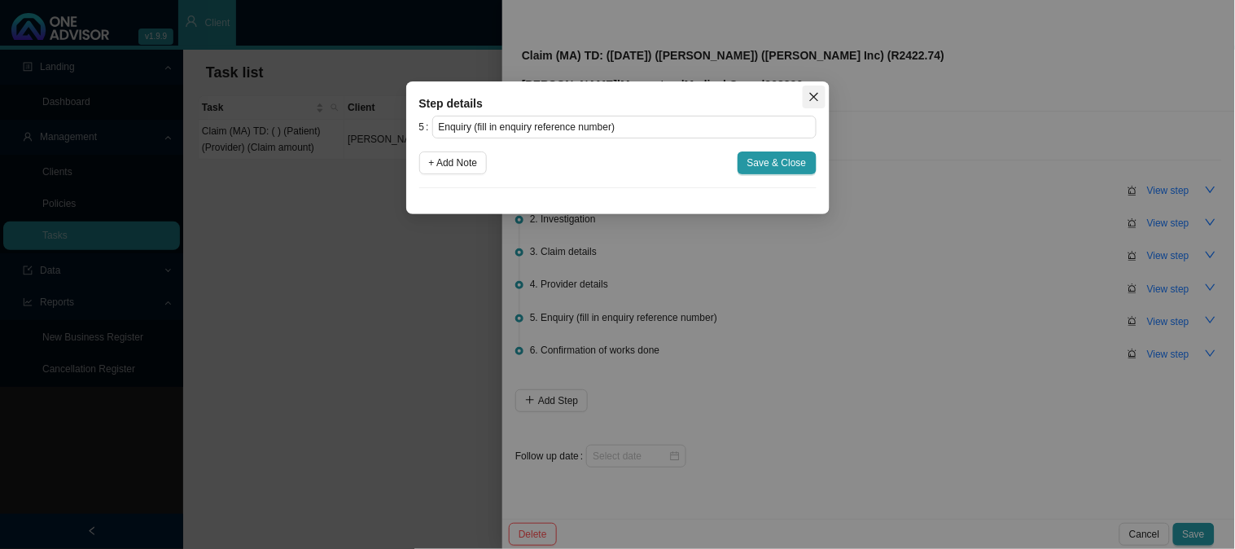
click at [814, 100] on icon "close" at bounding box center [814, 96] width 11 height 11
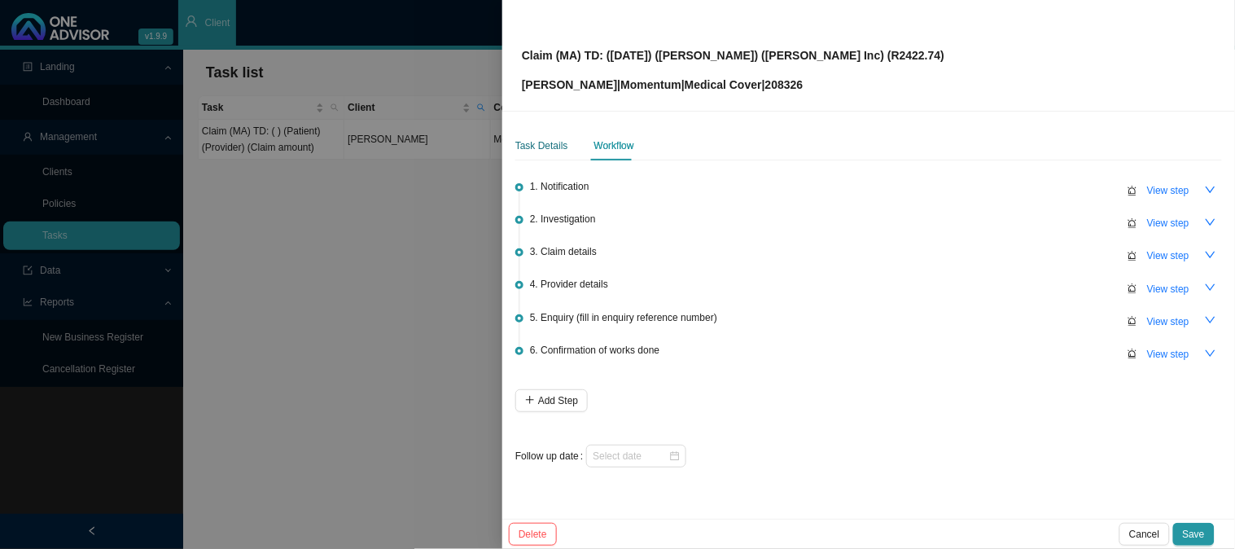
click at [538, 145] on div "Task Details" at bounding box center [542, 146] width 53 height 16
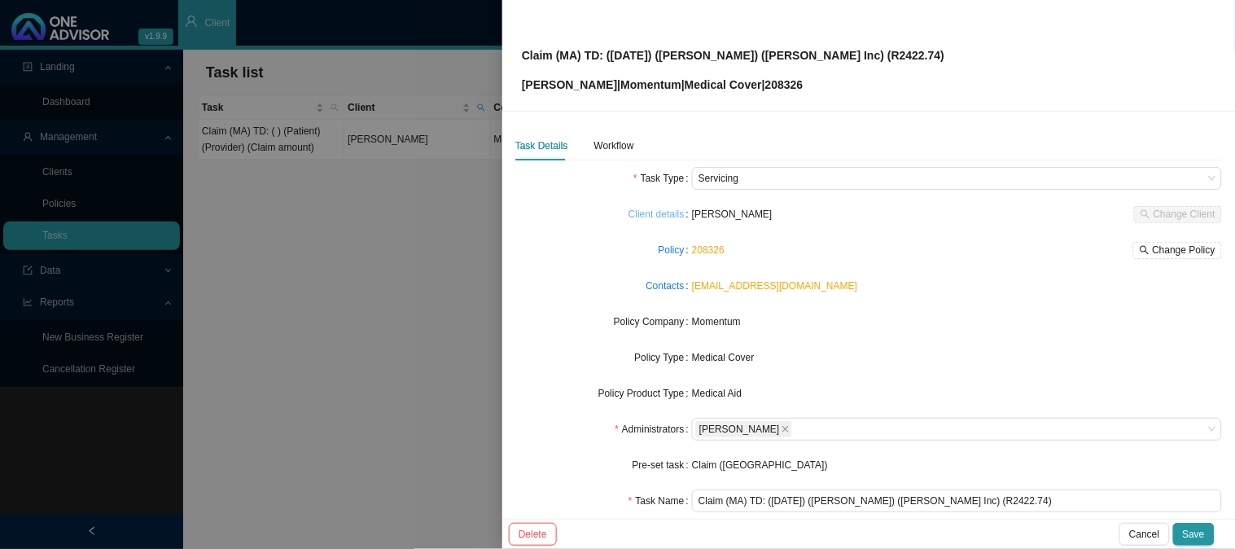
click at [664, 213] on link "Client details" at bounding box center [657, 214] width 56 height 16
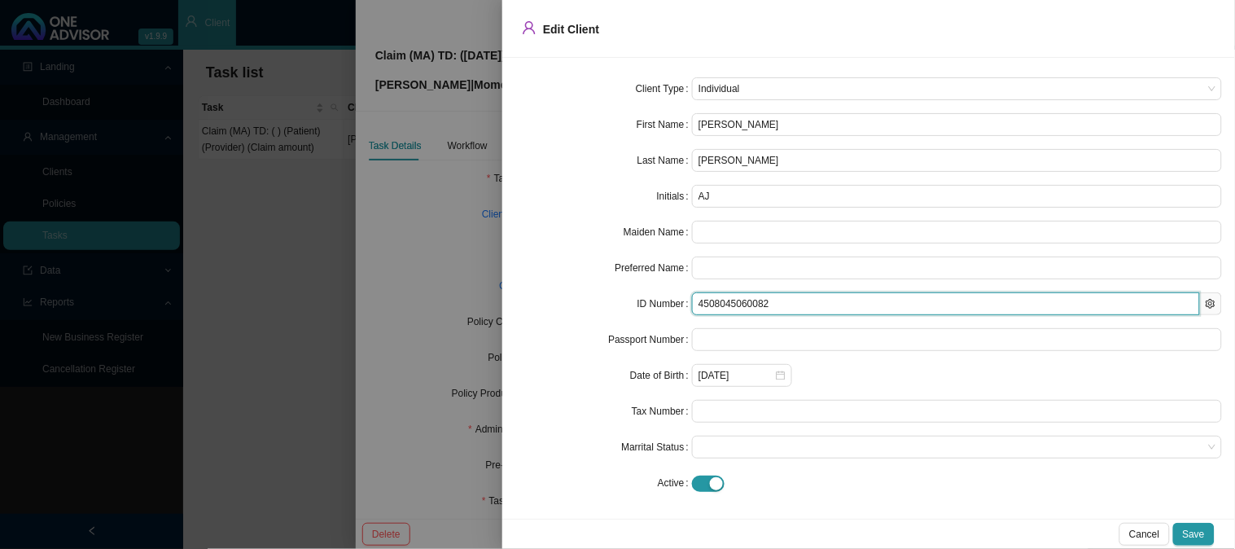
click at [756, 298] on input "4508045060082" at bounding box center [946, 303] width 508 height 23
click at [755, 300] on input "4508045060082" at bounding box center [946, 303] width 508 height 23
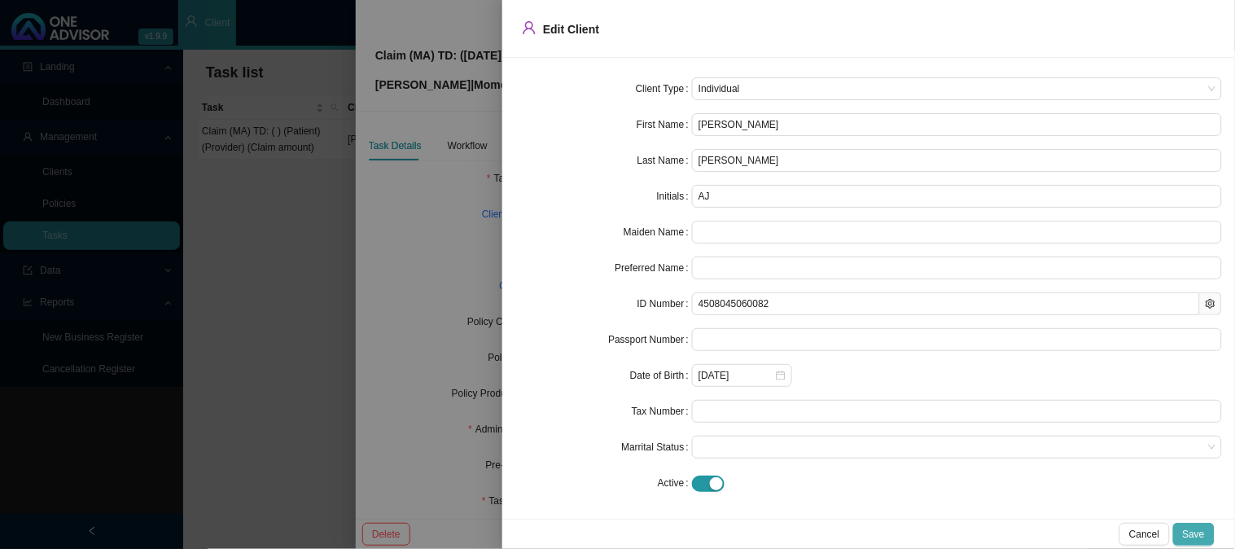
click at [1198, 527] on span "Save" at bounding box center [1194, 534] width 22 height 16
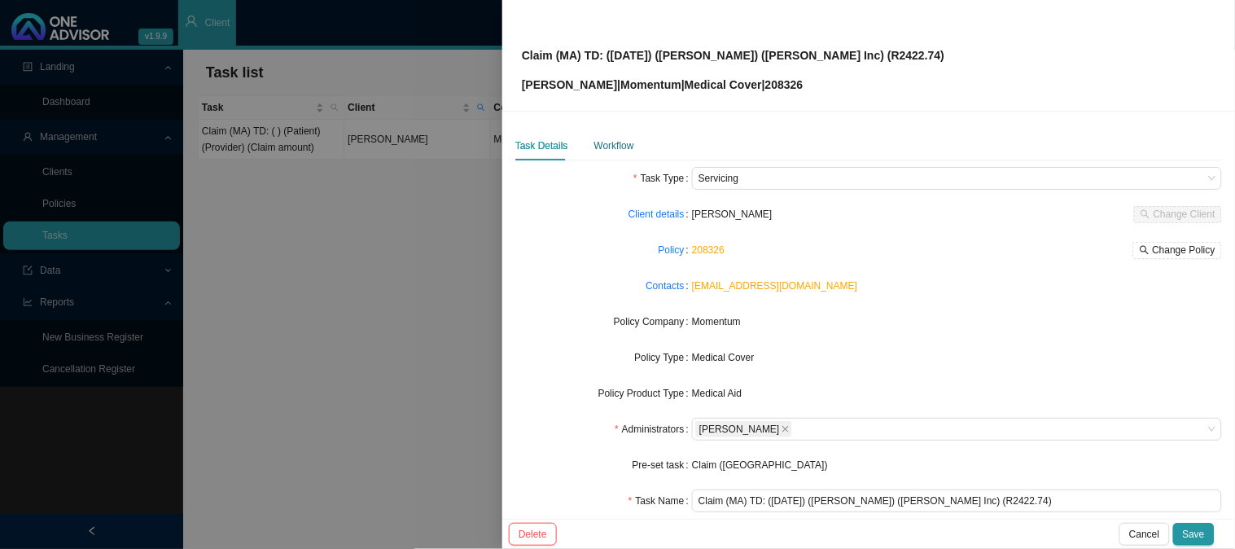
click at [625, 150] on div "Workflow" at bounding box center [615, 146] width 40 height 16
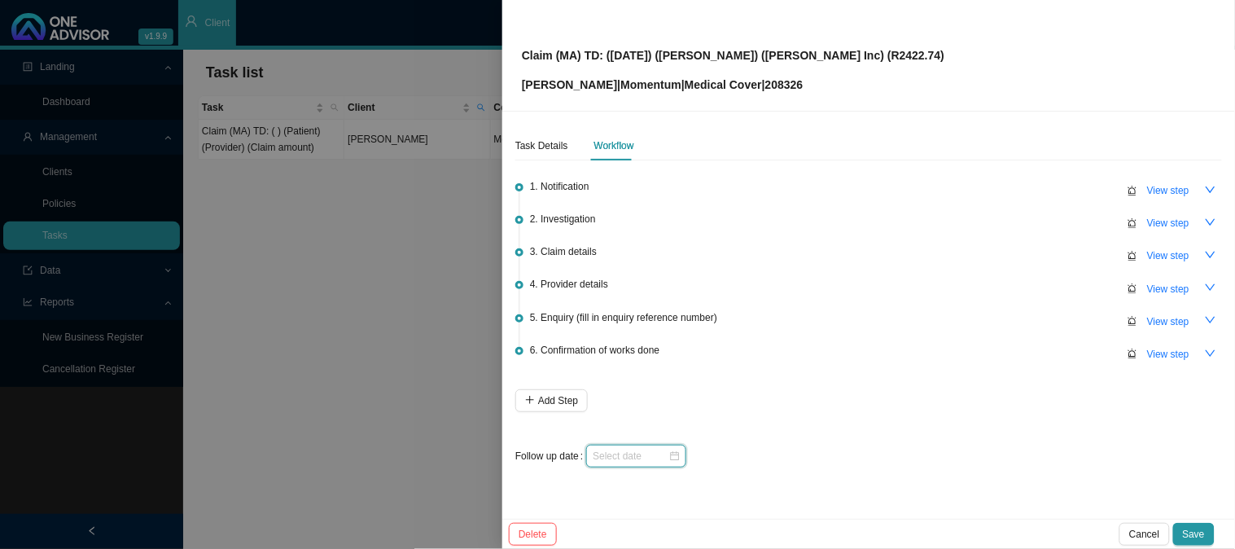
click at [652, 454] on input at bounding box center [631, 456] width 76 height 16
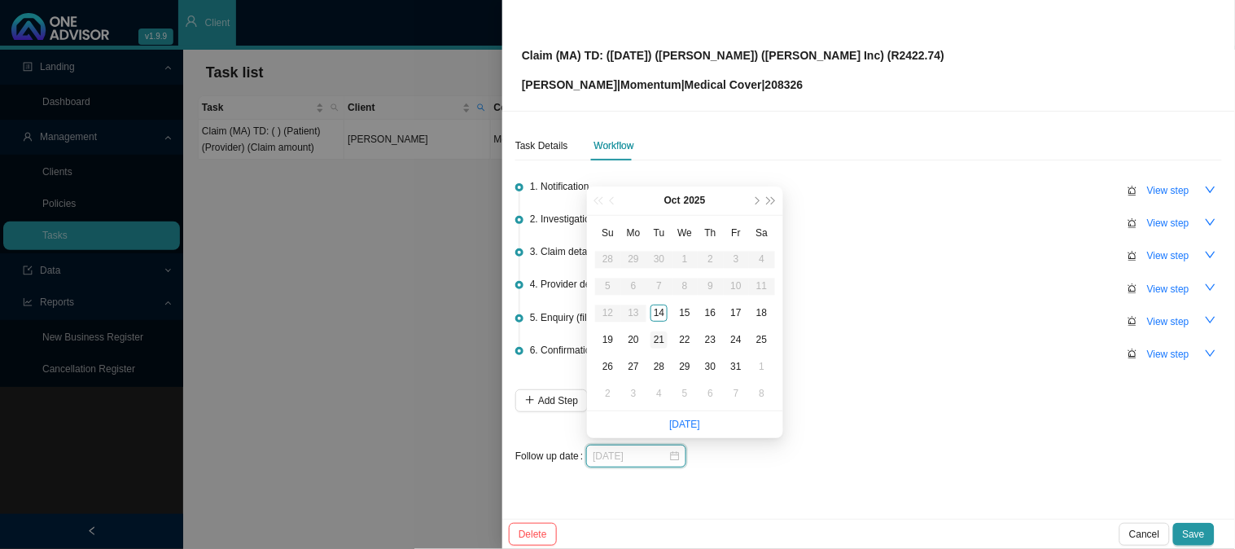
type input "[DATE]"
click at [661, 342] on div "21" at bounding box center [659, 339] width 17 height 17
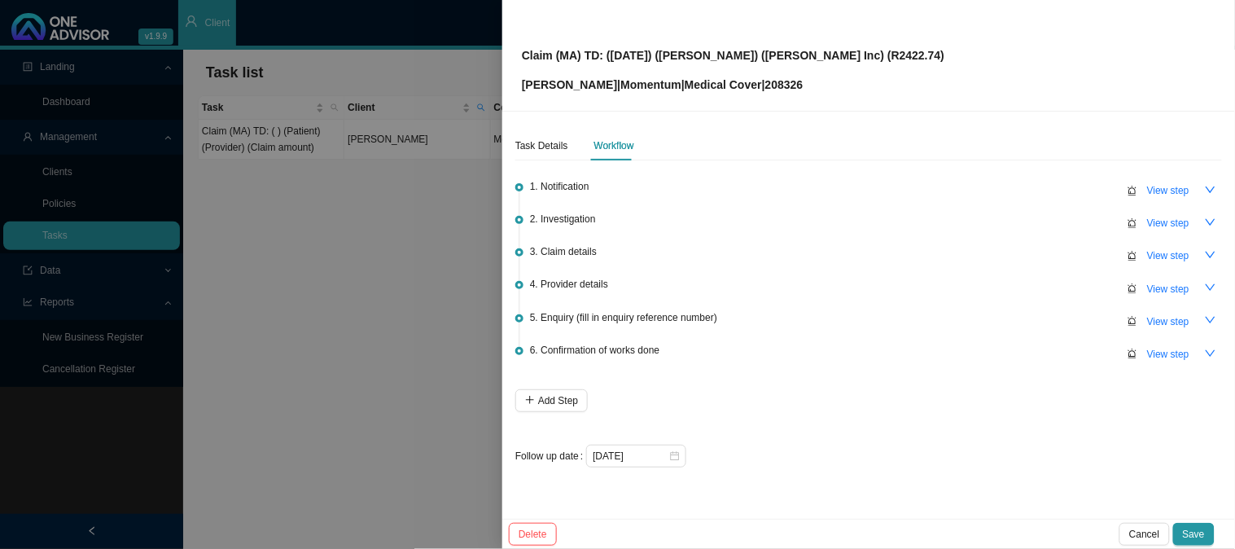
click at [1199, 532] on span "Save" at bounding box center [1194, 534] width 22 height 16
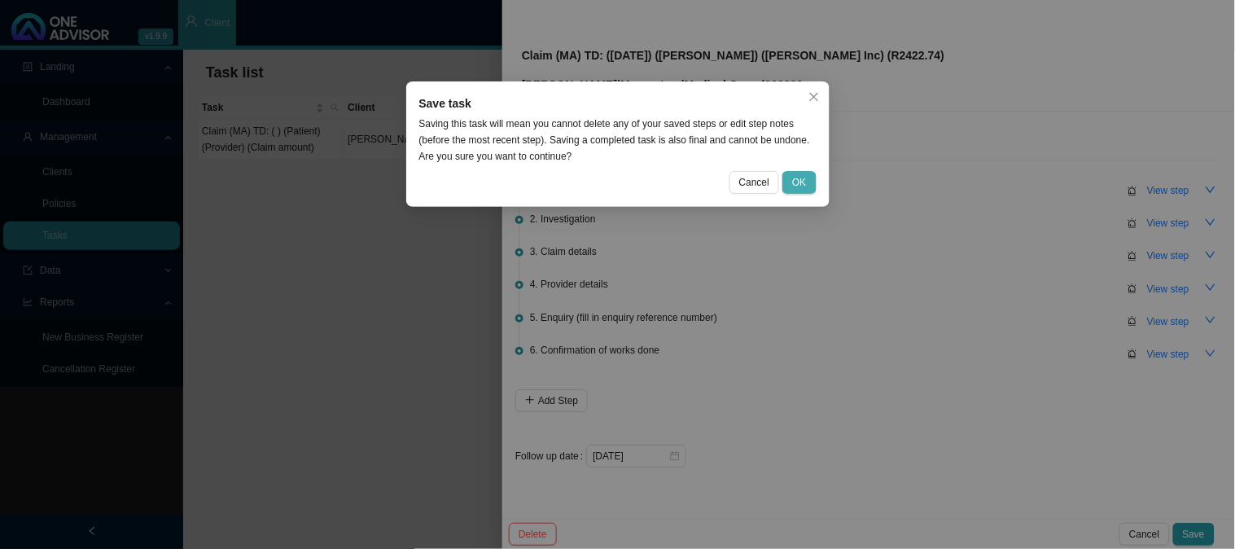
click at [801, 174] on span "OK" at bounding box center [799, 182] width 14 height 16
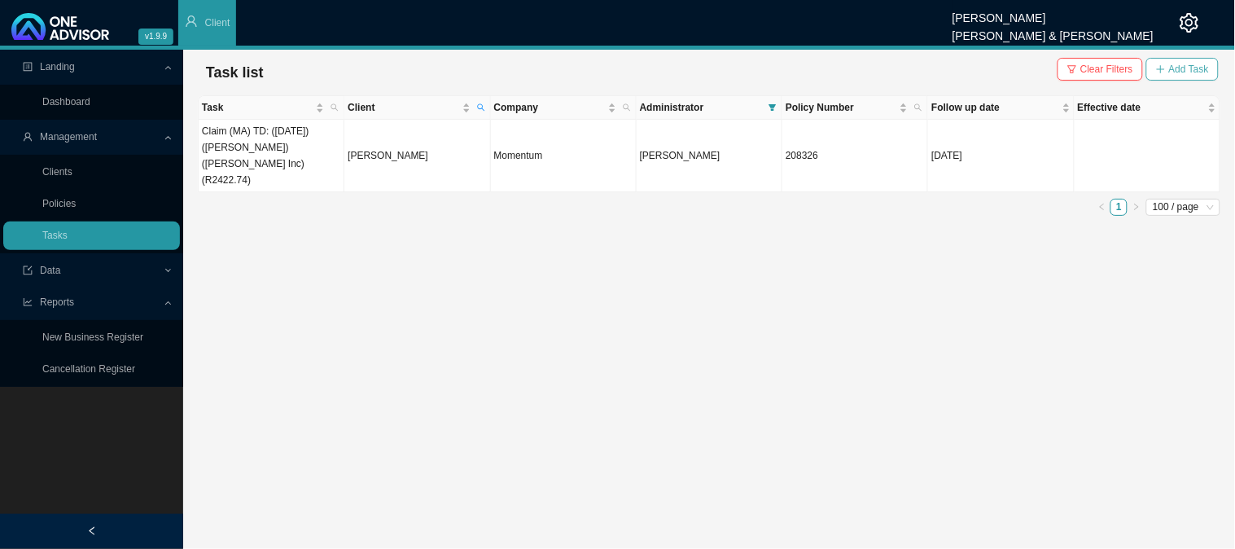
click at [1202, 65] on span "Add Task" at bounding box center [1190, 69] width 40 height 16
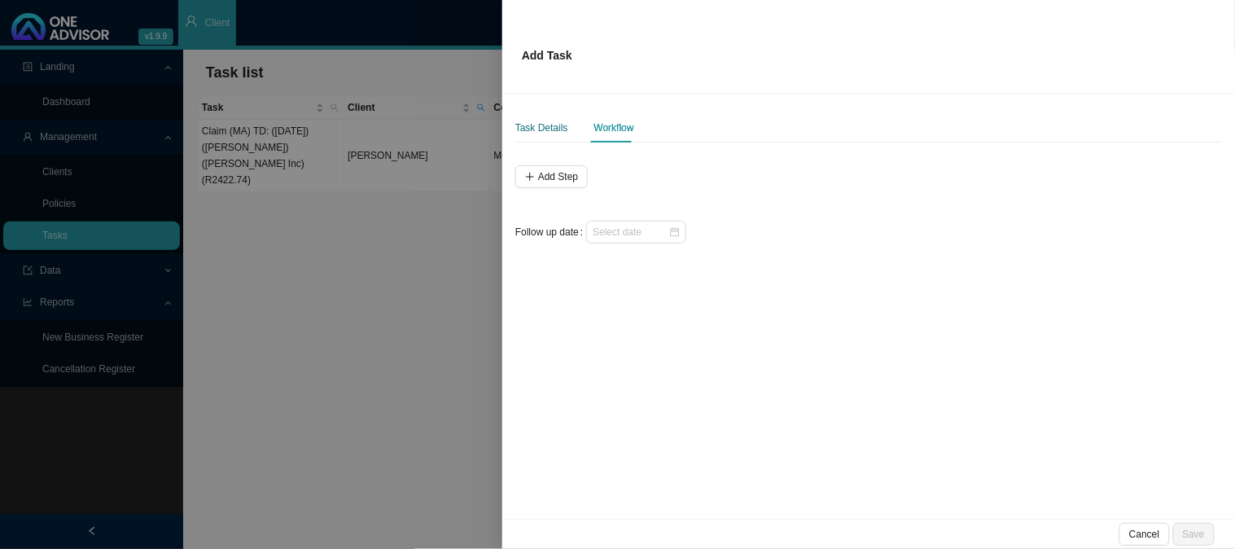
click at [547, 126] on div "Task Details" at bounding box center [542, 128] width 53 height 16
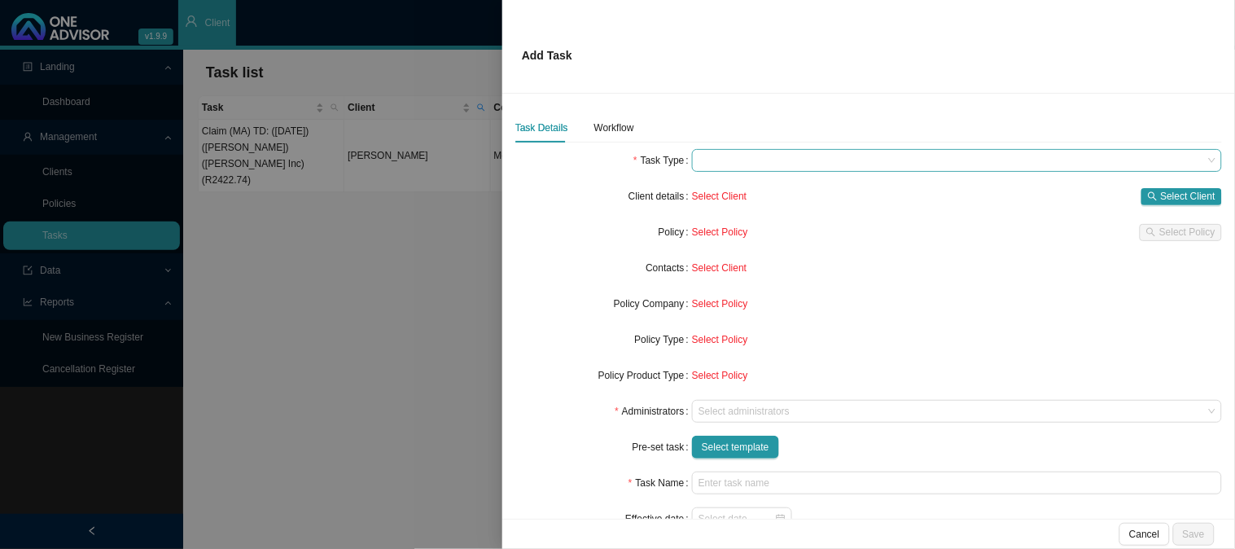
click at [713, 167] on span at bounding box center [957, 160] width 517 height 21
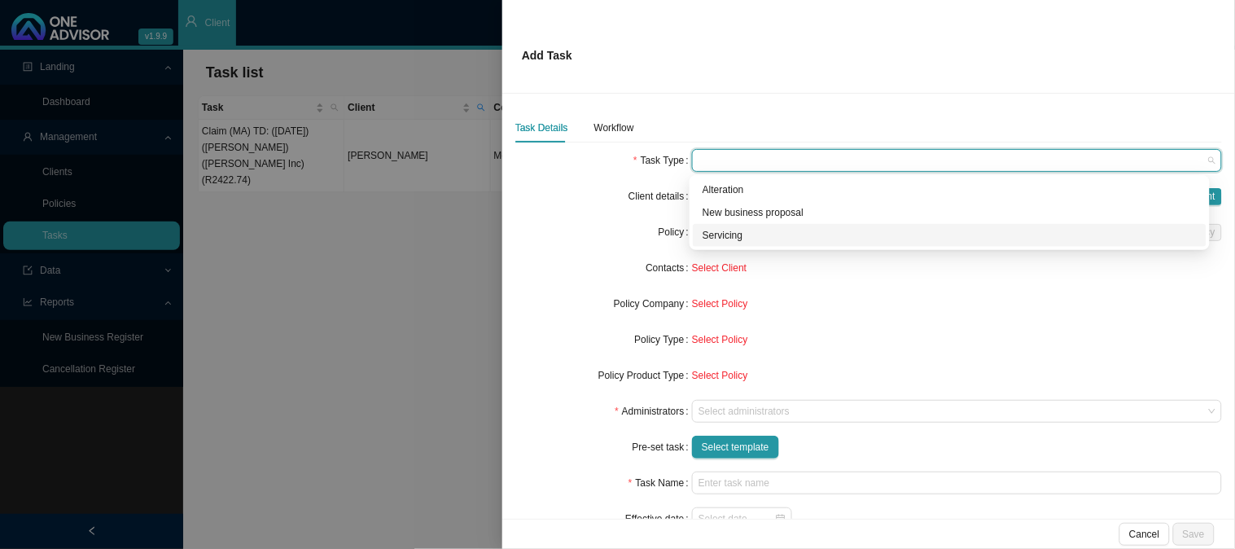
click at [707, 233] on div "Servicing" at bounding box center [950, 235] width 494 height 16
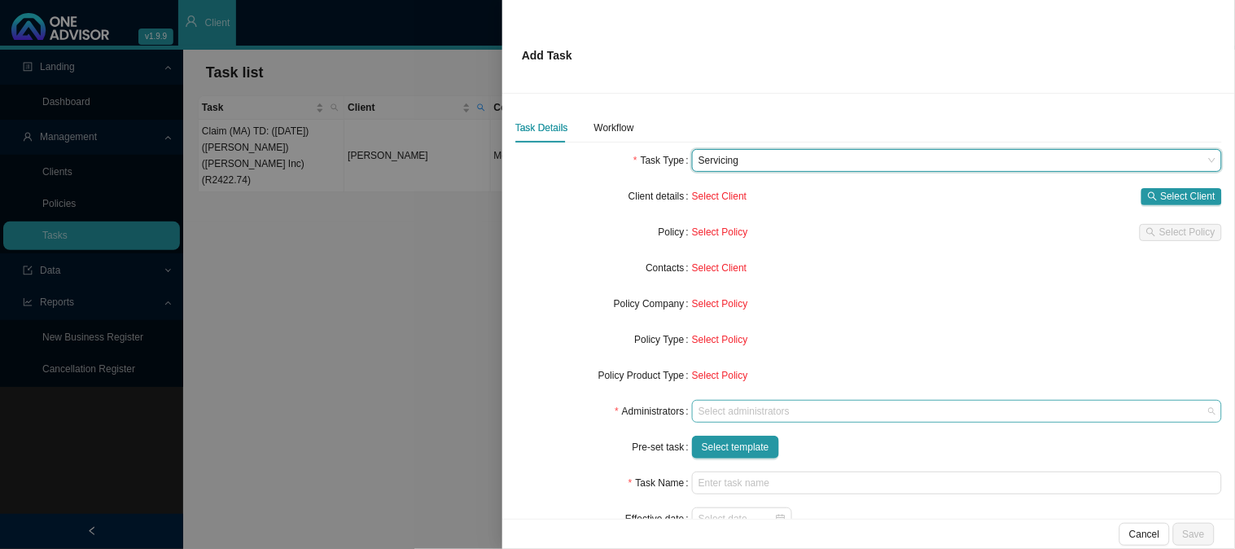
click at [775, 409] on div at bounding box center [950, 412] width 508 height 12
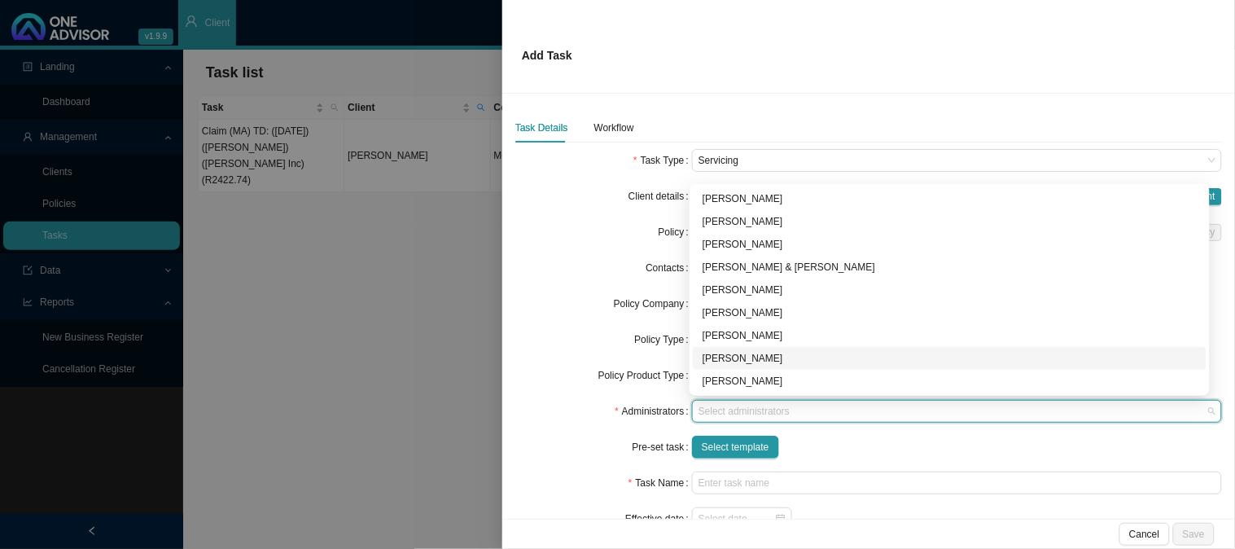
click at [721, 351] on div "[PERSON_NAME]" at bounding box center [950, 358] width 494 height 16
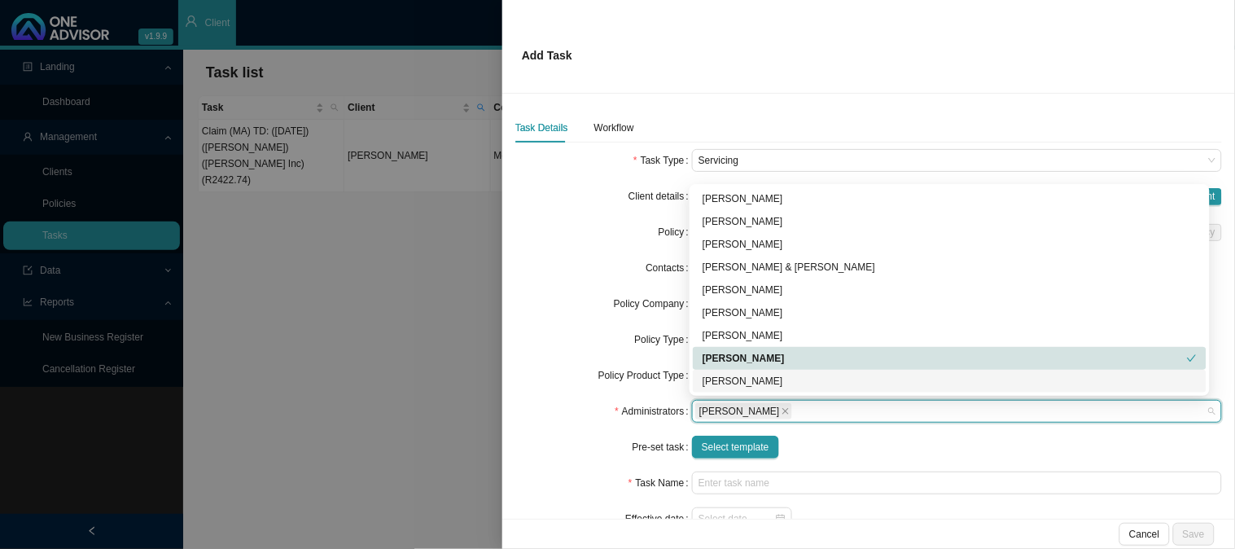
scroll to position [73, 0]
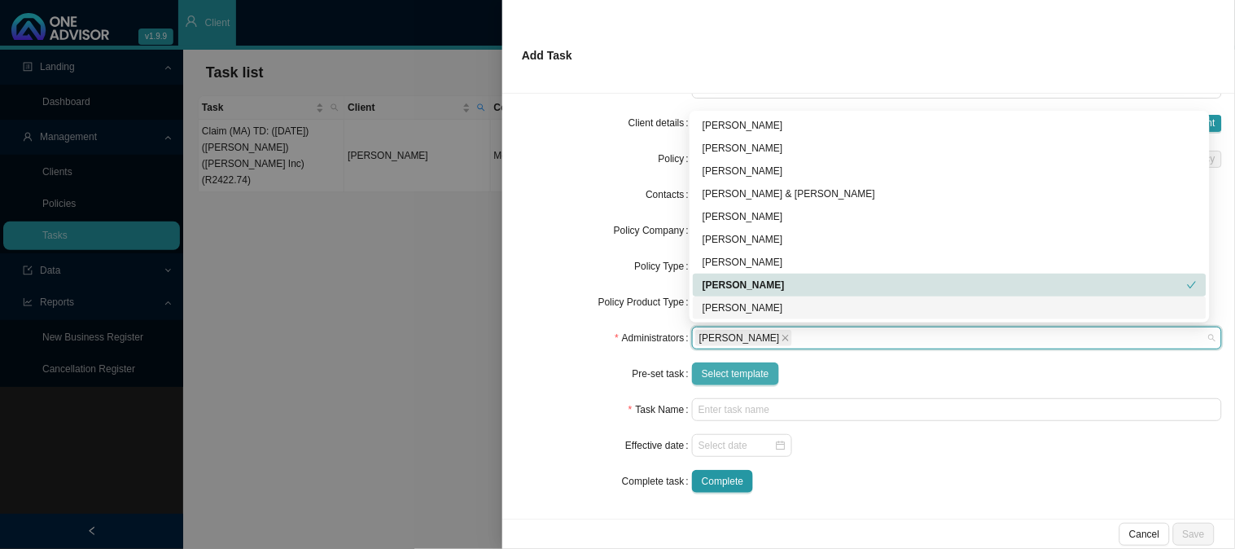
click at [739, 376] on span "Select template" at bounding box center [736, 374] width 68 height 16
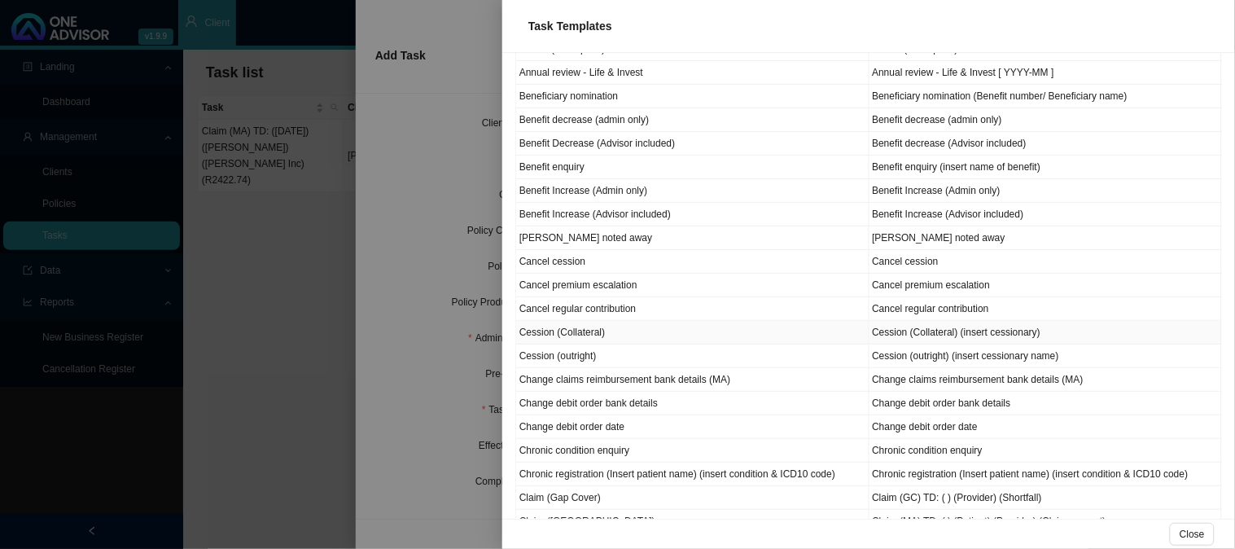
scroll to position [181, 0]
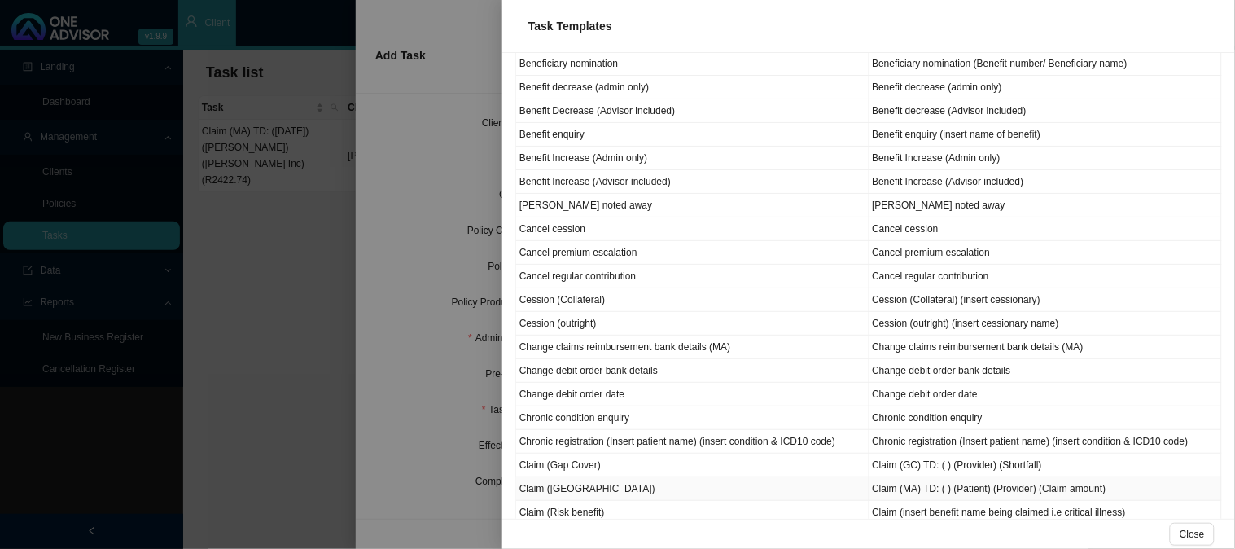
click at [564, 493] on td "Claim ([GEOGRAPHIC_DATA])" at bounding box center [692, 489] width 353 height 24
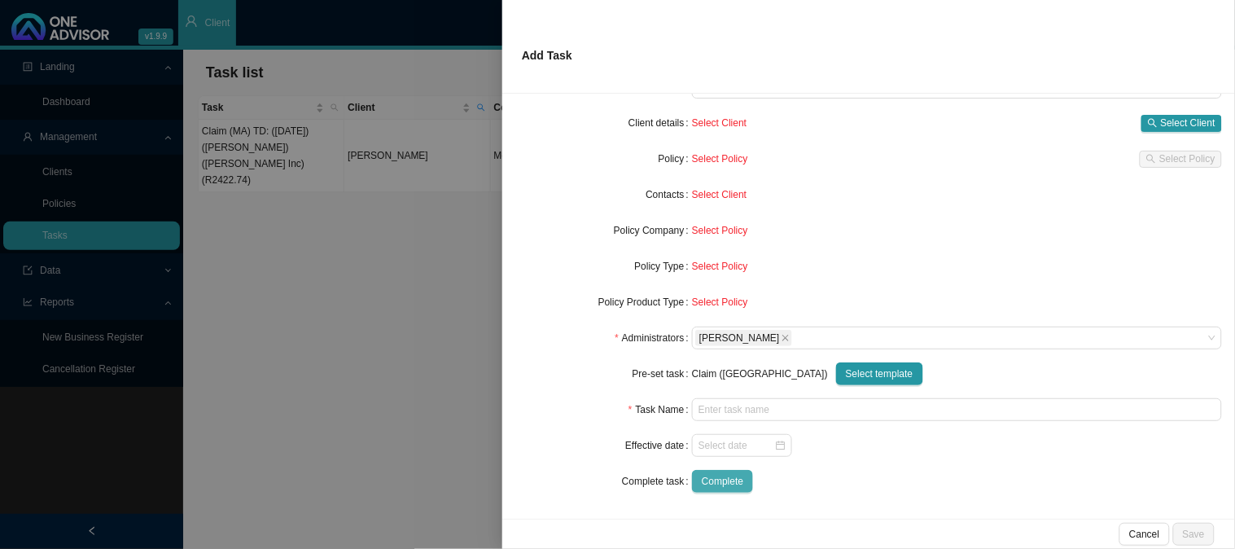
type input "Claim (MA) TD: ( ) (Patient) (Provider) (Claim amount)"
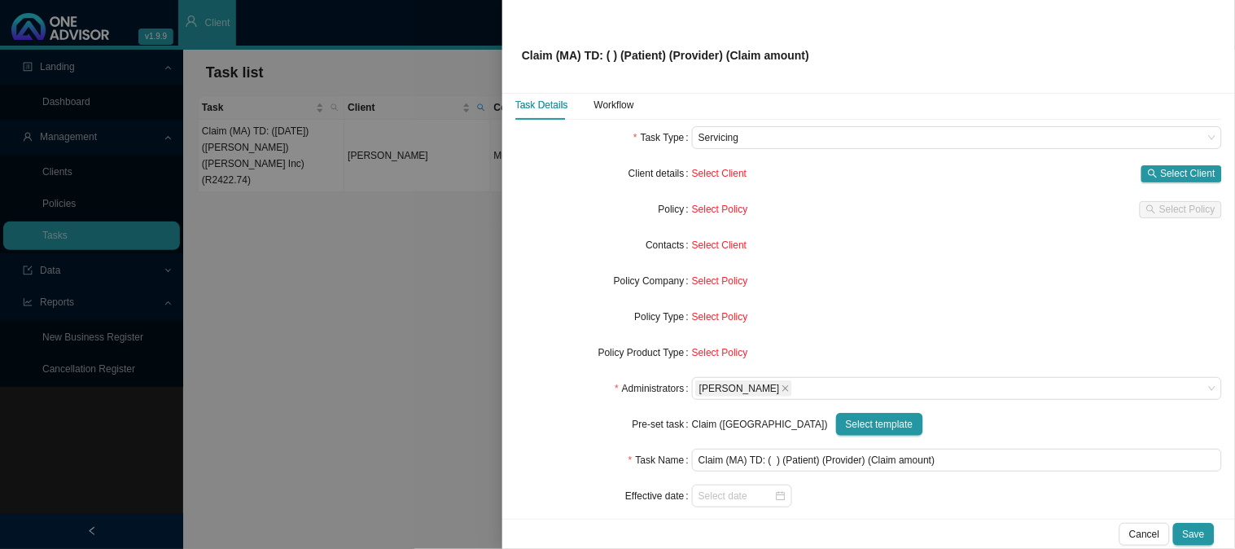
scroll to position [0, 0]
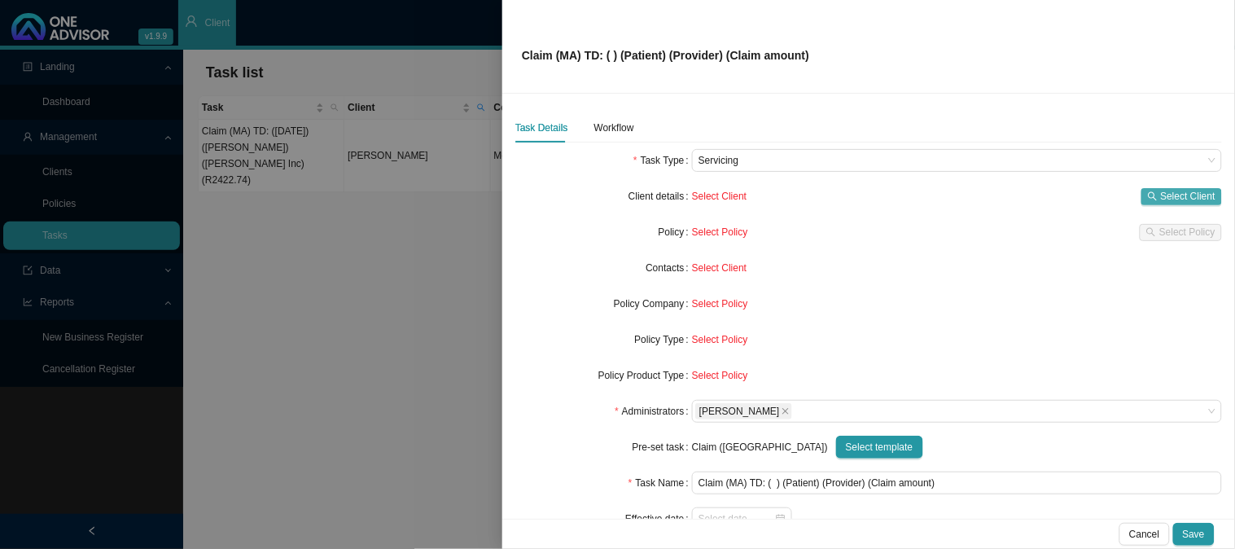
click at [1147, 204] on button "Select Client" at bounding box center [1182, 196] width 81 height 17
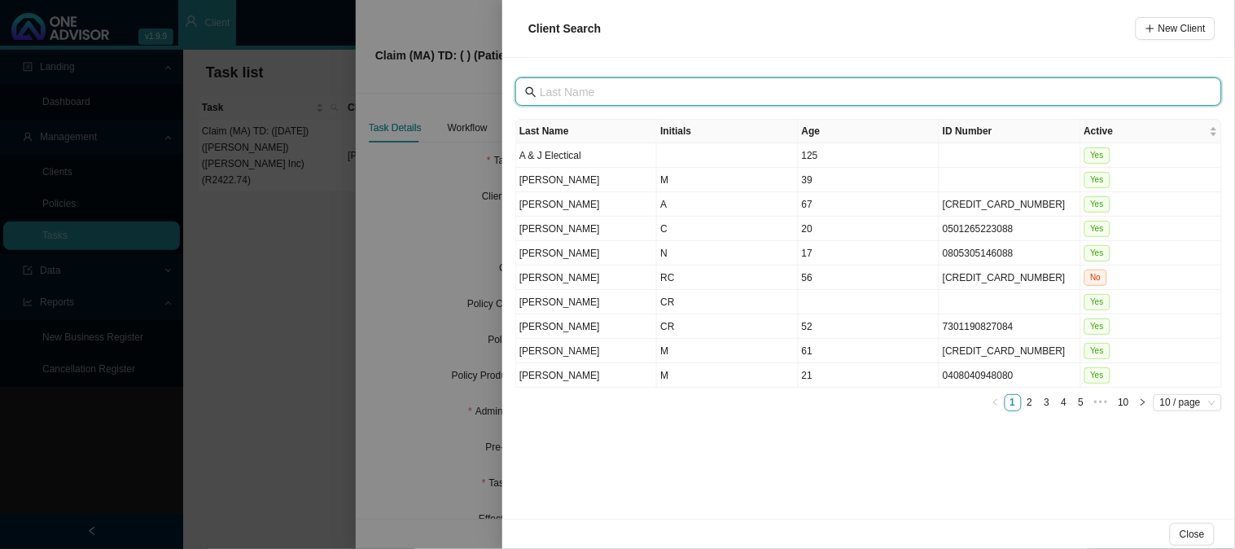
click at [633, 90] on input "text" at bounding box center [870, 92] width 661 height 18
type input "[PERSON_NAME]"
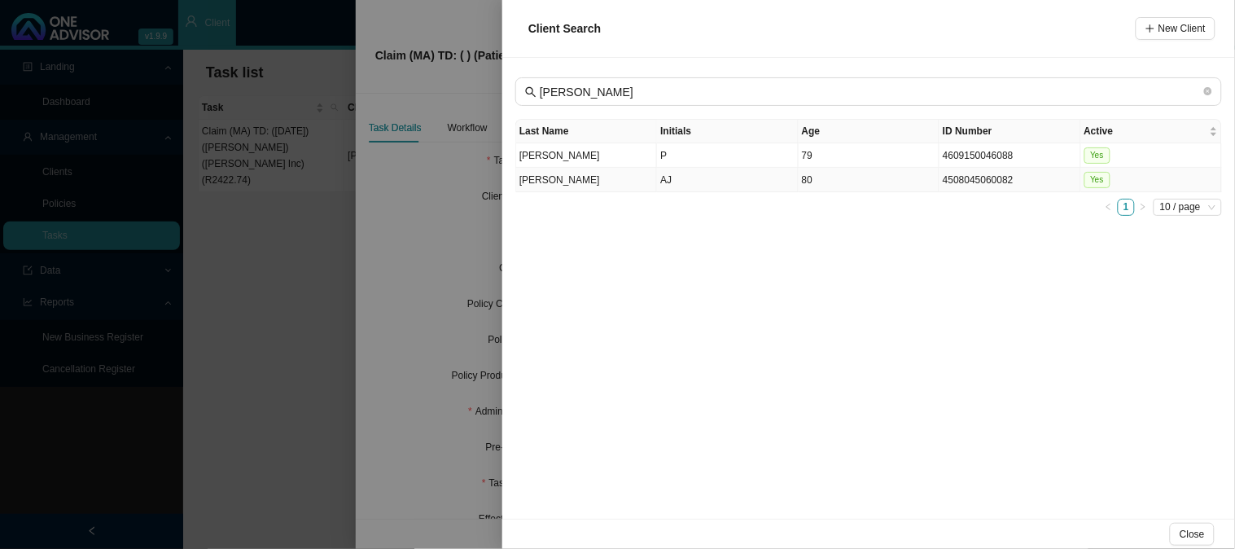
click at [696, 182] on td "AJ" at bounding box center [727, 180] width 141 height 24
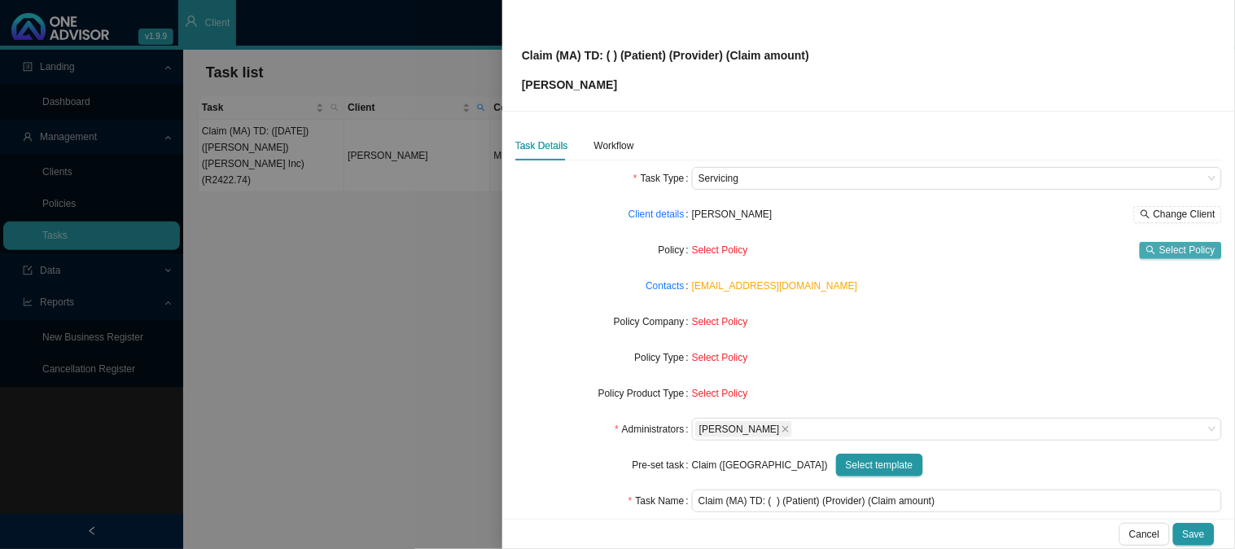
click at [1165, 248] on span "Select Policy" at bounding box center [1188, 250] width 56 height 16
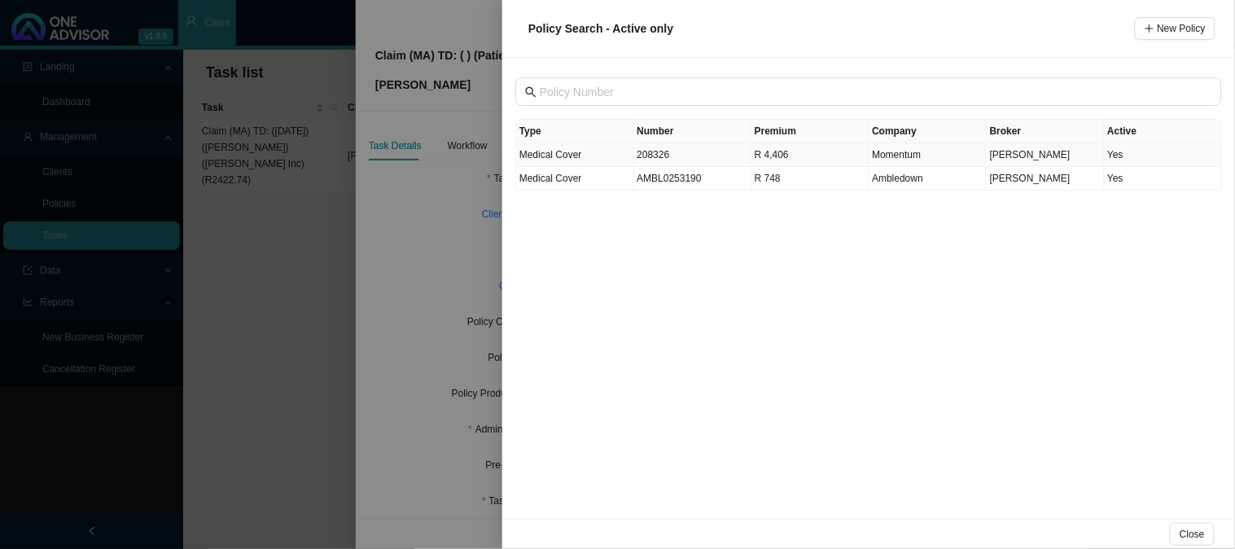
click at [660, 151] on td "208326" at bounding box center [693, 155] width 118 height 24
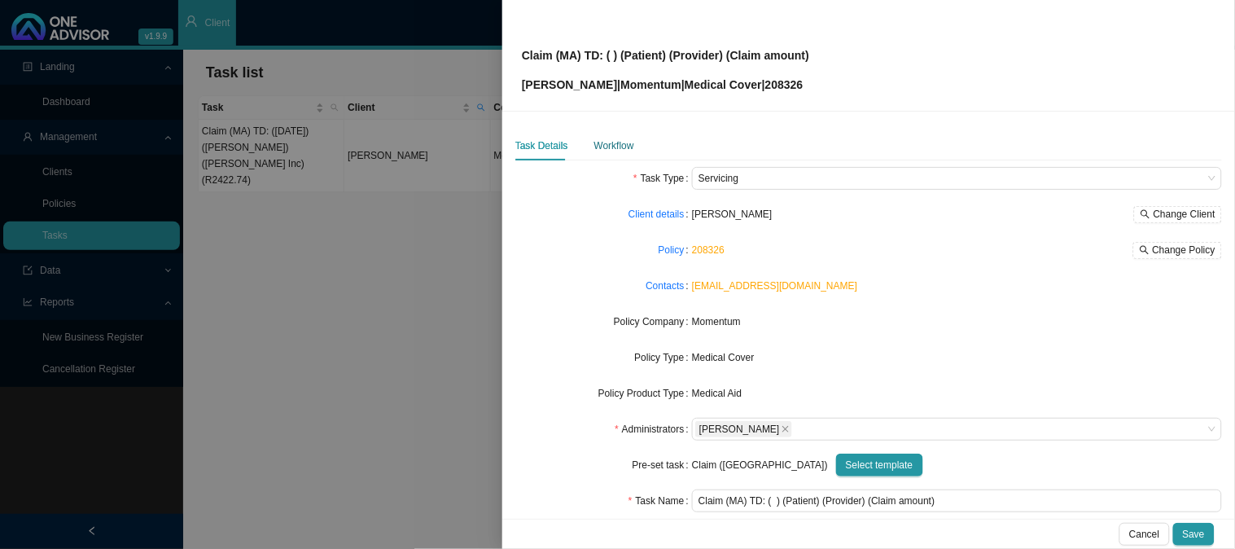
click at [613, 144] on div "Workflow" at bounding box center [615, 146] width 40 height 16
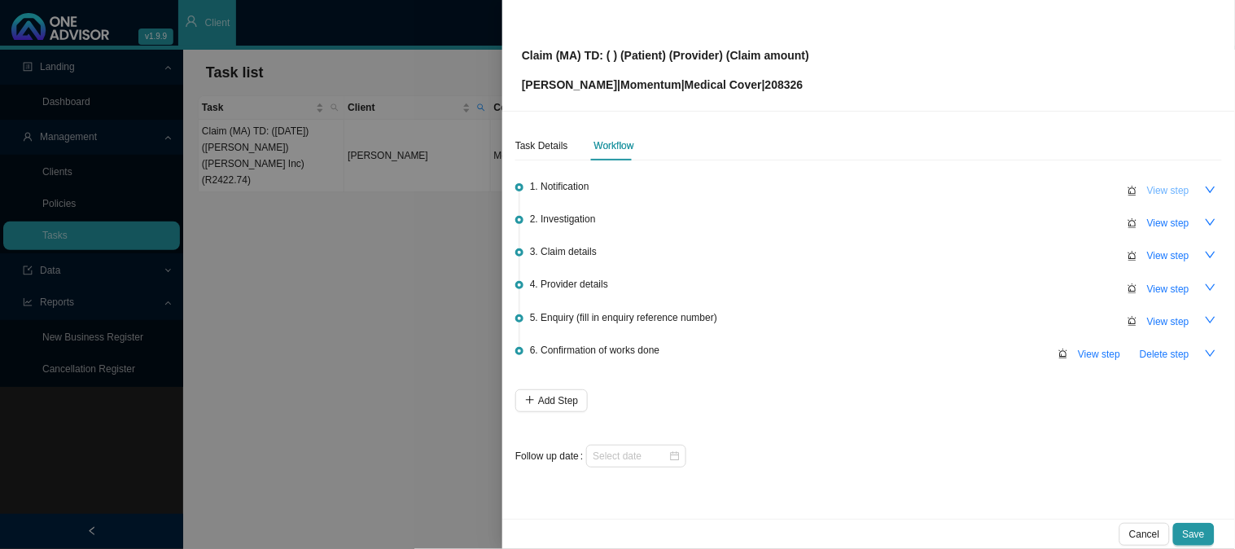
click at [1174, 193] on span "View step" at bounding box center [1169, 190] width 42 height 16
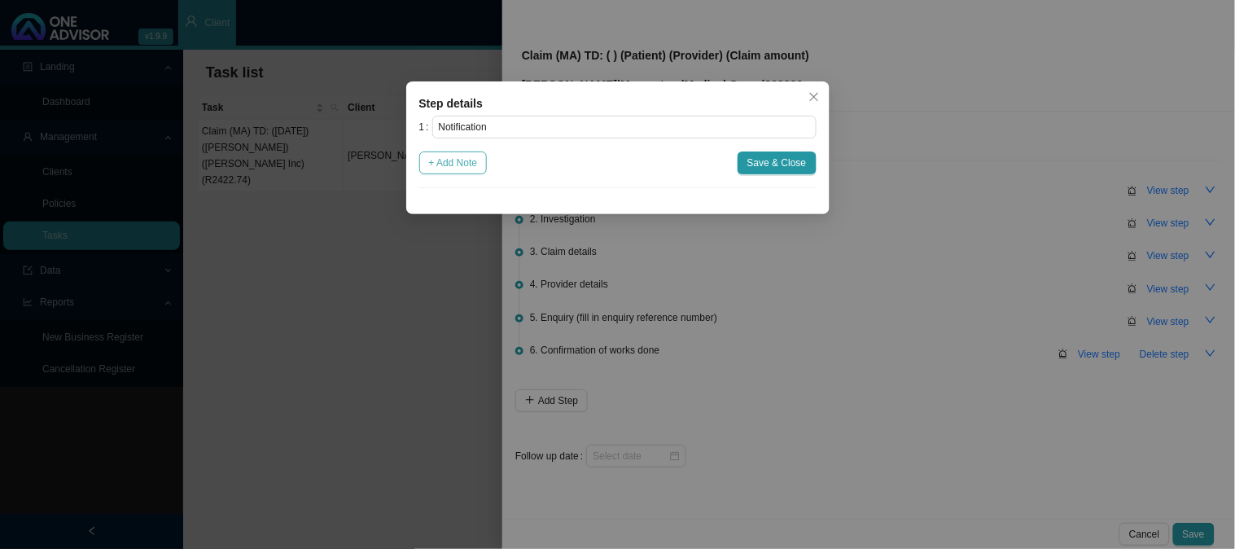
click at [445, 158] on span "+ Add Note" at bounding box center [453, 163] width 49 height 16
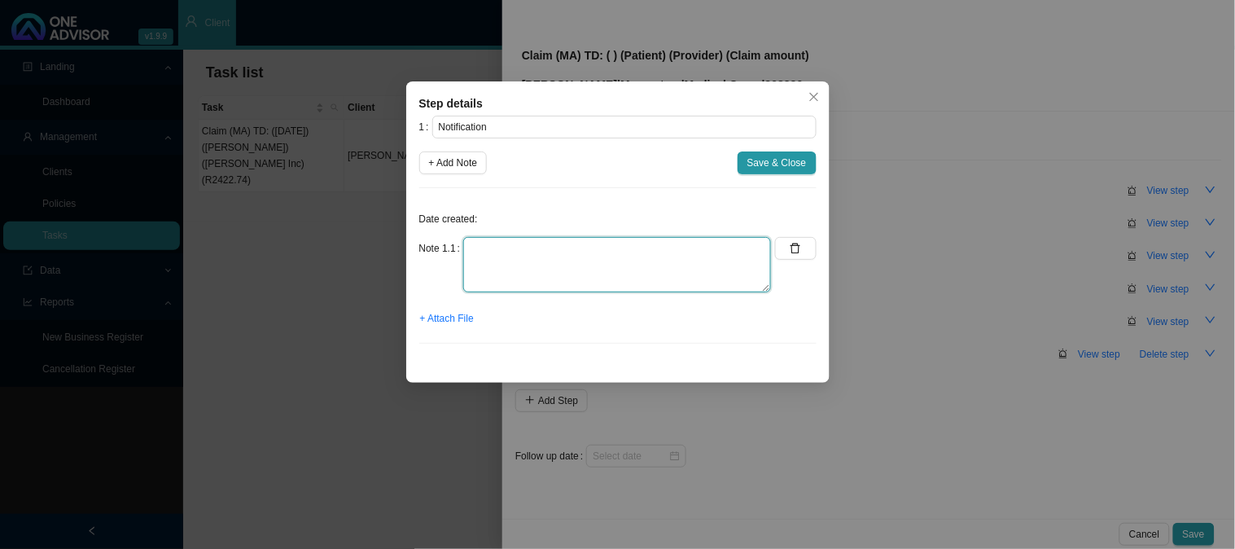
click at [608, 257] on textarea at bounding box center [617, 264] width 308 height 55
paste textarea "Received a Teams message to pleas contact [PERSON_NAME] regarding a gap claim"
type textarea "Received a Teams message to pleas contact [PERSON_NAME] regarding a gap claim"
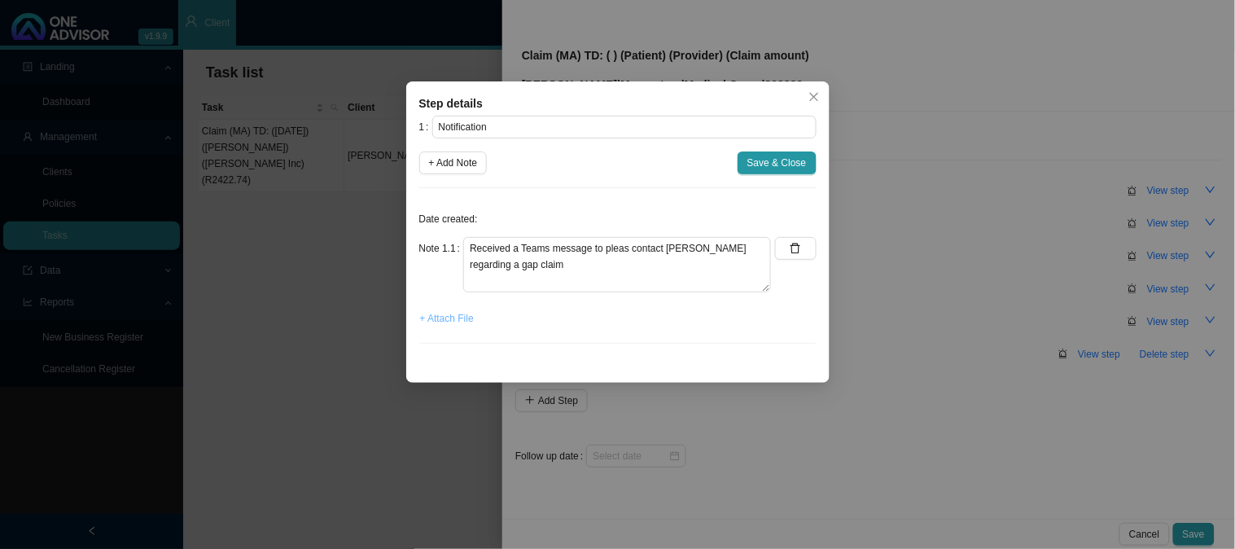
click at [465, 313] on span "+ Attach File" at bounding box center [447, 318] width 54 height 16
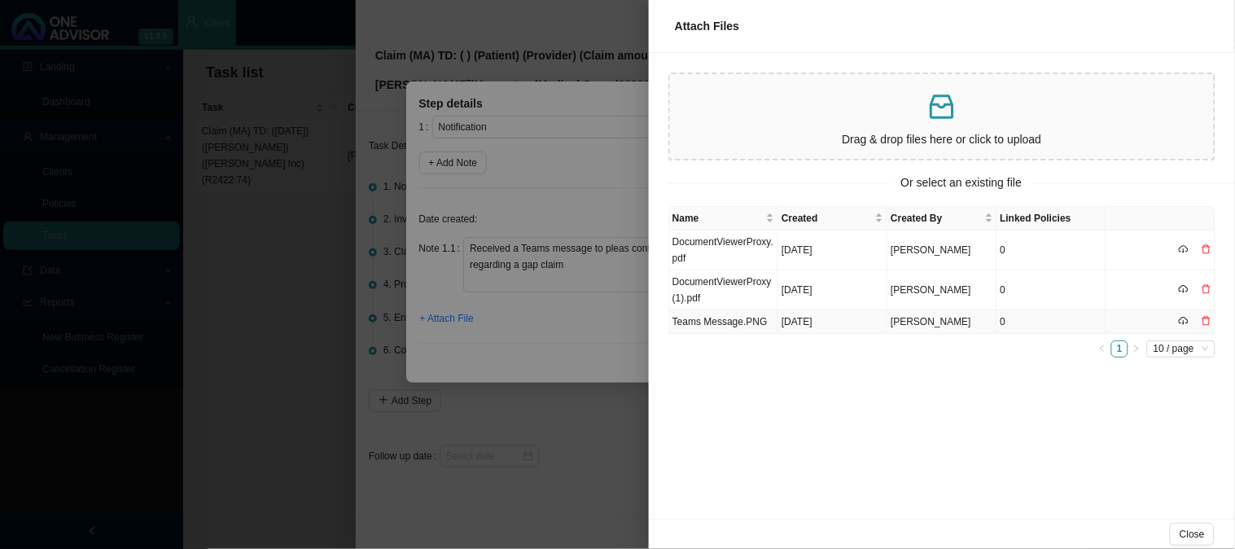
click at [731, 324] on td "Teams Message.PNG" at bounding box center [723, 322] width 109 height 24
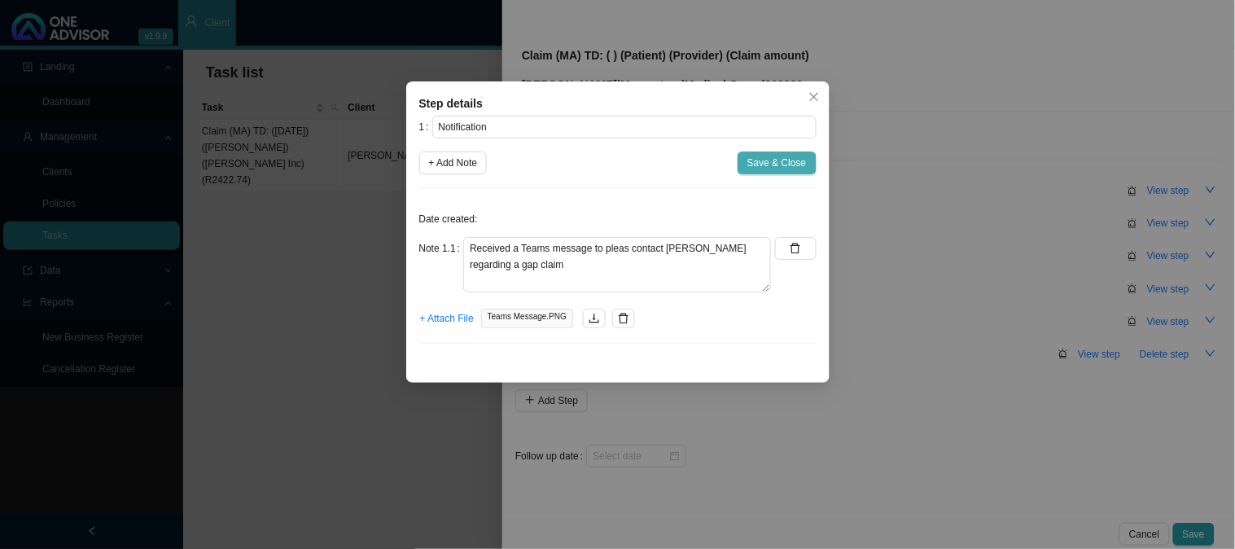
click at [758, 169] on span "Save & Close" at bounding box center [777, 163] width 59 height 16
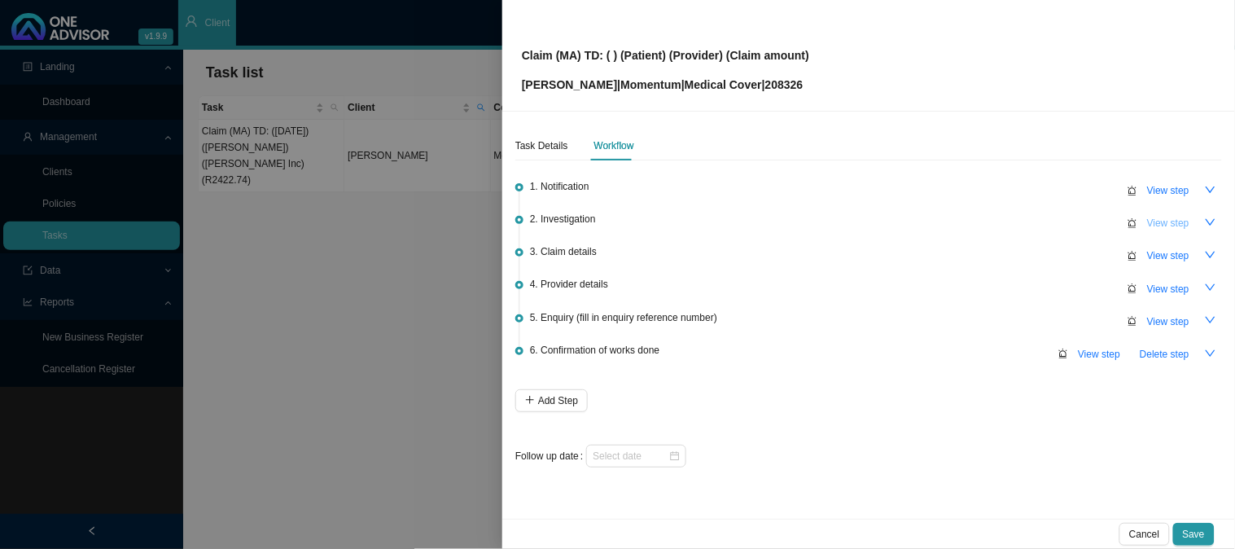
click at [1158, 226] on span "View step" at bounding box center [1169, 223] width 42 height 16
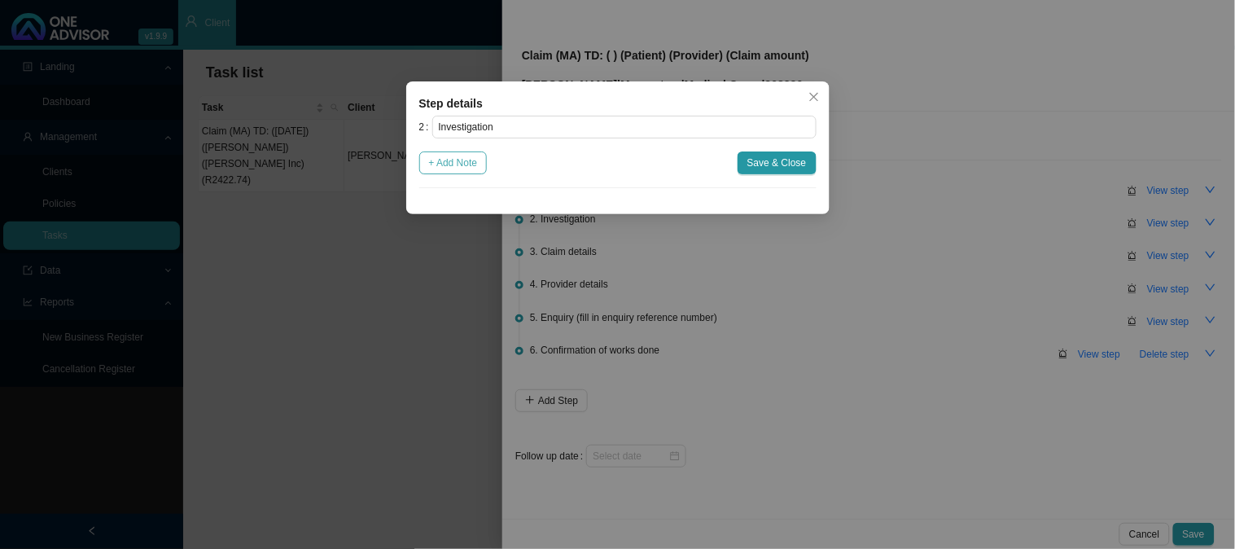
click at [464, 168] on span "+ Add Note" at bounding box center [453, 163] width 49 height 16
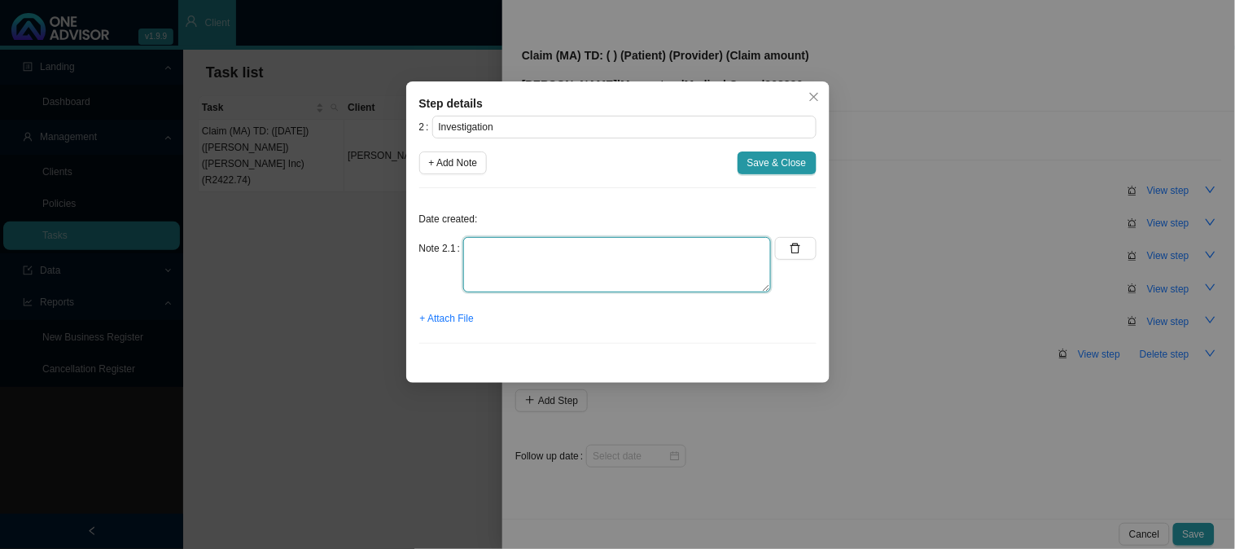
click at [513, 258] on textarea at bounding box center [617, 264] width 308 height 55
paste textarea "Phoned [PERSON_NAME] and he confirmed that he had a few growths removed and wou…"
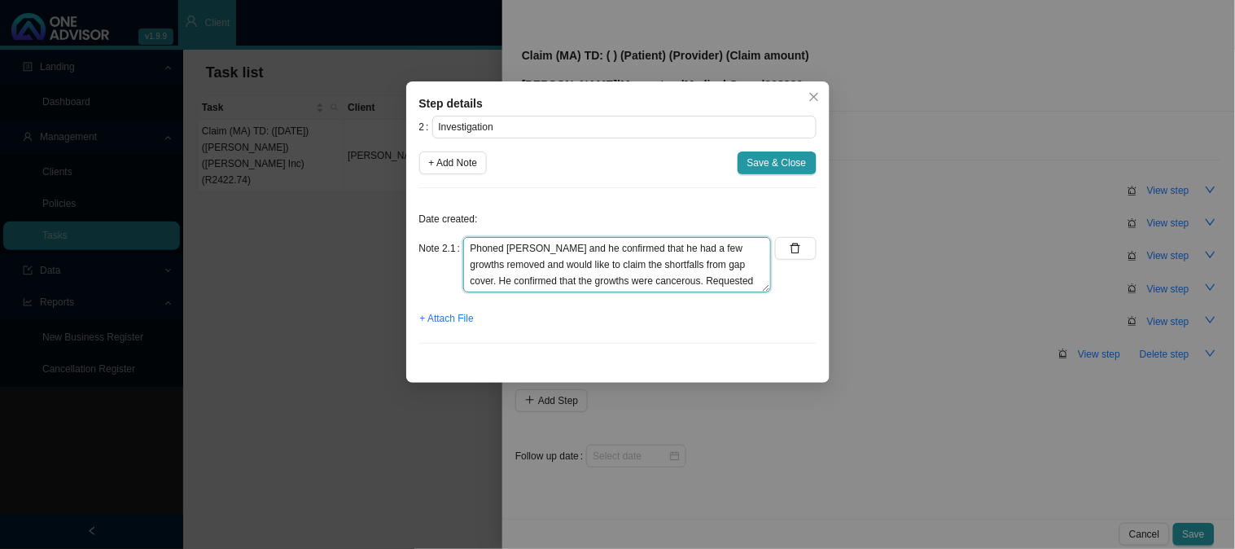
scroll to position [29, 0]
type textarea "Phoned [PERSON_NAME] and he confirmed that he had a few growths removed and wou…"
click at [446, 299] on div "Note 2.1 Phoned [PERSON_NAME] and he confirmed that he had a few growths remove…" at bounding box center [595, 271] width 353 height 68
click at [454, 318] on span "+ Attach File" at bounding box center [447, 318] width 54 height 16
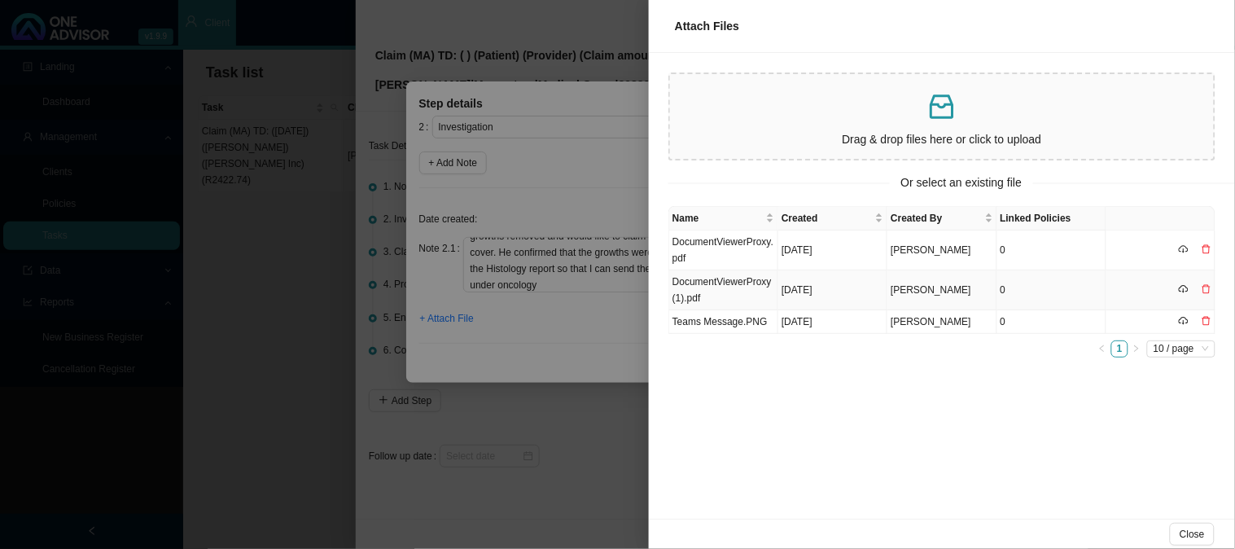
click at [753, 288] on td "DocumentViewerProxy (1).pdf" at bounding box center [723, 290] width 109 height 40
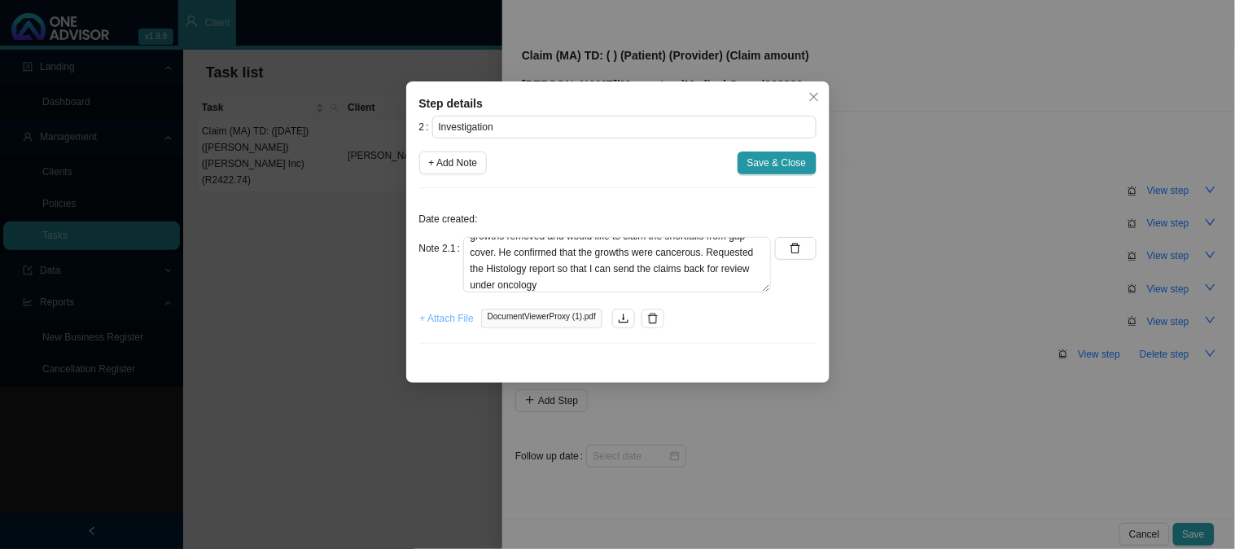
click at [445, 321] on span "+ Attach File" at bounding box center [447, 318] width 54 height 16
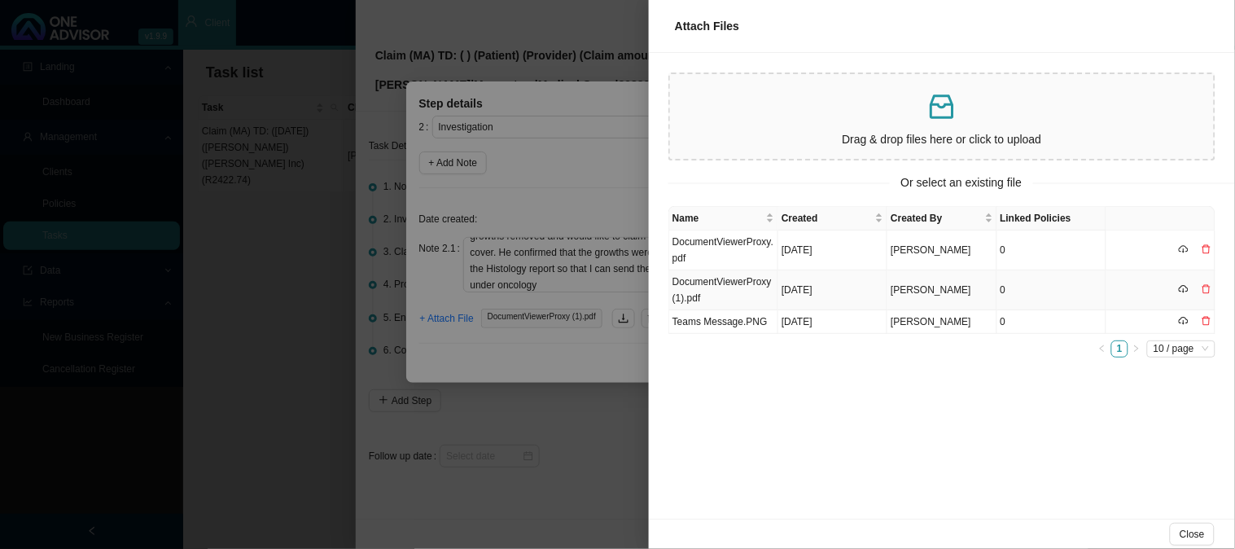
click at [696, 257] on td "DocumentViewerProxy.pdf" at bounding box center [723, 250] width 109 height 40
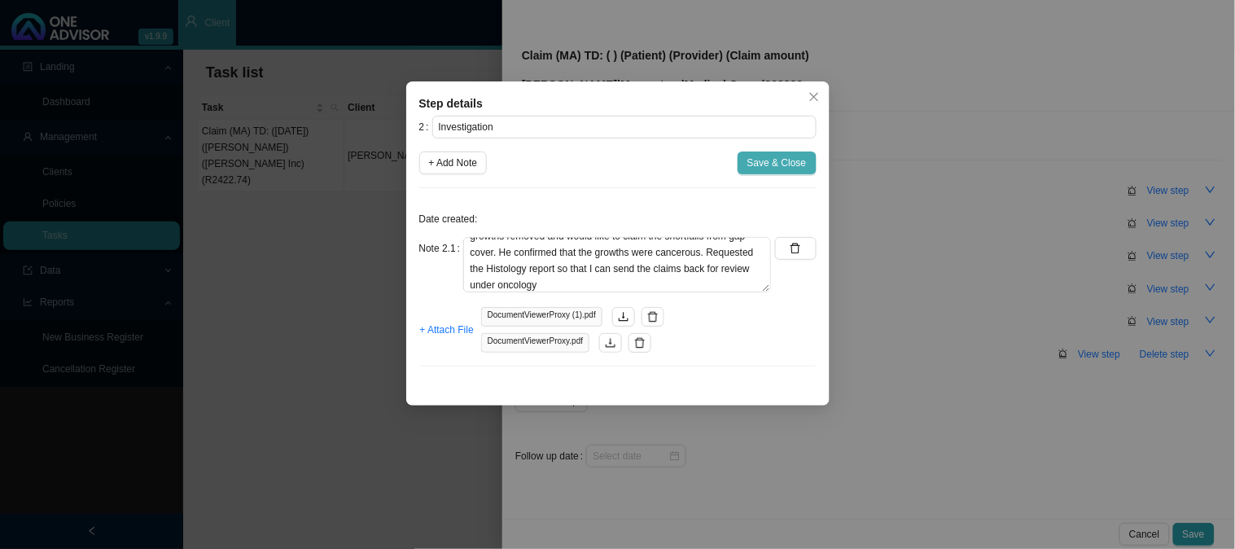
click at [767, 166] on span "Save & Close" at bounding box center [777, 163] width 59 height 16
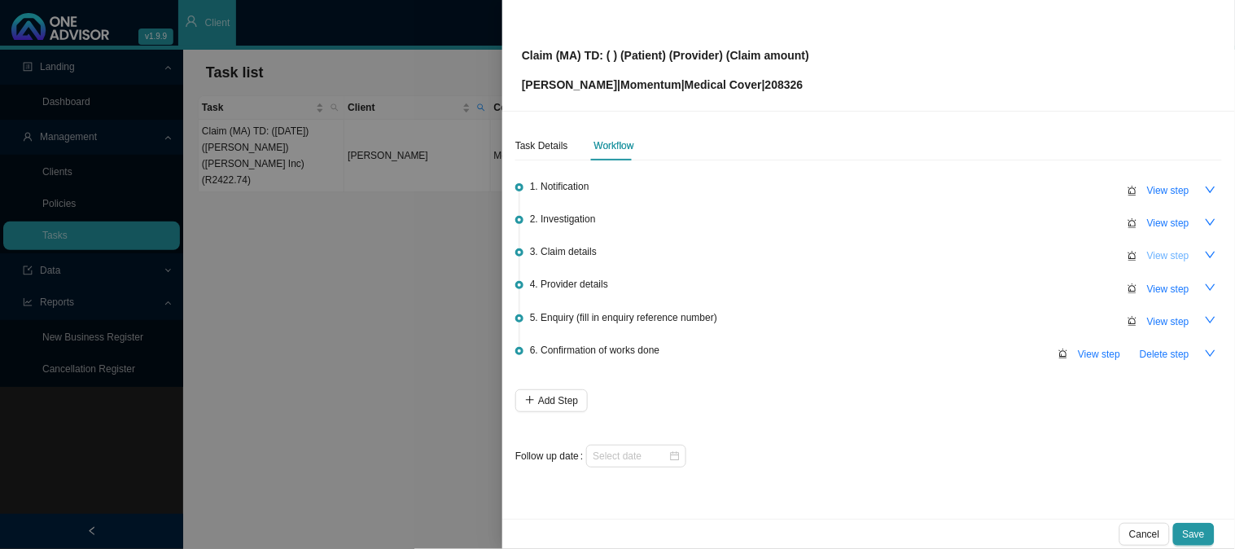
click at [1161, 250] on span "View step" at bounding box center [1169, 256] width 42 height 16
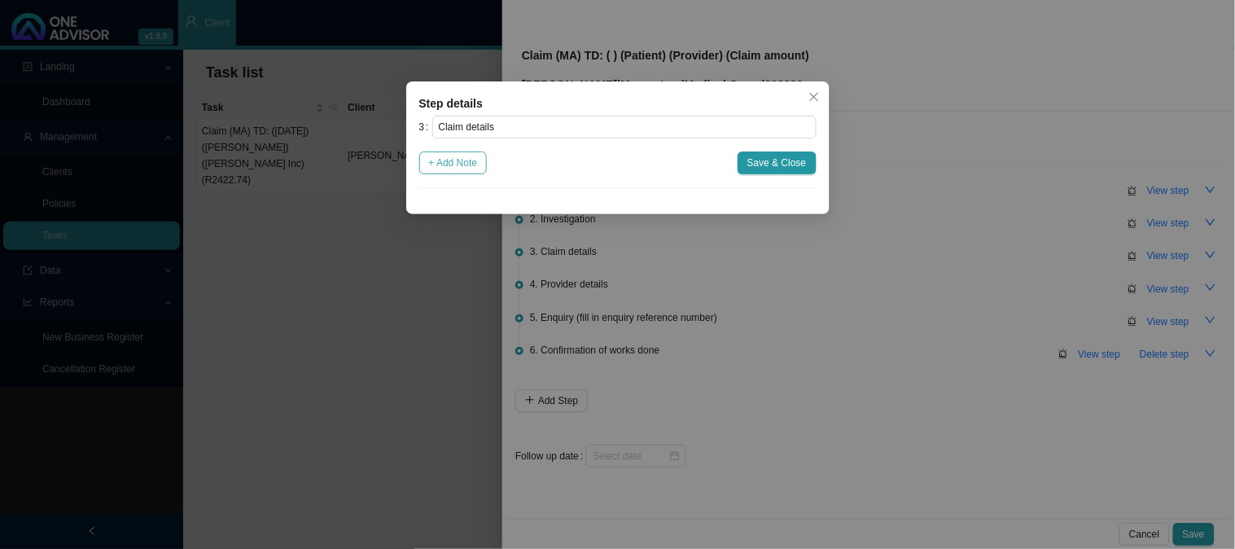
click at [459, 173] on button "+ Add Note" at bounding box center [453, 162] width 68 height 23
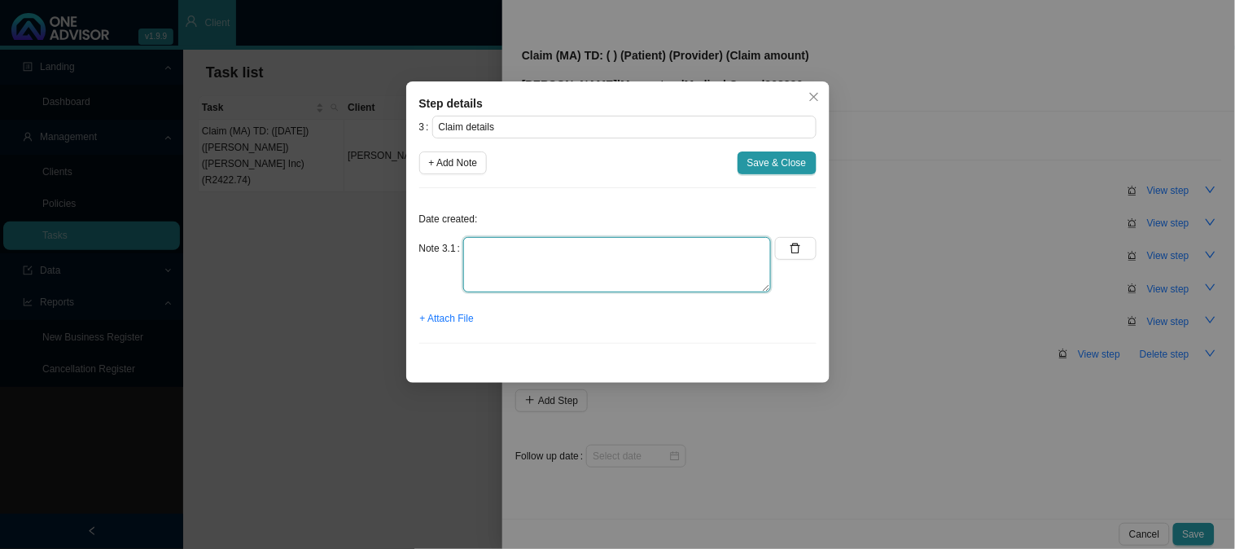
click at [547, 254] on textarea at bounding box center [617, 264] width 308 height 55
type textarea "Claimed: R1920.00 co-payment applied"
click at [772, 161] on span "Save & Close" at bounding box center [777, 163] width 59 height 16
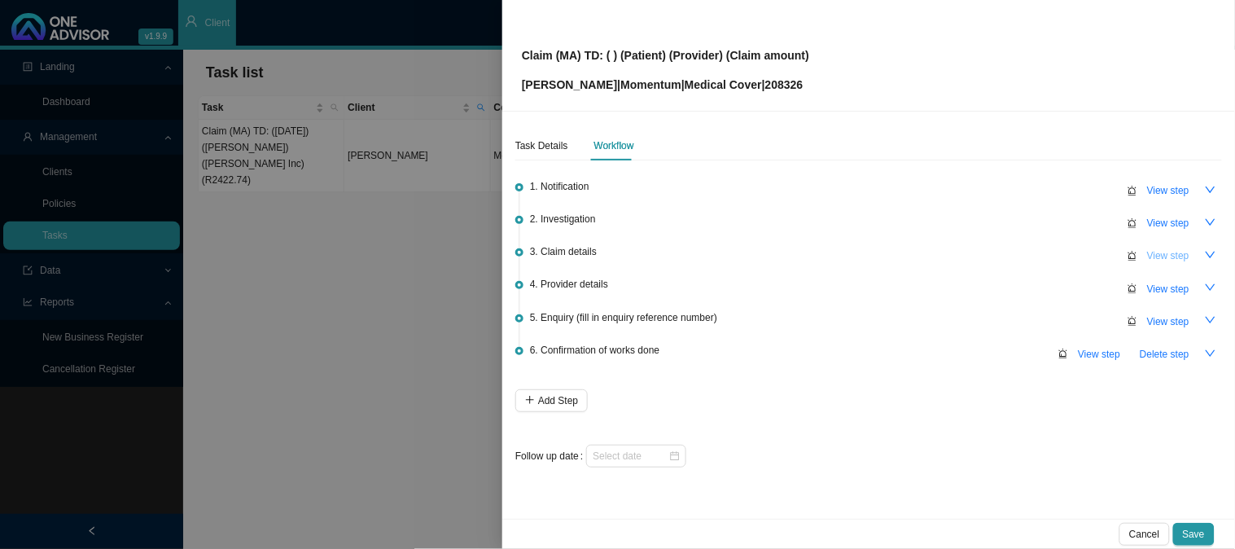
click at [1166, 258] on span "View step" at bounding box center [1169, 256] width 42 height 16
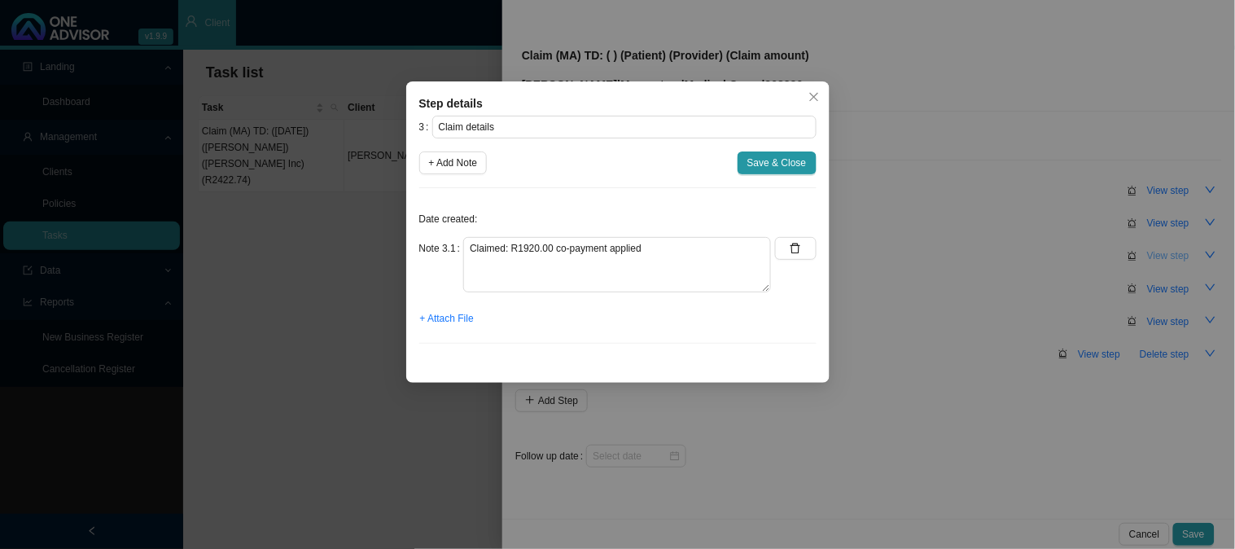
click at [1166, 258] on div "Step details 3 Claim details + Add Note Save & Close Date created: Note 3.1 Cla…" at bounding box center [617, 274] width 1235 height 549
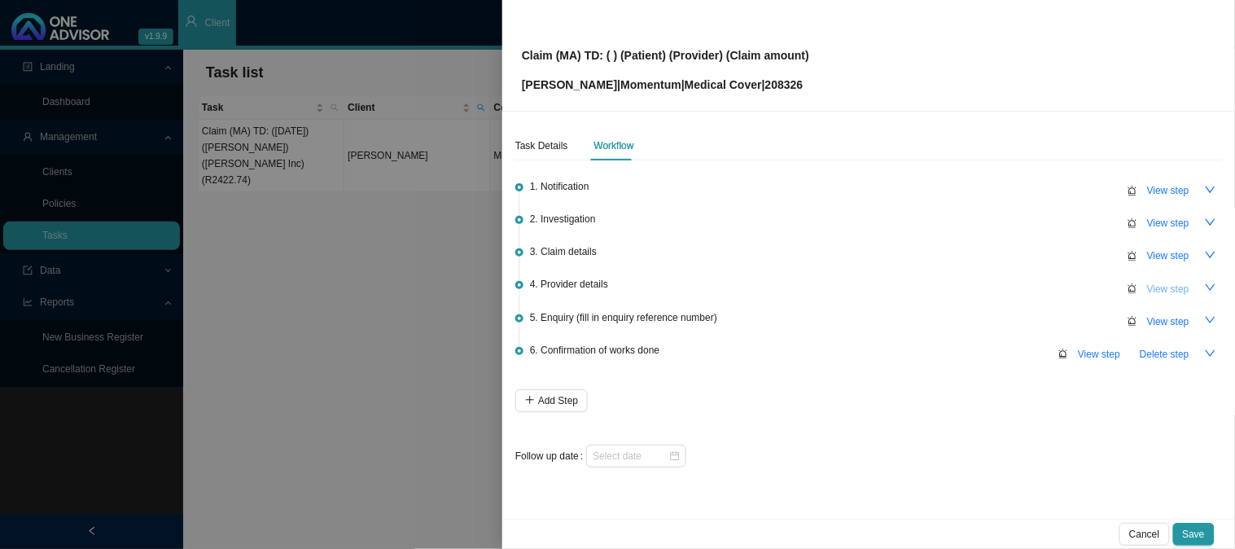
click at [1160, 289] on span "View step" at bounding box center [1169, 289] width 42 height 16
type input "Provider details"
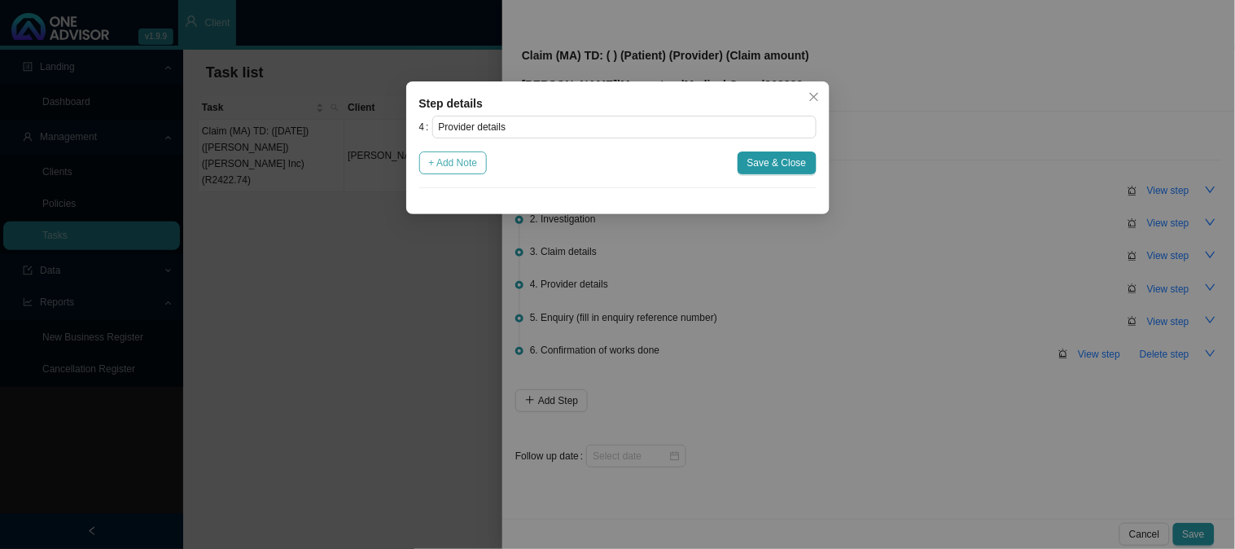
click at [471, 169] on span "+ Add Note" at bounding box center [453, 163] width 49 height 16
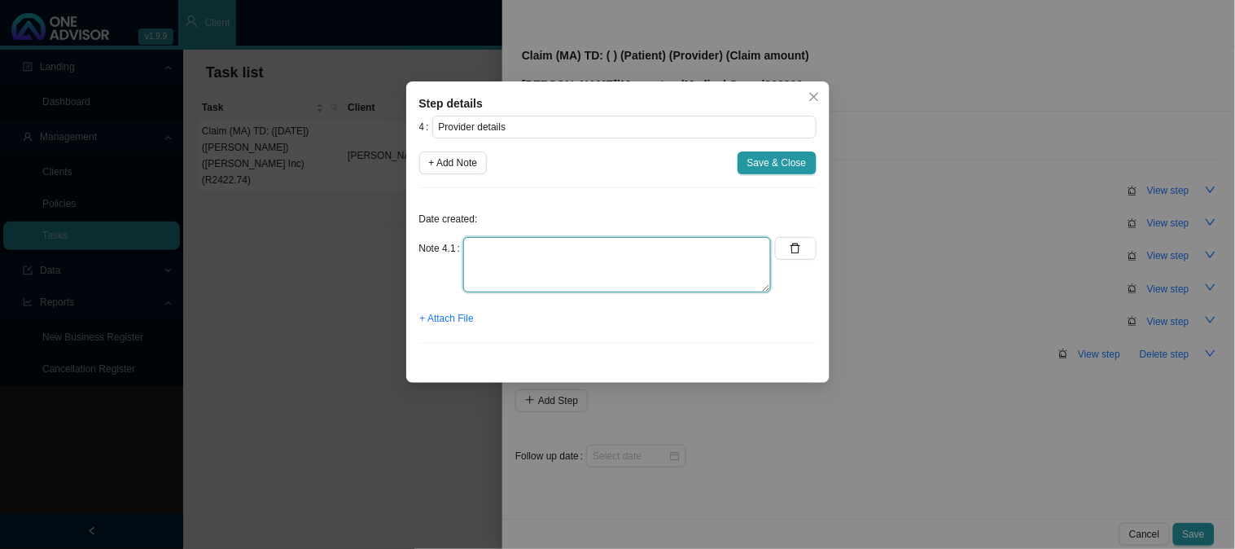
click at [521, 242] on textarea at bounding box center [617, 264] width 308 height 55
click at [507, 247] on textarea "Practice: Phone:" at bounding box center [617, 264] width 308 height 55
click at [590, 253] on textarea "Practice: [PHONE_NUMBER] Phone:" at bounding box center [617, 264] width 308 height 55
click at [718, 251] on textarea "Practice: 0586870 Phone: [PHONE_NUMBER]" at bounding box center [617, 264] width 308 height 55
paste textarea "[EMAIL_ADDRESS][DOMAIN_NAME]"
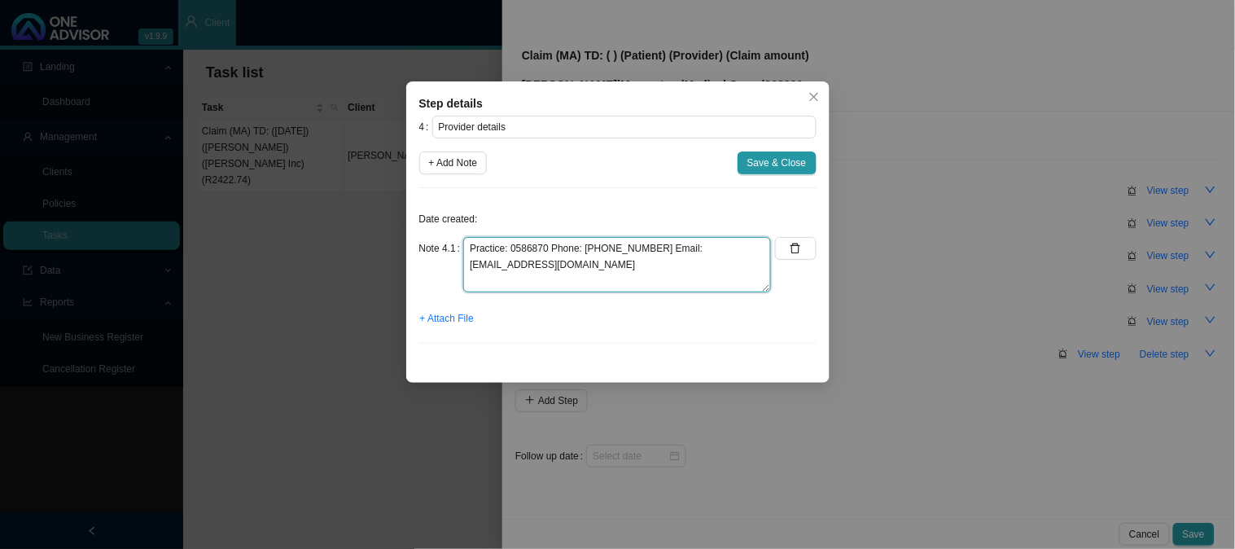
type textarea "Practice: 0586870 Phone: [PHONE_NUMBER] Email: [EMAIL_ADDRESS][DOMAIN_NAME]"
click at [751, 161] on span "Save & Close" at bounding box center [777, 163] width 59 height 16
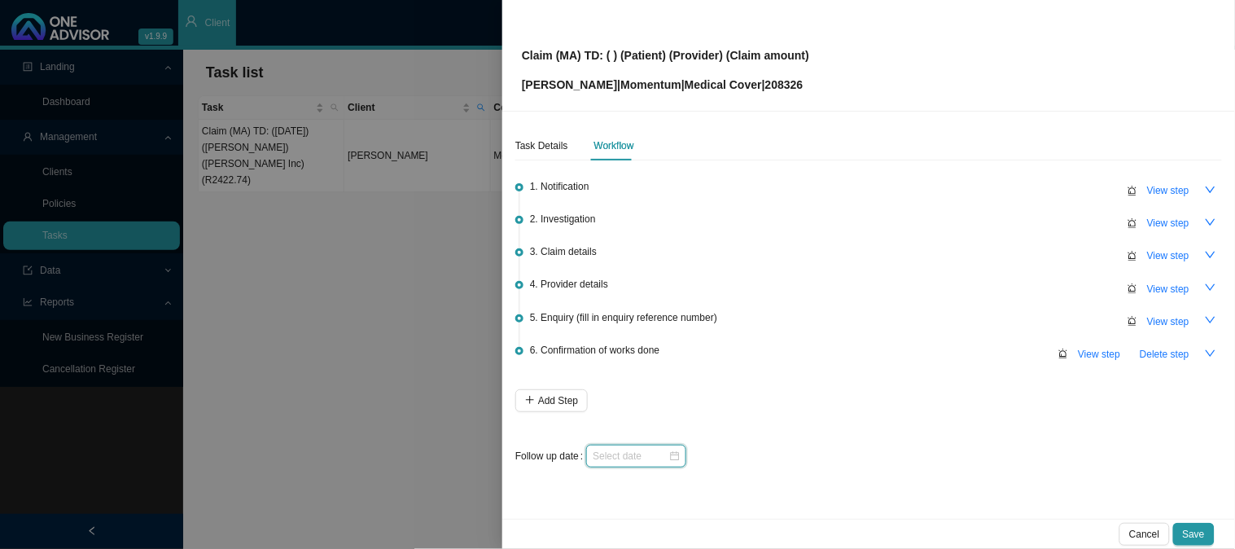
click at [657, 448] on input at bounding box center [631, 456] width 76 height 16
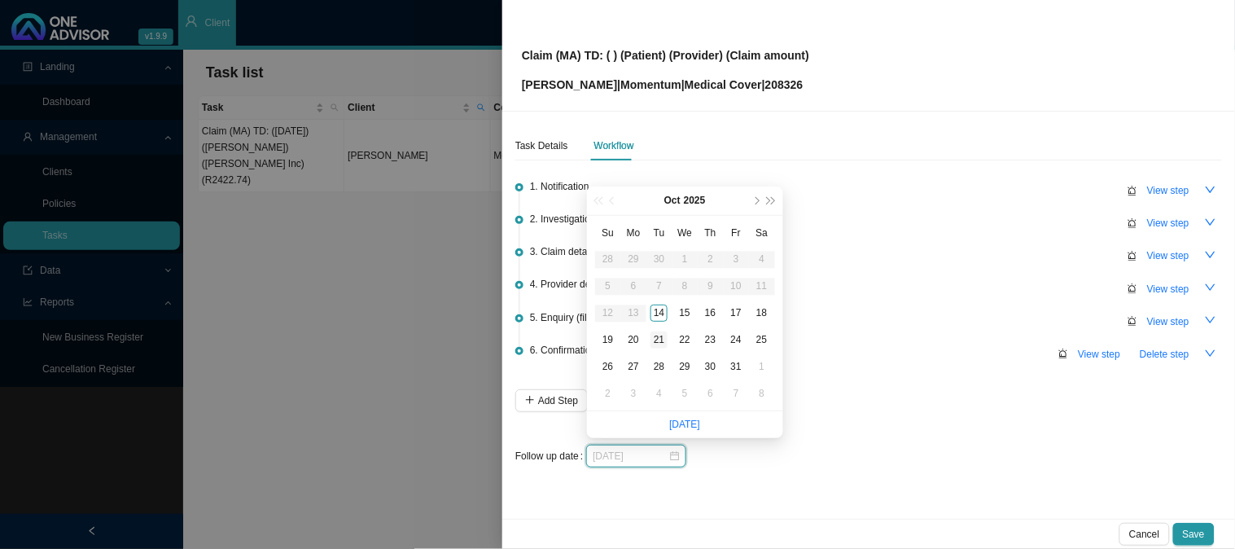
type input "[DATE]"
click at [665, 338] on div "21" at bounding box center [659, 339] width 17 height 17
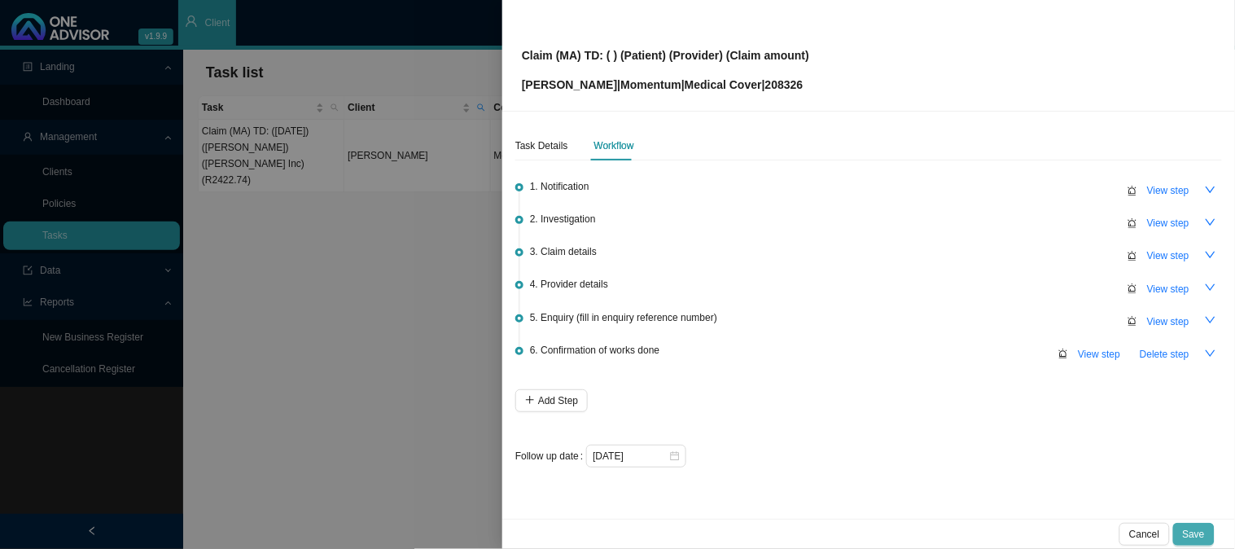
click at [1200, 533] on span "Save" at bounding box center [1194, 534] width 22 height 16
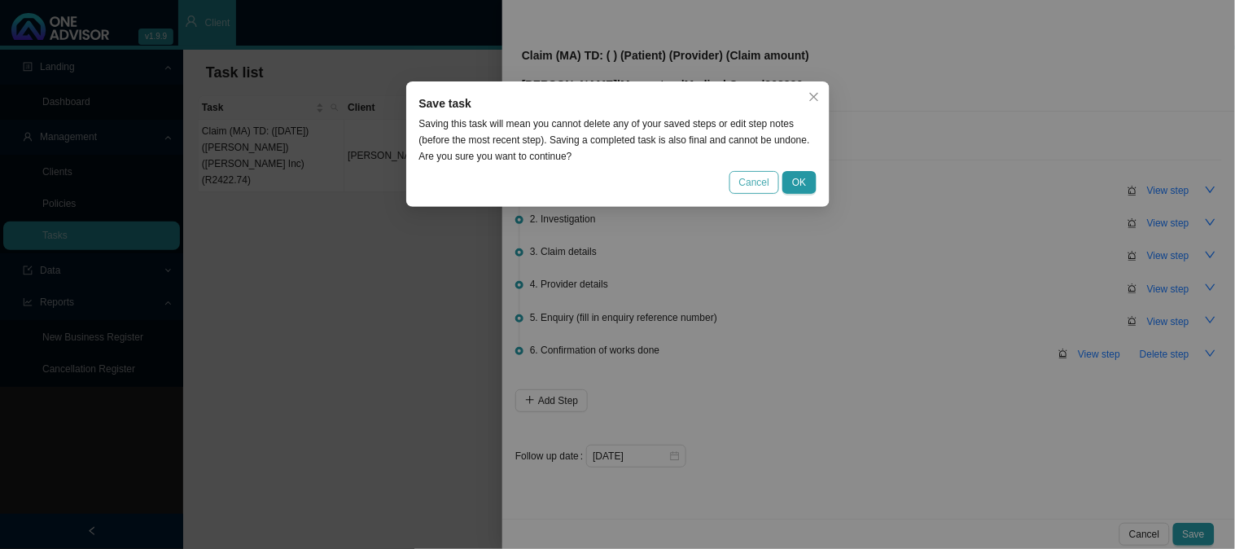
click at [754, 181] on span "Cancel" at bounding box center [754, 182] width 30 height 16
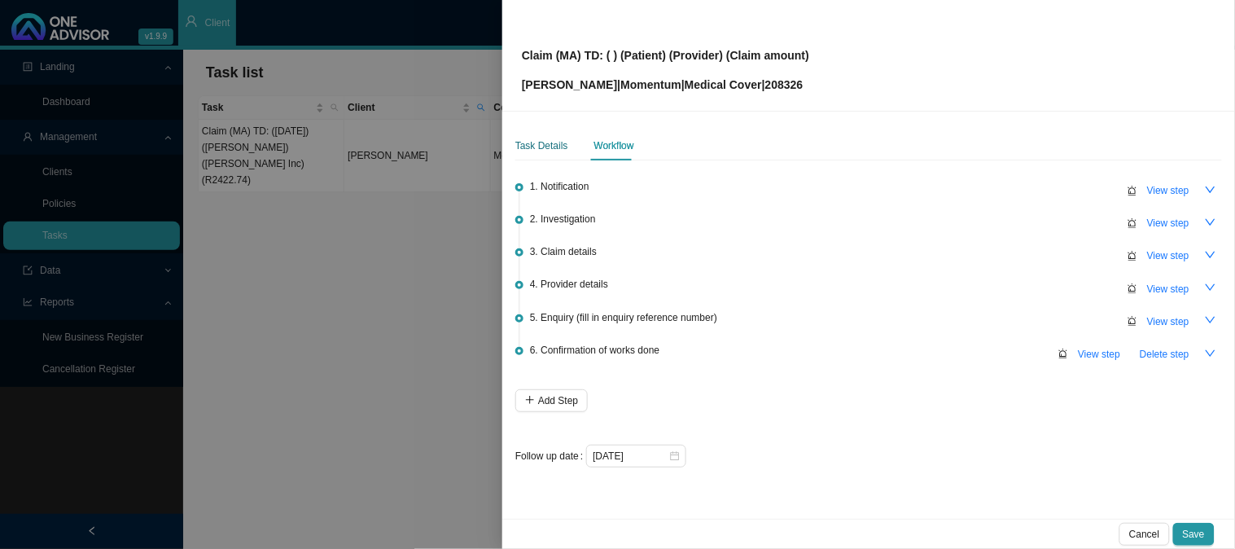
click at [557, 138] on div "Task Details" at bounding box center [542, 146] width 53 height 16
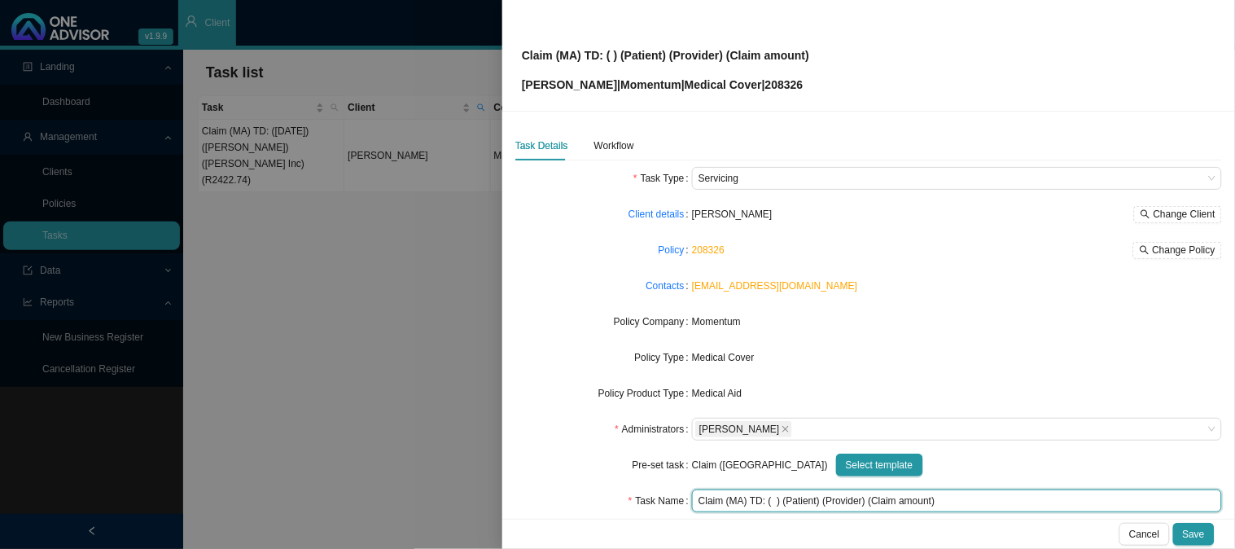
click at [771, 501] on input "Claim (MA) TD: ( ) (Patient) (Provider) (Claim amount)" at bounding box center [957, 500] width 530 height 23
click at [843, 505] on input "Claim (MA) TD: ([DATE]) (Patient) (Provider) (Claim amount)" at bounding box center [957, 500] width 530 height 23
click at [872, 502] on input "Claim (MA) TD: ([DATE]) ([PERSON_NAME]) (Provider) (Claim amount)" at bounding box center [957, 500] width 530 height 23
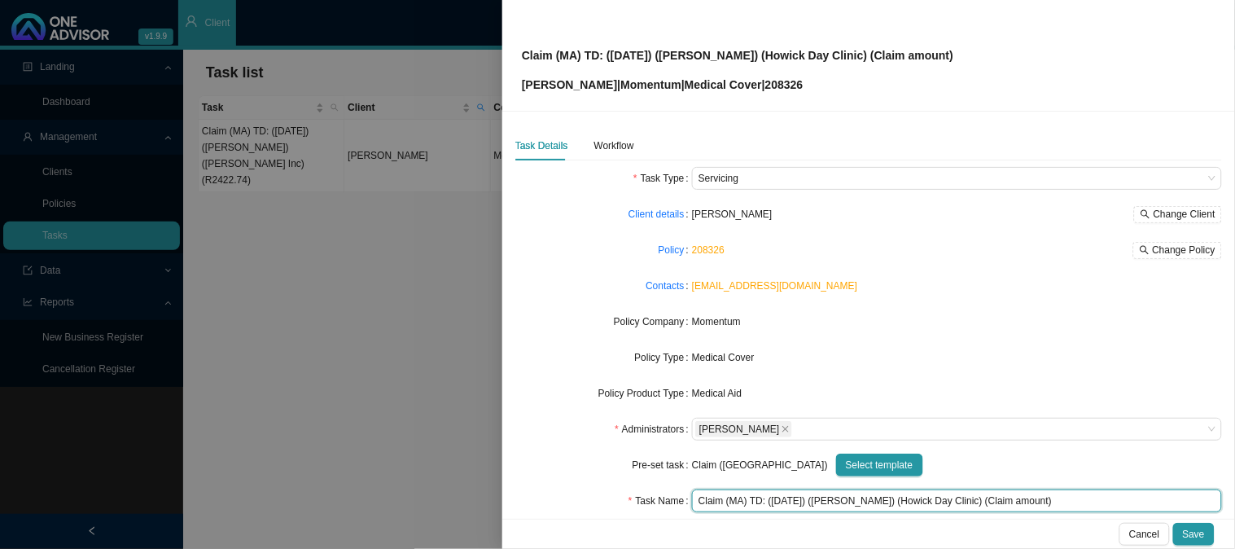
click at [997, 498] on input "Claim (MA) TD: ([DATE]) ([PERSON_NAME]) (Howick Day Clinic) (Claim amount)" at bounding box center [957, 500] width 530 height 23
type input "Claim (MA) TD: ([DATE]) ([PERSON_NAME]) (Howick Day Clinic) (R1920.00 Co-pay)"
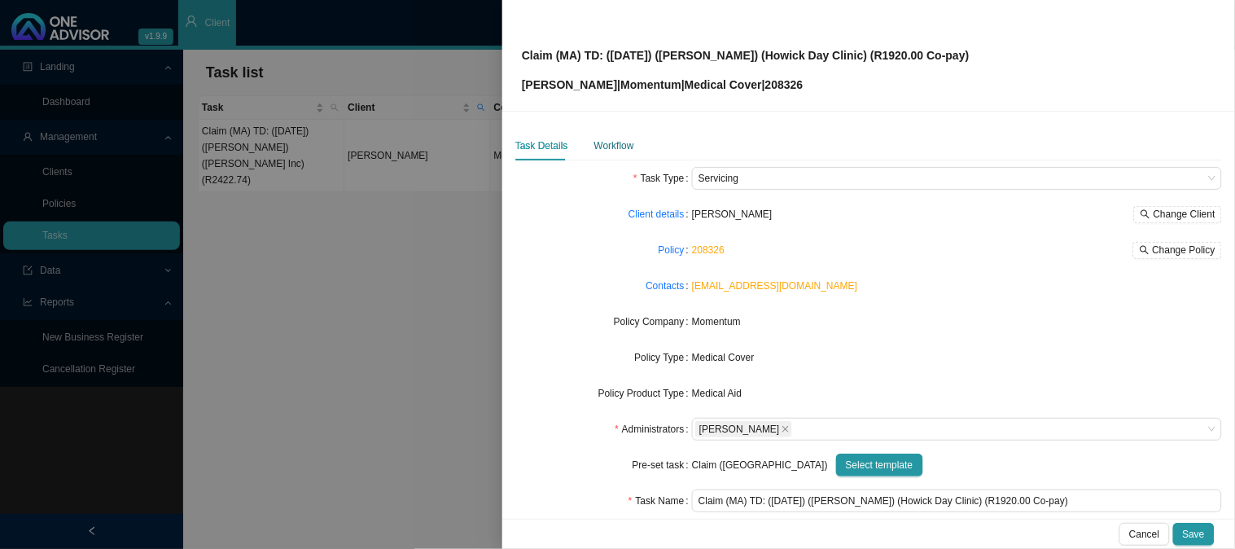
click at [621, 151] on div "Workflow" at bounding box center [615, 146] width 40 height 16
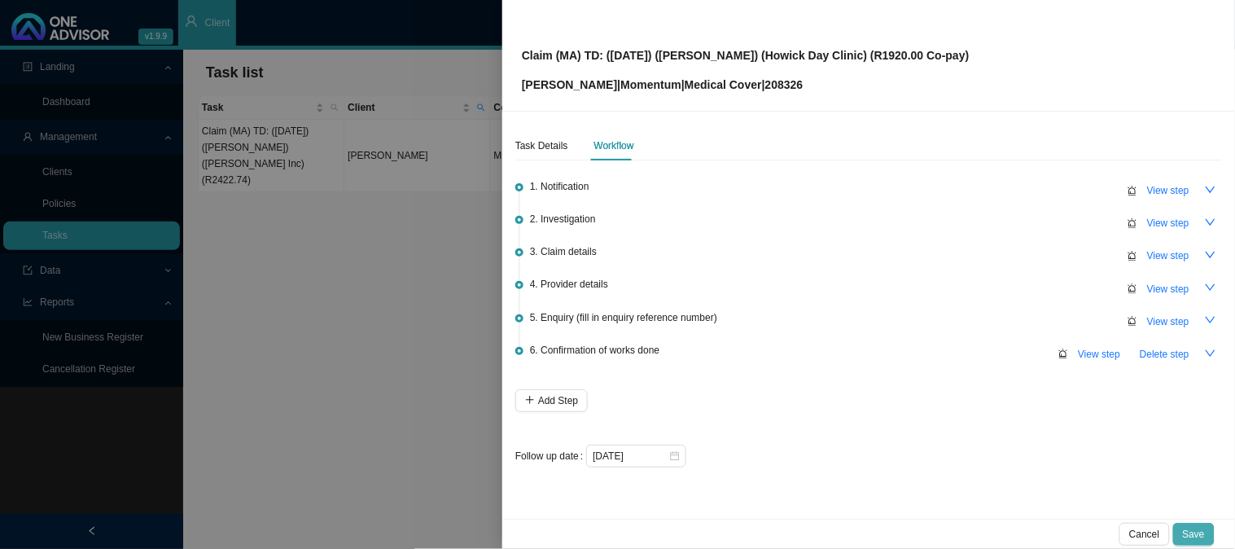
click at [1191, 533] on span "Save" at bounding box center [1194, 534] width 22 height 16
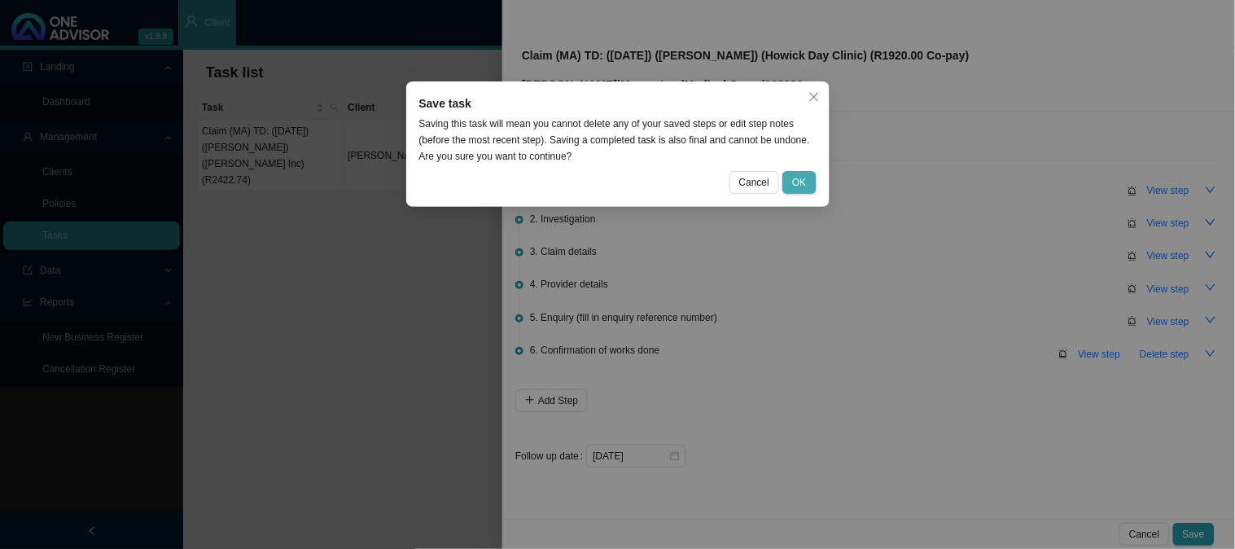
click at [790, 179] on button "OK" at bounding box center [799, 182] width 33 height 23
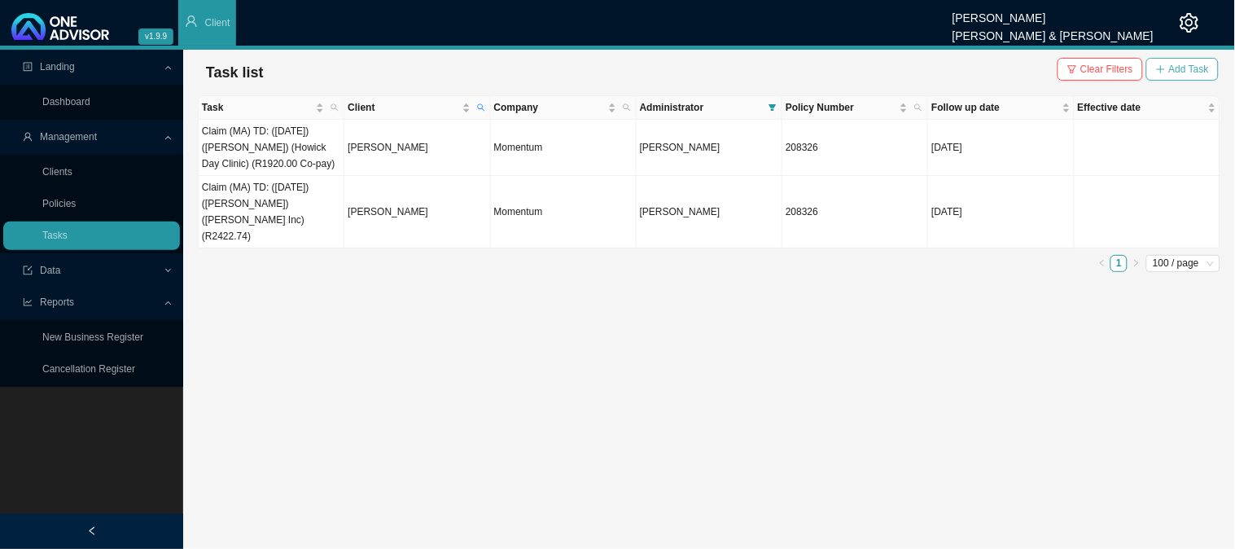
click at [1183, 73] on span "Add Task" at bounding box center [1190, 69] width 40 height 16
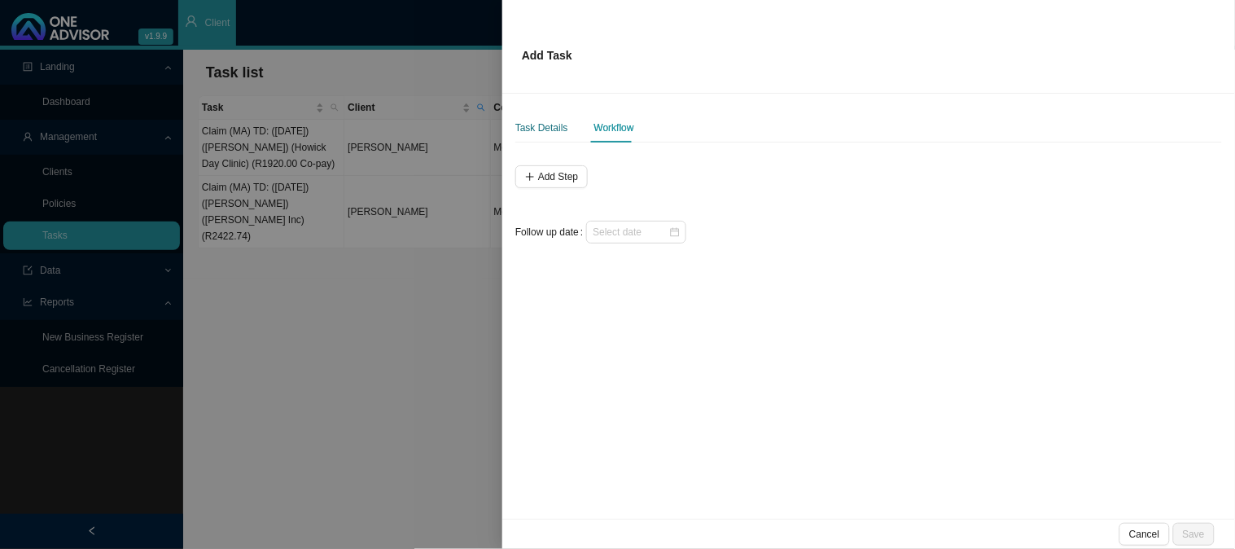
click at [543, 129] on div "Task Details" at bounding box center [542, 128] width 53 height 16
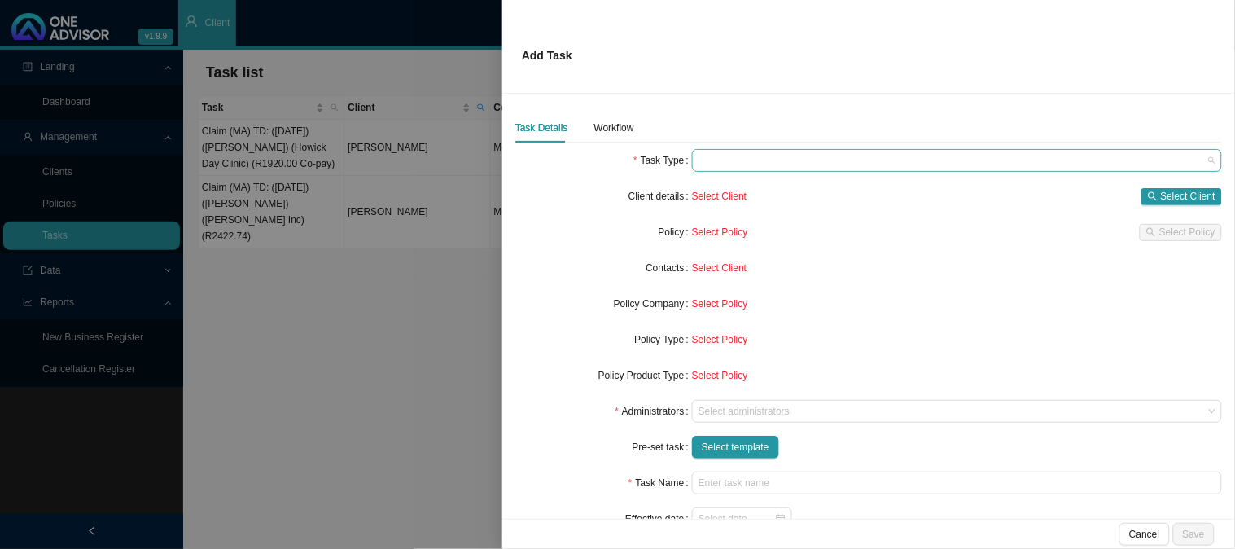
click at [828, 163] on span at bounding box center [957, 160] width 517 height 21
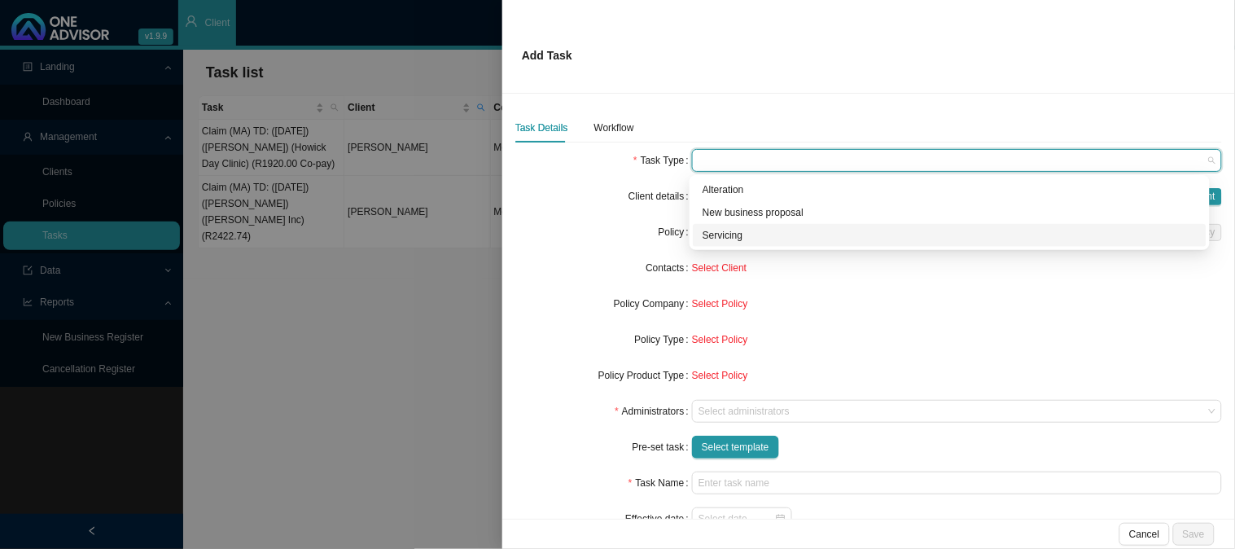
click at [747, 239] on div "Servicing" at bounding box center [950, 235] width 494 height 16
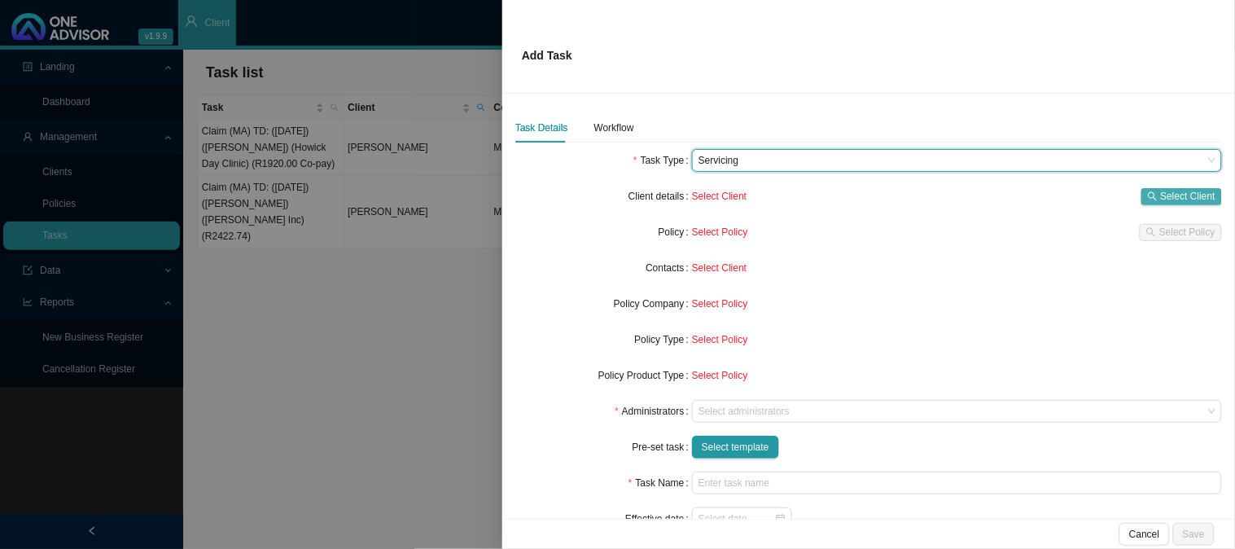
click at [1168, 195] on span "Select Client" at bounding box center [1188, 196] width 55 height 16
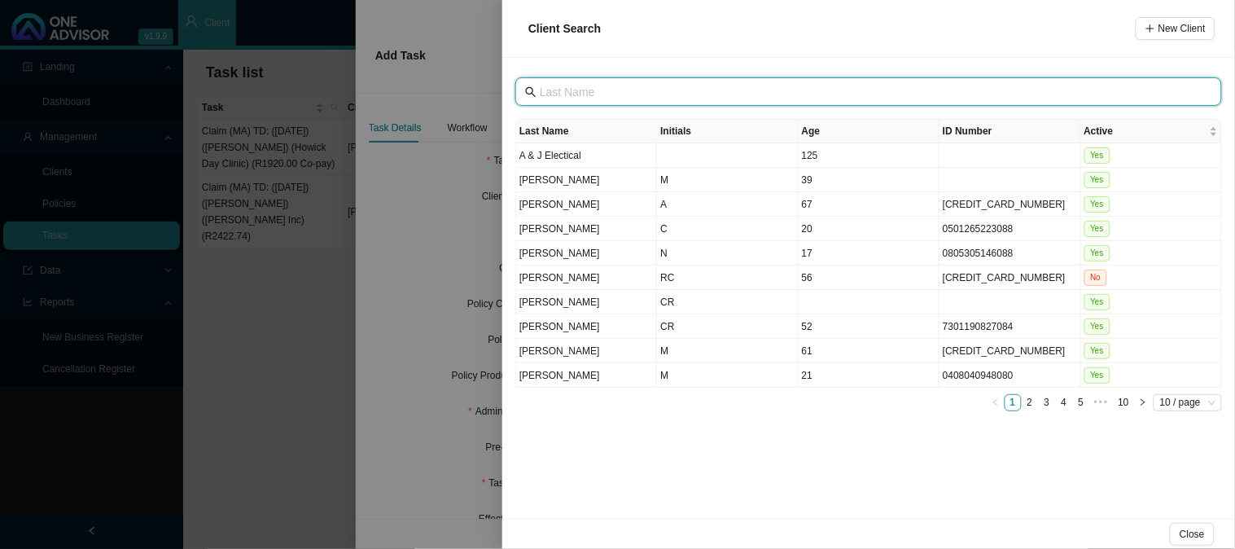
click at [612, 93] on input "text" at bounding box center [870, 92] width 661 height 18
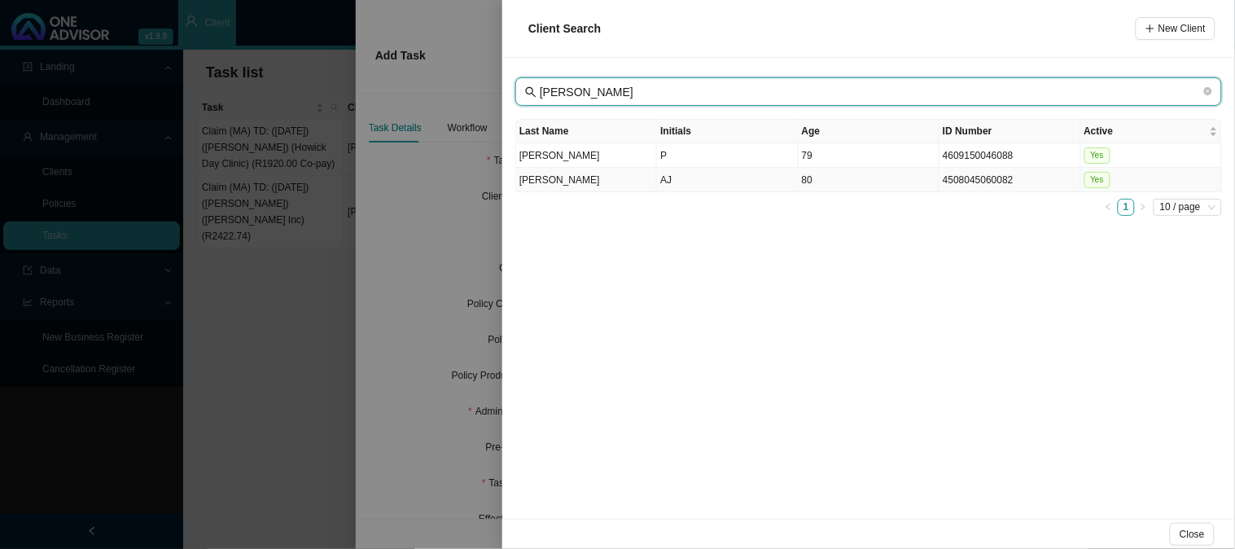
type input "[PERSON_NAME]"
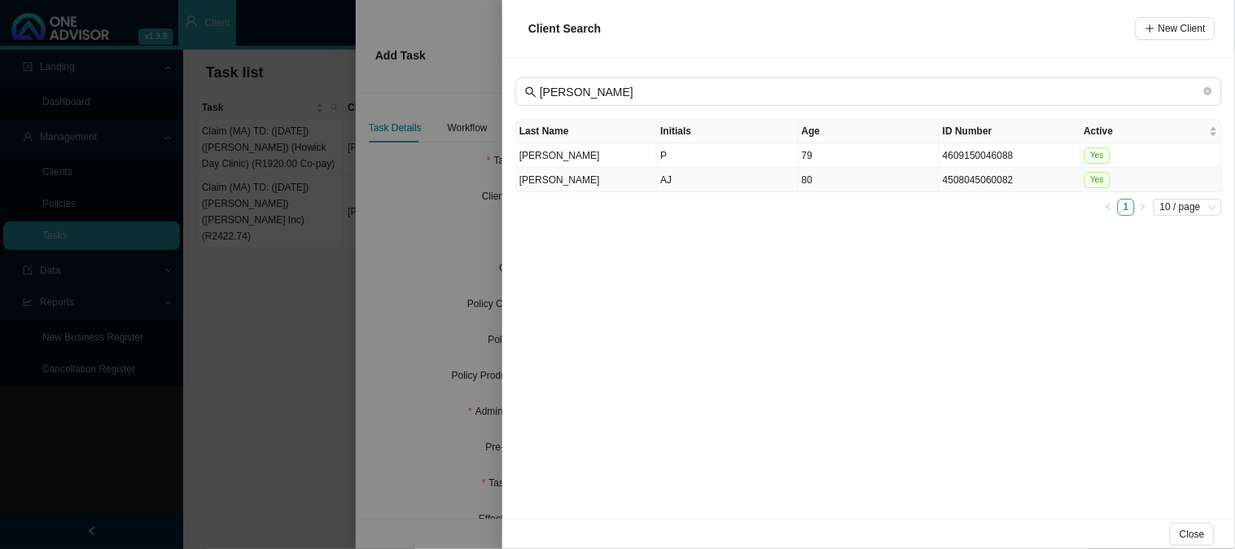
click at [649, 182] on td "[PERSON_NAME]" at bounding box center [586, 180] width 141 height 24
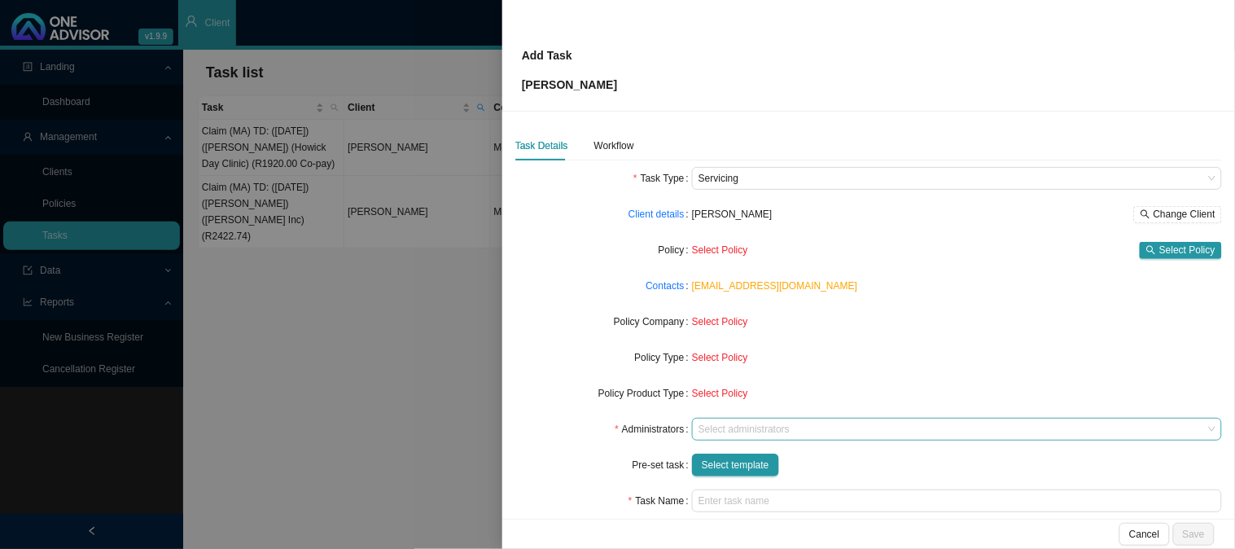
click at [718, 429] on div at bounding box center [950, 429] width 508 height 12
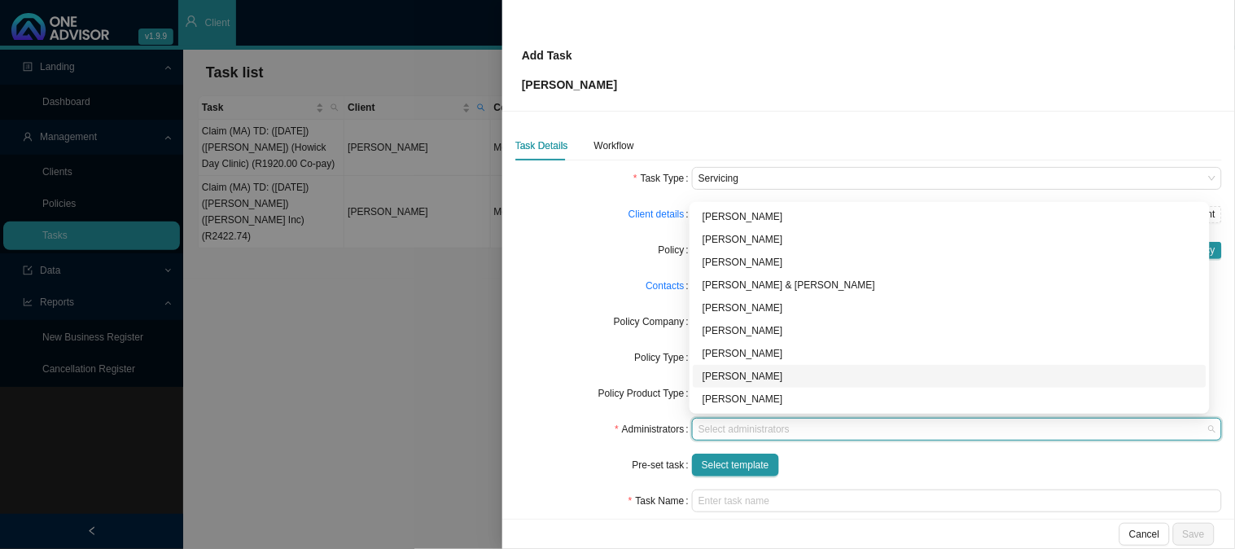
click at [720, 379] on div "[PERSON_NAME]" at bounding box center [950, 376] width 494 height 16
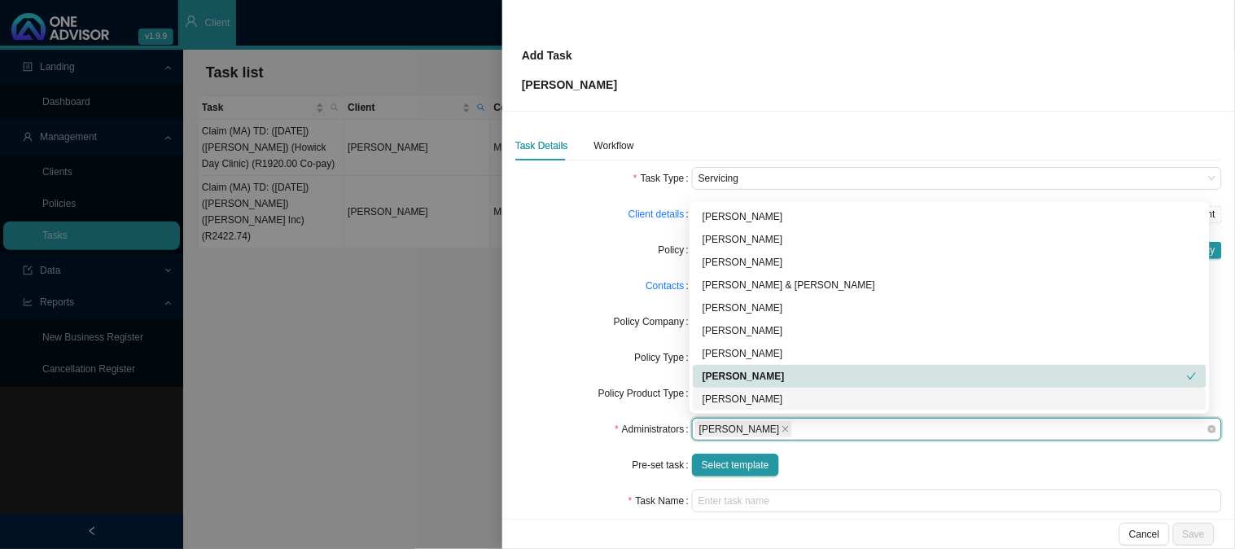
scroll to position [90, 0]
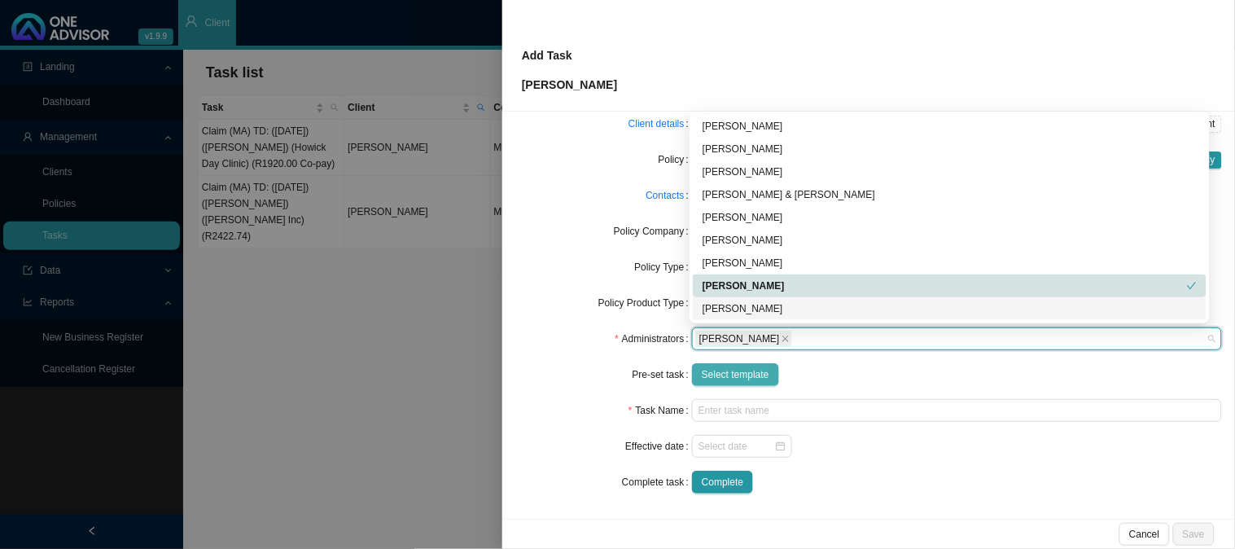
click at [737, 380] on span "Select template" at bounding box center [736, 374] width 68 height 16
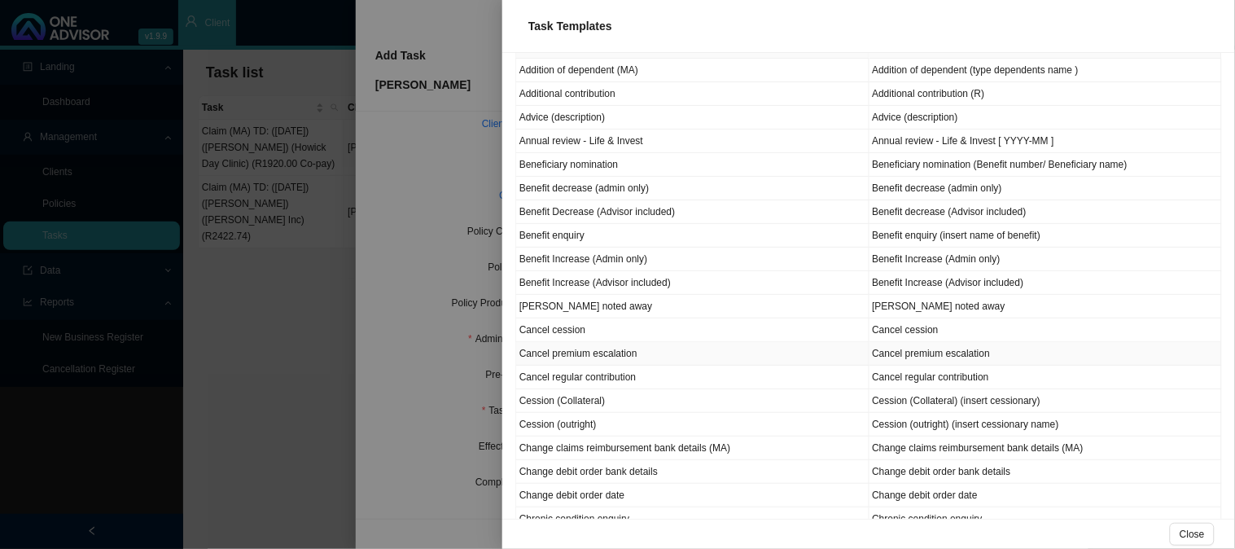
scroll to position [271, 0]
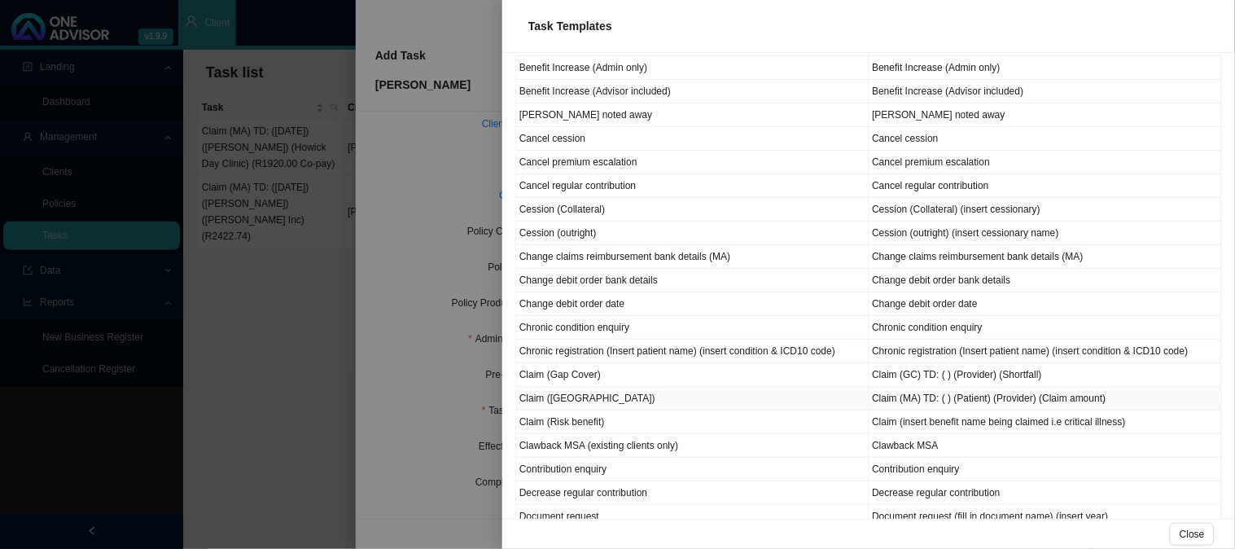
click at [560, 402] on td "Claim ([GEOGRAPHIC_DATA])" at bounding box center [692, 399] width 353 height 24
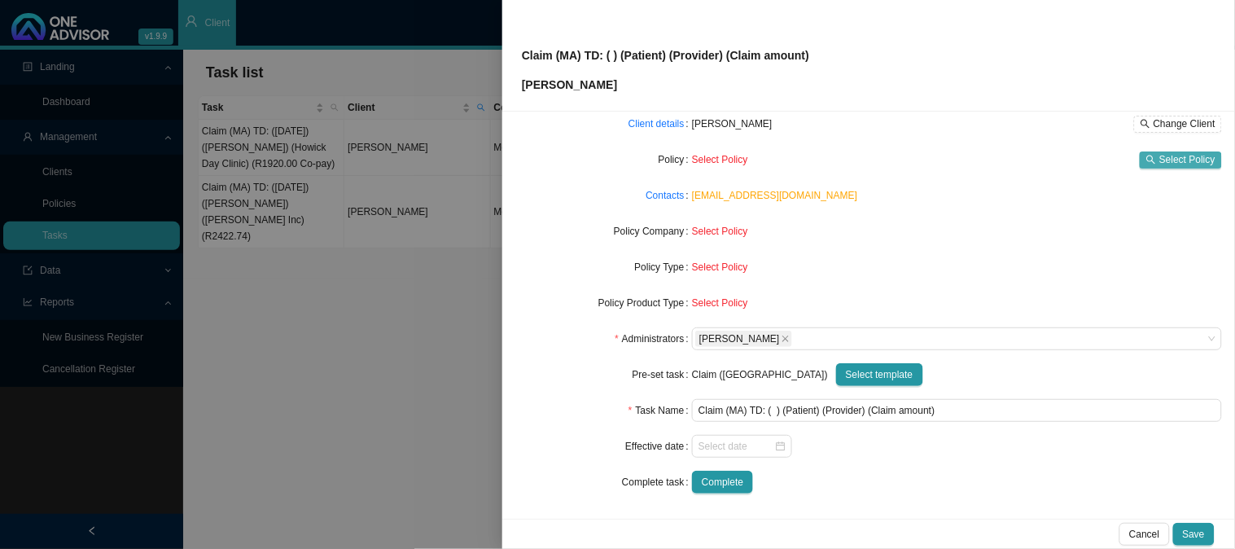
click at [1163, 159] on span "Select Policy" at bounding box center [1188, 159] width 56 height 16
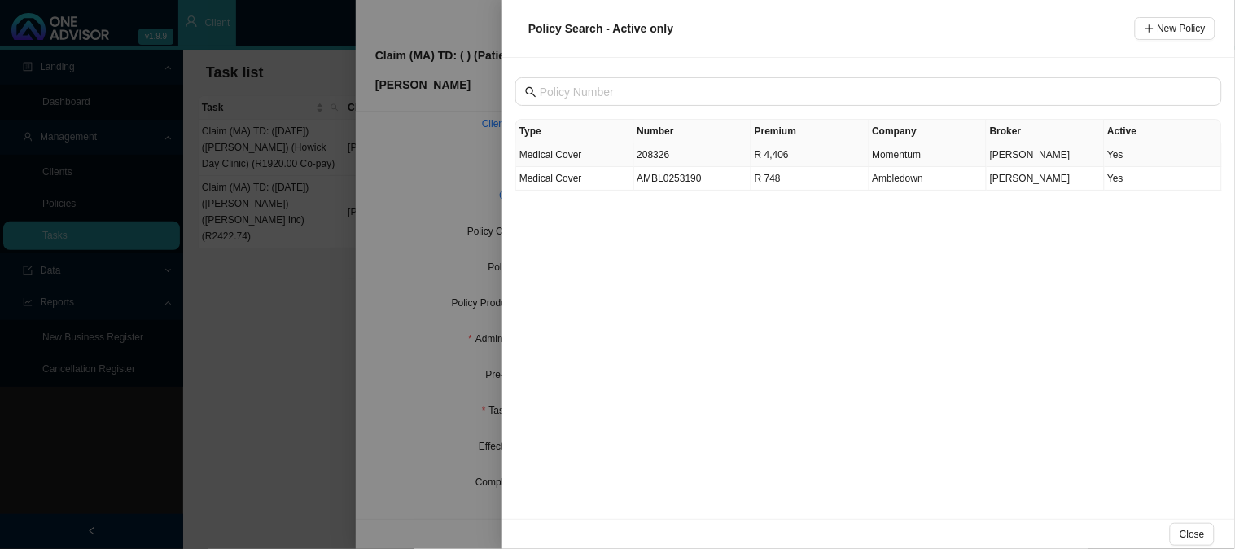
click at [662, 156] on td "208326" at bounding box center [693, 155] width 118 height 24
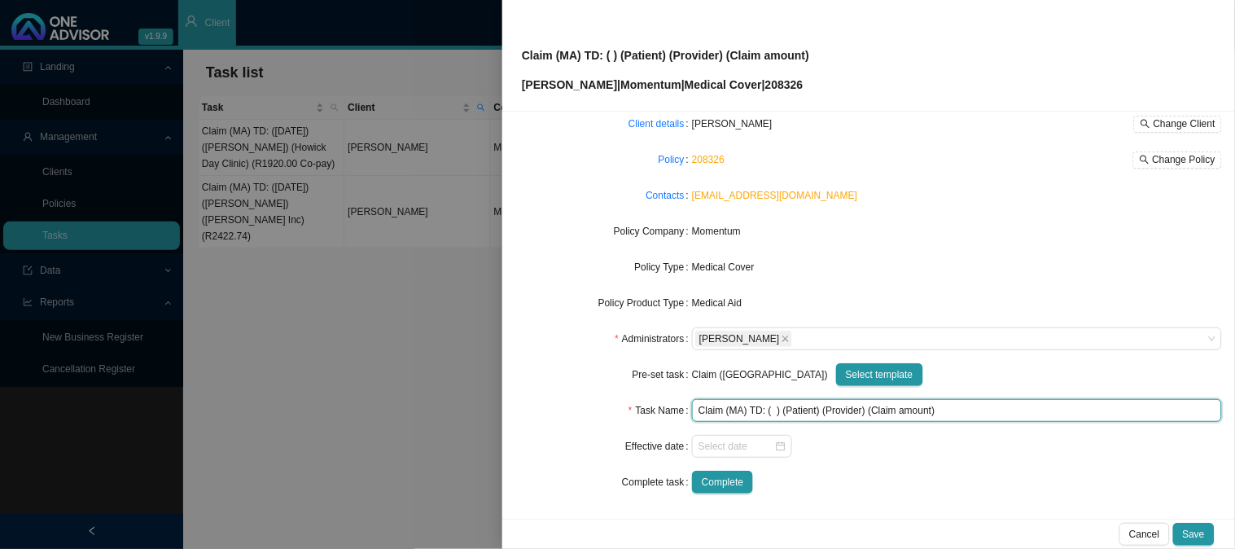
click at [770, 412] on input "Claim (MA) TD: ( ) (Patient) (Provider) (Claim amount)" at bounding box center [957, 410] width 530 height 23
click at [836, 414] on input "Claim (MA) TD: ([DATE]) (Patient) (Provider) (Claim amount)" at bounding box center [957, 410] width 530 height 23
click at [876, 408] on input "Claim (MA) TD: ([DATE]) ([PERSON_NAME]) (Provider) (Claim amount)" at bounding box center [957, 410] width 530 height 23
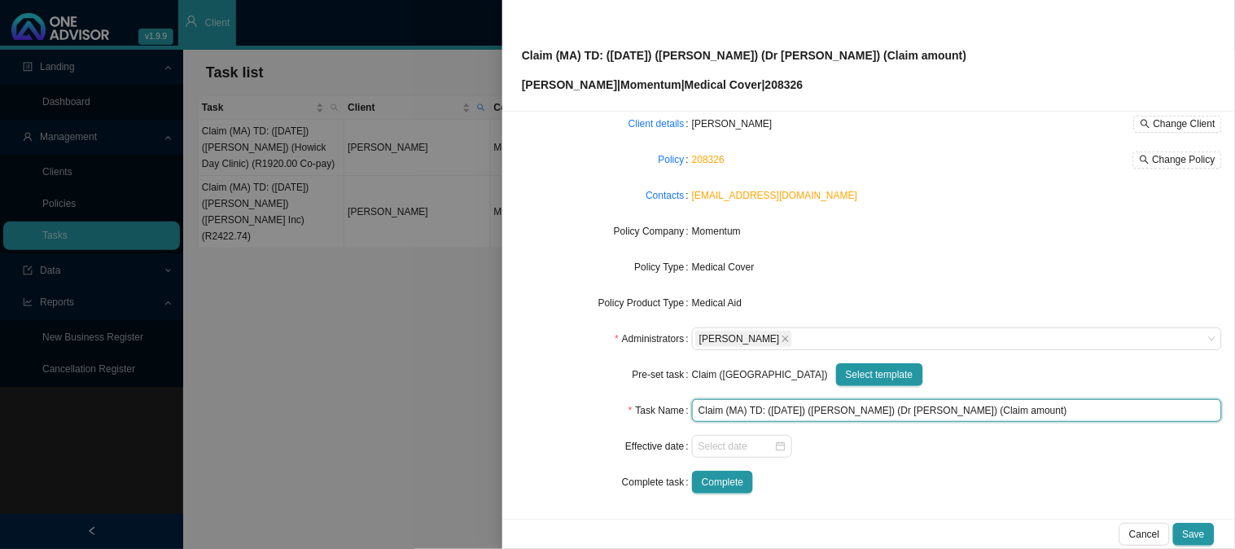
click at [998, 409] on input "Claim (MA) TD: ([DATE]) ([PERSON_NAME]) (Dr [PERSON_NAME]) (Claim amount)" at bounding box center [957, 410] width 530 height 23
click at [946, 409] on input "Claim (MA) TD: ([DATE]) ([PERSON_NAME]) (Dr [PERSON_NAME]) (R)" at bounding box center [957, 410] width 530 height 23
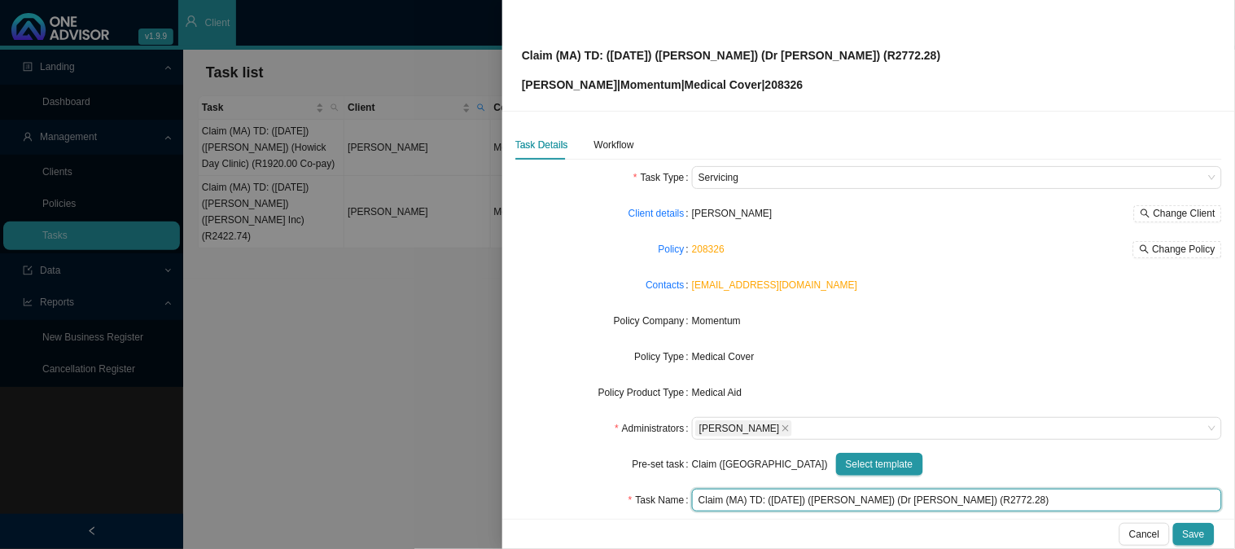
scroll to position [0, 0]
type input "Claim (MA) TD: ([DATE]) ([PERSON_NAME]) (Dr [PERSON_NAME]) (R2772.28)"
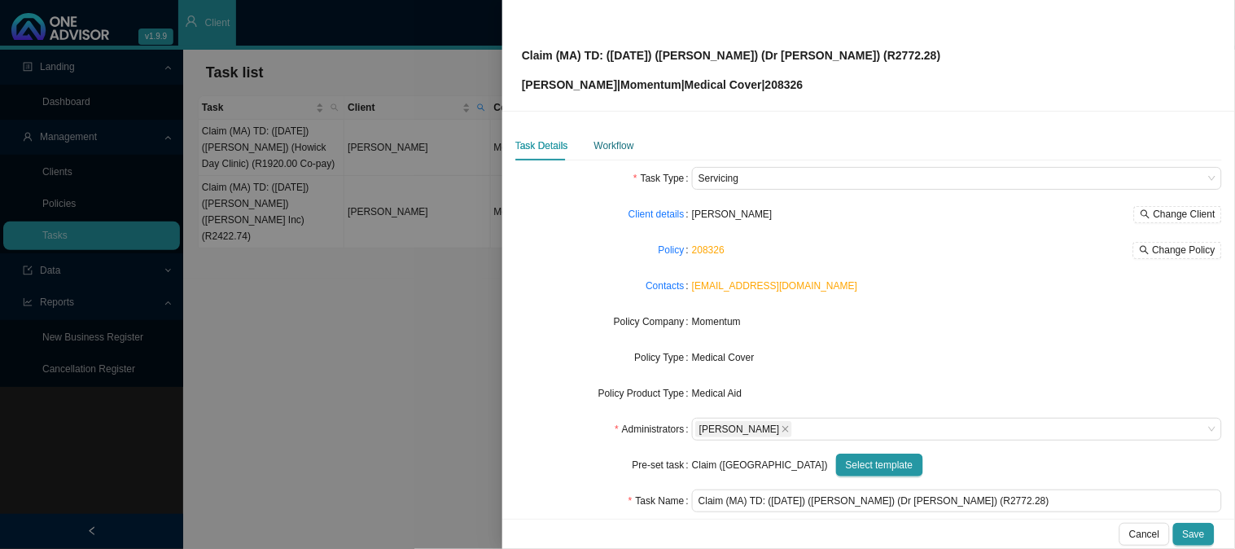
drag, startPoint x: 625, startPoint y: 148, endPoint x: 629, endPoint y: 158, distance: 10.3
click at [625, 148] on div "Workflow" at bounding box center [615, 146] width 40 height 16
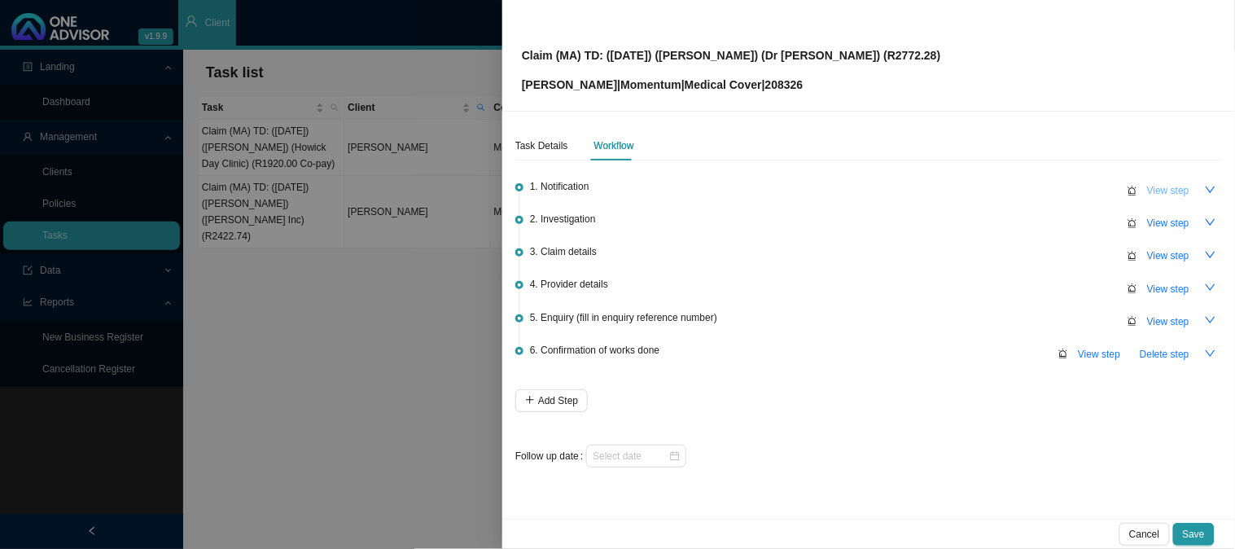
click at [1175, 184] on span "View step" at bounding box center [1169, 190] width 42 height 16
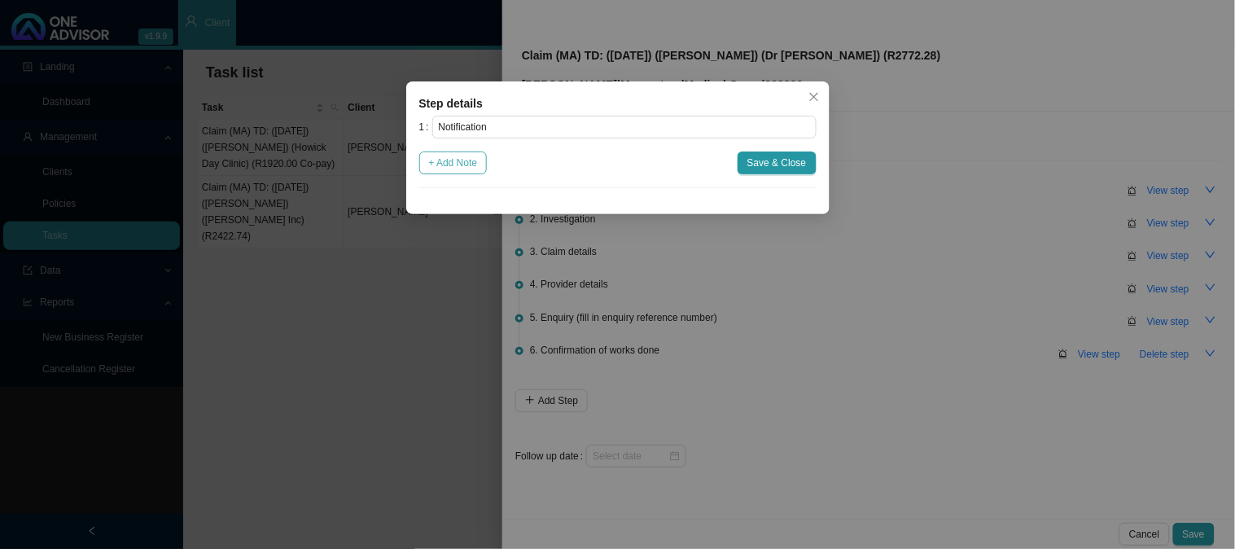
click at [441, 160] on span "+ Add Note" at bounding box center [453, 163] width 49 height 16
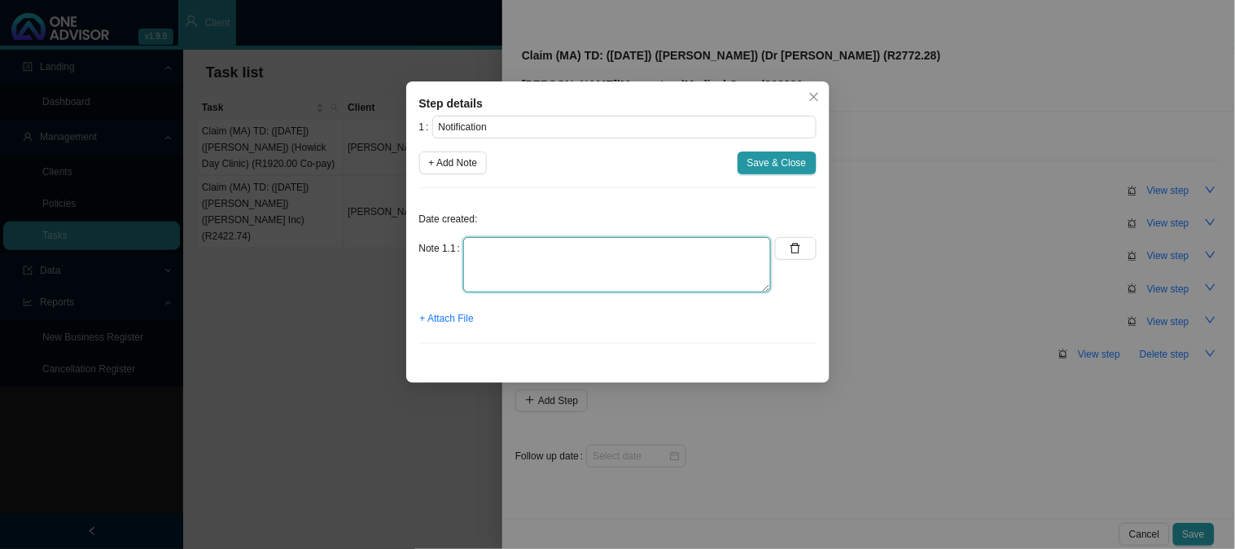
click at [522, 256] on textarea at bounding box center [617, 264] width 308 height 55
paste textarea "Received a Teams message to pleas contact [PERSON_NAME] regarding a gap claim"
type textarea "Received a Teams message to pleas contact [PERSON_NAME] regarding a gap claim"
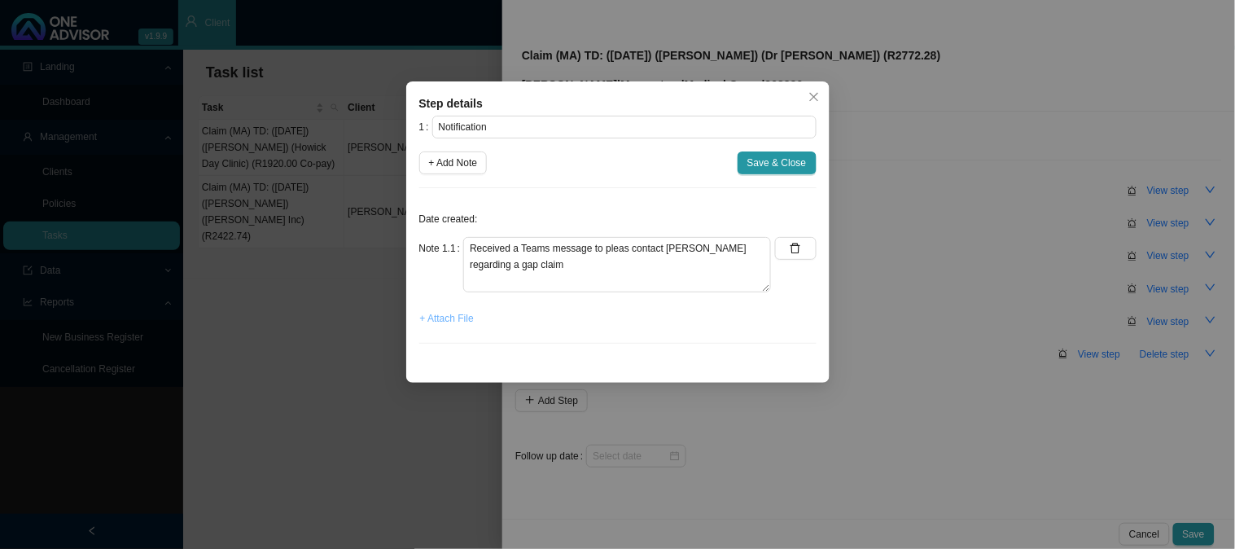
click at [462, 324] on span "+ Attach File" at bounding box center [447, 318] width 54 height 16
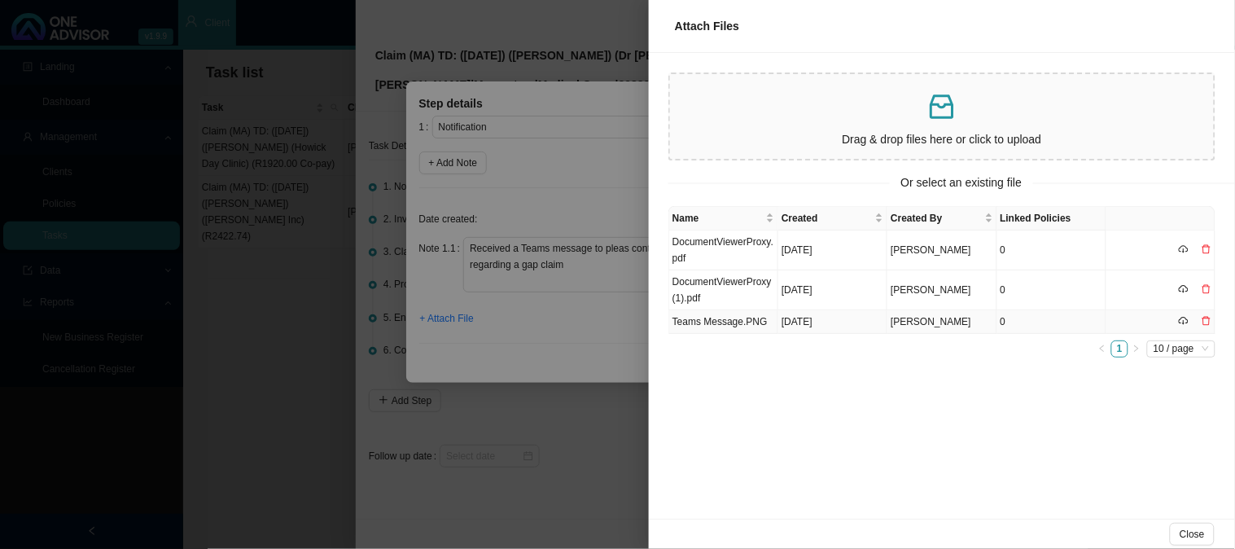
click at [706, 323] on td "Teams Message.PNG" at bounding box center [723, 322] width 109 height 24
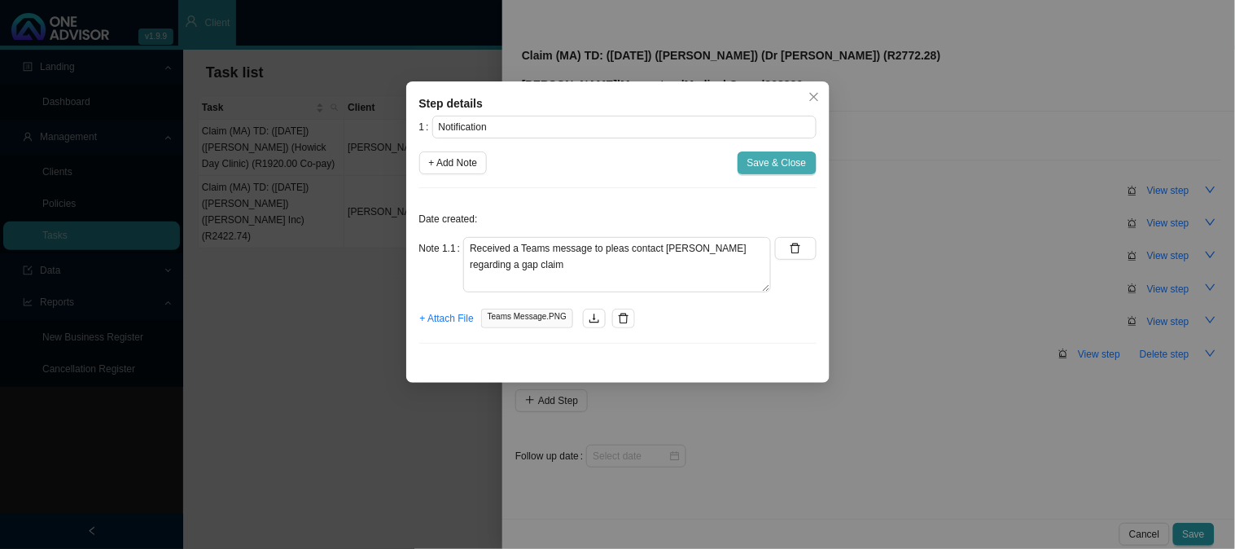
click at [770, 153] on button "Save & Close" at bounding box center [777, 162] width 79 height 23
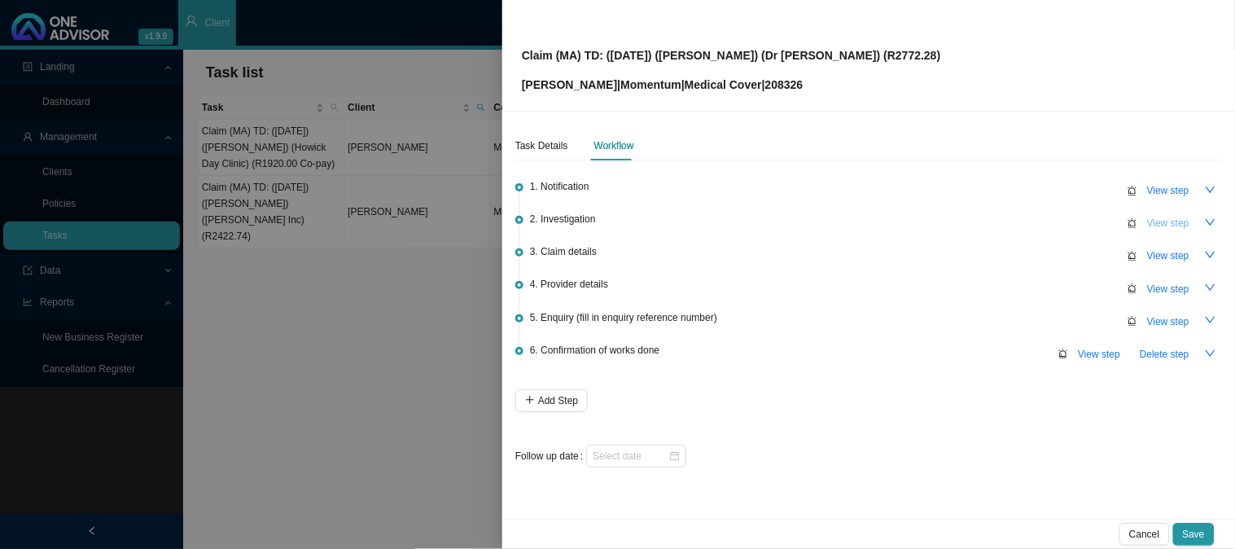
click at [1153, 222] on span "View step" at bounding box center [1169, 223] width 42 height 16
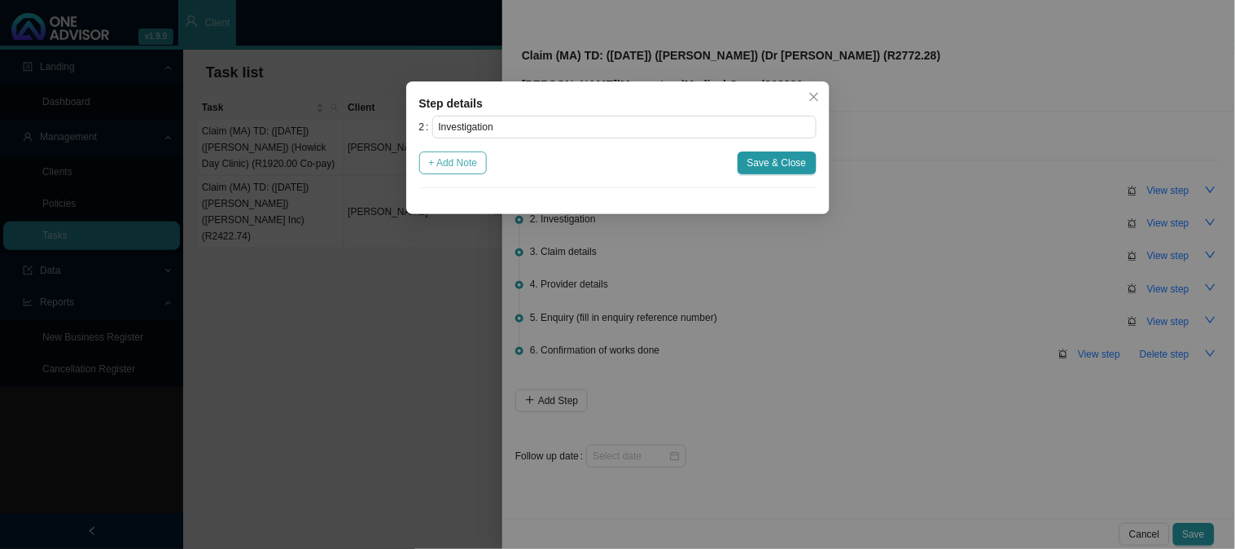
click at [453, 156] on span "+ Add Note" at bounding box center [453, 163] width 49 height 16
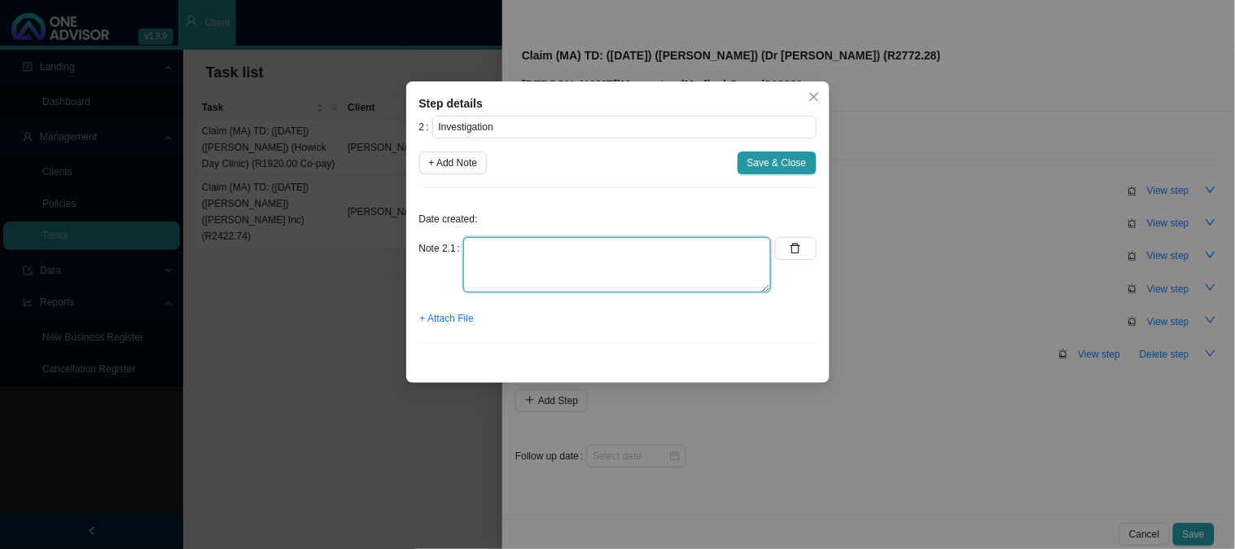
click at [560, 246] on textarea at bounding box center [617, 264] width 308 height 55
paste textarea "Phoned [PERSON_NAME] and he confirmed that he had a few growths removed and wou…"
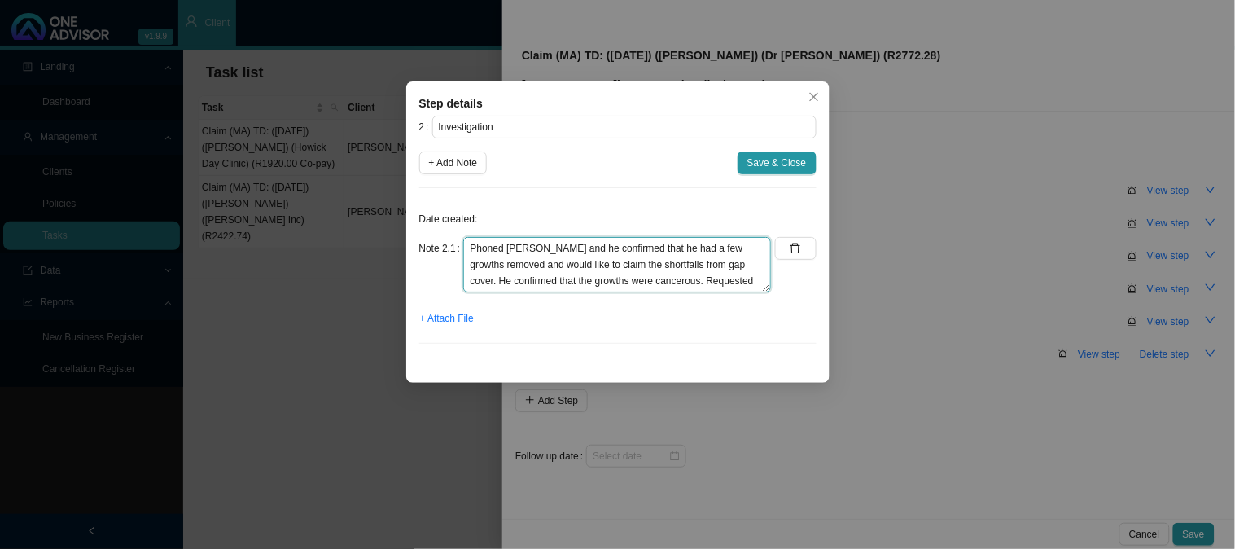
scroll to position [29, 0]
type textarea "Phoned [PERSON_NAME] and he confirmed that he had a few growths removed and wou…"
click at [465, 320] on span "+ Attach File" at bounding box center [447, 318] width 54 height 16
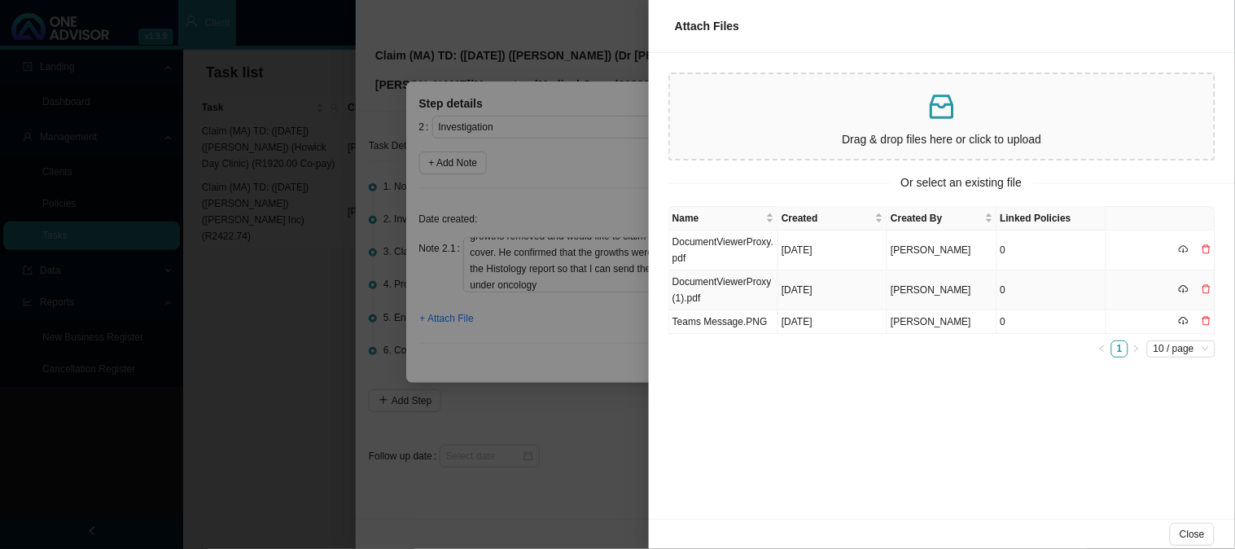
click at [718, 279] on td "DocumentViewerProxy (1).pdf" at bounding box center [723, 290] width 109 height 40
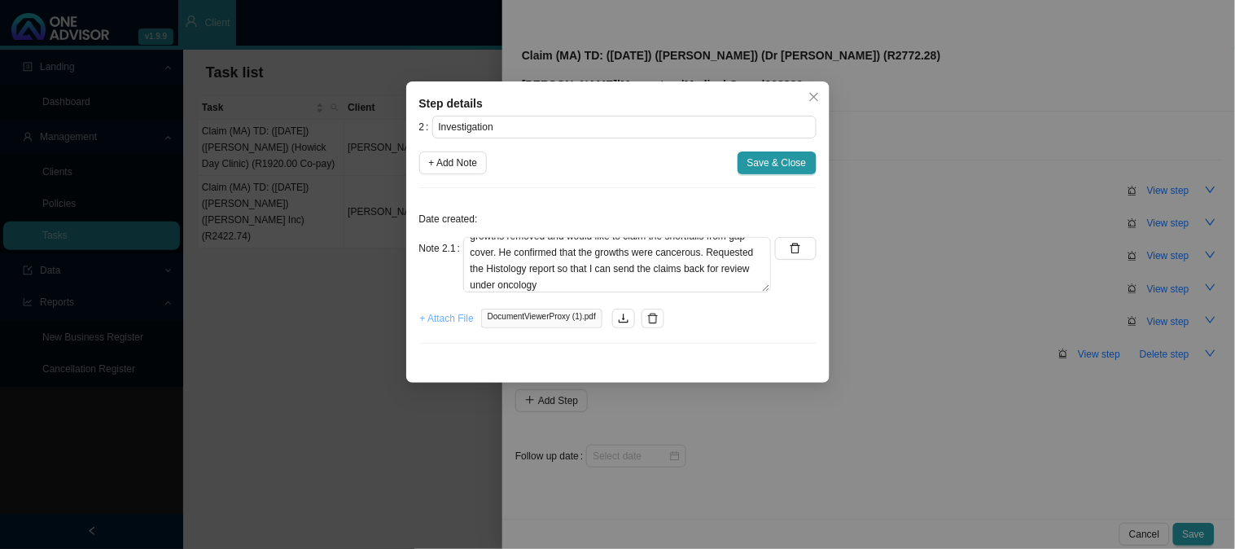
click at [444, 323] on span "+ Attach File" at bounding box center [447, 318] width 54 height 16
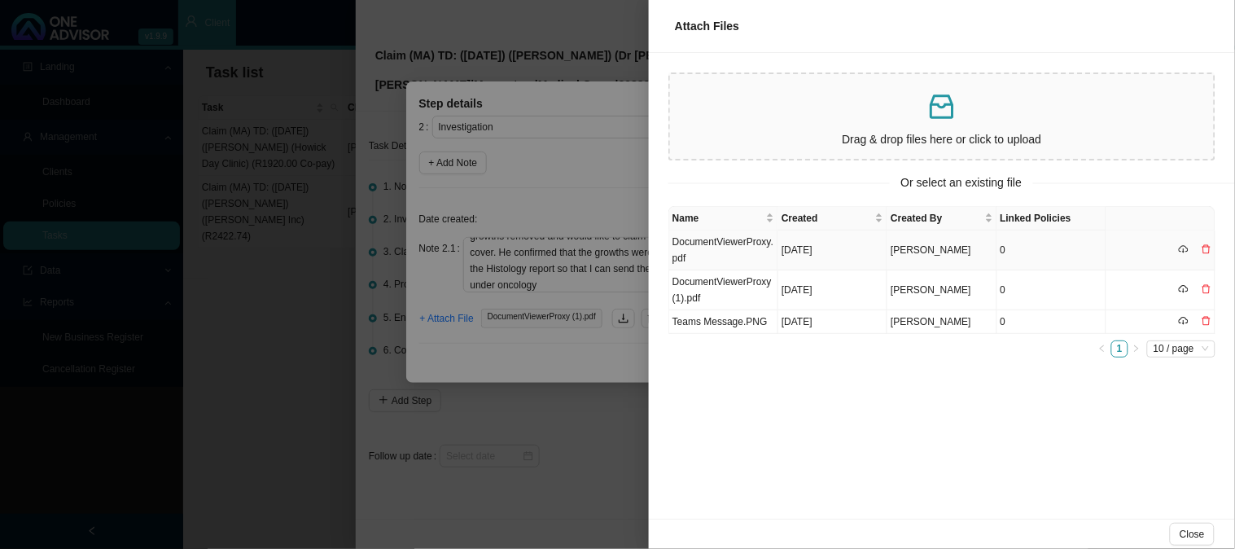
click at [744, 251] on td "DocumentViewerProxy.pdf" at bounding box center [723, 250] width 109 height 40
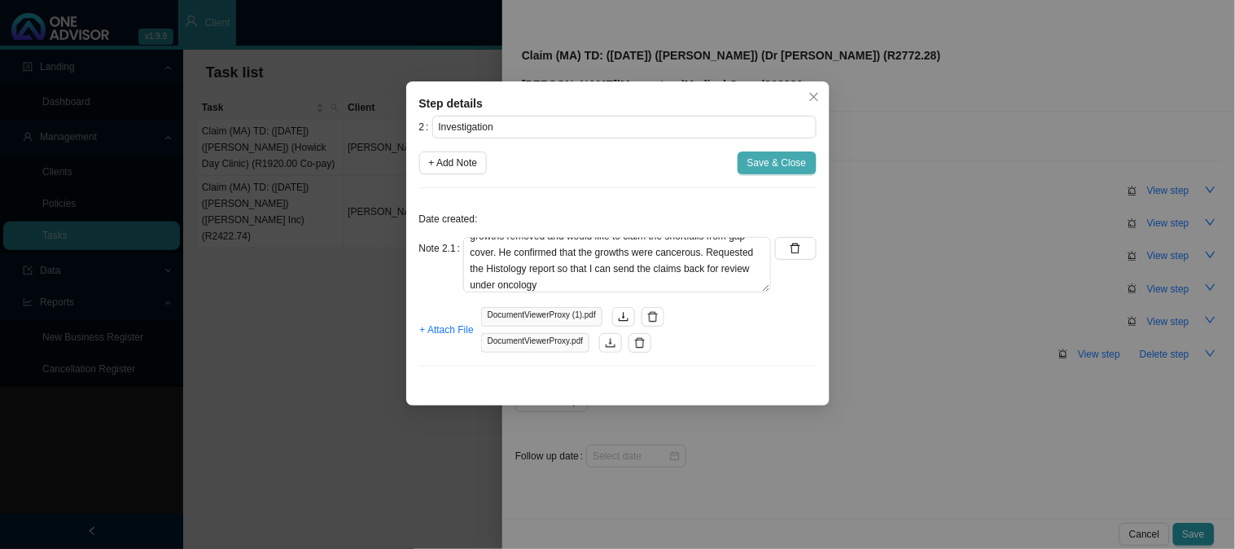
click at [757, 165] on span "Save & Close" at bounding box center [777, 163] width 59 height 16
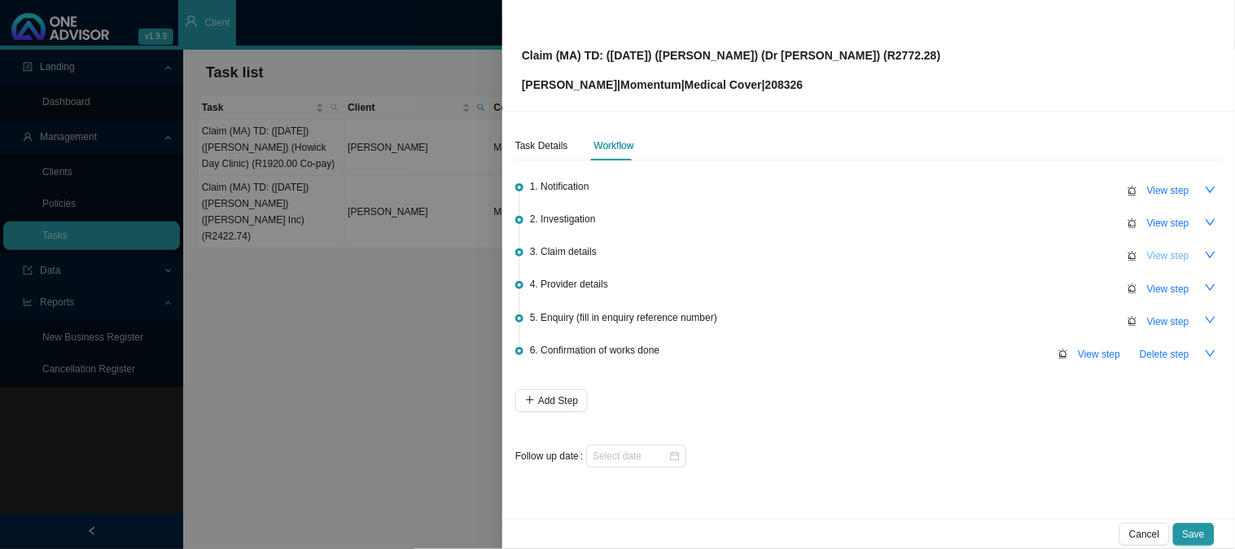
click at [1161, 259] on span "View step" at bounding box center [1169, 256] width 42 height 16
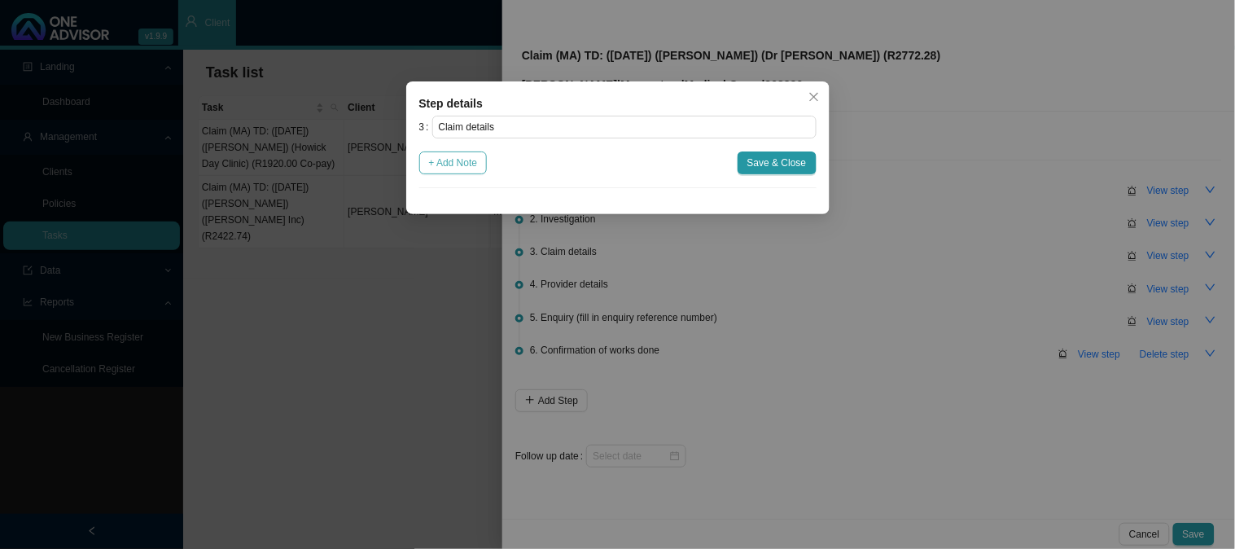
click at [463, 168] on span "+ Add Note" at bounding box center [453, 163] width 49 height 16
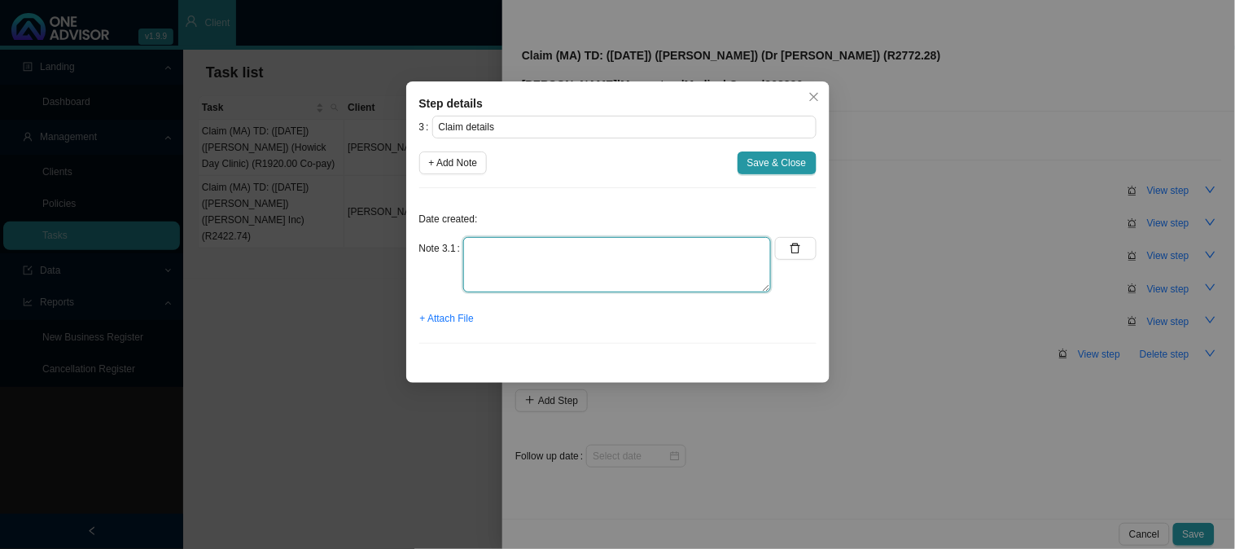
click at [570, 254] on textarea at bounding box center [617, 264] width 308 height 55
type textarea "Claimed: R6848.60 Paid: R4076.32 Shortfall: R2772.28"
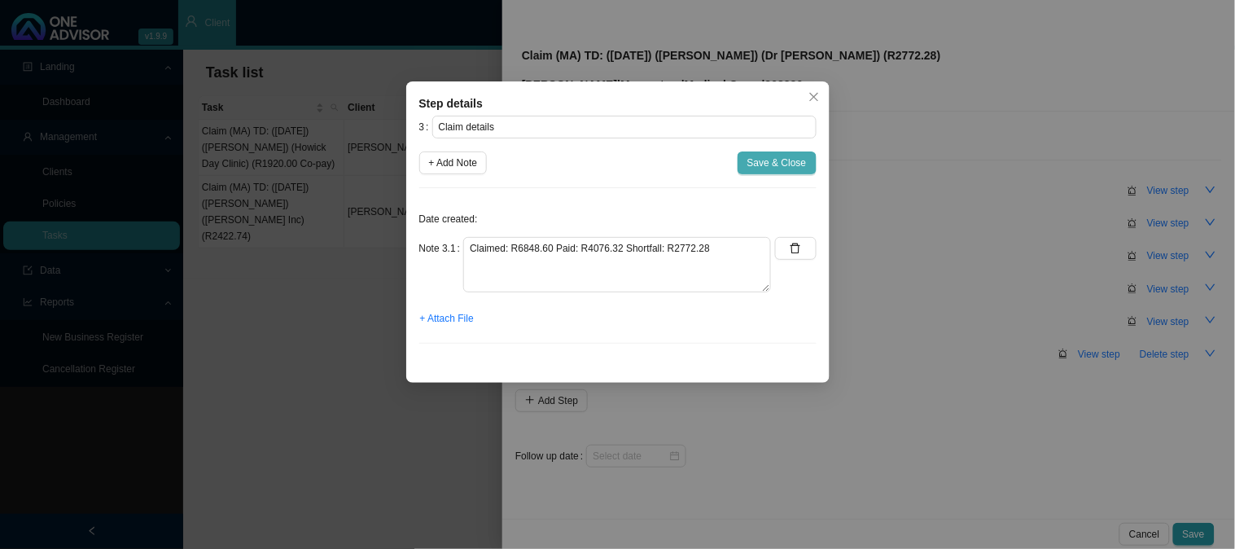
click at [754, 158] on span "Save & Close" at bounding box center [777, 163] width 59 height 16
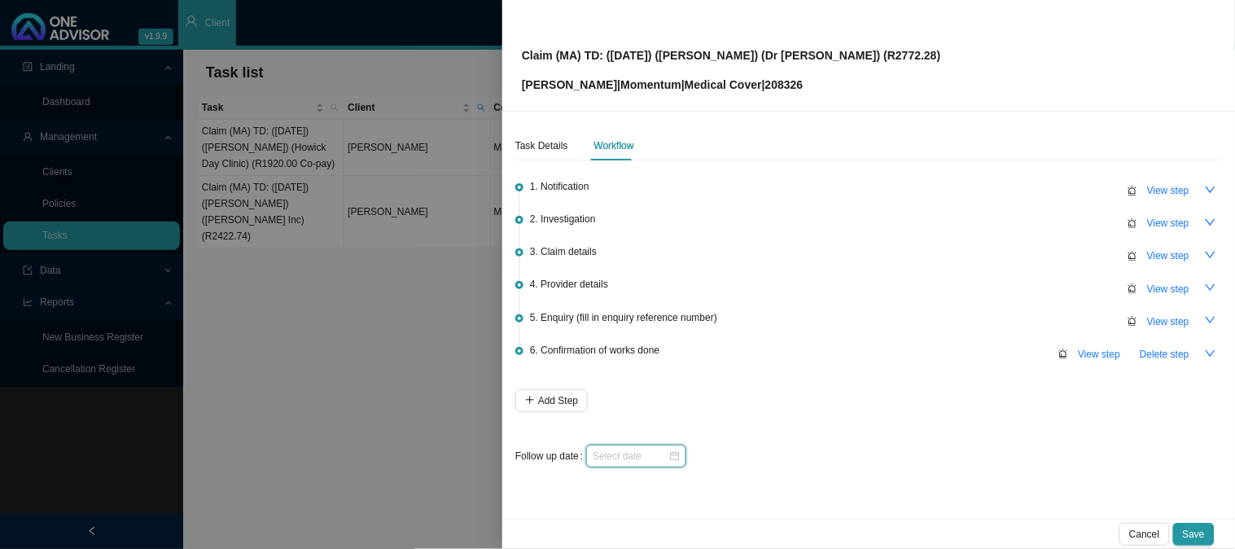
click at [646, 458] on input at bounding box center [631, 456] width 76 height 16
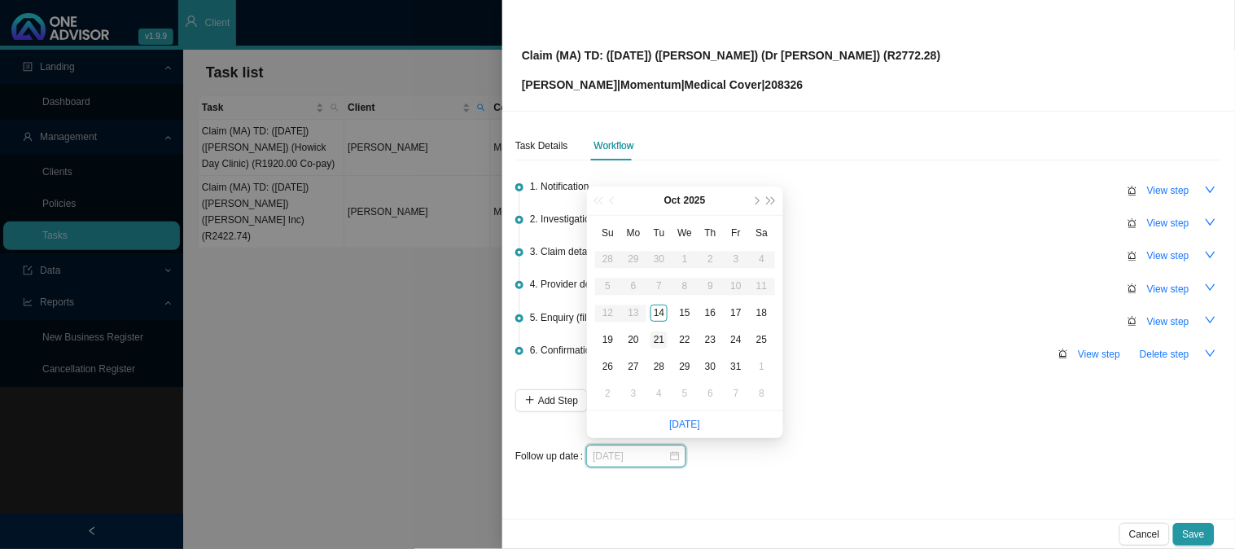
type input "[DATE]"
click at [656, 336] on div "21" at bounding box center [659, 339] width 17 height 17
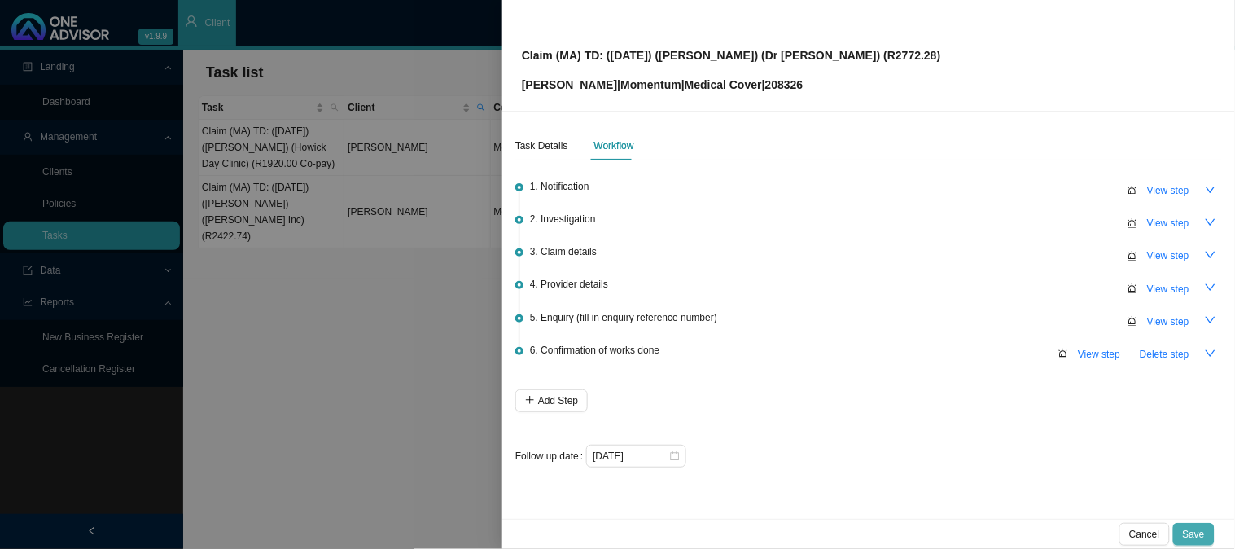
click at [1201, 533] on span "Save" at bounding box center [1194, 534] width 22 height 16
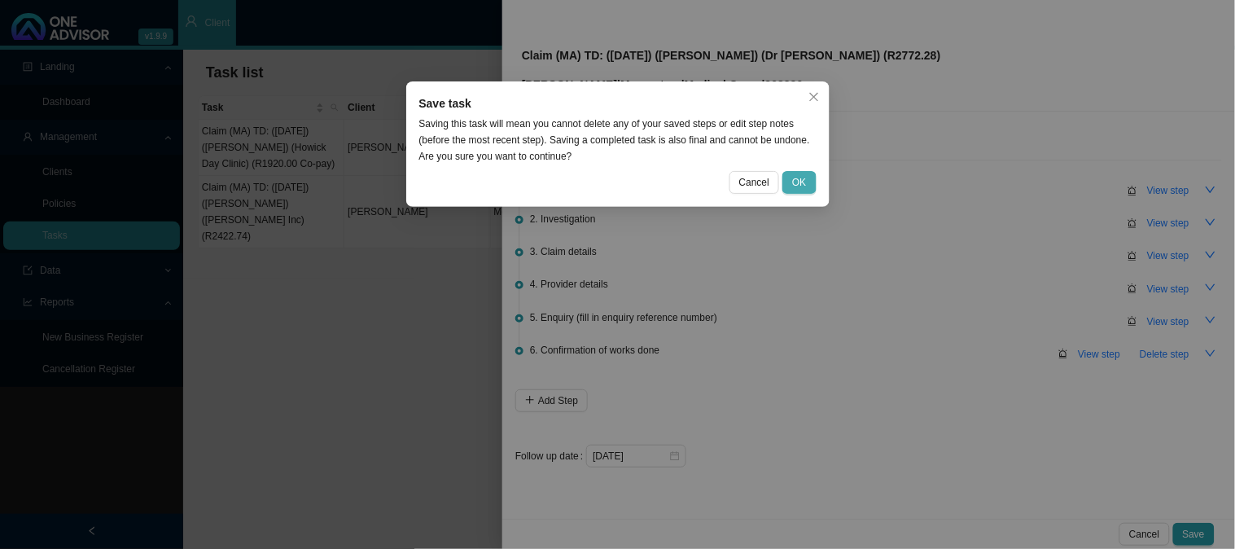
click at [788, 177] on button "OK" at bounding box center [799, 182] width 33 height 23
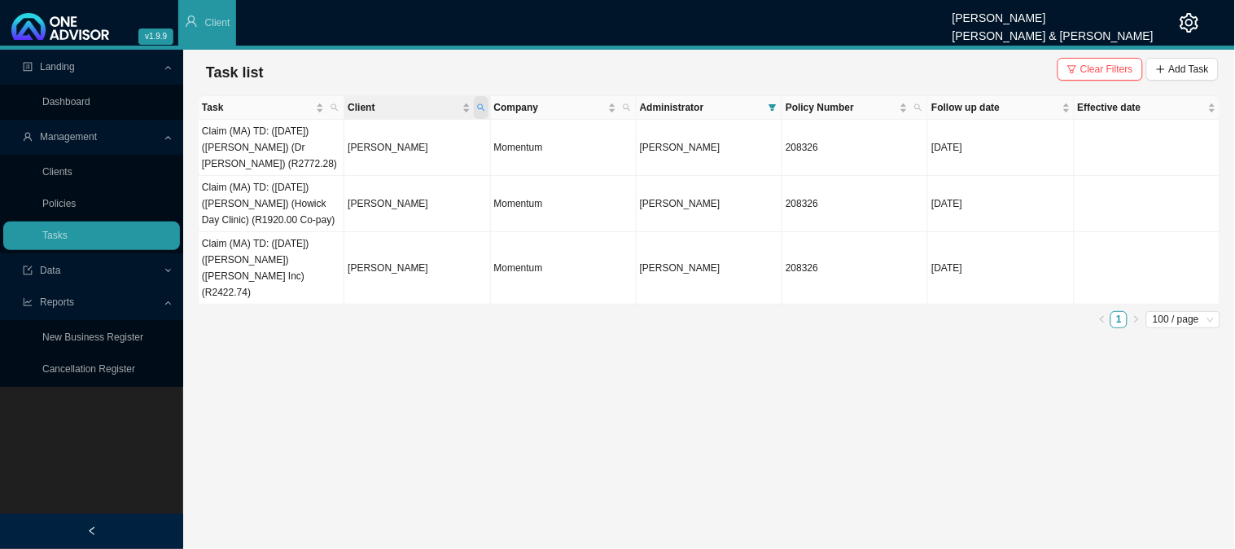
click at [484, 103] on icon "search" at bounding box center [481, 107] width 8 height 8
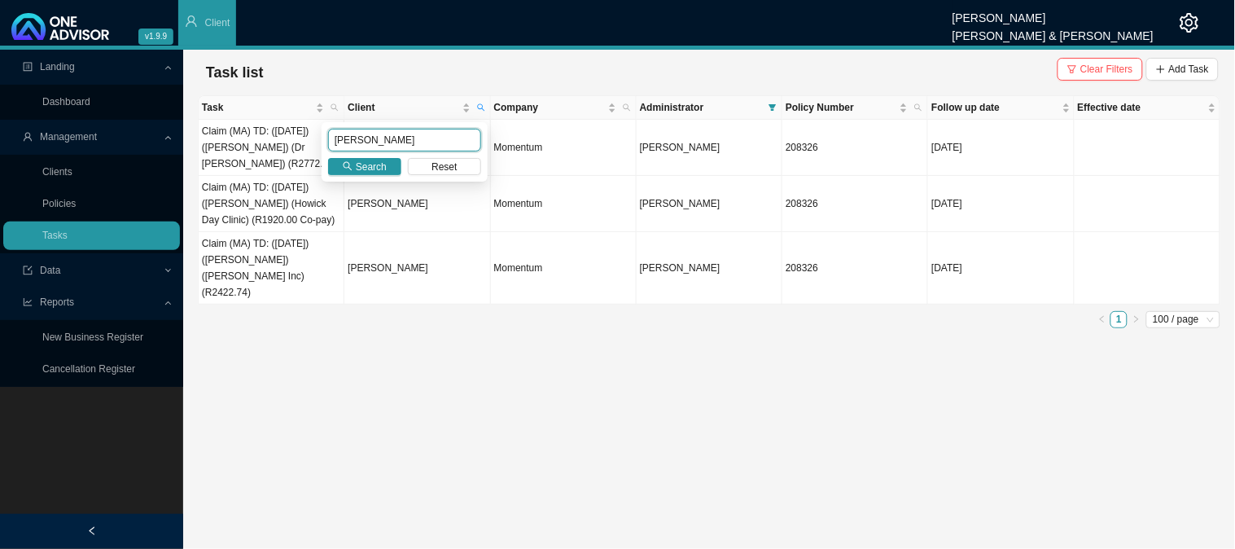
drag, startPoint x: 388, startPoint y: 137, endPoint x: 297, endPoint y: 134, distance: 91.3
click at [298, 134] on body "v1.9.9 [PERSON_NAME] [PERSON_NAME] & [PERSON_NAME] Client Landing Dashboard Man…" at bounding box center [617, 274] width 1235 height 549
type input "[PERSON_NAME]"
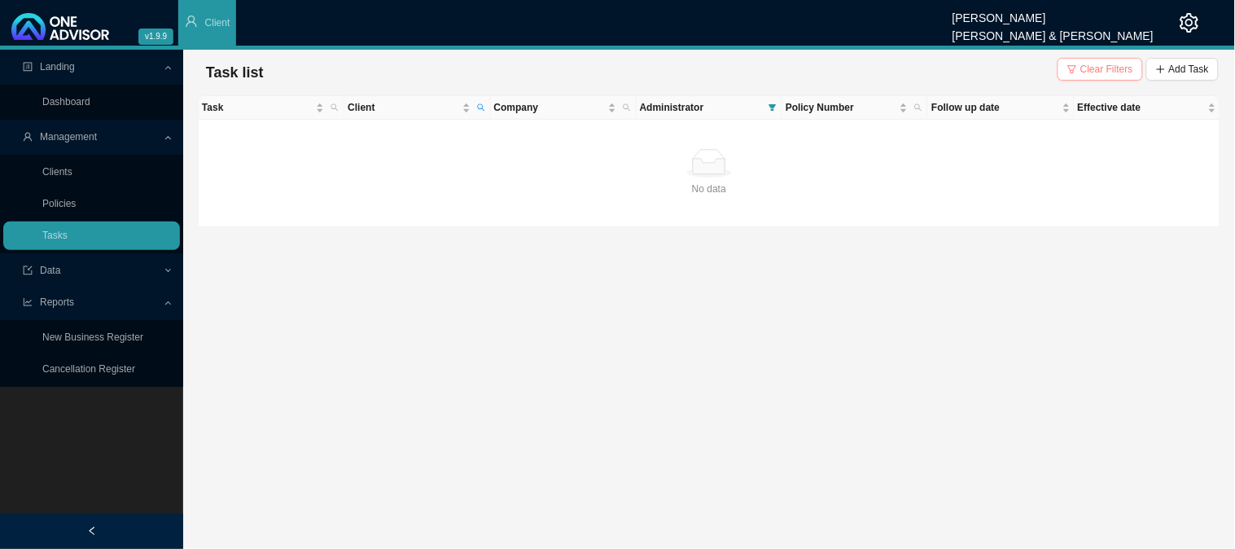
click at [1095, 64] on span "Clear Filters" at bounding box center [1107, 69] width 53 height 16
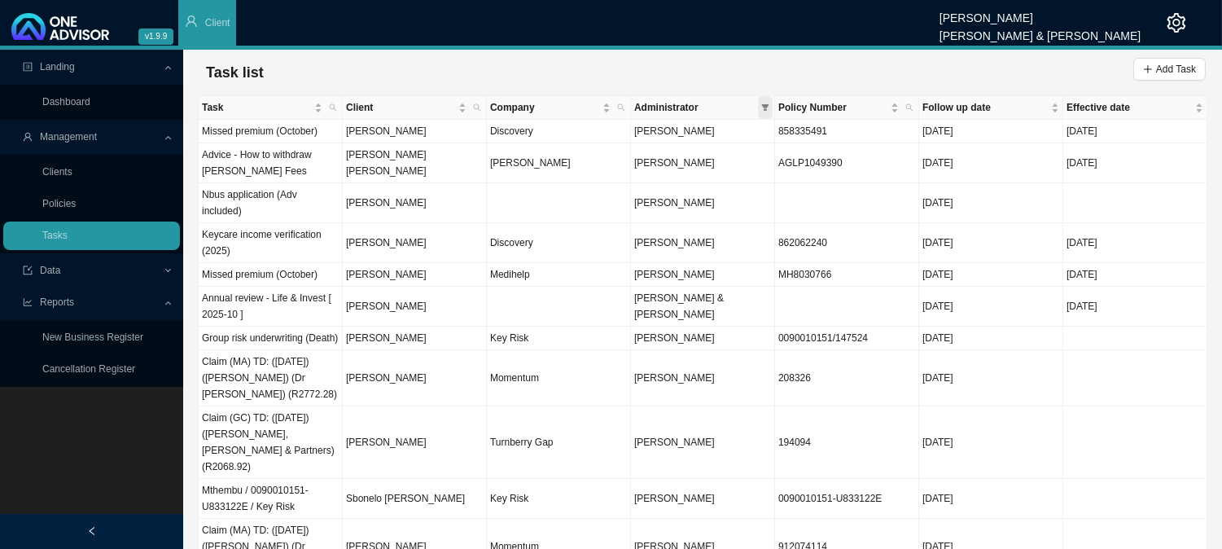
click at [766, 112] on span at bounding box center [765, 107] width 15 height 23
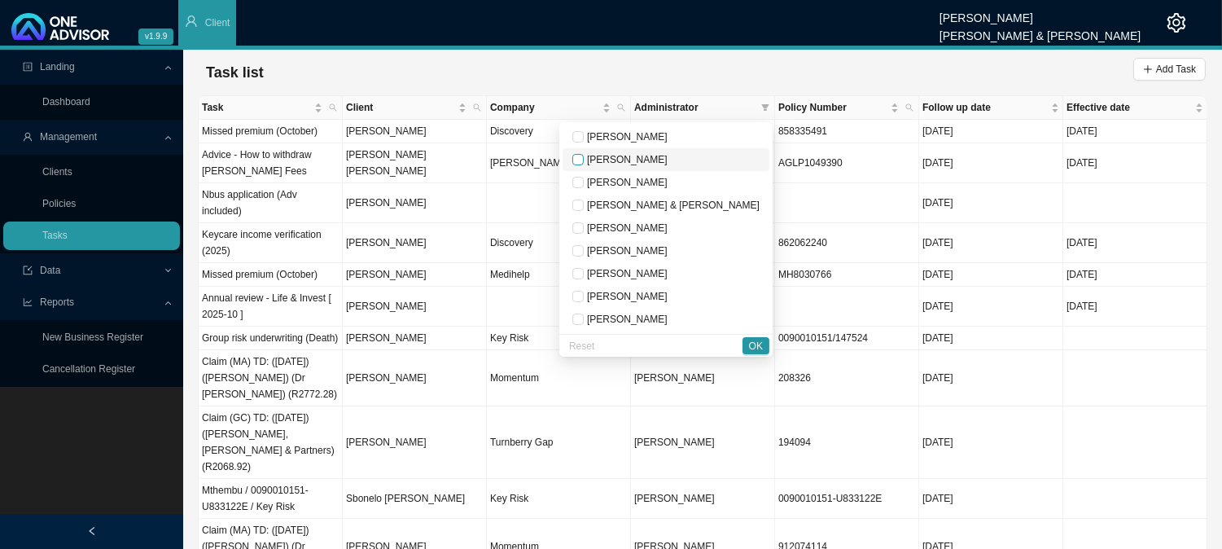
click at [584, 160] on input "checkbox" at bounding box center [578, 159] width 11 height 11
checkbox input "true"
click at [757, 344] on span "OK" at bounding box center [756, 346] width 14 height 16
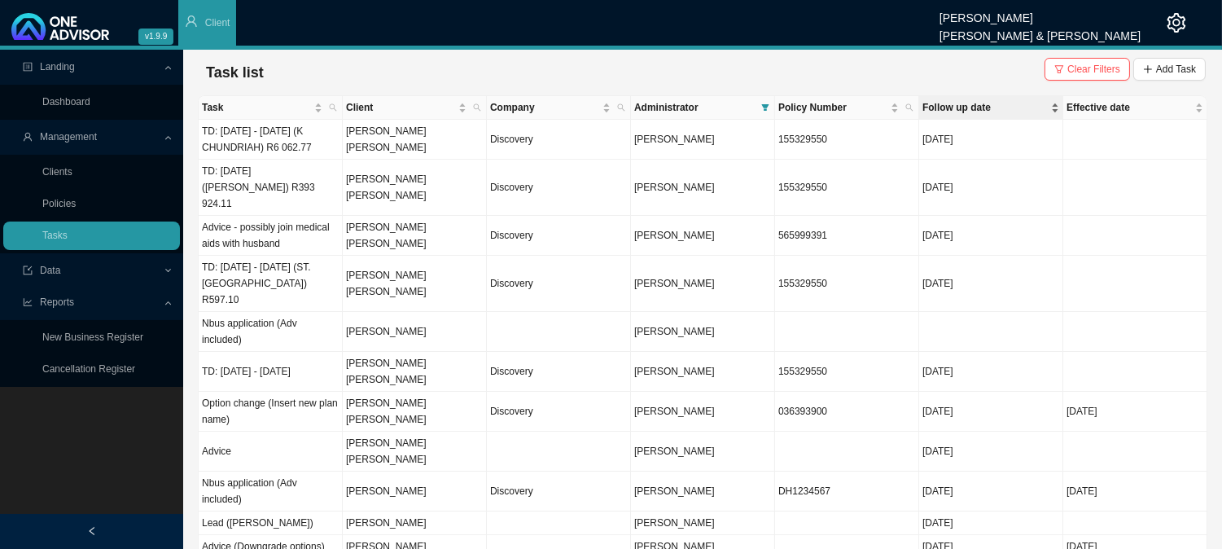
click at [946, 109] on span "Follow up date" at bounding box center [985, 107] width 125 height 16
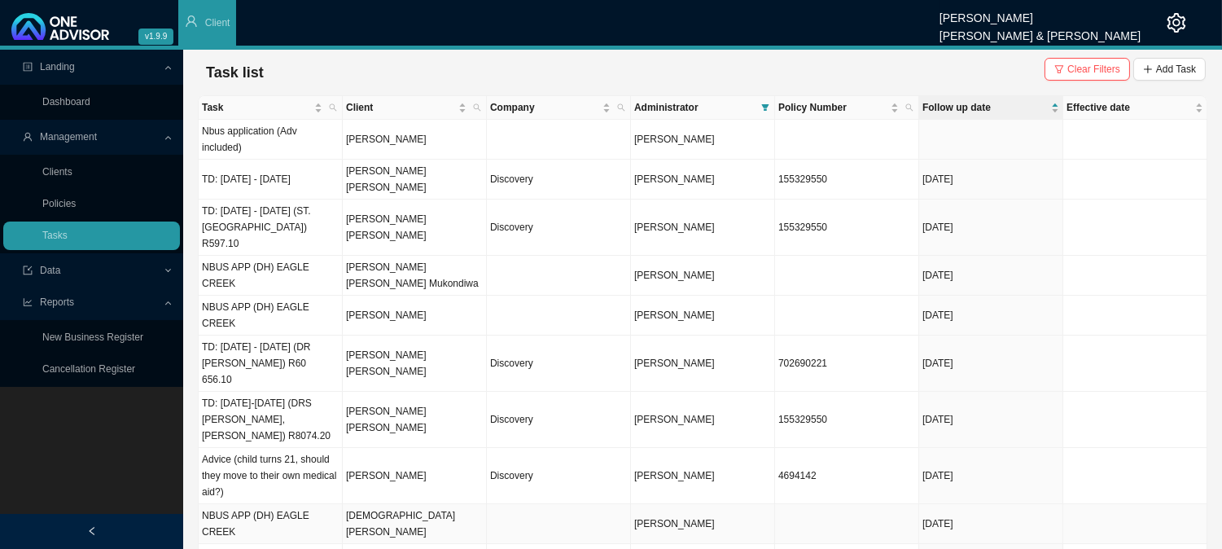
click at [428, 504] on td "[DEMOGRAPHIC_DATA][PERSON_NAME]" at bounding box center [415, 524] width 144 height 40
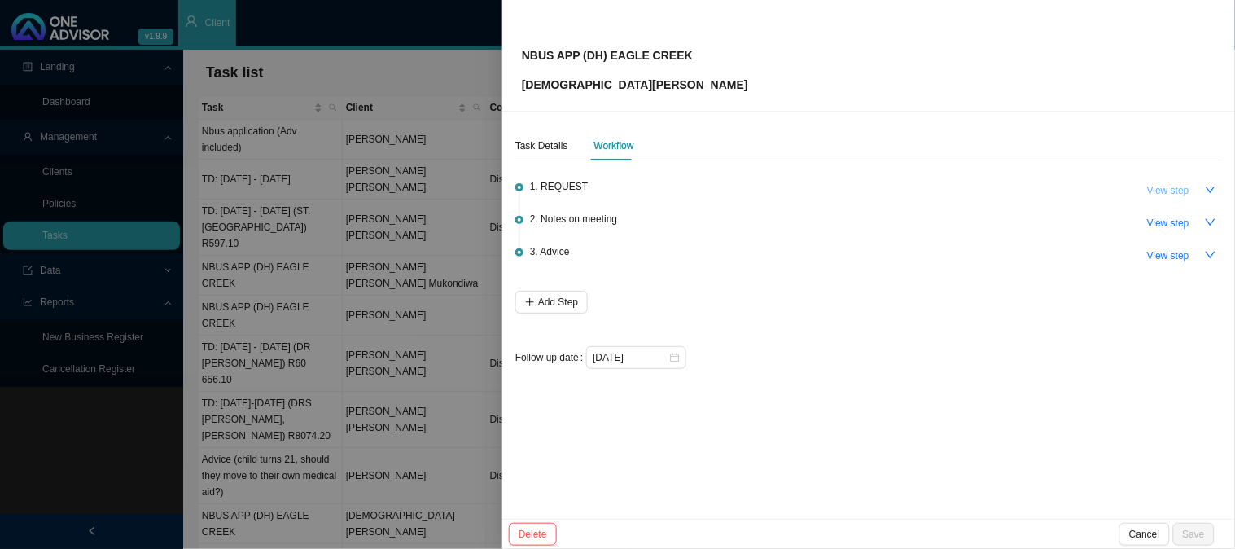
click at [1165, 197] on span "View step" at bounding box center [1169, 190] width 42 height 16
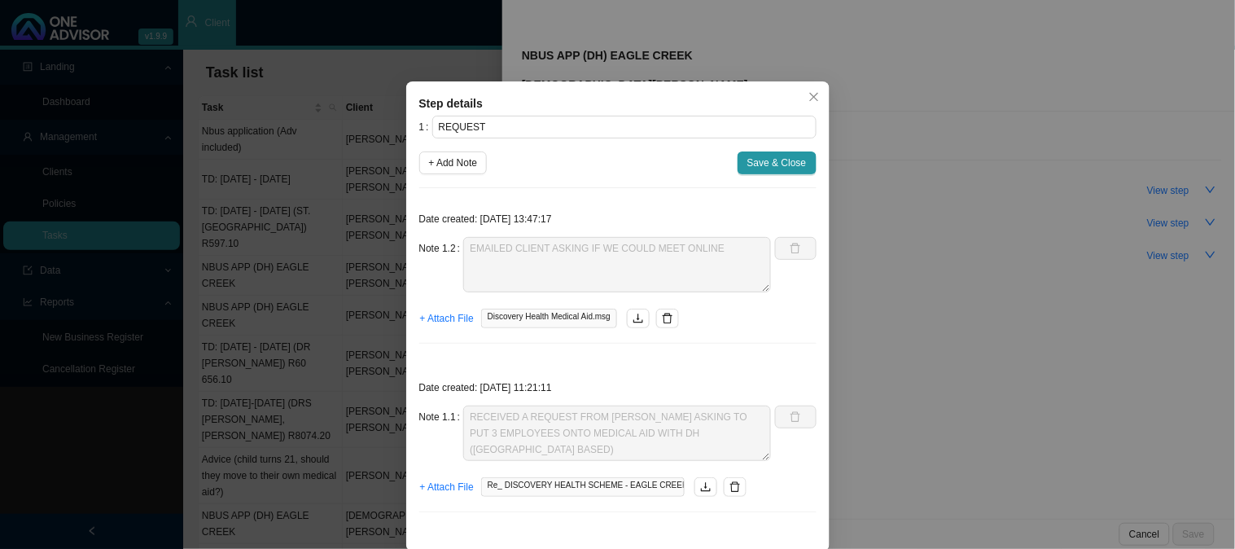
scroll to position [15, 0]
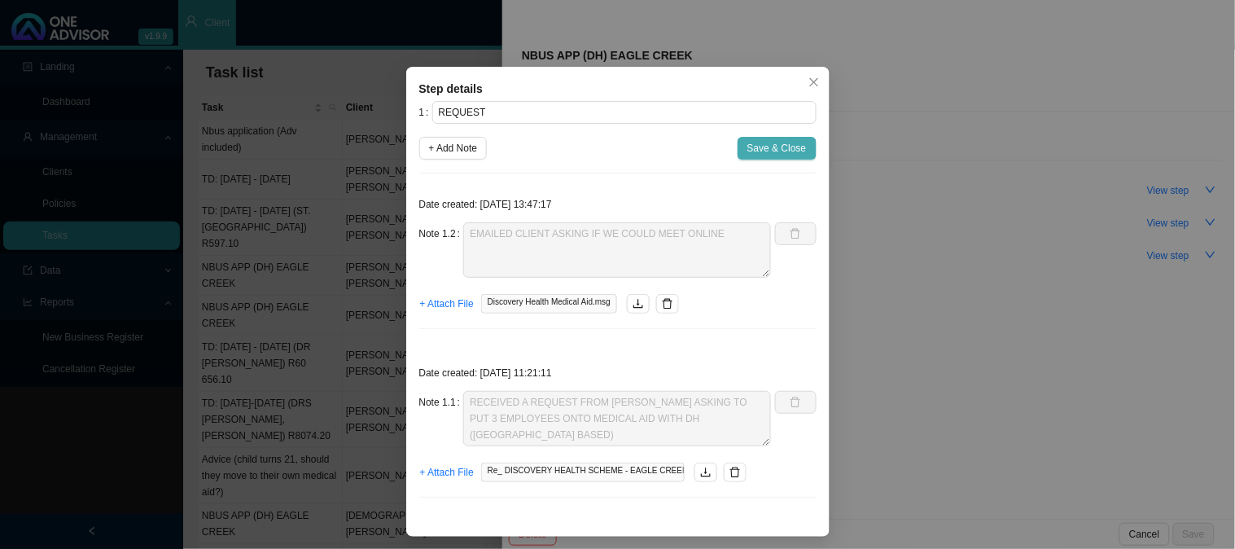
click at [794, 151] on span "Save & Close" at bounding box center [777, 148] width 59 height 16
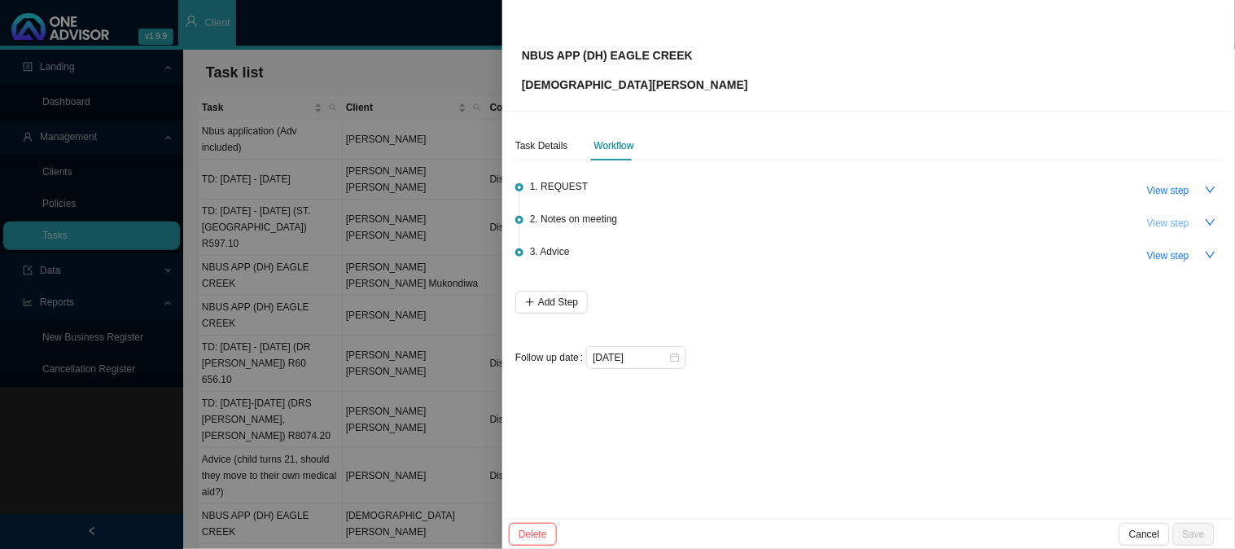
click at [1178, 222] on span "View step" at bounding box center [1169, 223] width 42 height 16
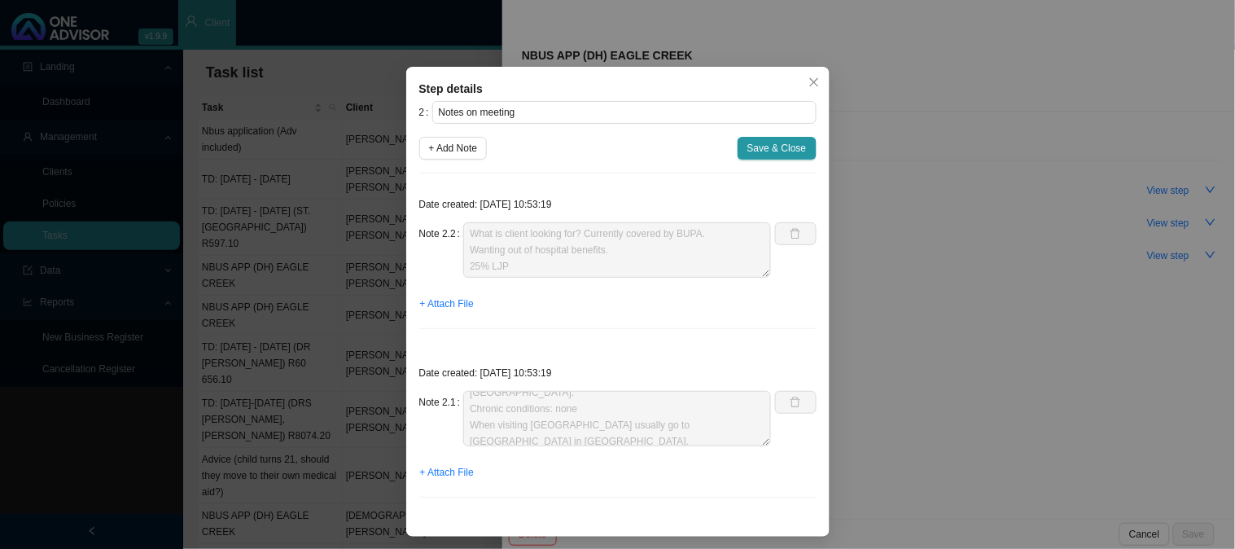
scroll to position [65, 0]
click at [865, 399] on div "Step details 2 Notes on meeting + Add Note Save & Close Date created: [DATE] 10…" at bounding box center [617, 274] width 1235 height 549
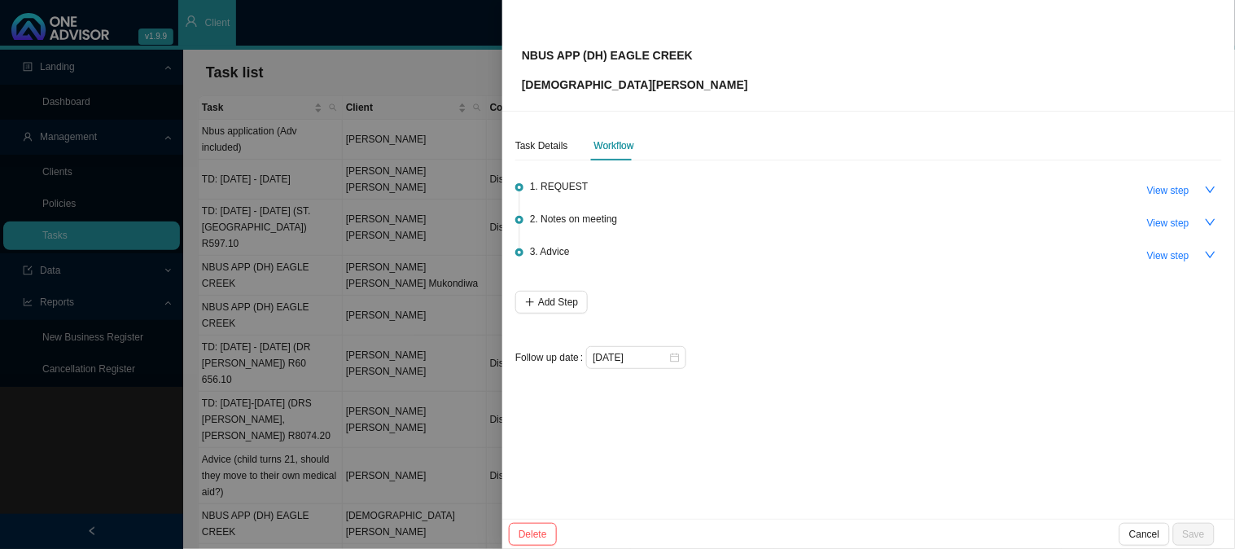
scroll to position [0, 0]
click at [1214, 226] on icon "down" at bounding box center [1210, 222] width 11 height 11
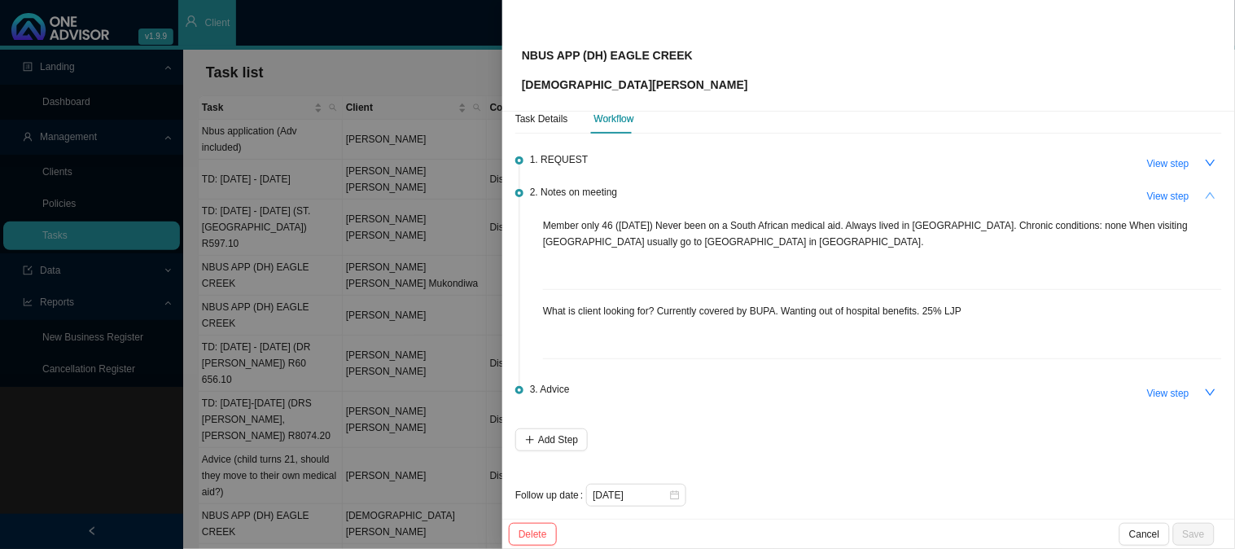
scroll to position [39, 0]
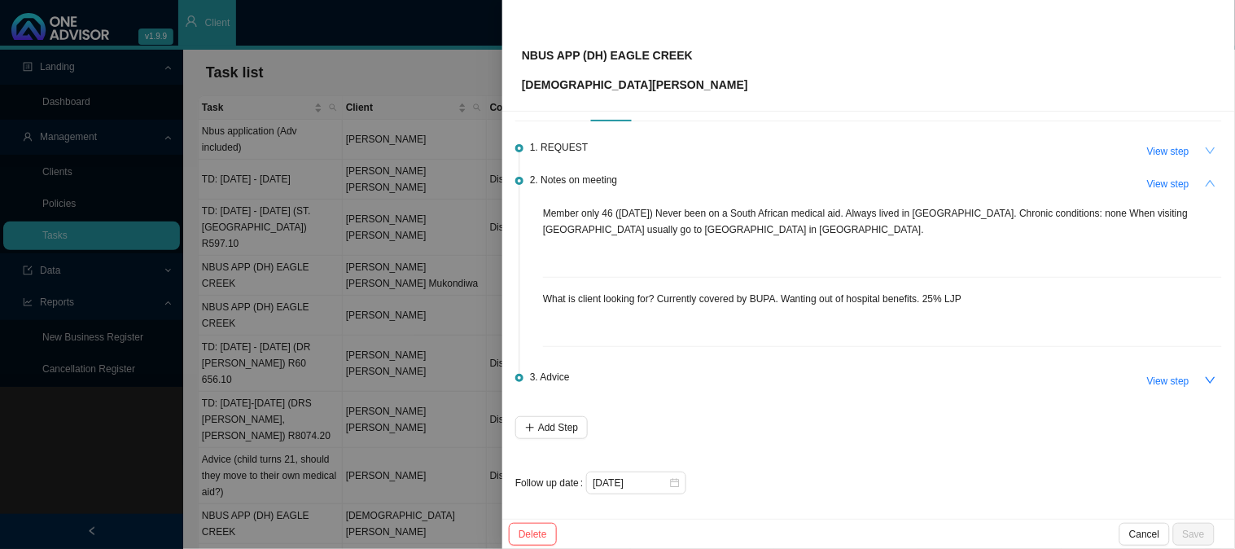
click at [1205, 182] on icon "up" at bounding box center [1210, 183] width 11 height 11
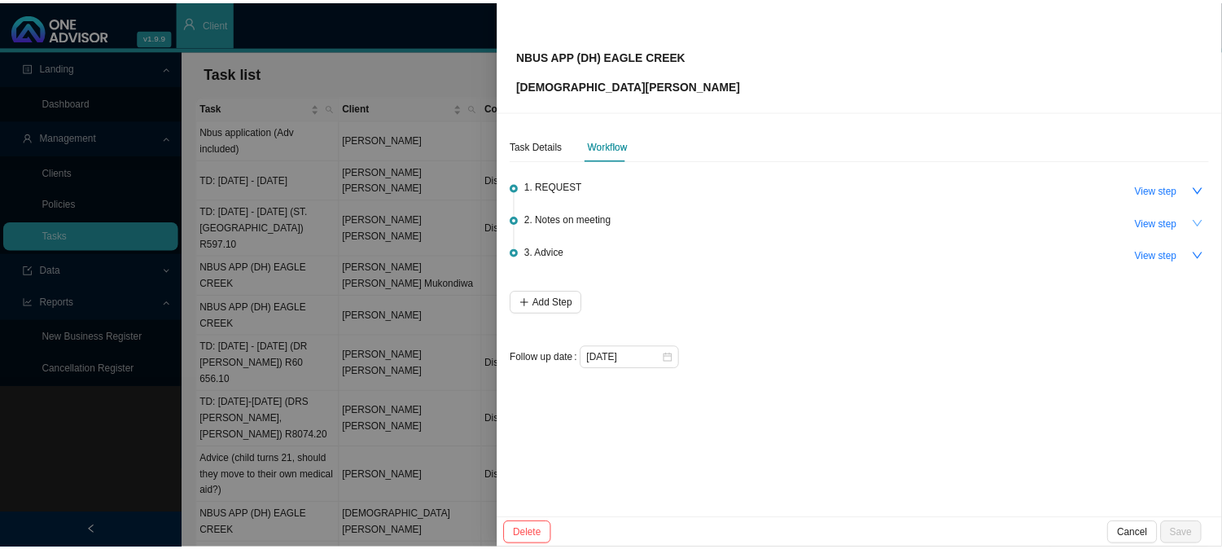
scroll to position [0, 0]
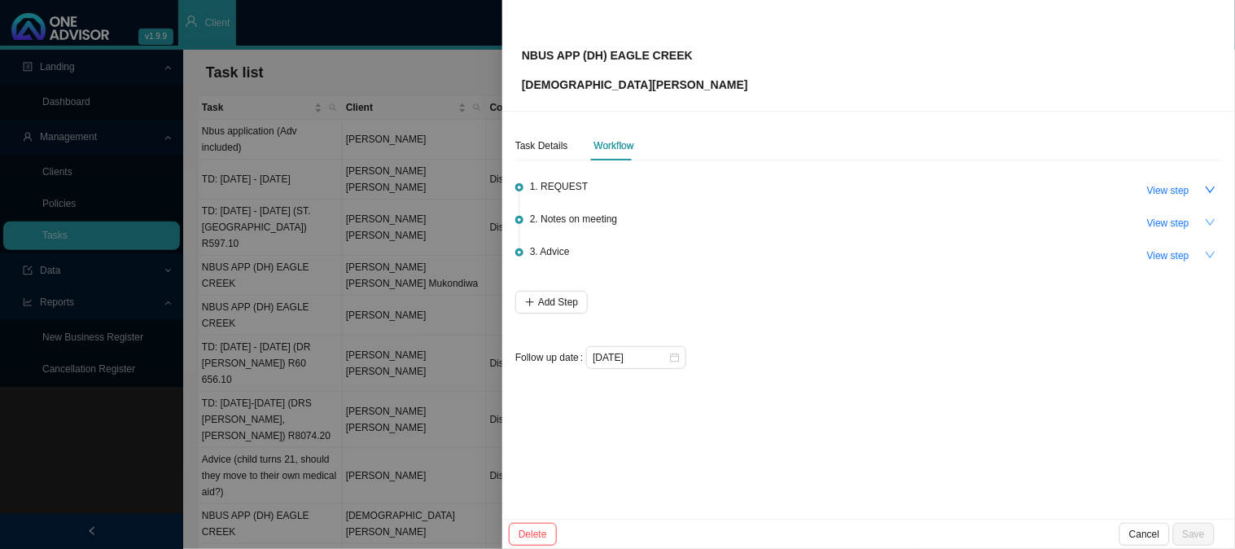
click at [1201, 255] on button "button" at bounding box center [1211, 255] width 23 height 23
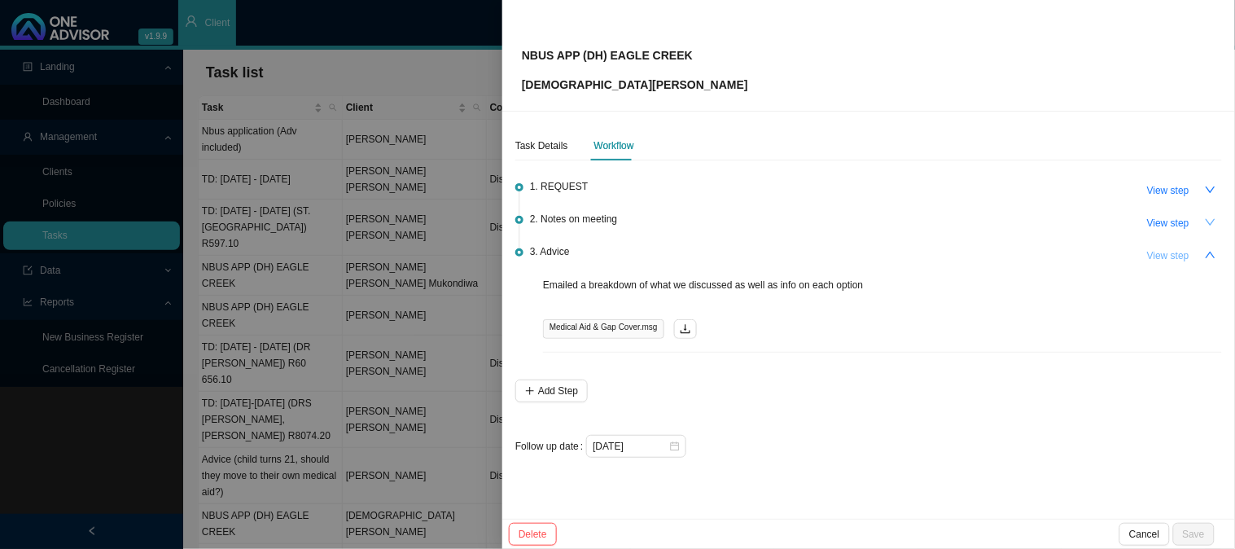
click at [1159, 248] on span "View step" at bounding box center [1169, 256] width 42 height 16
type input "Advice"
type textarea "Emailed a breakdown of what we discussed as well as info on each option"
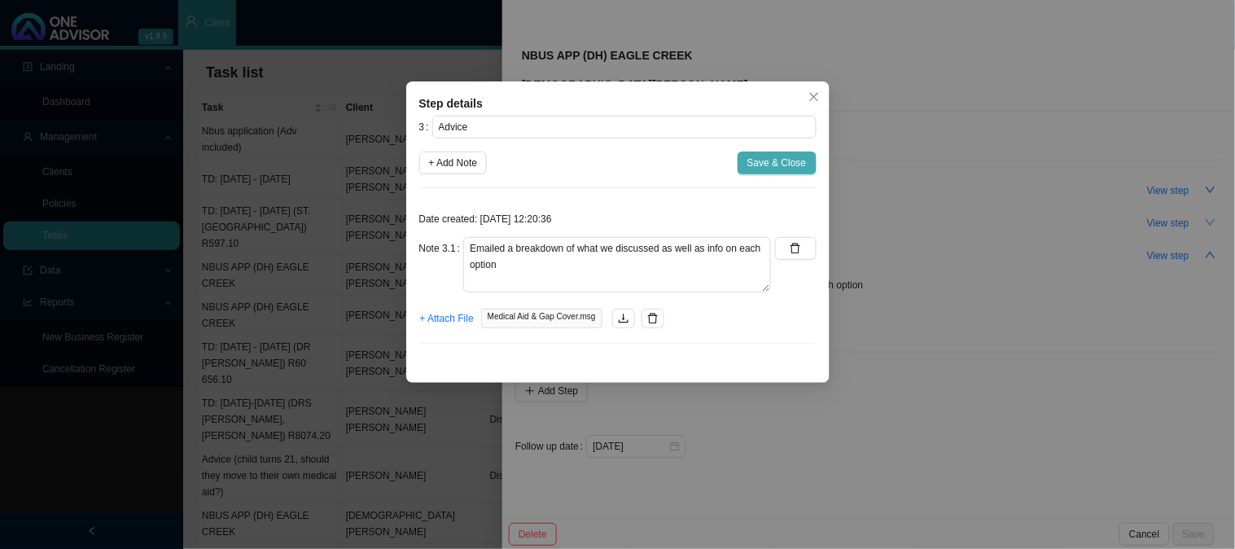
click at [766, 167] on span "Save & Close" at bounding box center [777, 163] width 59 height 16
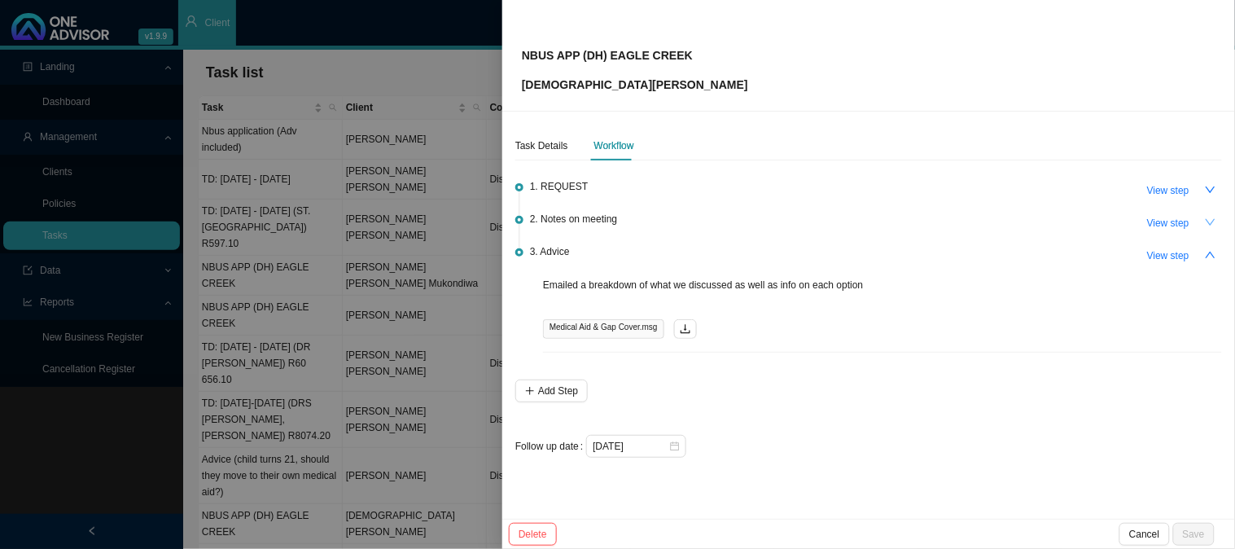
click at [278, 240] on div at bounding box center [617, 274] width 1235 height 549
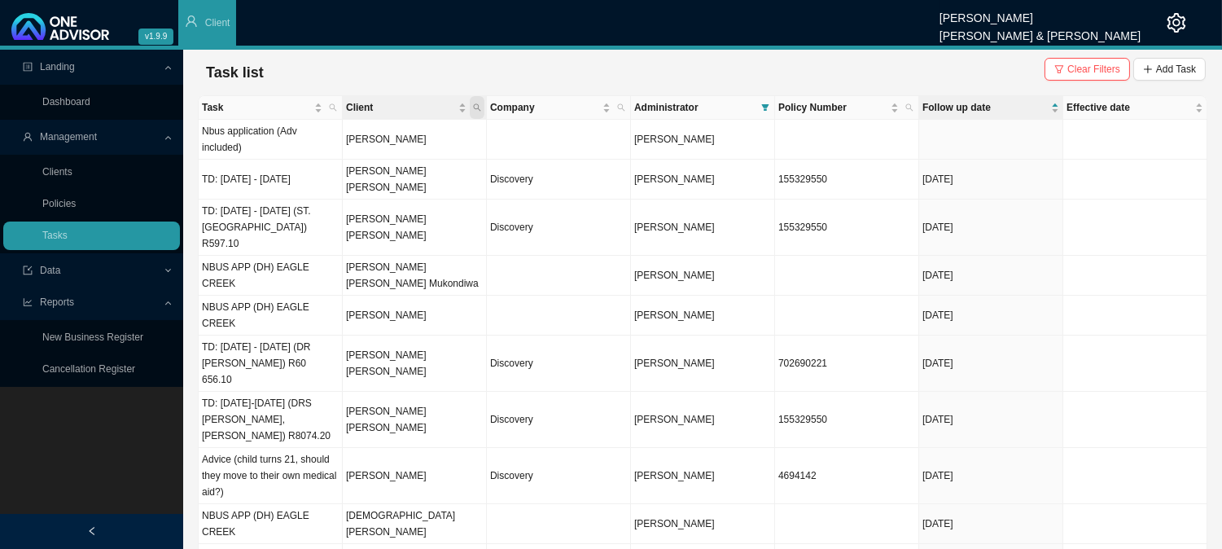
click at [481, 102] on span "Client" at bounding box center [477, 107] width 15 height 23
click at [507, 296] on td at bounding box center [559, 316] width 144 height 40
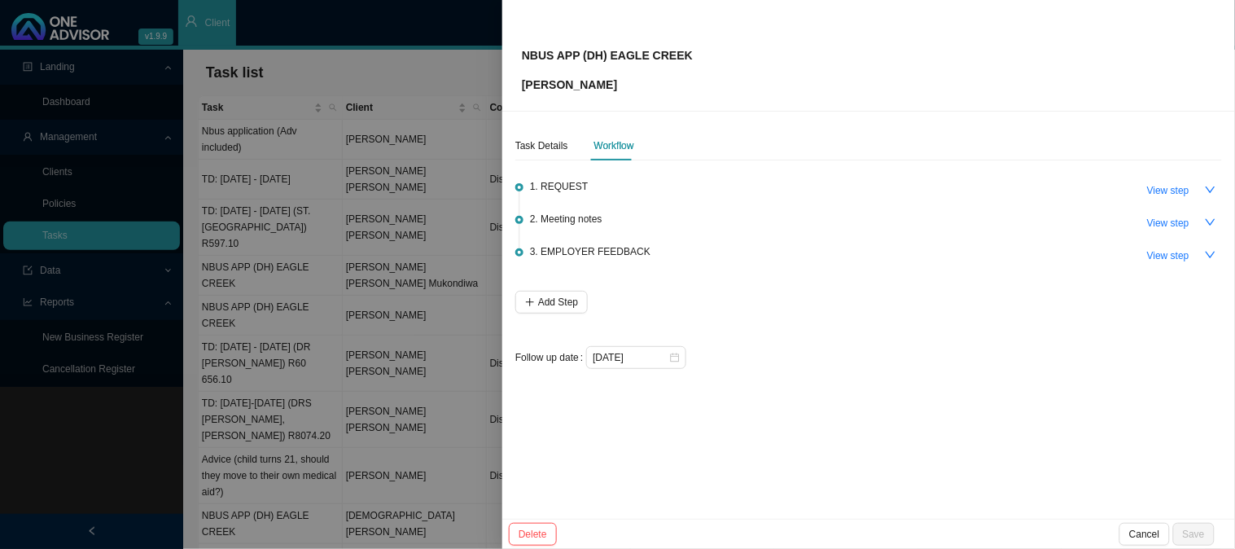
click at [379, 163] on div at bounding box center [617, 274] width 1235 height 549
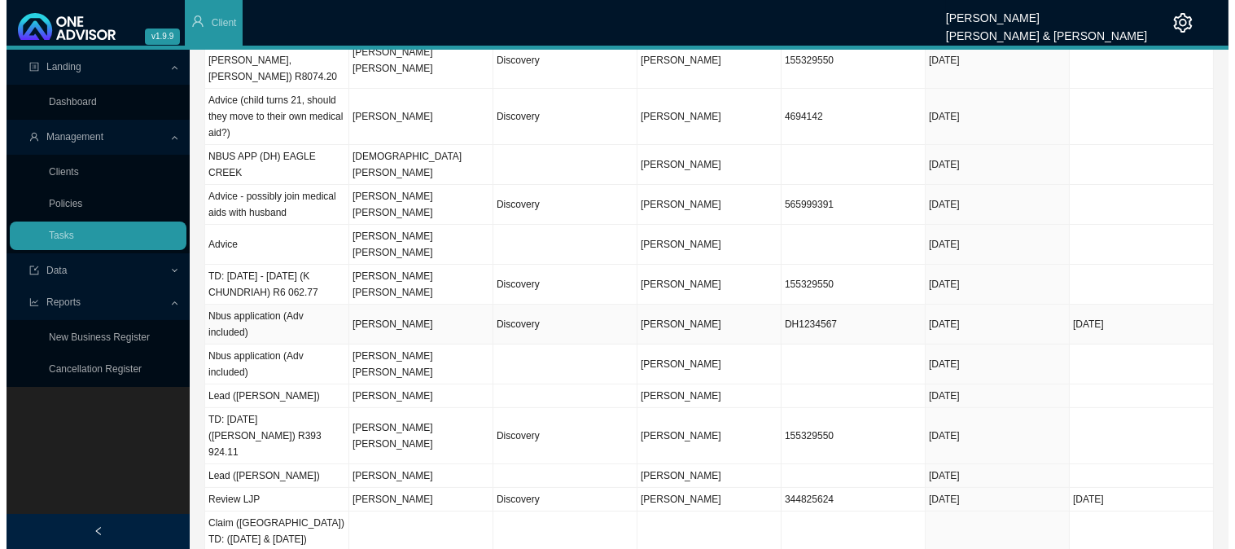
scroll to position [445, 0]
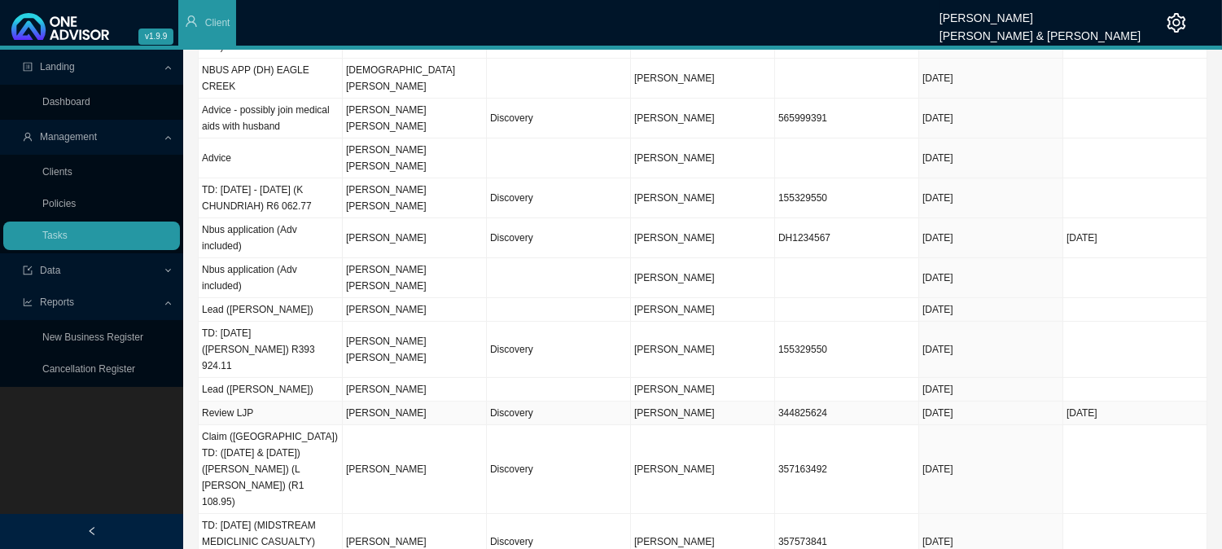
click at [542, 402] on td "Discovery" at bounding box center [559, 414] width 144 height 24
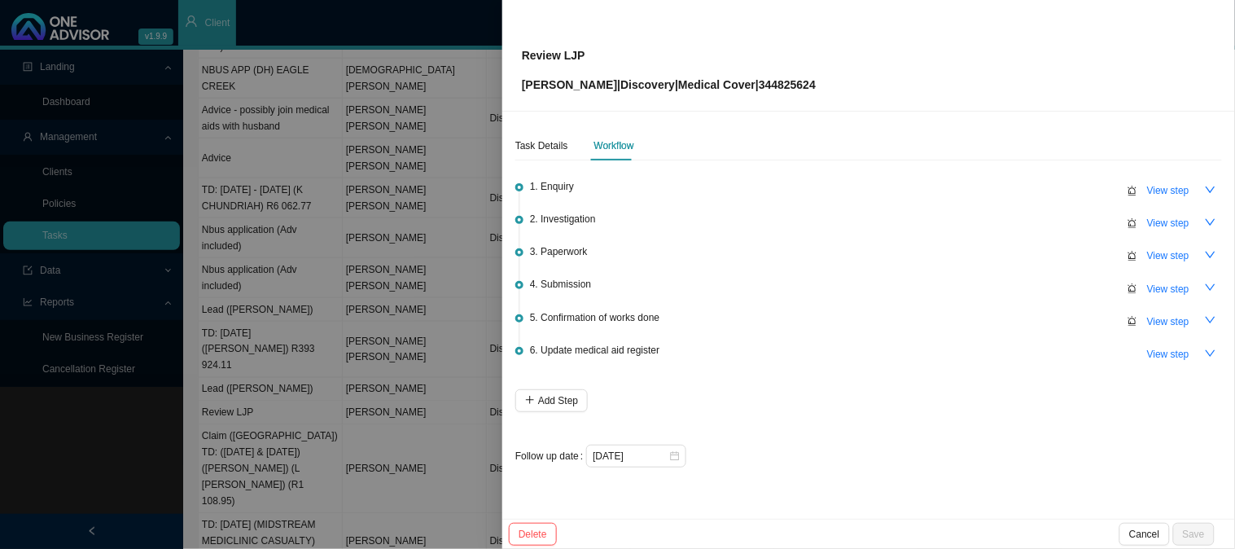
click at [386, 285] on div at bounding box center [617, 274] width 1235 height 549
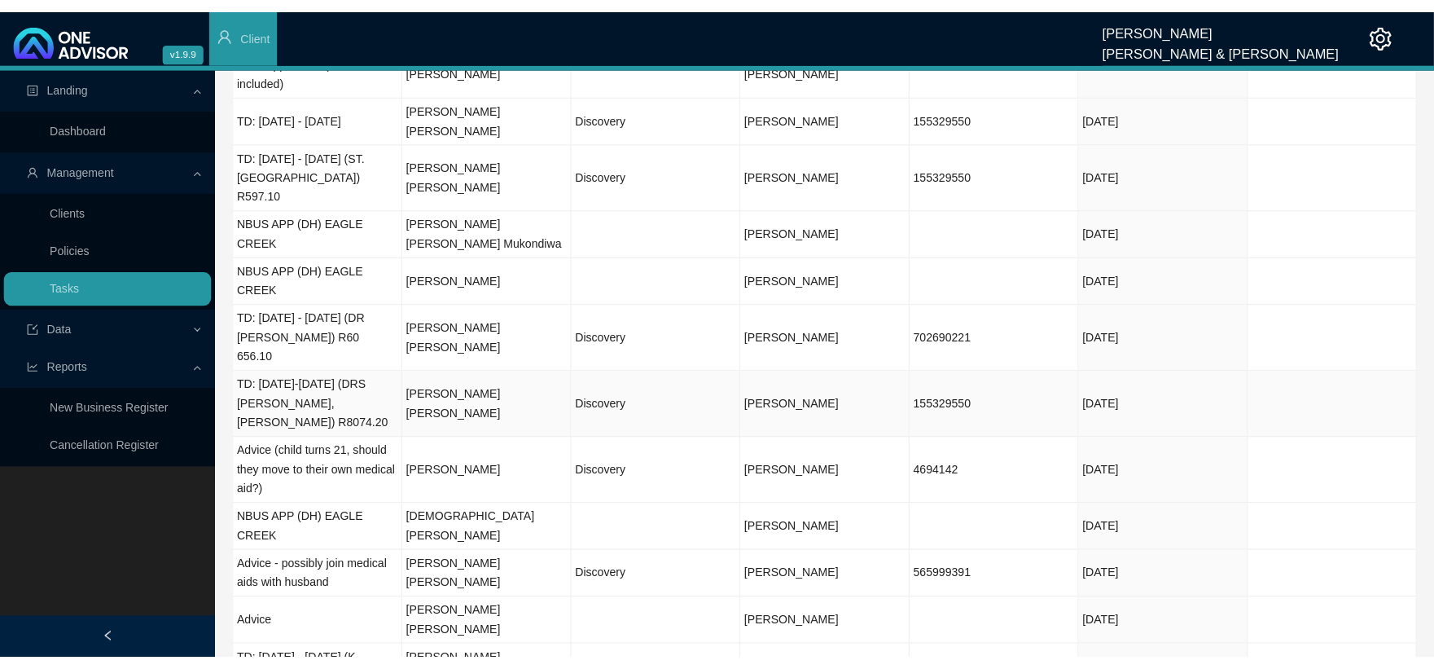
scroll to position [0, 0]
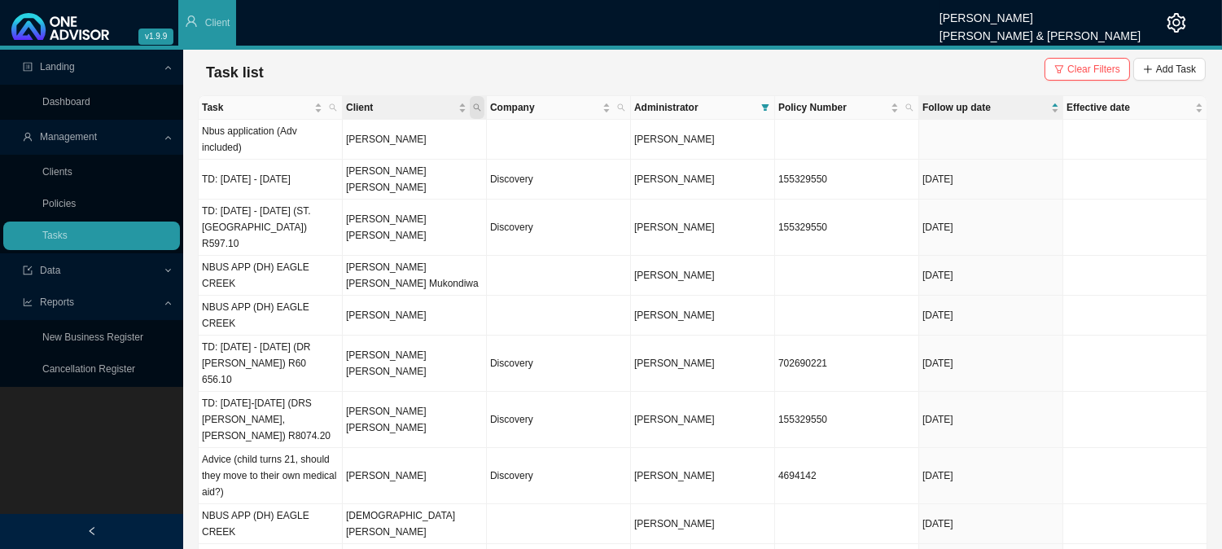
click at [483, 109] on span "Client" at bounding box center [477, 107] width 15 height 23
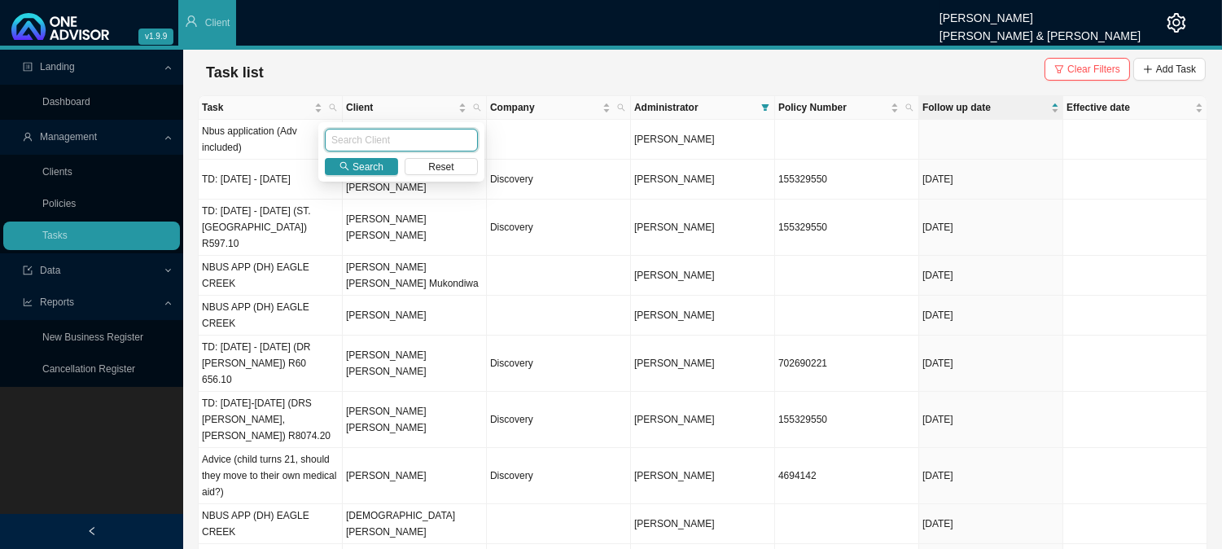
click at [409, 147] on input "text" at bounding box center [401, 140] width 153 height 23
type input "[PERSON_NAME]"
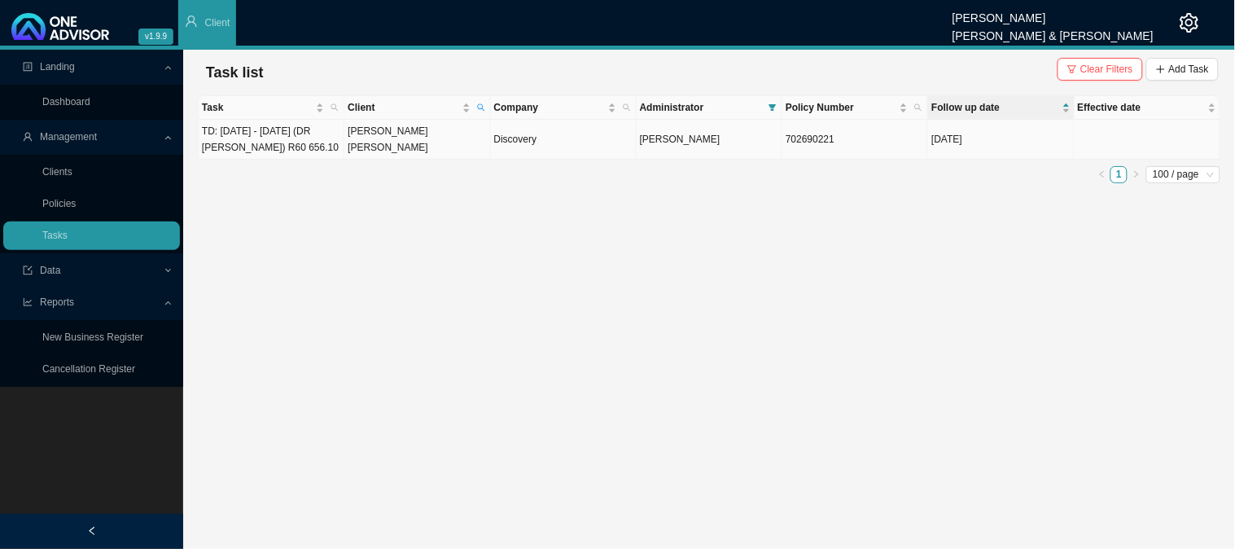
click at [391, 143] on td "[PERSON_NAME] [PERSON_NAME]" at bounding box center [418, 140] width 146 height 40
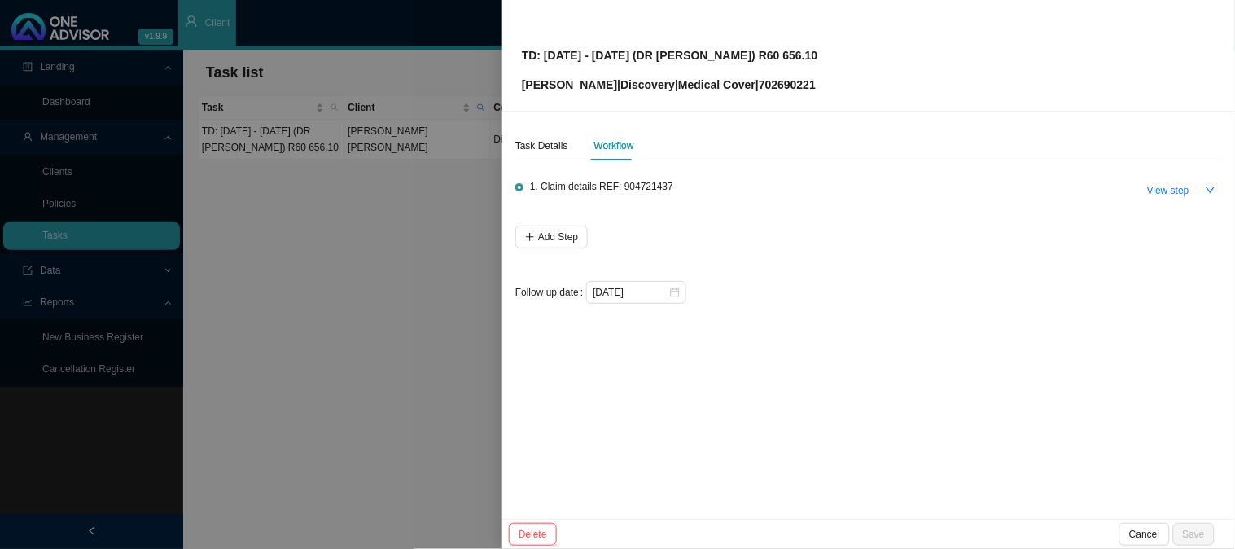
click at [425, 215] on div at bounding box center [617, 274] width 1235 height 549
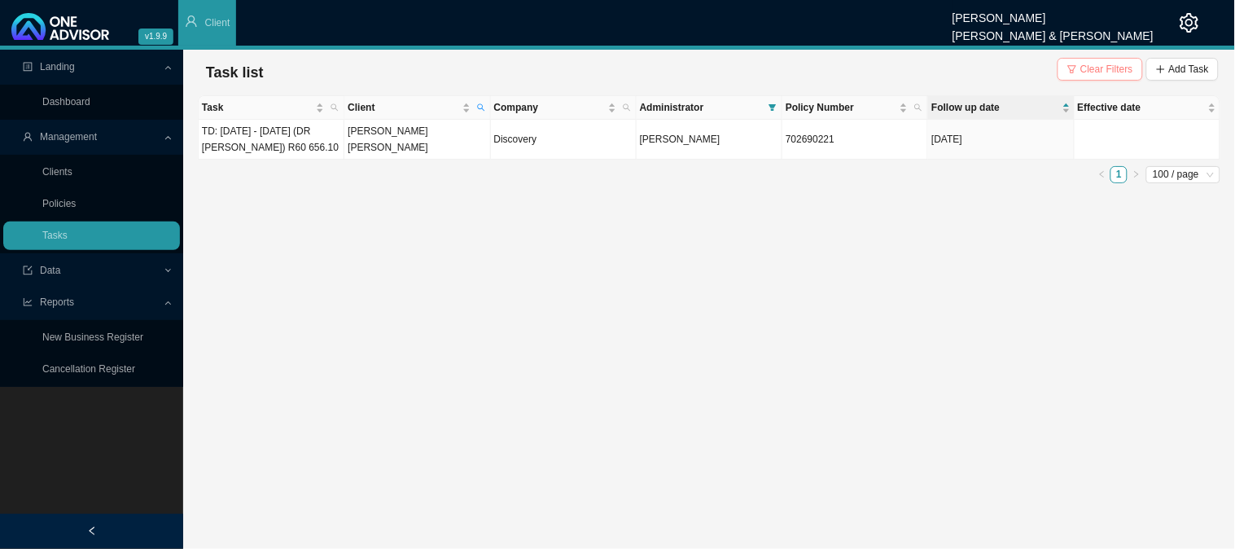
click at [1113, 69] on span "Clear Filters" at bounding box center [1107, 69] width 53 height 16
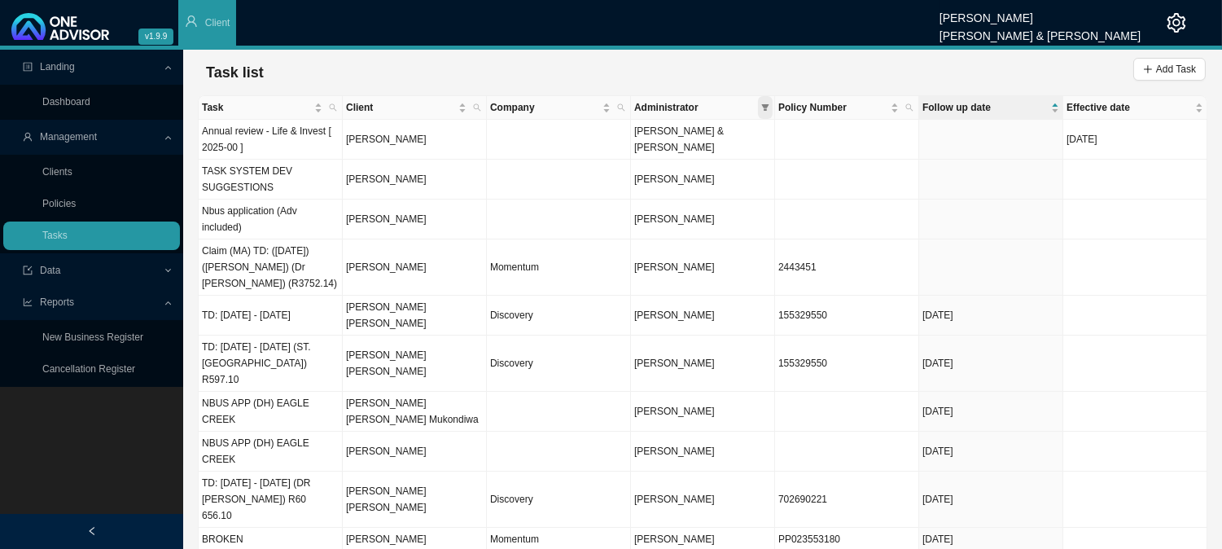
click at [769, 110] on icon "filter" at bounding box center [765, 107] width 8 height 8
checkbox input "false"
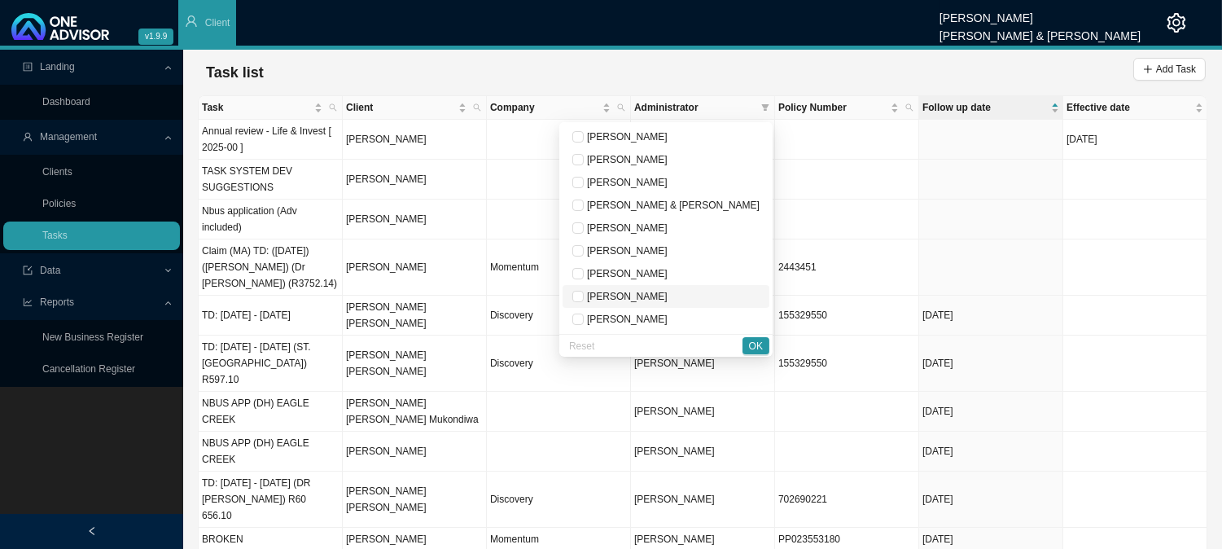
click at [663, 299] on span "[PERSON_NAME]" at bounding box center [626, 296] width 84 height 11
checkbox input "true"
click at [753, 345] on span "OK" at bounding box center [756, 346] width 14 height 16
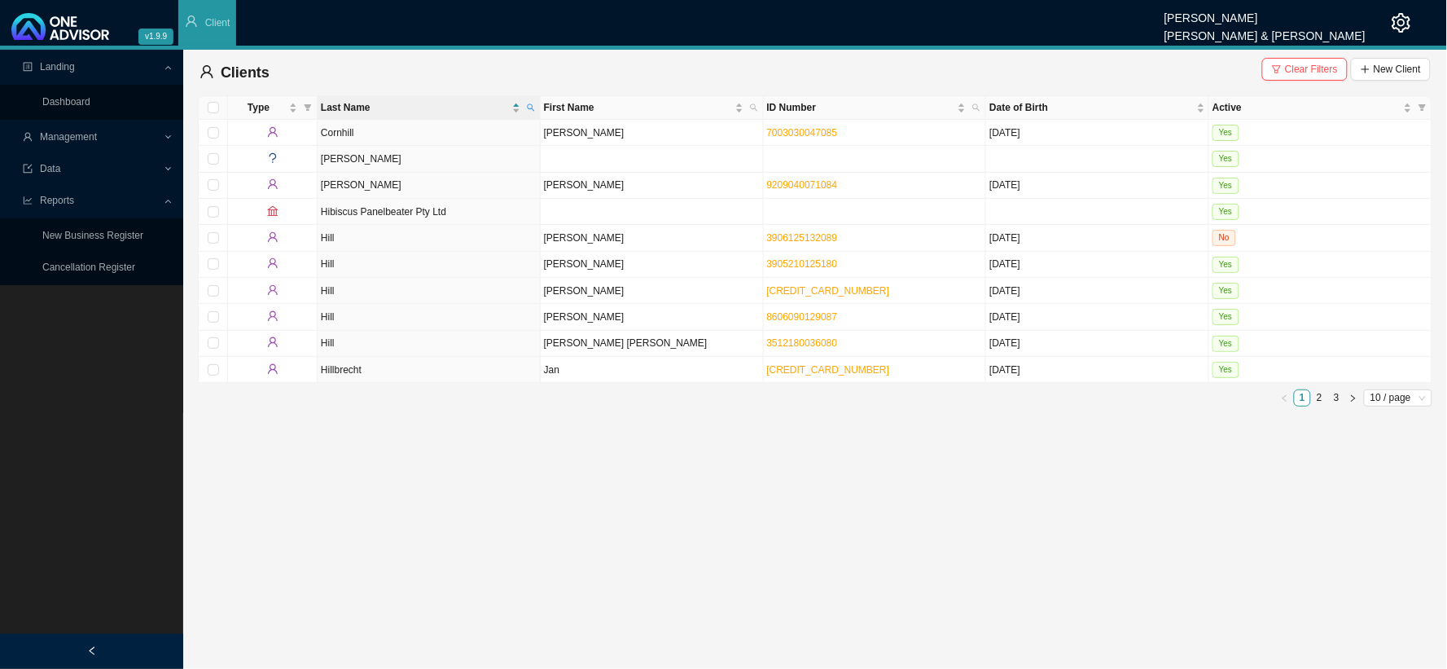
click at [169, 166] on div "Data" at bounding box center [91, 169] width 177 height 29
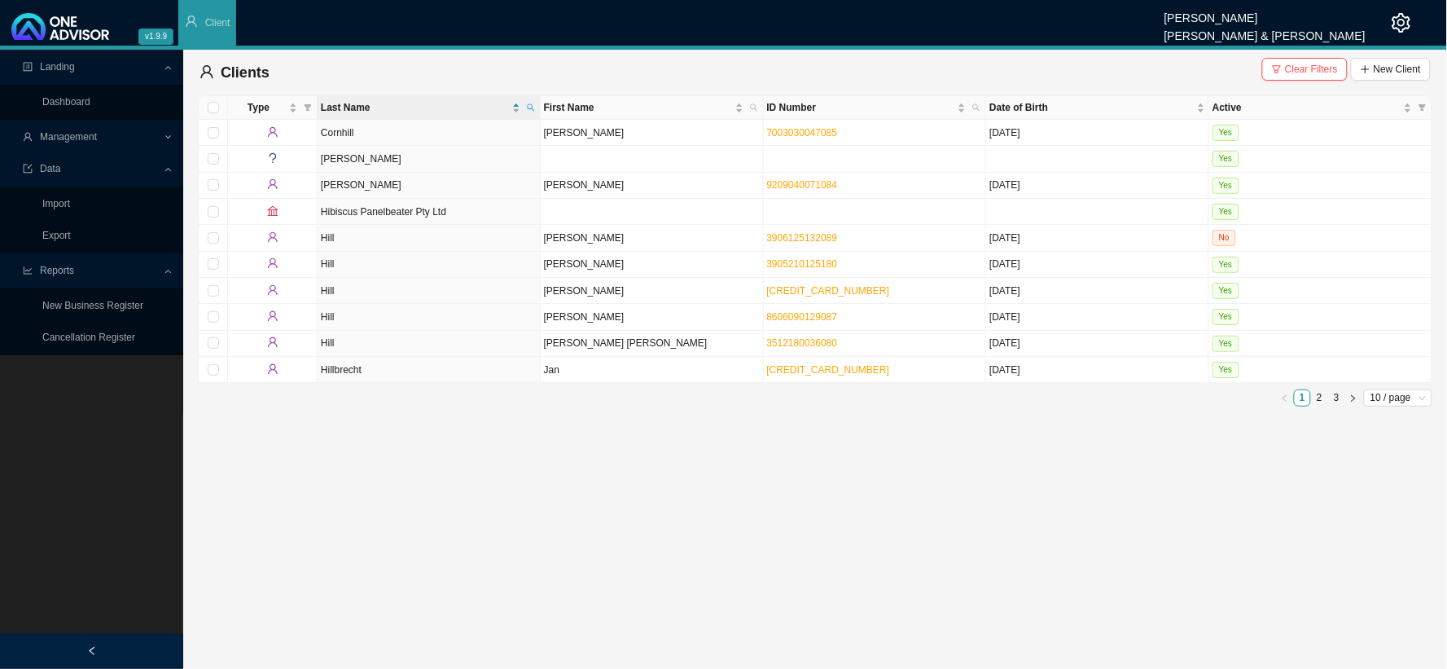
click at [169, 166] on div "Data" at bounding box center [91, 169] width 177 height 29
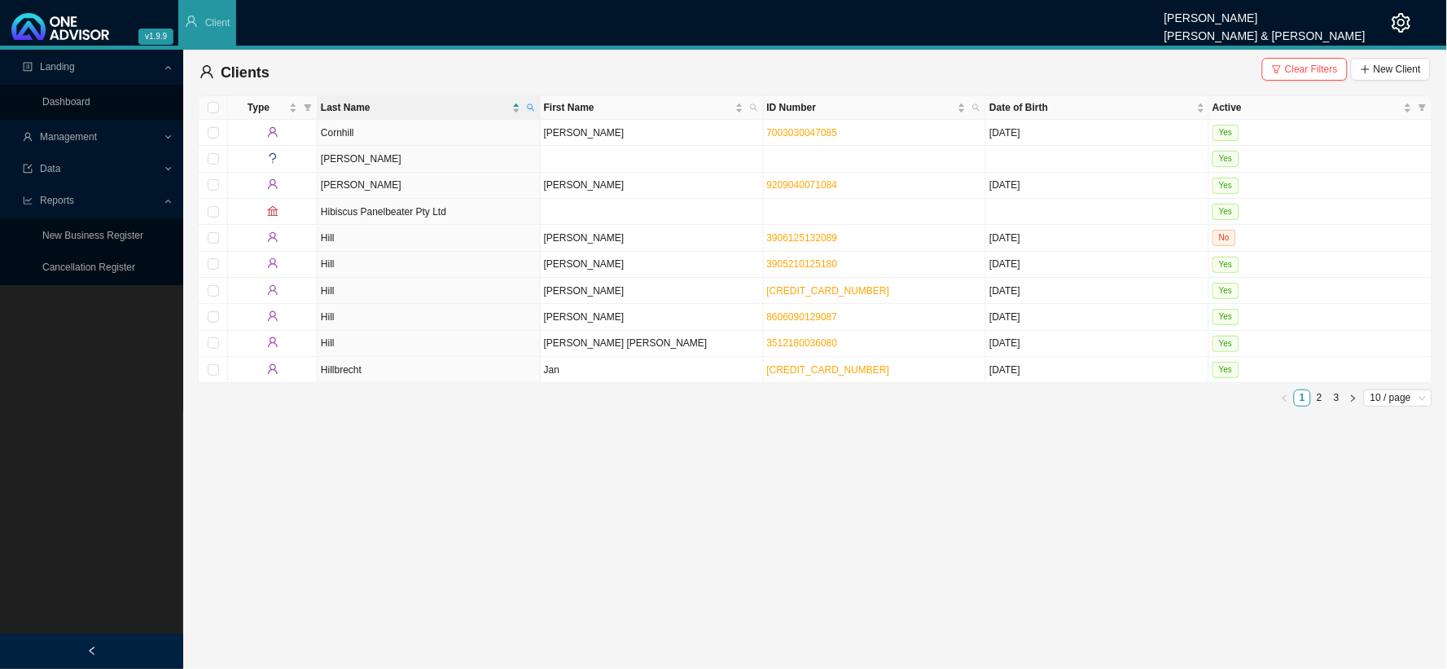
click at [166, 138] on div "Management" at bounding box center [91, 137] width 177 height 29
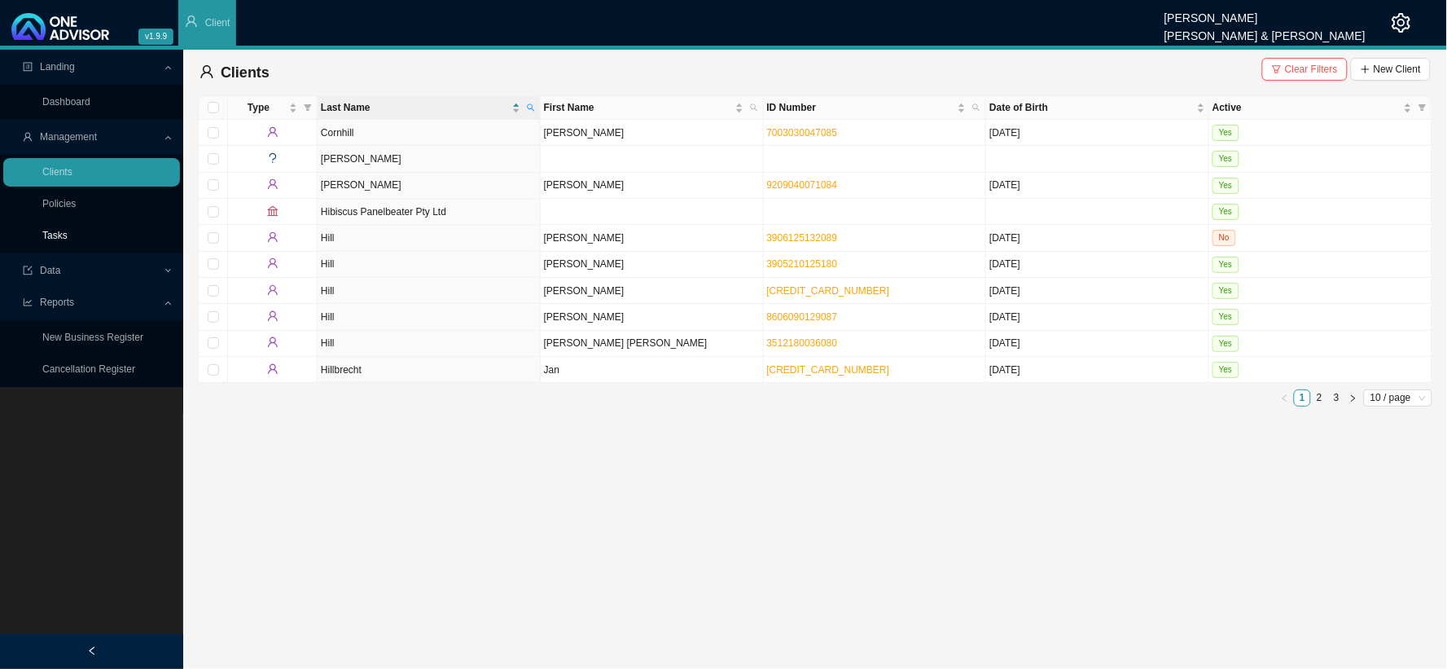
click at [57, 231] on link "Tasks" at bounding box center [54, 235] width 25 height 11
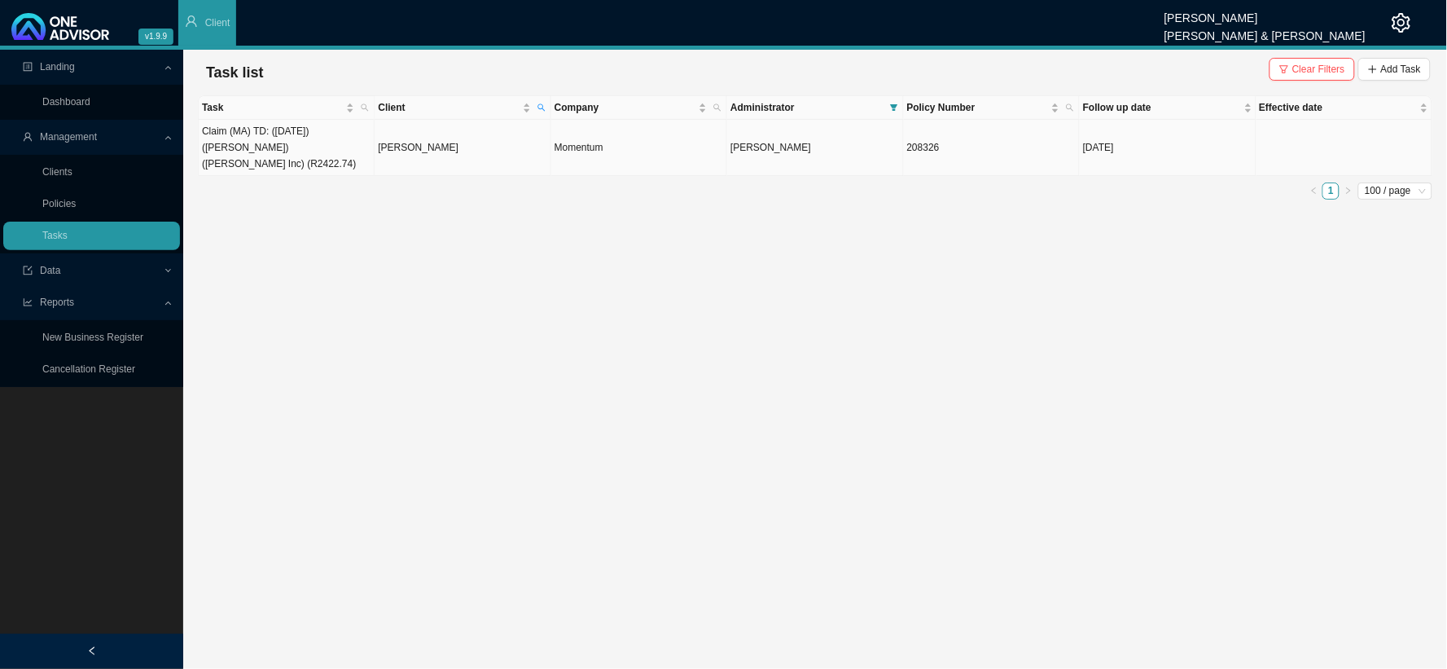
click at [476, 143] on td "[PERSON_NAME]" at bounding box center [463, 148] width 176 height 56
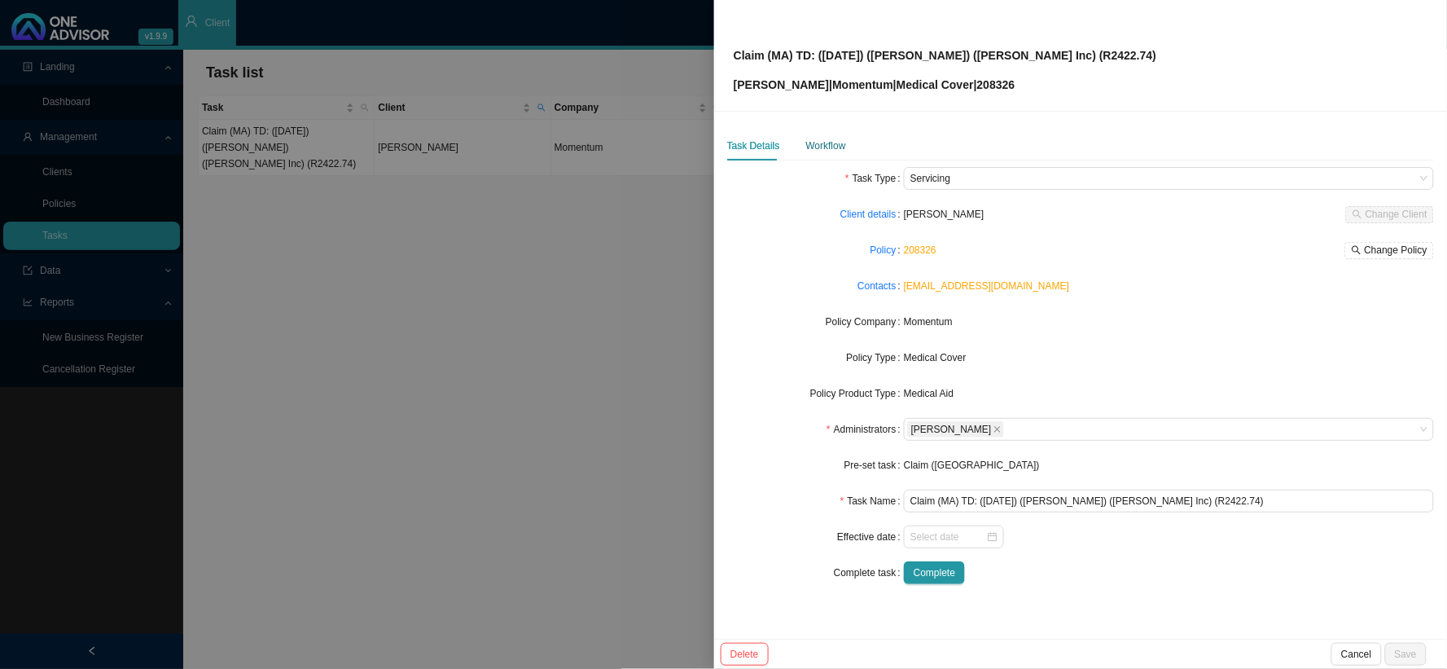
click at [820, 147] on div "Workflow" at bounding box center [826, 146] width 40 height 16
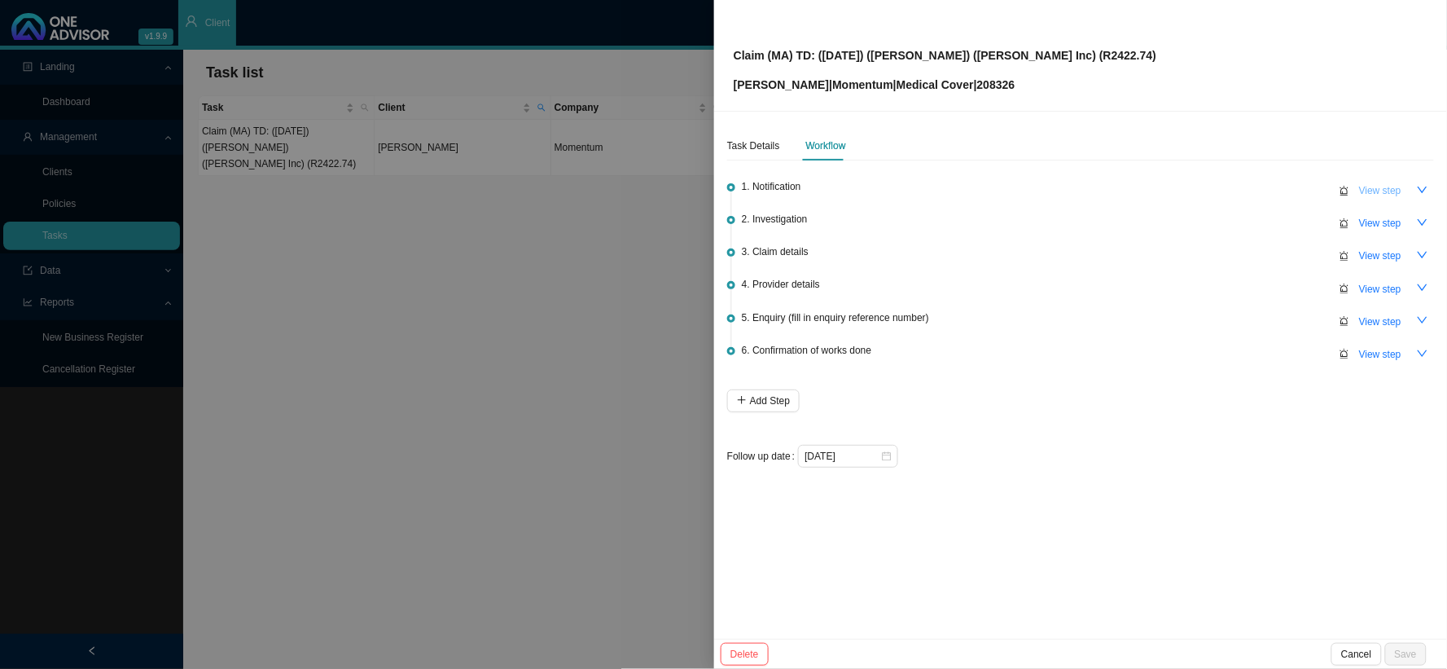
click at [1393, 192] on span "View step" at bounding box center [1380, 190] width 42 height 16
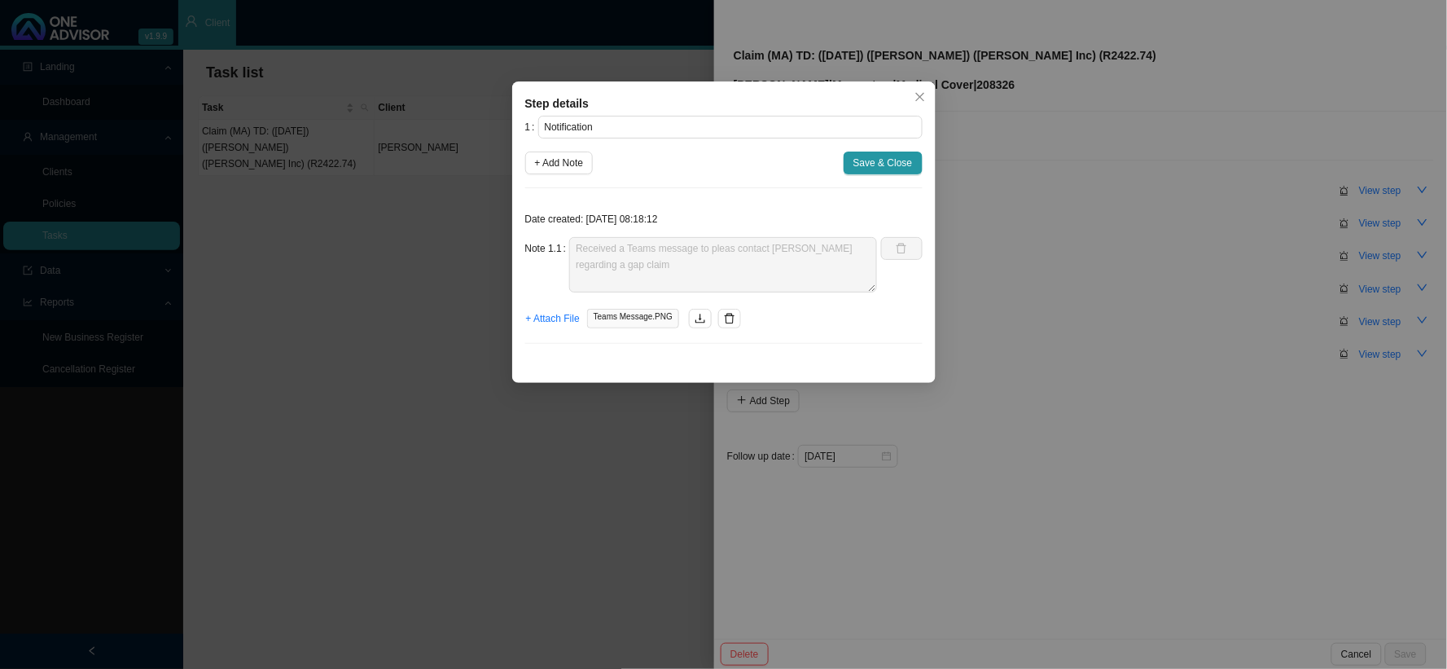
drag, startPoint x: 1256, startPoint y: 173, endPoint x: 1261, endPoint y: 182, distance: 10.2
click at [1256, 173] on div "Step details 1 Notification + Add Note Save & Close Date created: 2025-10-14 08…" at bounding box center [723, 334] width 1447 height 669
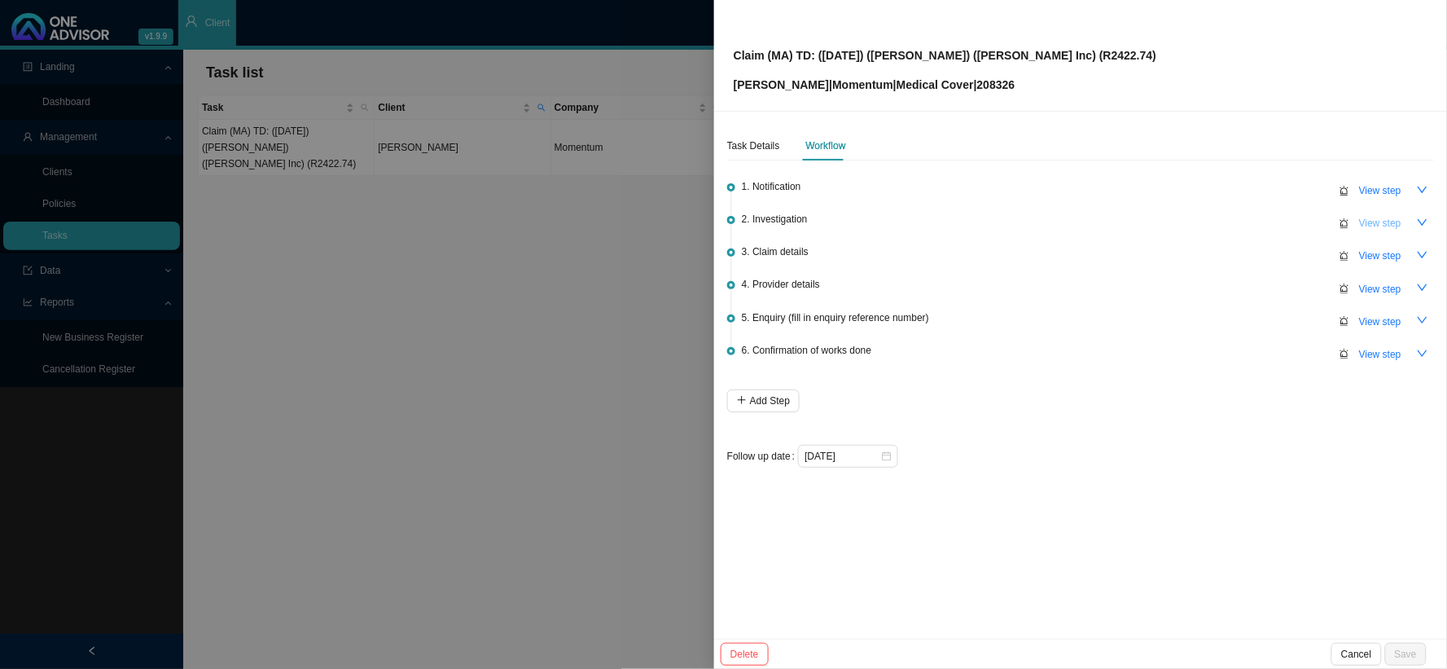
click at [1374, 222] on span "View step" at bounding box center [1380, 223] width 42 height 16
type input "Investigation"
type textarea "Phoned [PERSON_NAME] and he confirmed that he had a few growths removed and wou…"
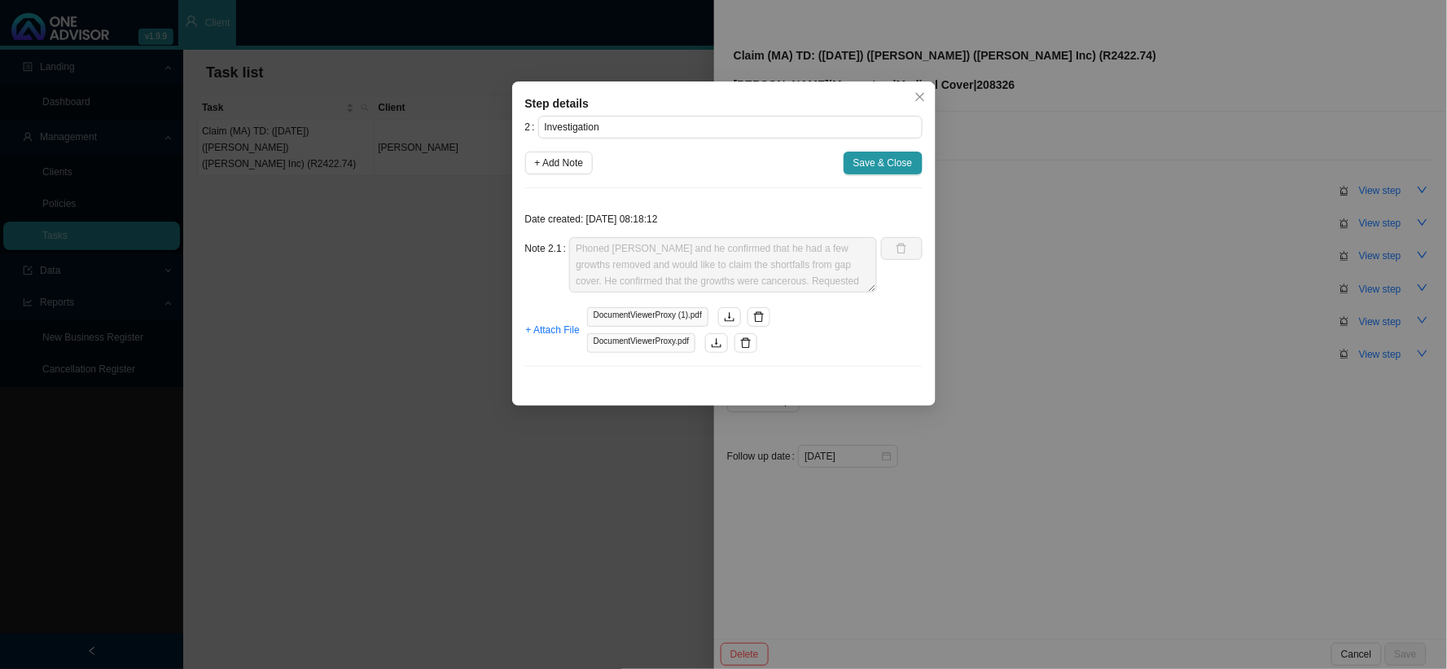
scroll to position [33, 0]
click at [802, 331] on div "Date created: 2025-10-14 08:18:12 Note 2.1 Phoned Tony and he confirmed that he…" at bounding box center [723, 290] width 397 height 178
drag, startPoint x: 1046, startPoint y: 101, endPoint x: 1126, endPoint y: 66, distance: 87.9
click at [1046, 101] on div "Step details 2 Investigation + Add Note Save & Close Date created: 2025-10-14 0…" at bounding box center [723, 334] width 1447 height 669
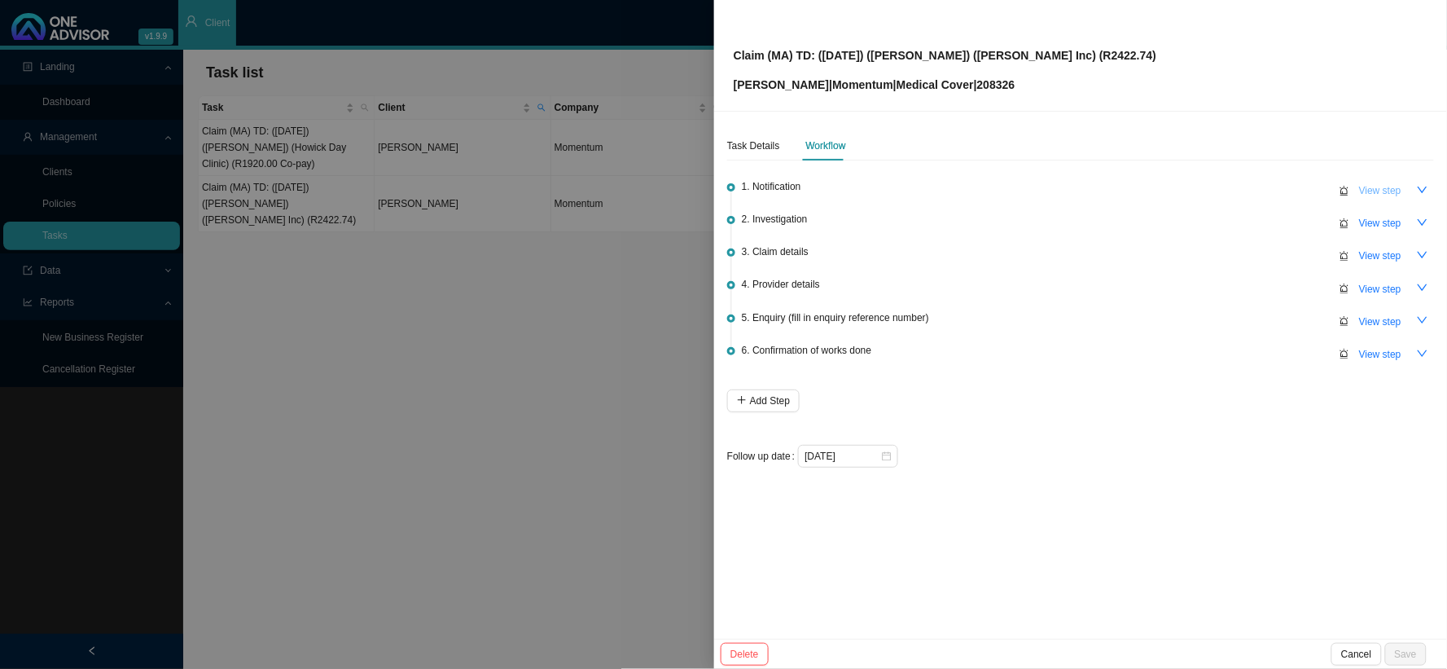
click at [1366, 190] on span "View step" at bounding box center [1380, 190] width 42 height 16
type input "Notification"
type textarea "Received a Teams message to pleas contact [PERSON_NAME] regarding a gap claim"
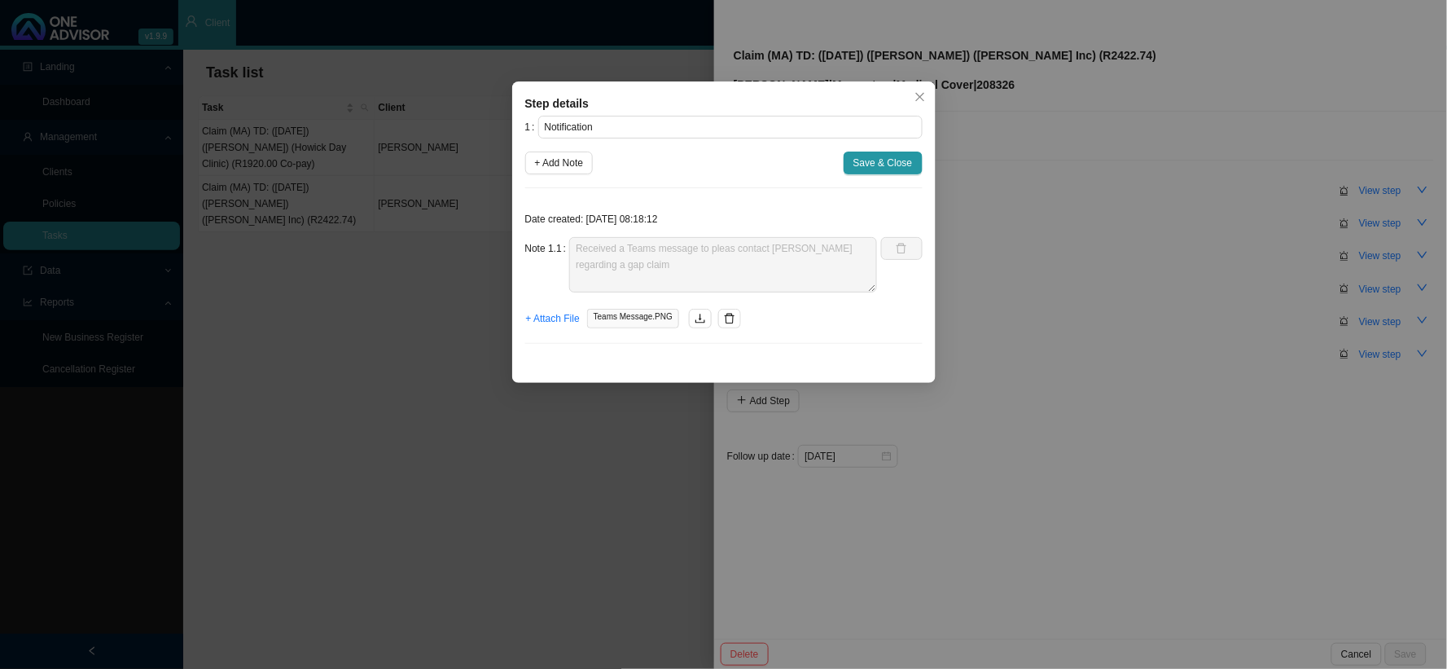
click at [562, 241] on div "Note 1.1 Received a Teams message to pleas contact Tony regarding a gap claim" at bounding box center [701, 264] width 353 height 55
click at [1004, 200] on div "Step details 1 Notification + Add Note Save & Close Date created: 2025-10-14 08…" at bounding box center [723, 334] width 1447 height 669
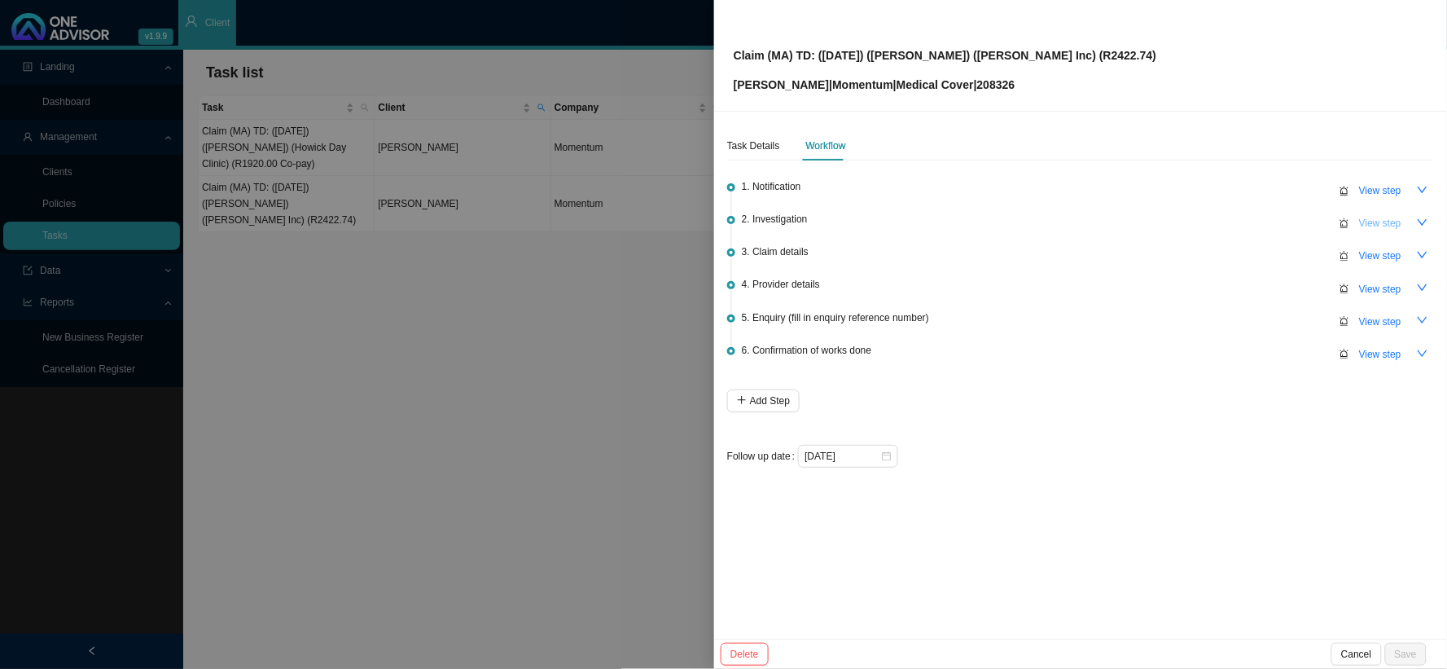
click at [1379, 222] on span "View step" at bounding box center [1380, 223] width 42 height 16
type input "Investigation"
type textarea "Phoned [PERSON_NAME] and he confirmed that he had a few growths removed and wou…"
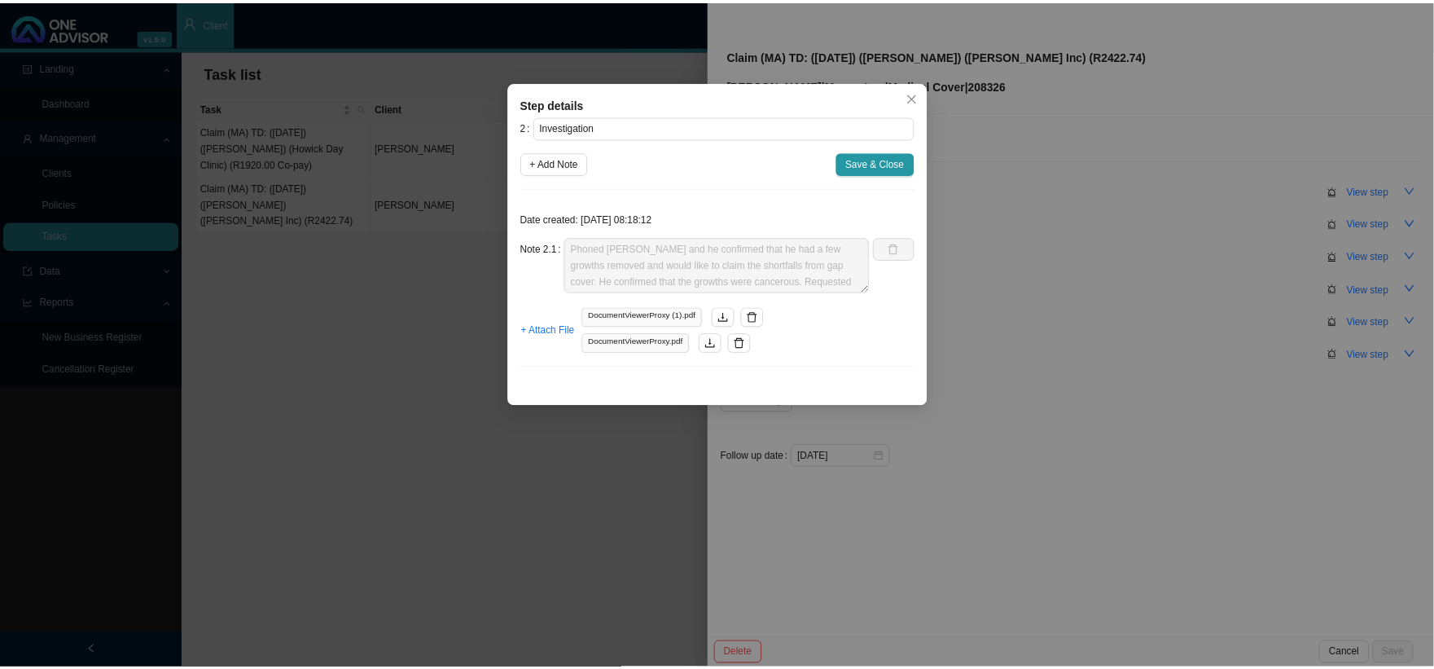
scroll to position [33, 0]
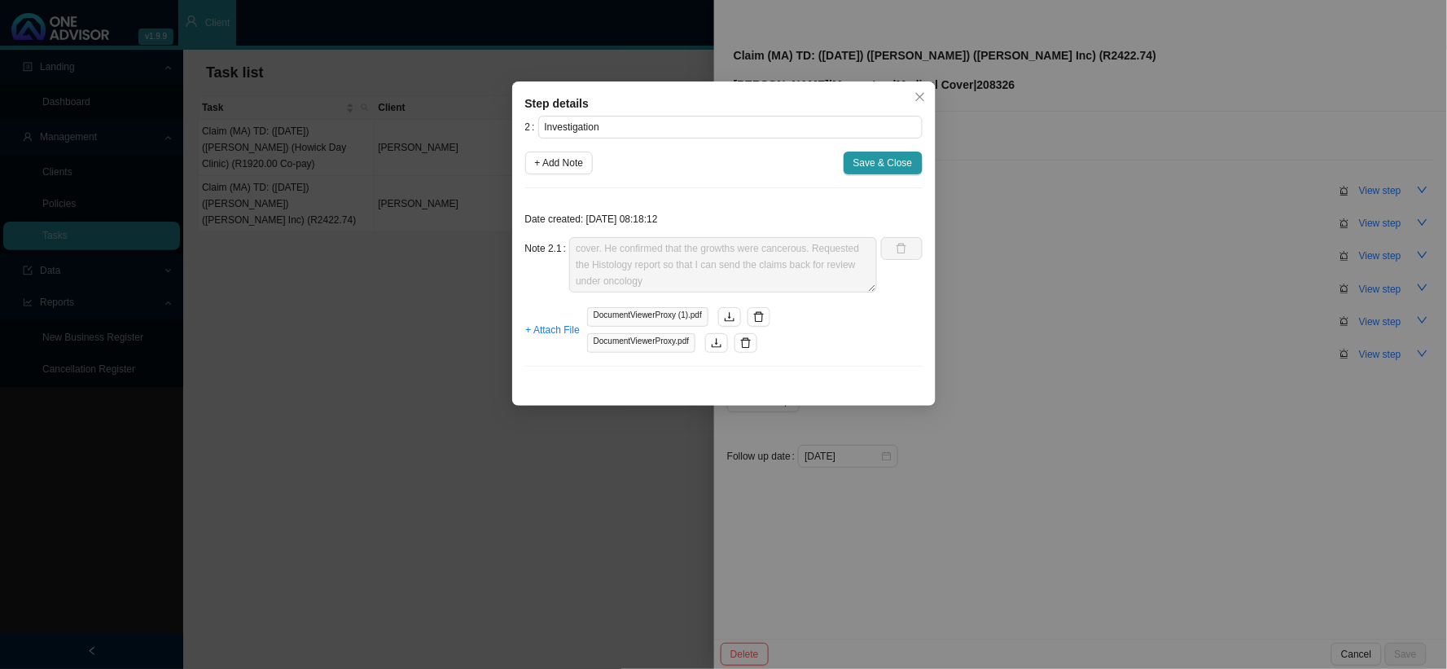
click at [841, 331] on div "Date created: 2025-10-14 08:18:12 Note 2.1 Phoned Tony and he confirmed that he…" at bounding box center [723, 290] width 397 height 178
click at [880, 165] on span "Save & Close" at bounding box center [883, 163] width 59 height 16
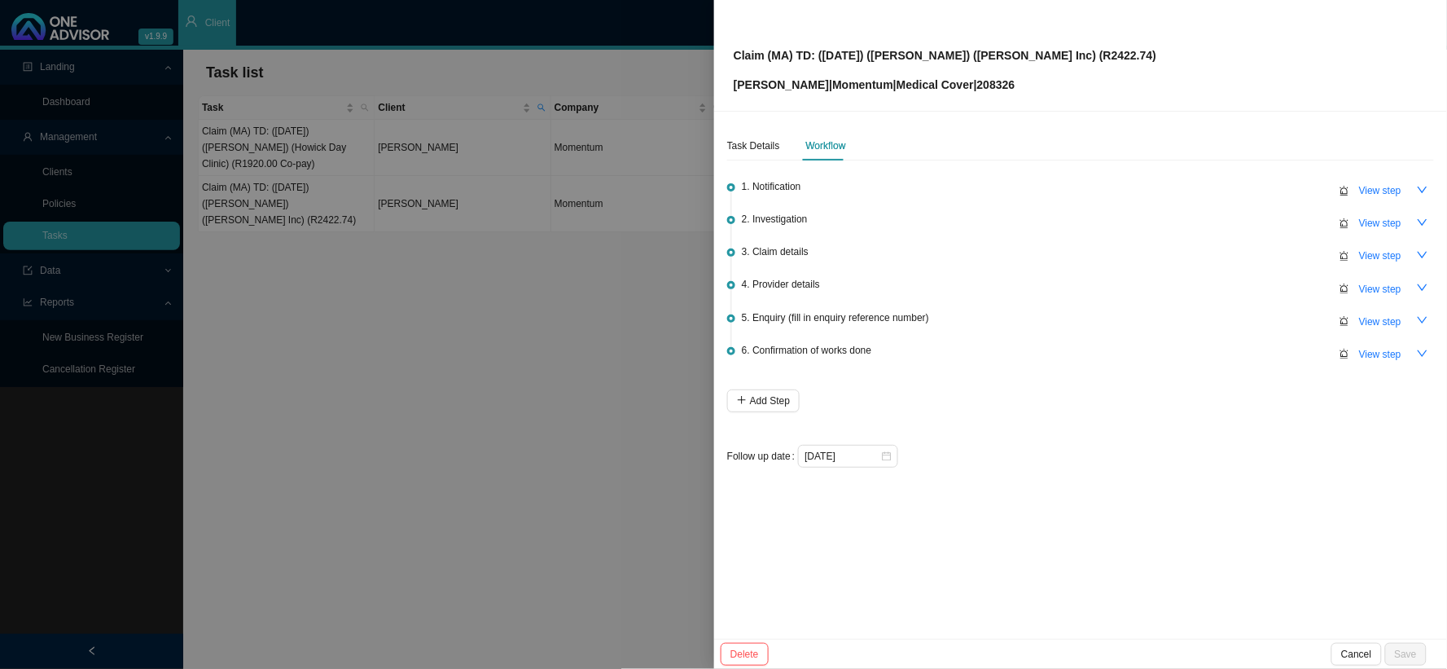
click at [629, 237] on div at bounding box center [723, 334] width 1447 height 669
